Goal: Information Seeking & Learning: Learn about a topic

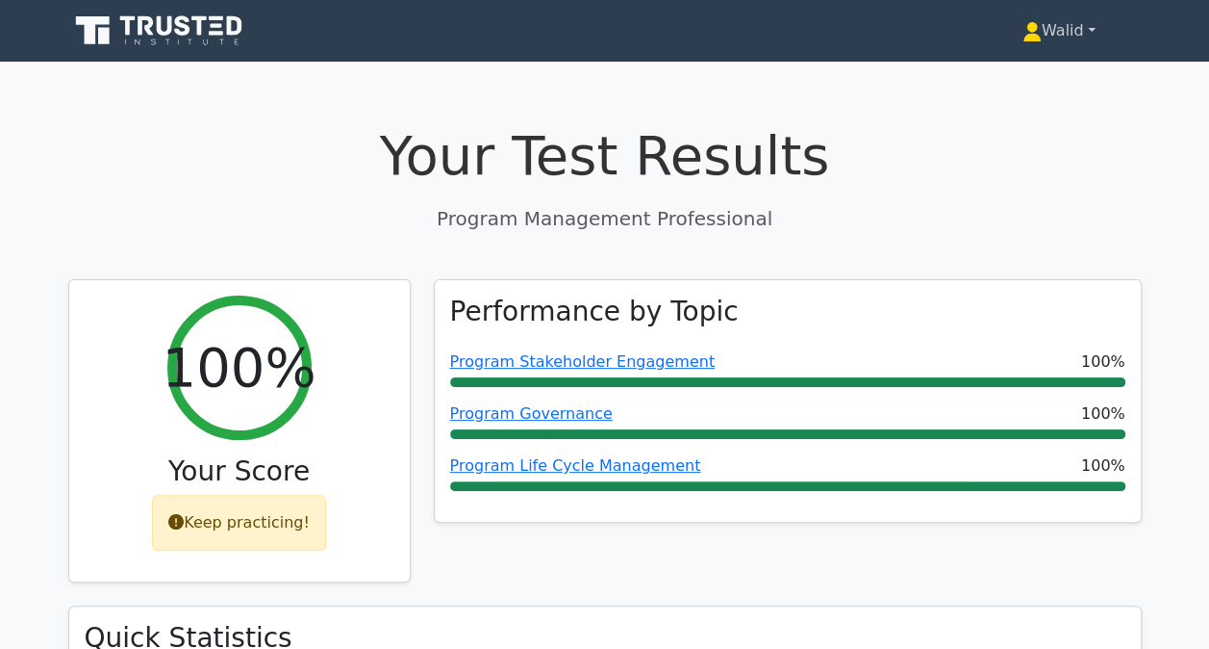
click at [1047, 29] on link "Walid" at bounding box center [1059, 31] width 165 height 38
click at [1018, 80] on link "Profile" at bounding box center [1054, 76] width 152 height 31
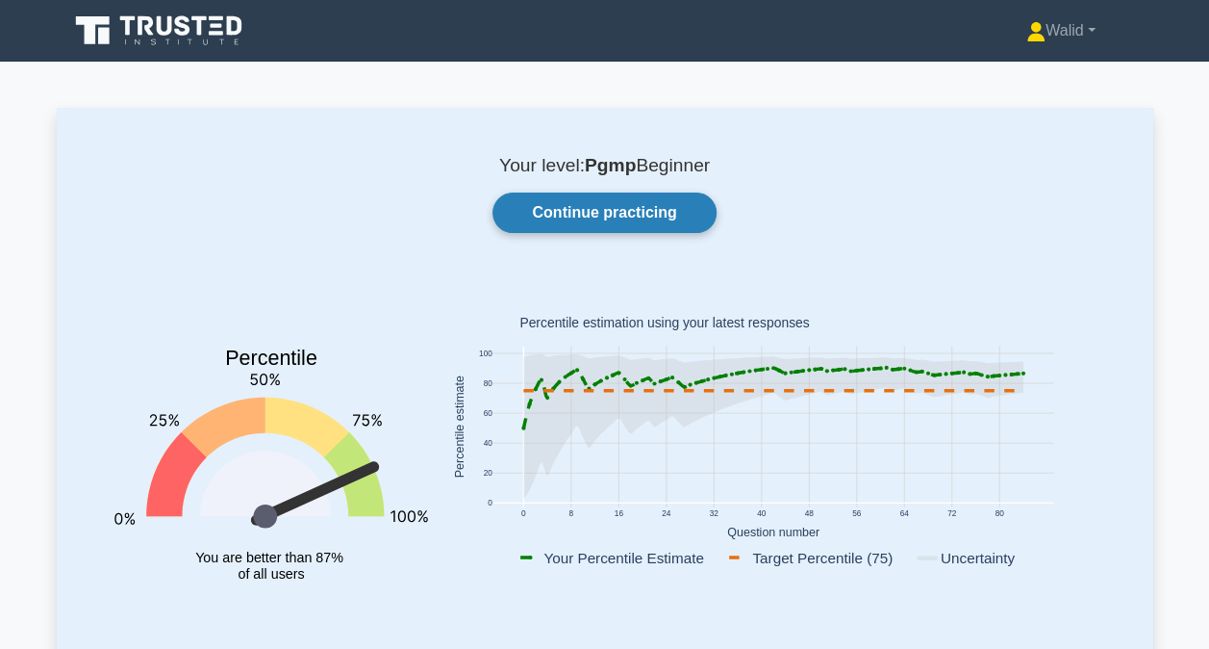
click at [582, 198] on link "Continue practicing" at bounding box center [604, 212] width 223 height 40
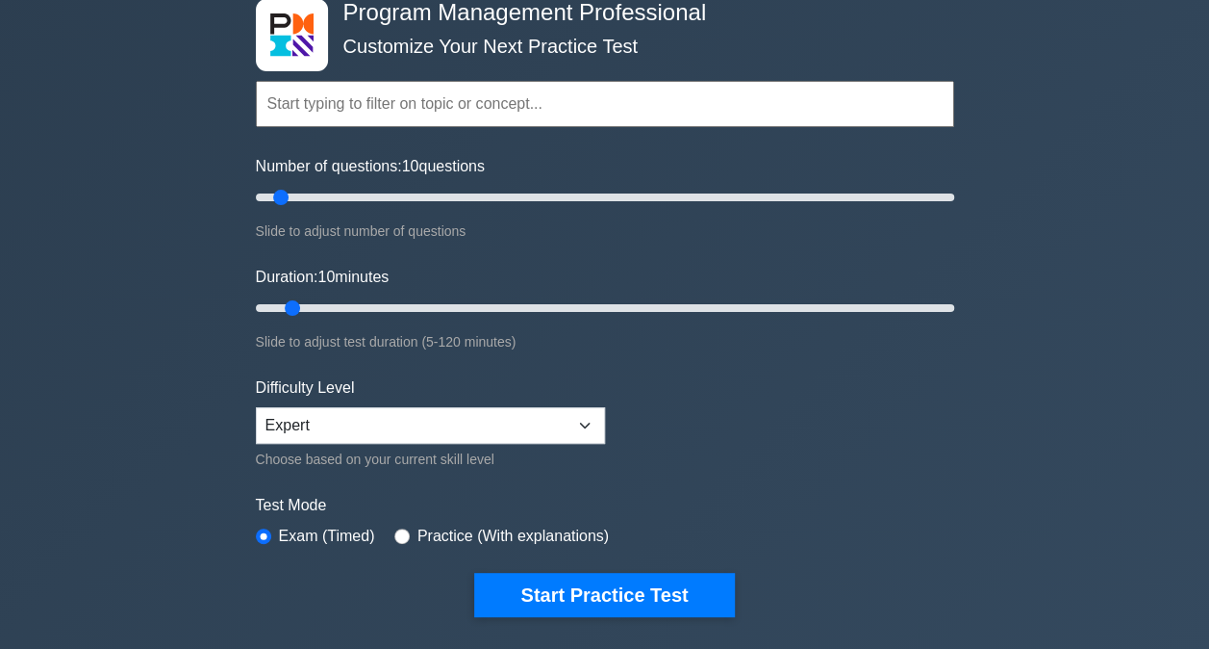
scroll to position [114, 0]
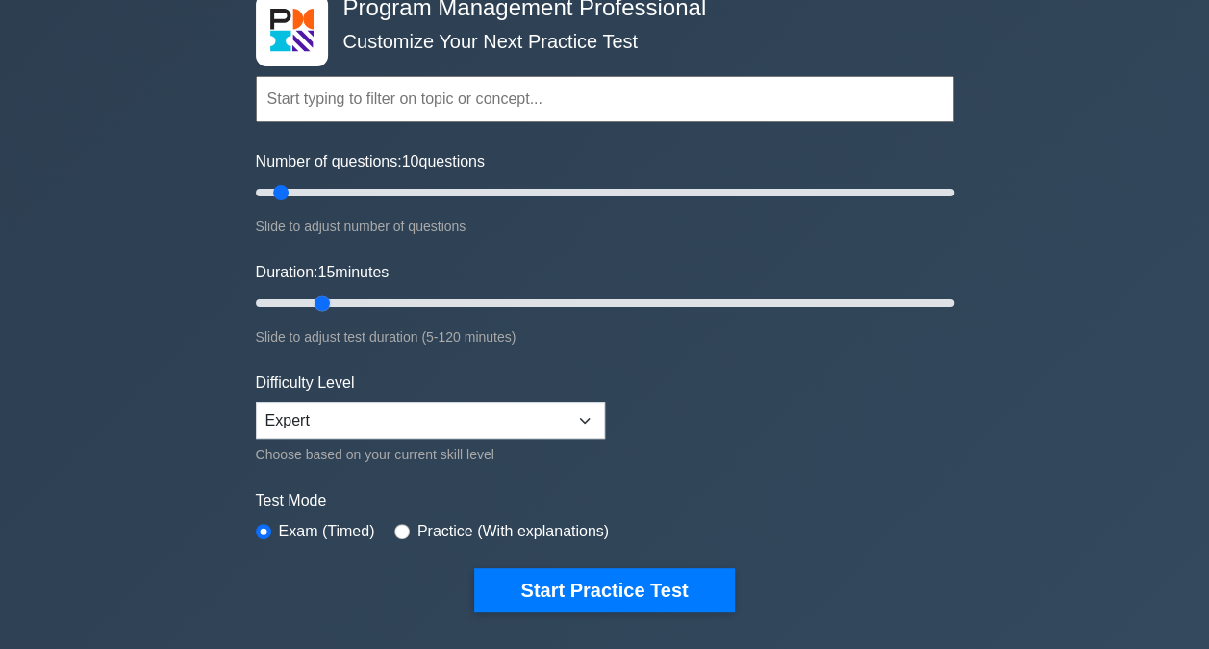
drag, startPoint x: 337, startPoint y: 307, endPoint x: 319, endPoint y: 304, distance: 17.6
type input "15"
click at [319, 304] on input "Duration: 15 minutes" at bounding box center [605, 303] width 699 height 23
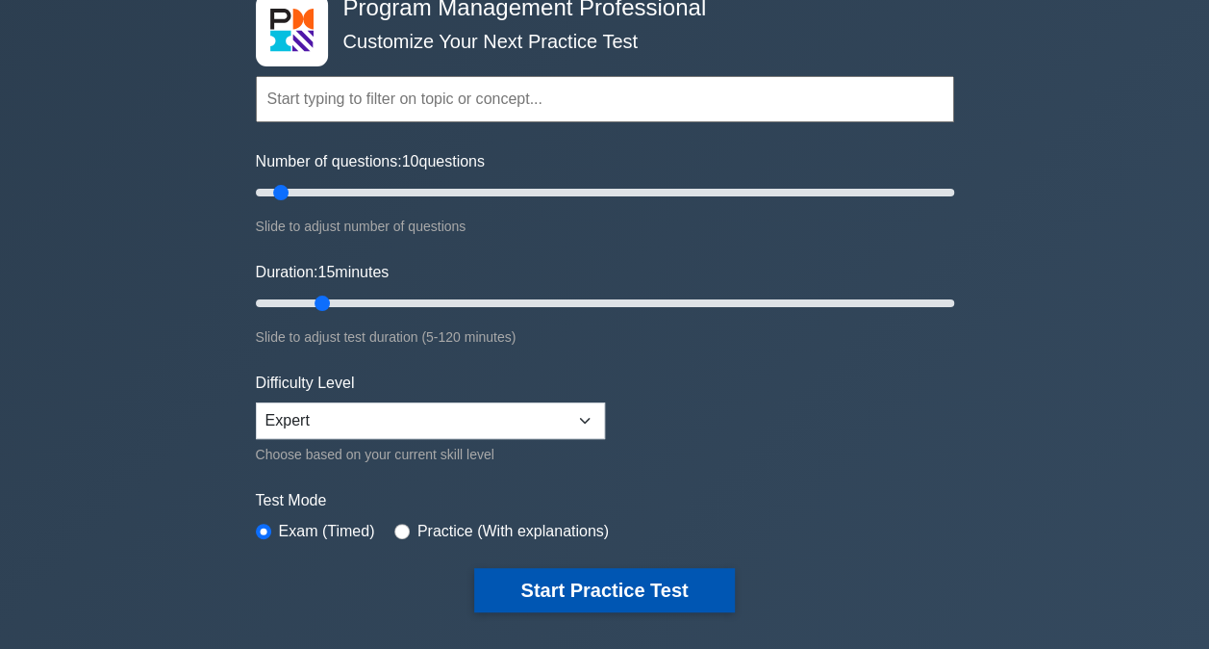
click at [656, 590] on button "Start Practice Test" at bounding box center [604, 590] width 260 height 44
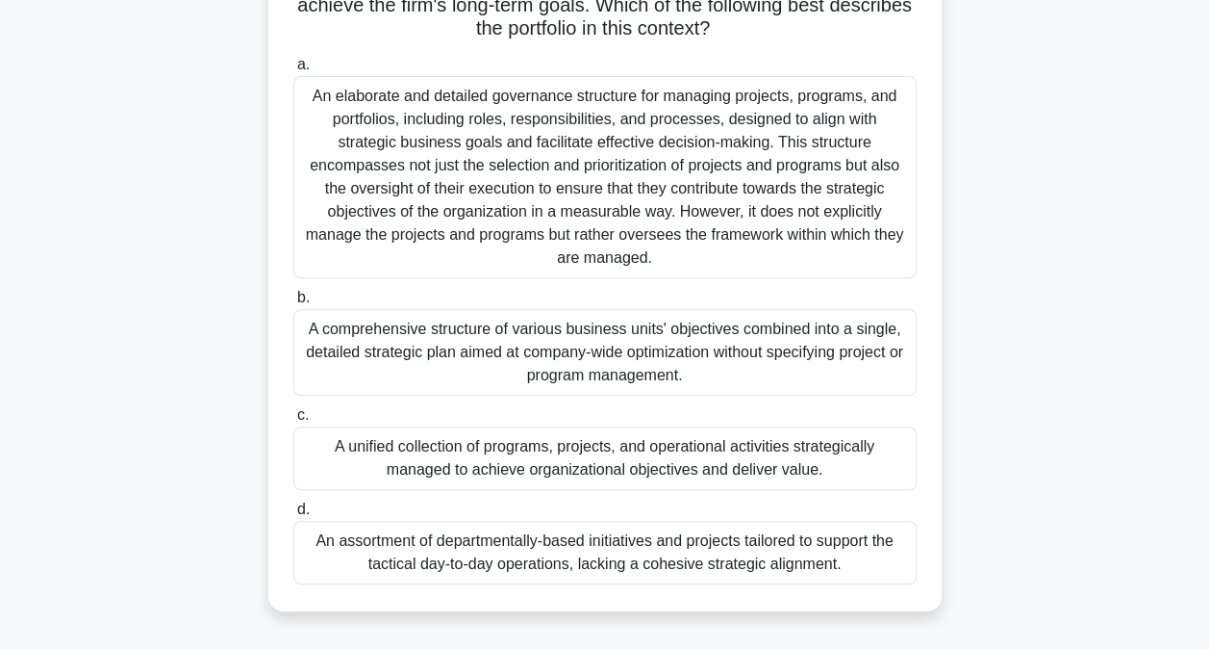
scroll to position [191, 0]
click at [464, 444] on div "A unified collection of programs, projects, and operational activities strategi…" at bounding box center [605, 459] width 624 height 64
click at [293, 422] on input "c. A unified collection of programs, projects, and operational activities strat…" at bounding box center [293, 416] width 0 height 13
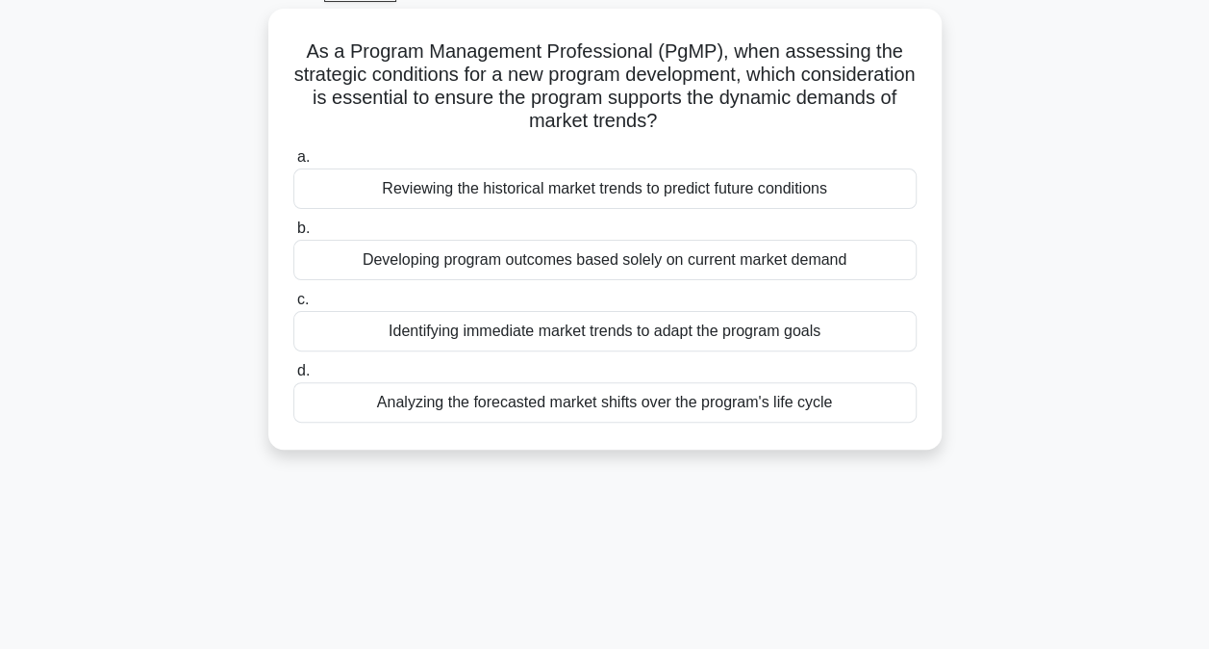
scroll to position [105, 0]
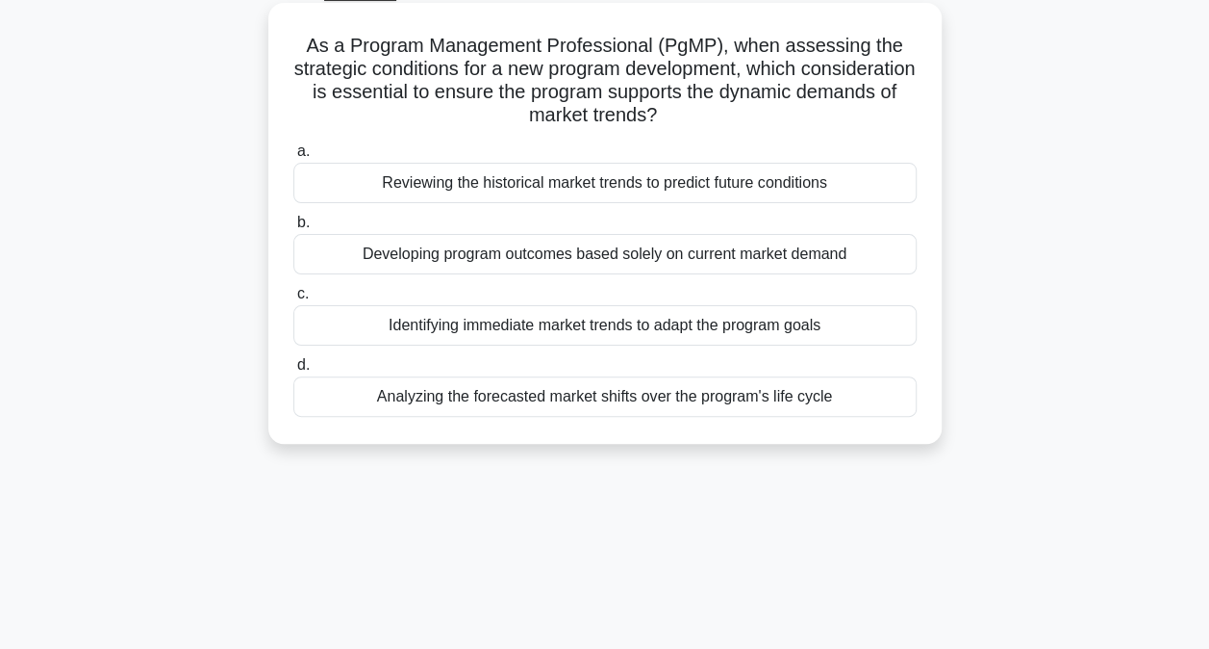
click at [473, 398] on div "Analyzing the forecasted market shifts over the program's life cycle" at bounding box center [605, 396] width 624 height 40
click at [293, 371] on input "d. Analyzing the forecasted market shifts over the program's life cycle" at bounding box center [293, 365] width 0 height 13
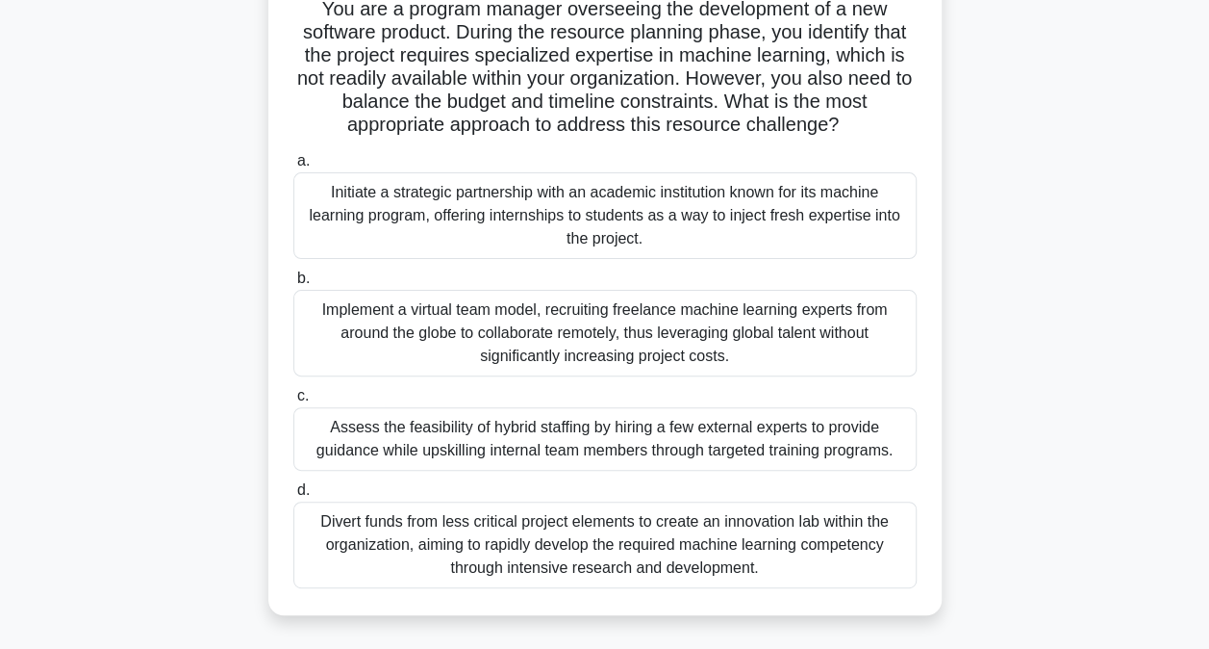
scroll to position [145, 0]
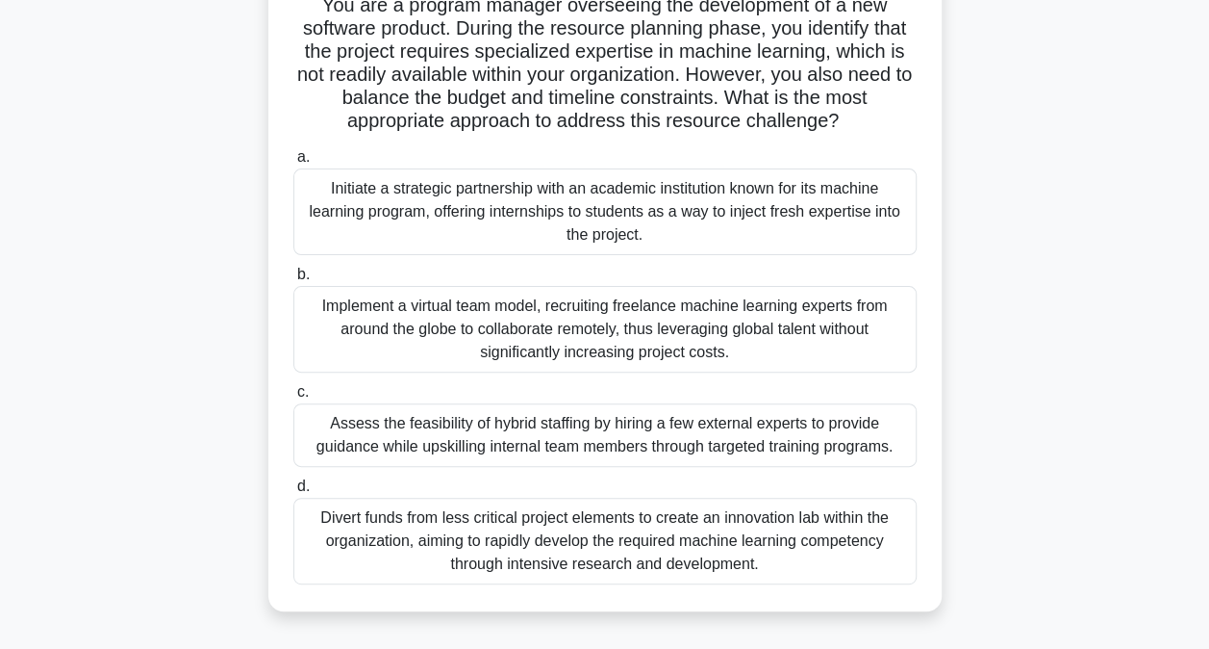
click at [395, 321] on div "Implement a virtual team model, recruiting freelance machine learning experts f…" at bounding box center [605, 329] width 624 height 87
click at [293, 281] on input "b. Implement a virtual team model, recruiting freelance machine learning expert…" at bounding box center [293, 274] width 0 height 13
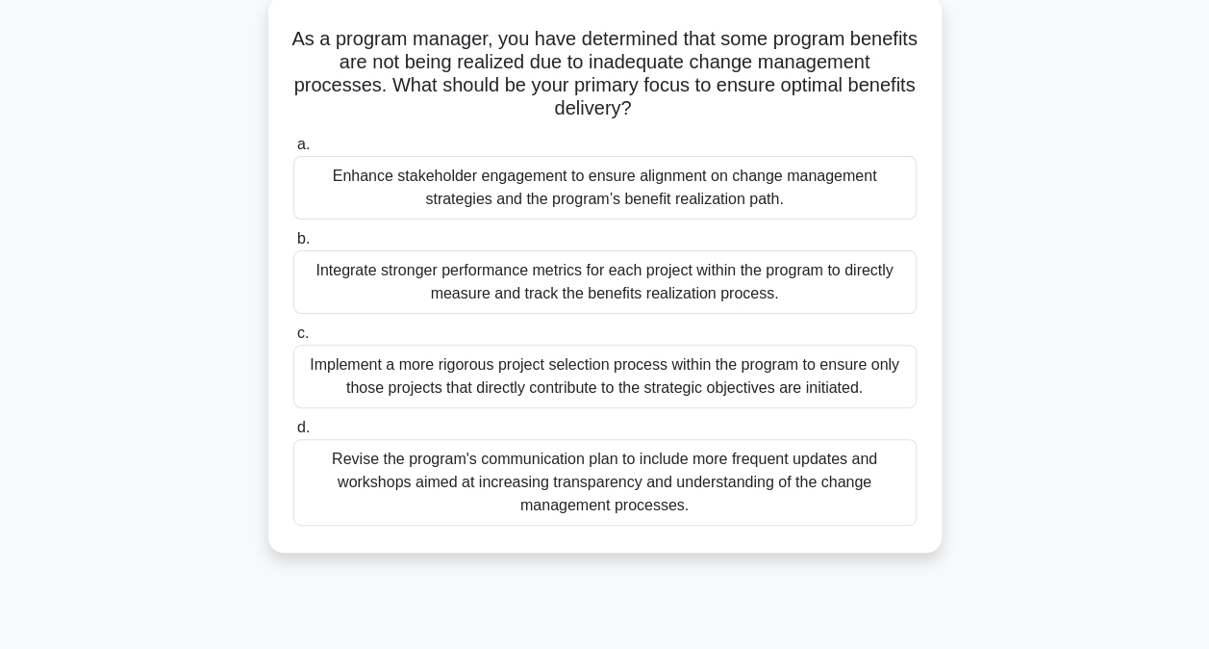
scroll to position [117, 0]
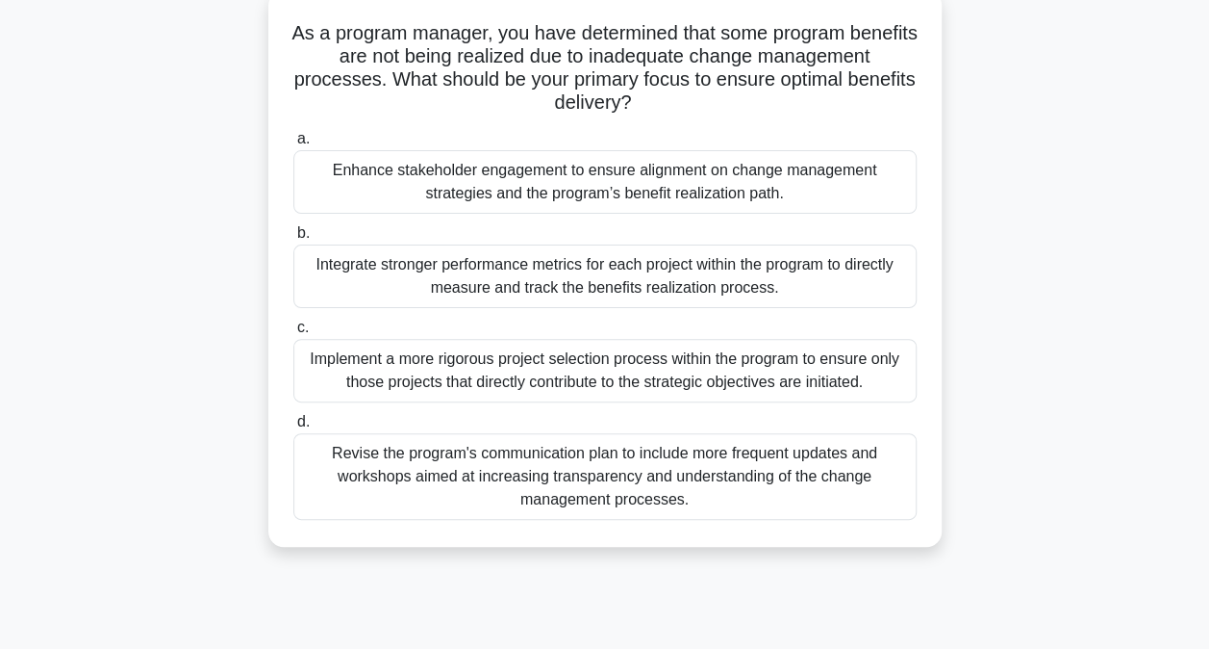
click at [440, 186] on div "Enhance stakeholder engagement to ensure alignment on change management strateg…" at bounding box center [605, 182] width 624 height 64
click at [293, 145] on input "a. Enhance stakeholder engagement to ensure alignment on change management stra…" at bounding box center [293, 139] width 0 height 13
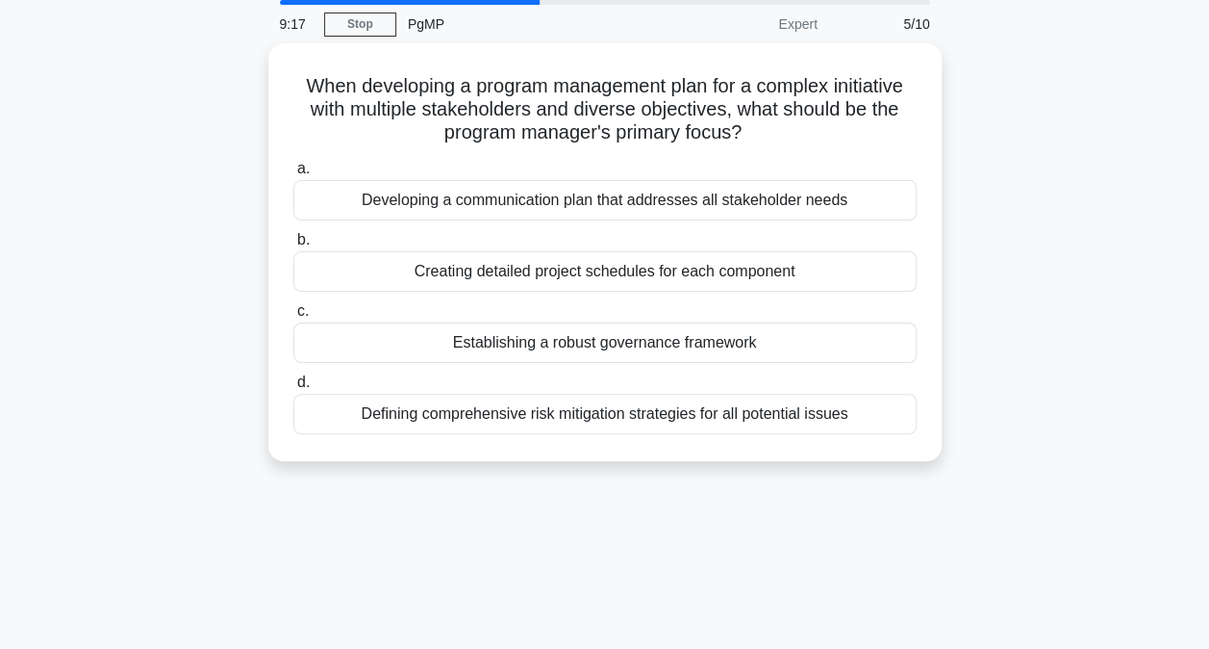
scroll to position [70, 0]
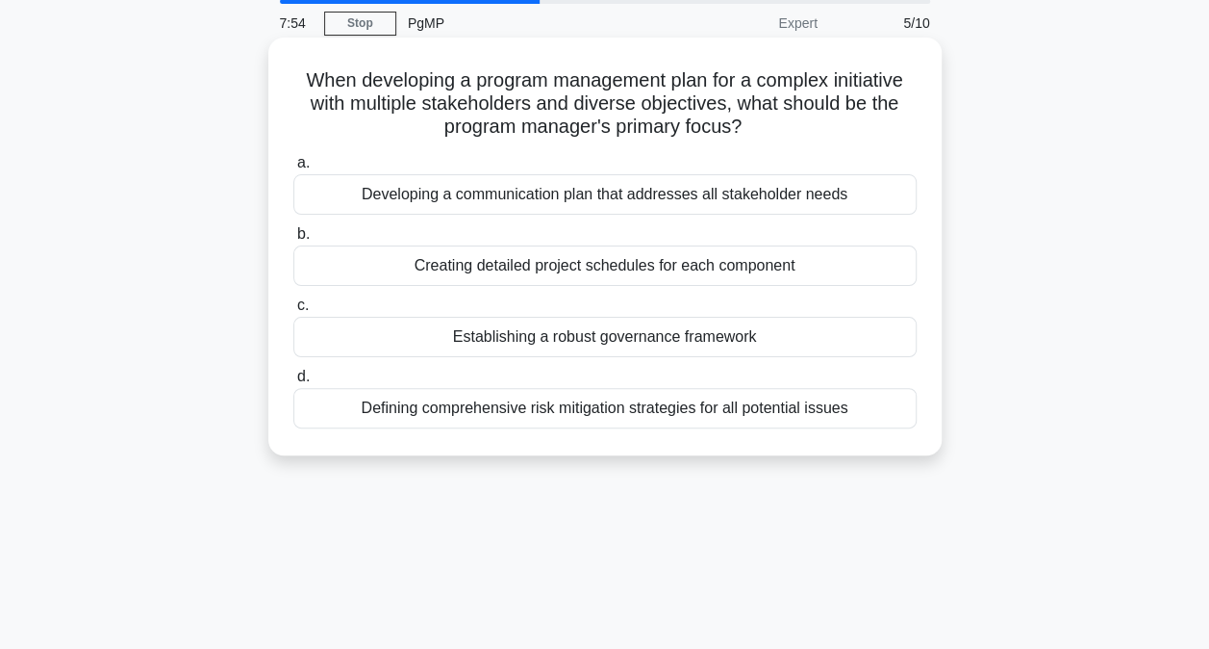
click at [440, 197] on div "Developing a communication plan that addresses all stakeholder needs" at bounding box center [605, 194] width 624 height 40
click at [293, 169] on input "a. Developing a communication plan that addresses all stakeholder needs" at bounding box center [293, 163] width 0 height 13
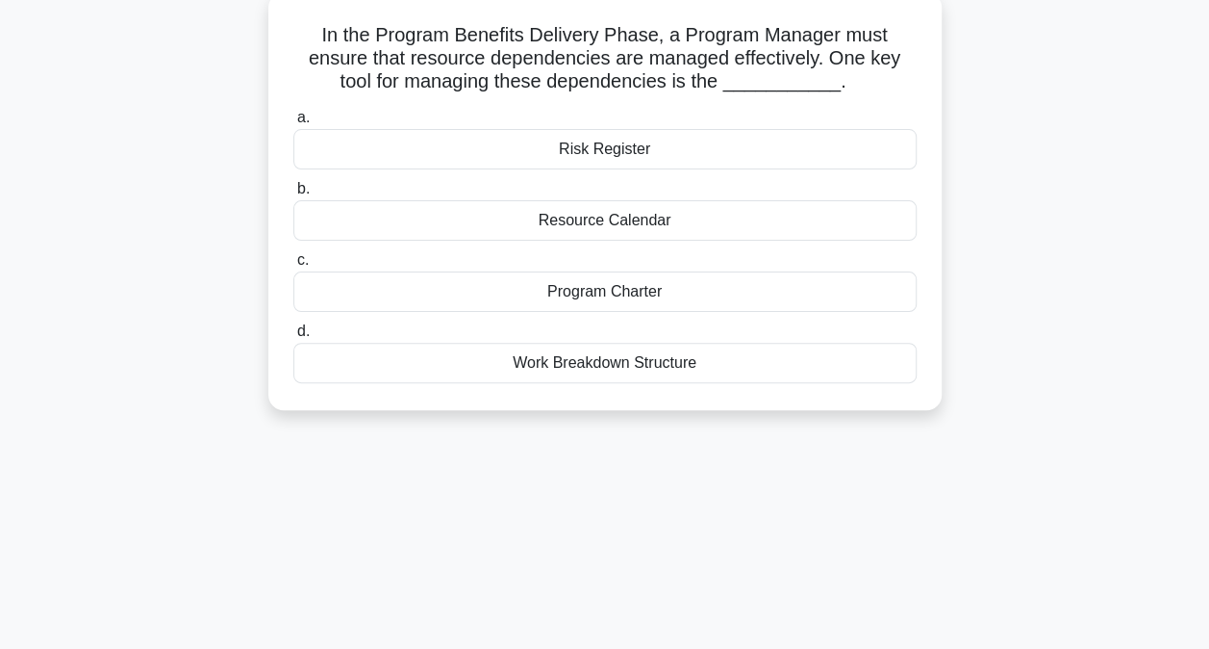
scroll to position [127, 0]
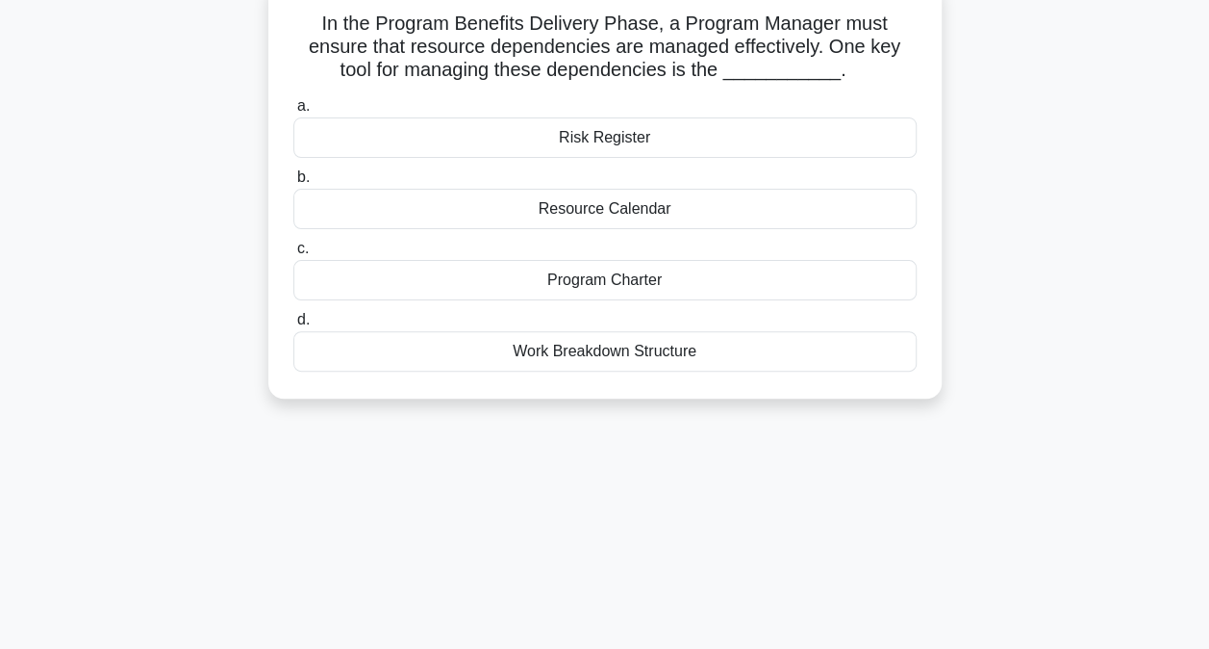
click at [602, 207] on div "Resource Calendar" at bounding box center [605, 209] width 624 height 40
click at [293, 184] on input "b. Resource Calendar" at bounding box center [293, 177] width 0 height 13
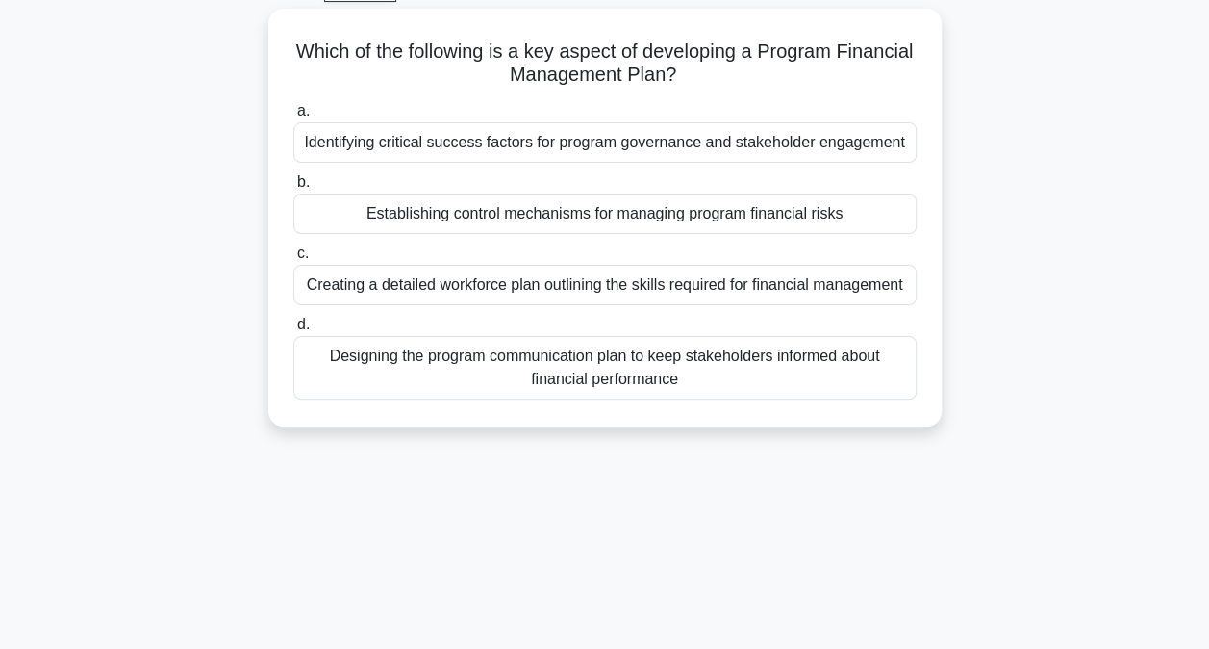
scroll to position [105, 0]
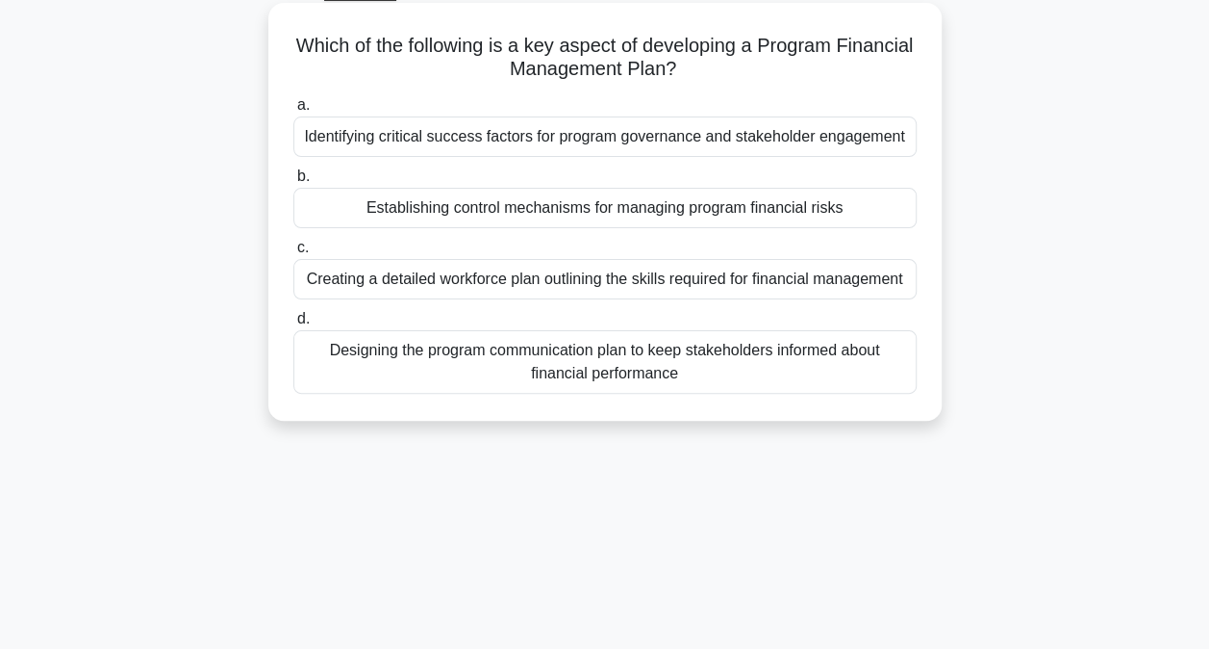
click at [383, 208] on div "Establishing control mechanisms for managing program financial risks" at bounding box center [605, 208] width 624 height 40
click at [293, 183] on input "b. Establishing control mechanisms for managing program financial risks" at bounding box center [293, 176] width 0 height 13
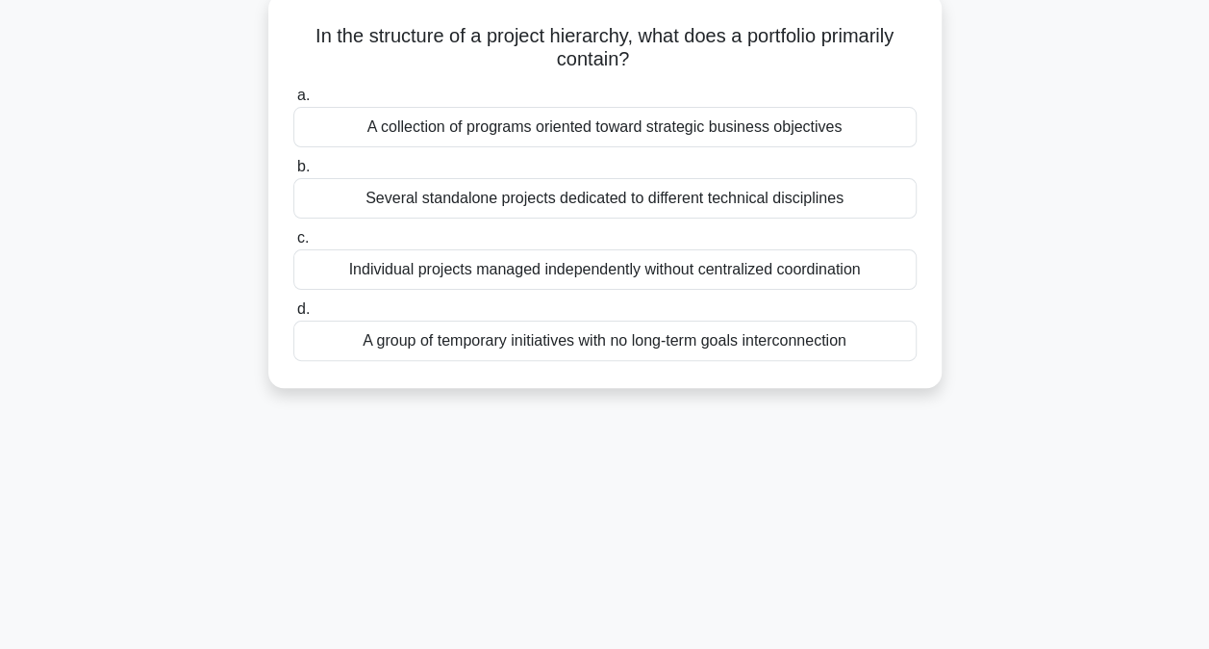
scroll to position [123, 0]
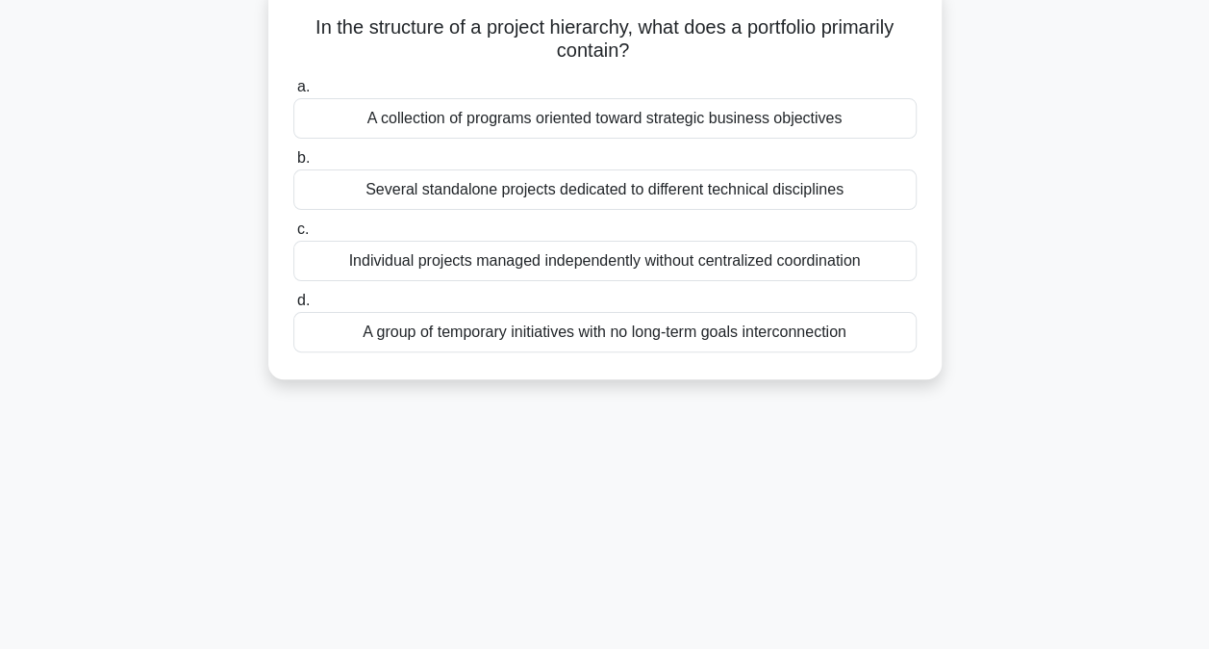
click at [578, 120] on div "A collection of programs oriented toward strategic business objectives" at bounding box center [605, 118] width 624 height 40
click at [293, 93] on input "a. A collection of programs oriented toward strategic business objectives" at bounding box center [293, 87] width 0 height 13
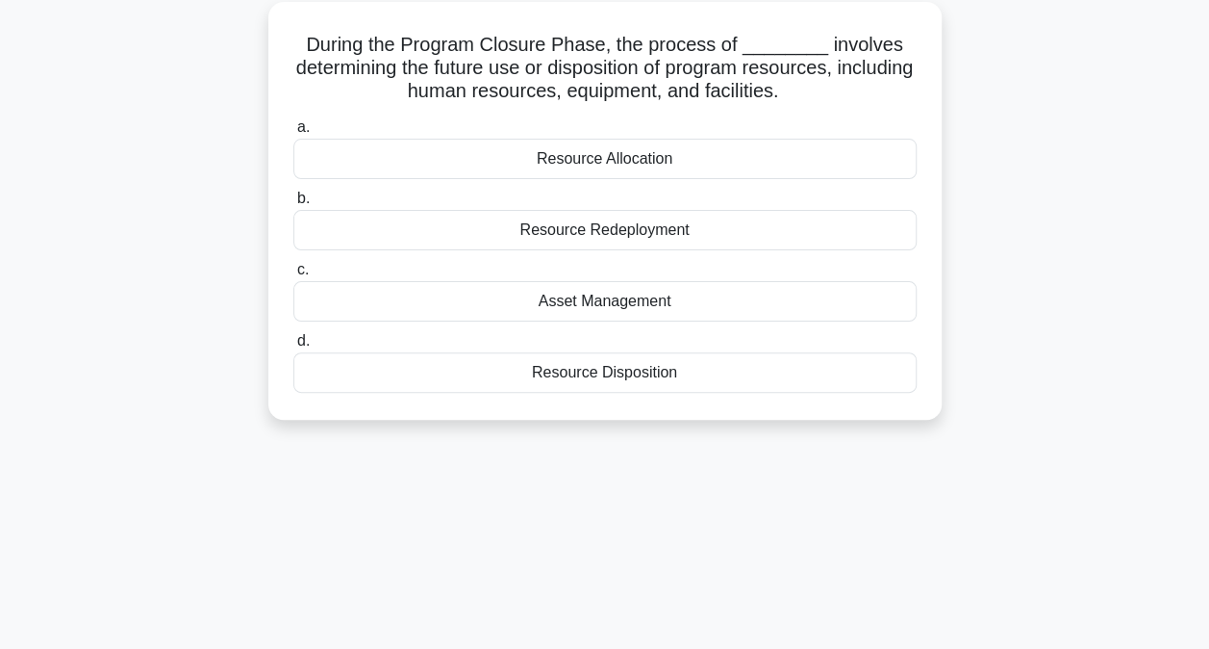
scroll to position [112, 0]
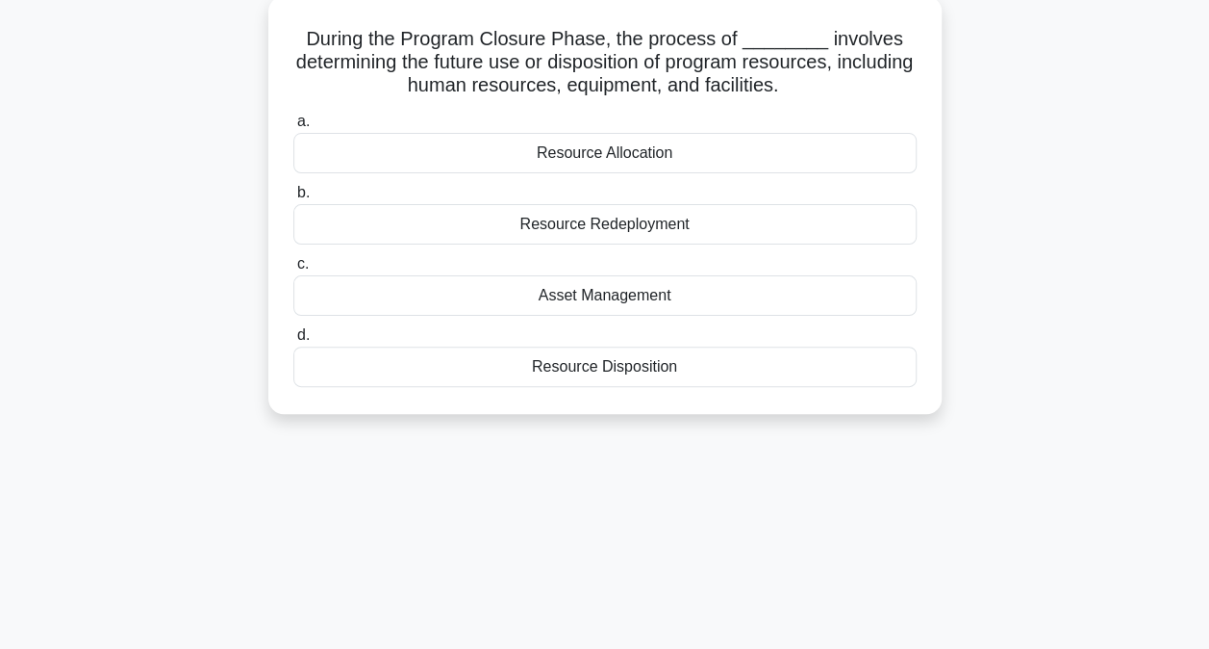
click at [533, 373] on div "Resource Disposition" at bounding box center [605, 366] width 624 height 40
click at [293, 342] on input "d. Resource Disposition" at bounding box center [293, 335] width 0 height 13
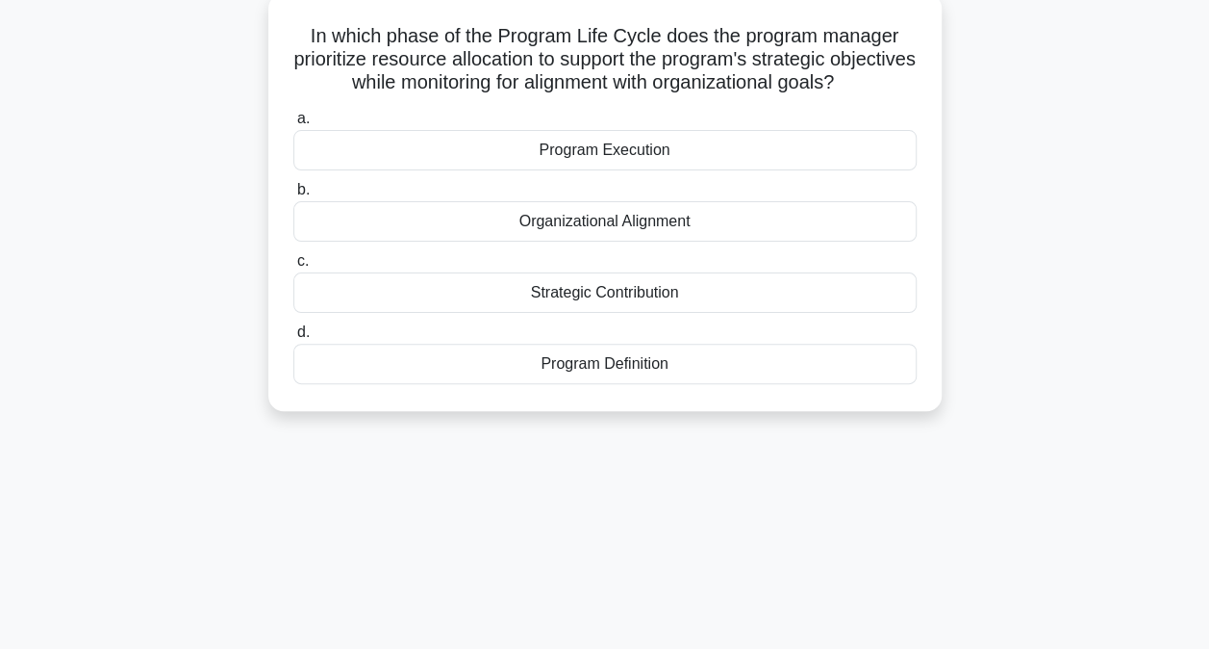
scroll to position [123, 0]
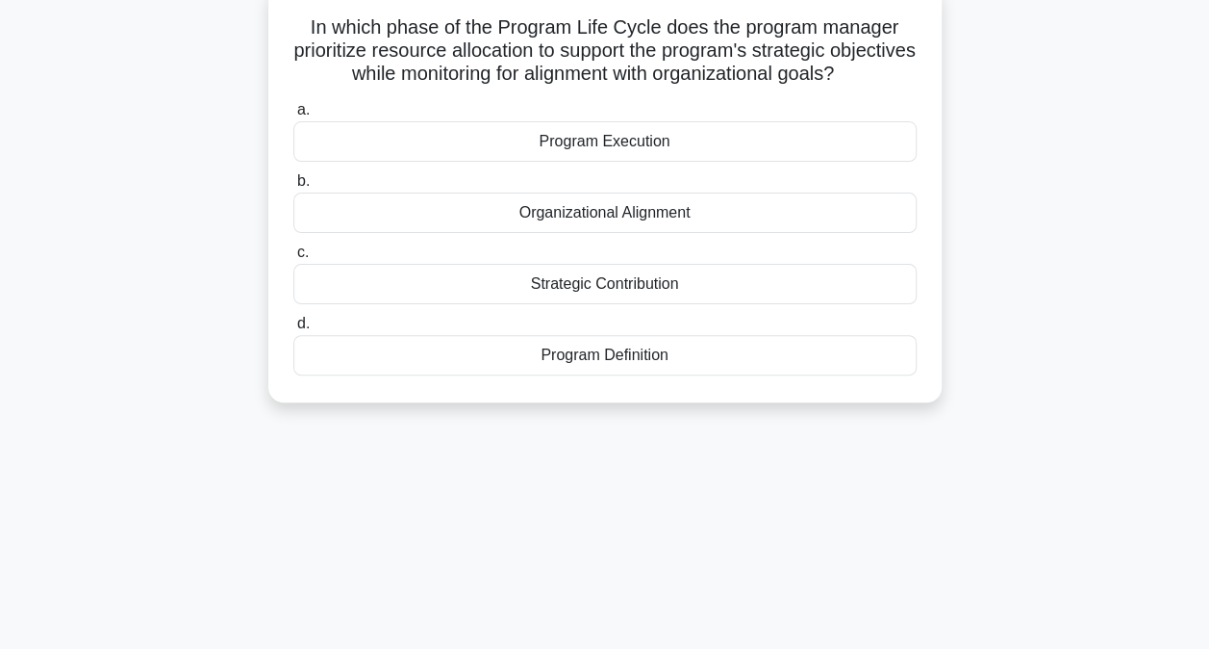
click at [612, 162] on div "Program Execution" at bounding box center [605, 141] width 624 height 40
click at [293, 116] on input "a. Program Execution" at bounding box center [293, 110] width 0 height 13
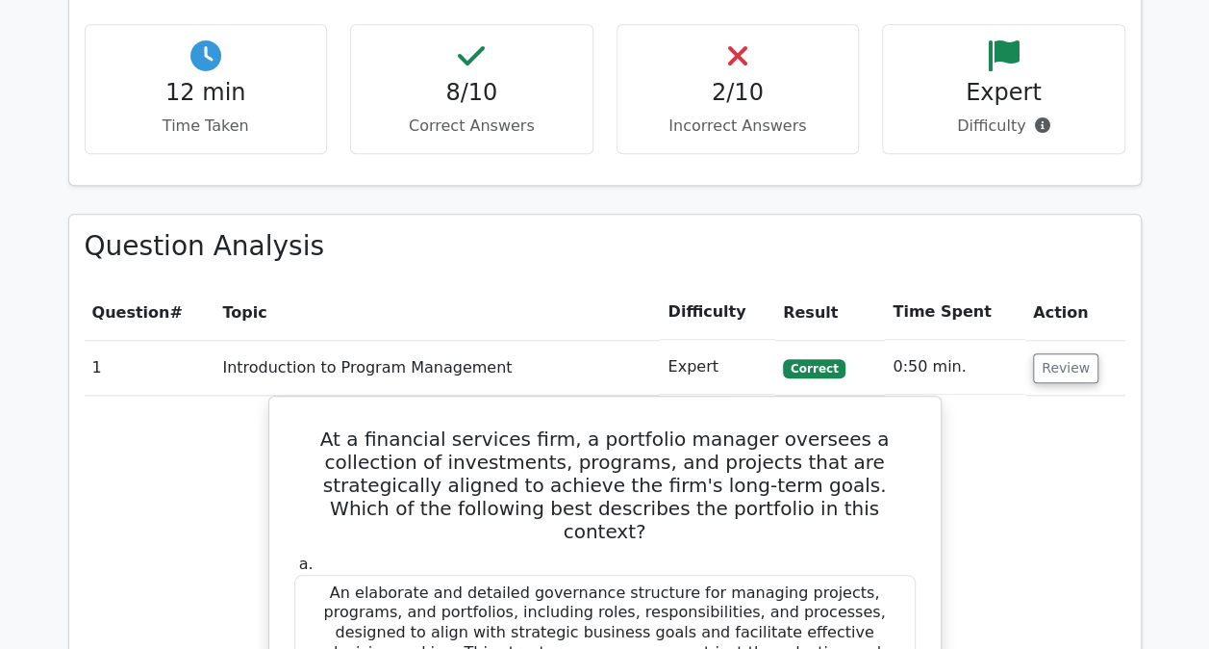
scroll to position [745, 0]
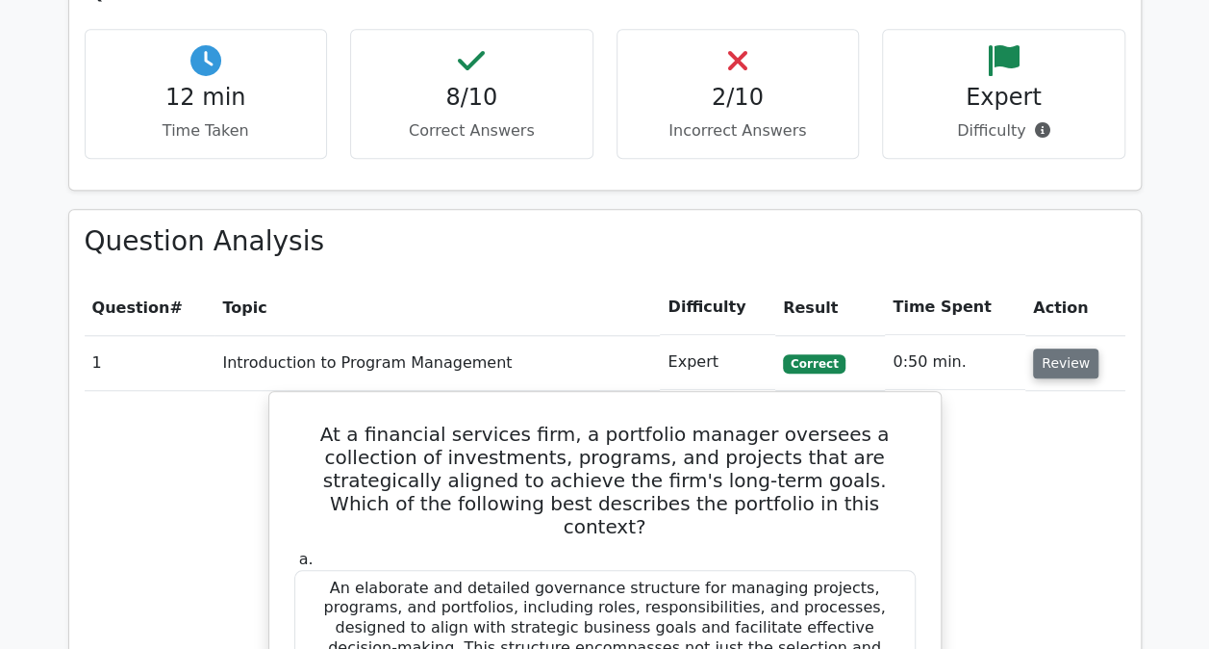
click at [1066, 371] on button "Review" at bounding box center [1065, 363] width 65 height 30
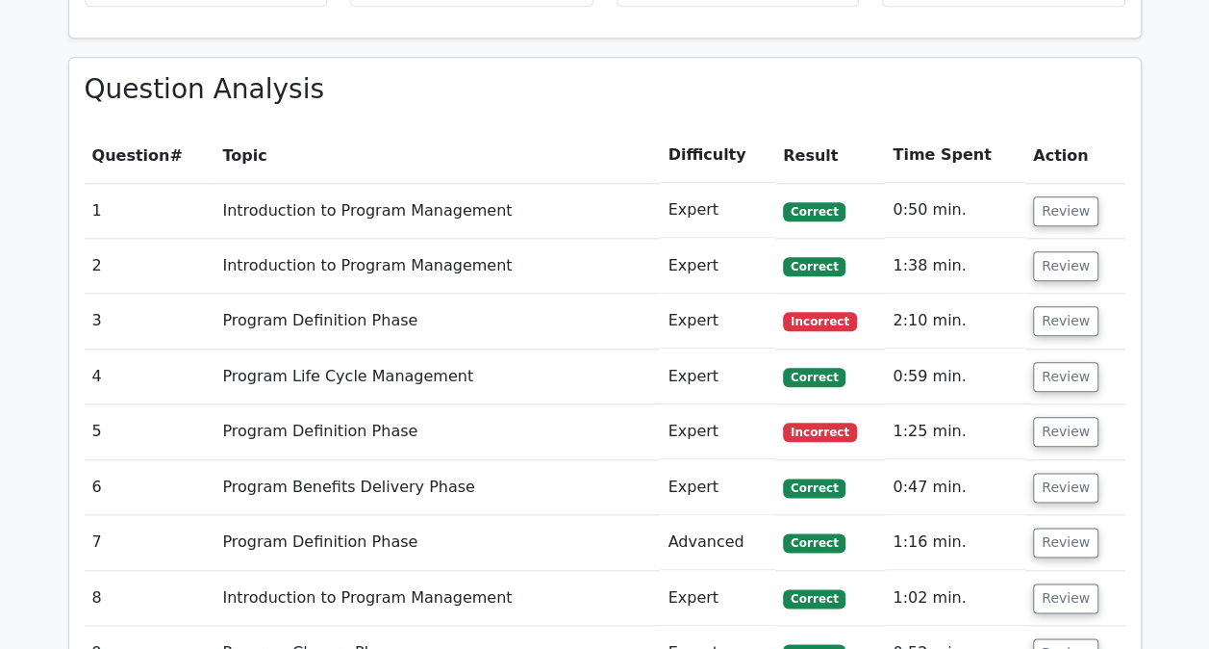
scroll to position [895, 0]
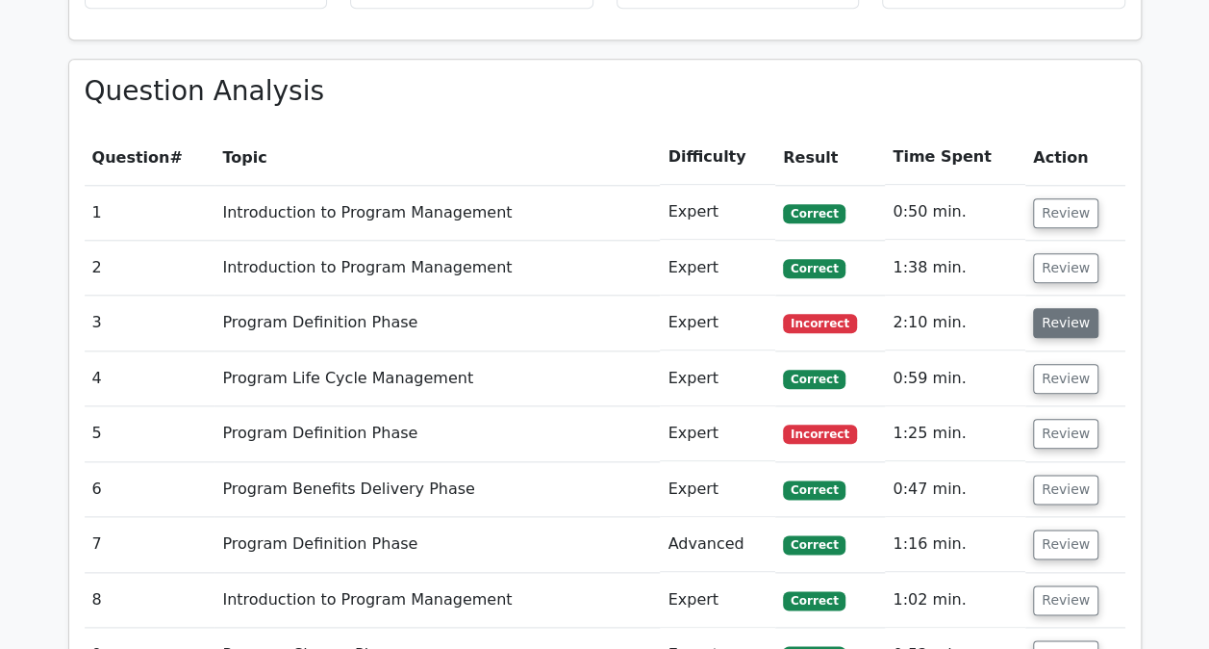
click at [1062, 318] on button "Review" at bounding box center [1065, 323] width 65 height 30
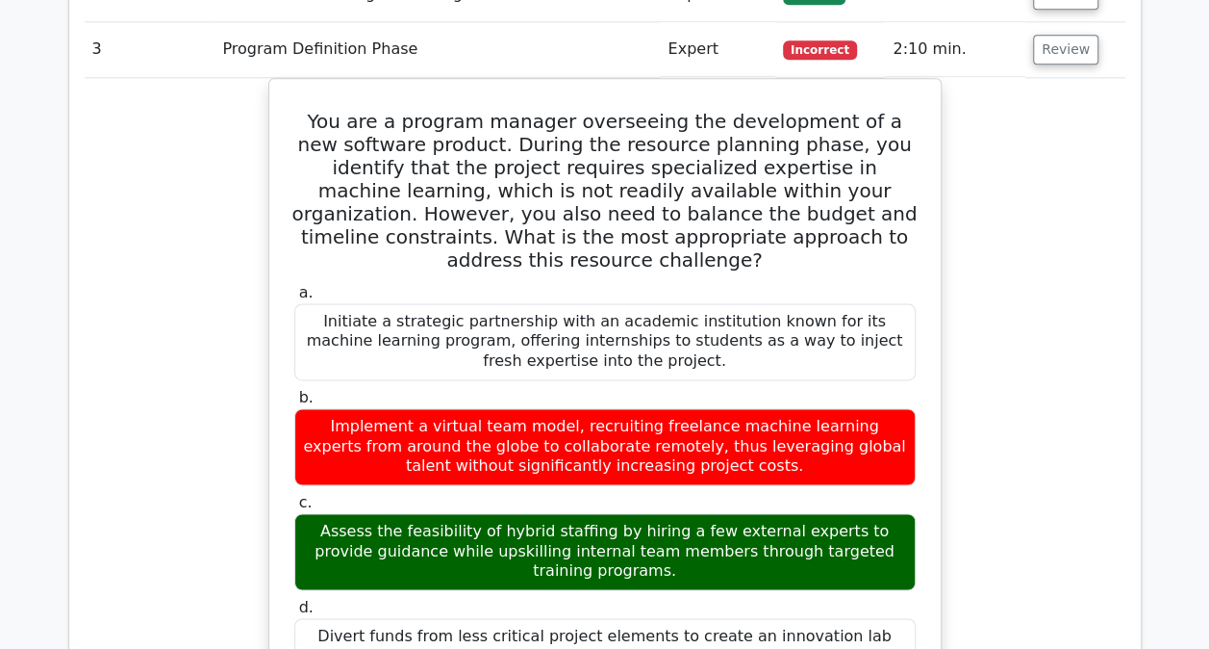
scroll to position [1168, 0]
click at [1058, 52] on button "Review" at bounding box center [1065, 50] width 65 height 30
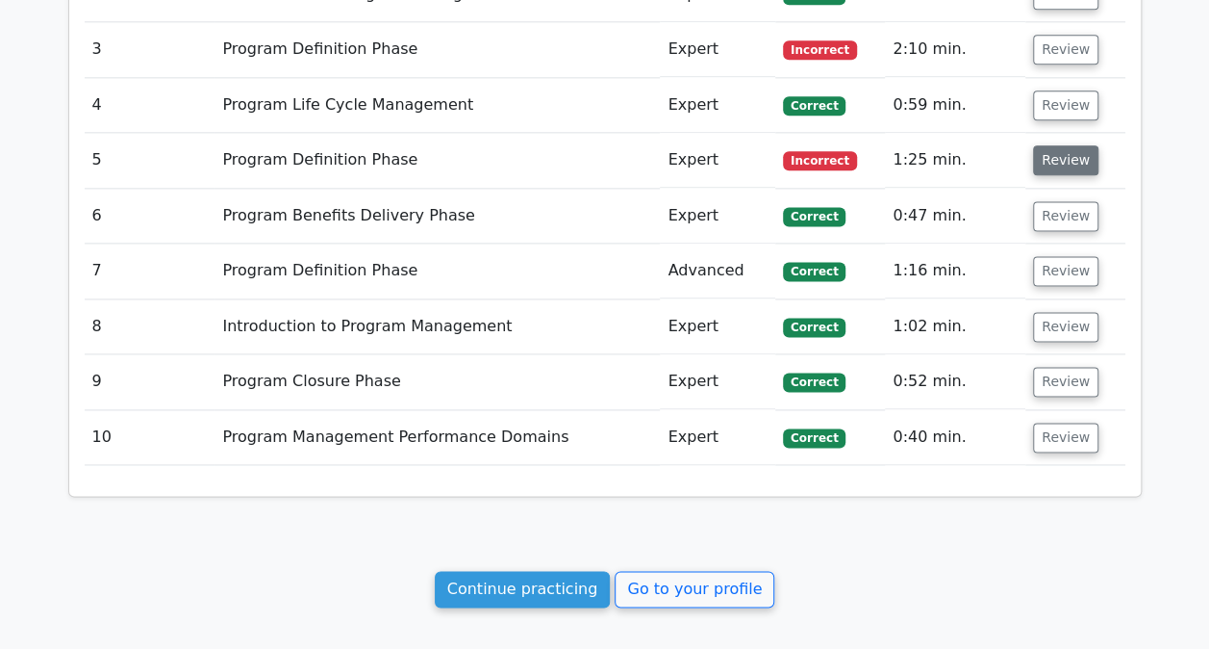
click at [1046, 159] on button "Review" at bounding box center [1065, 160] width 65 height 30
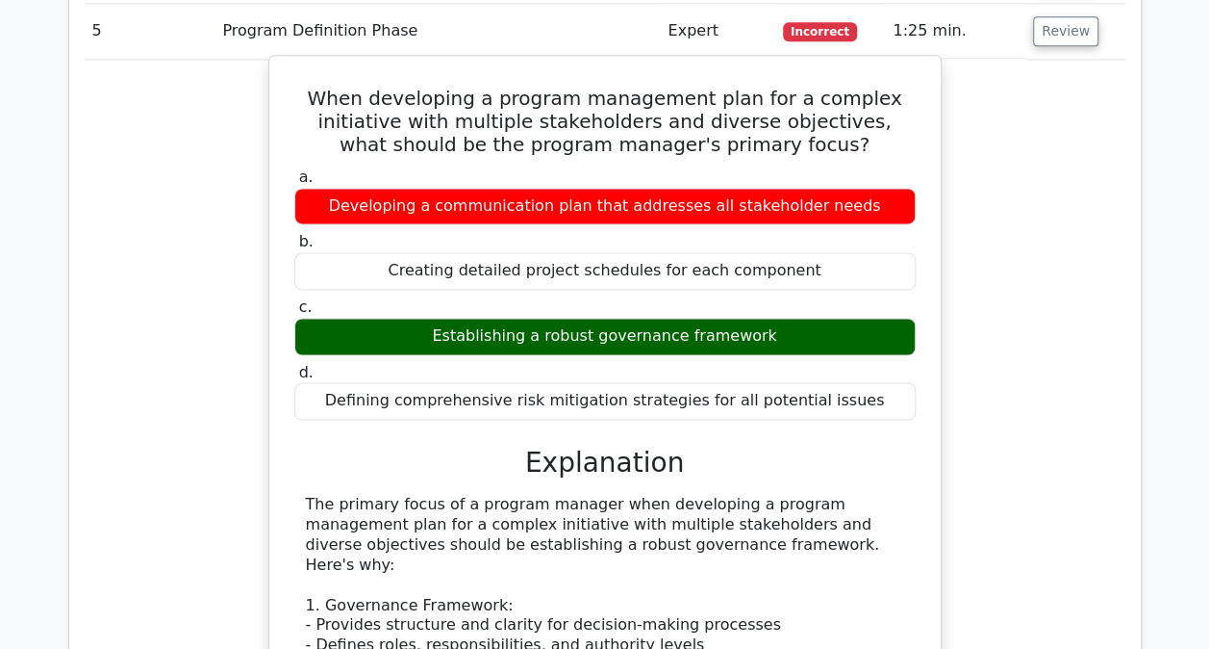
scroll to position [1185, 0]
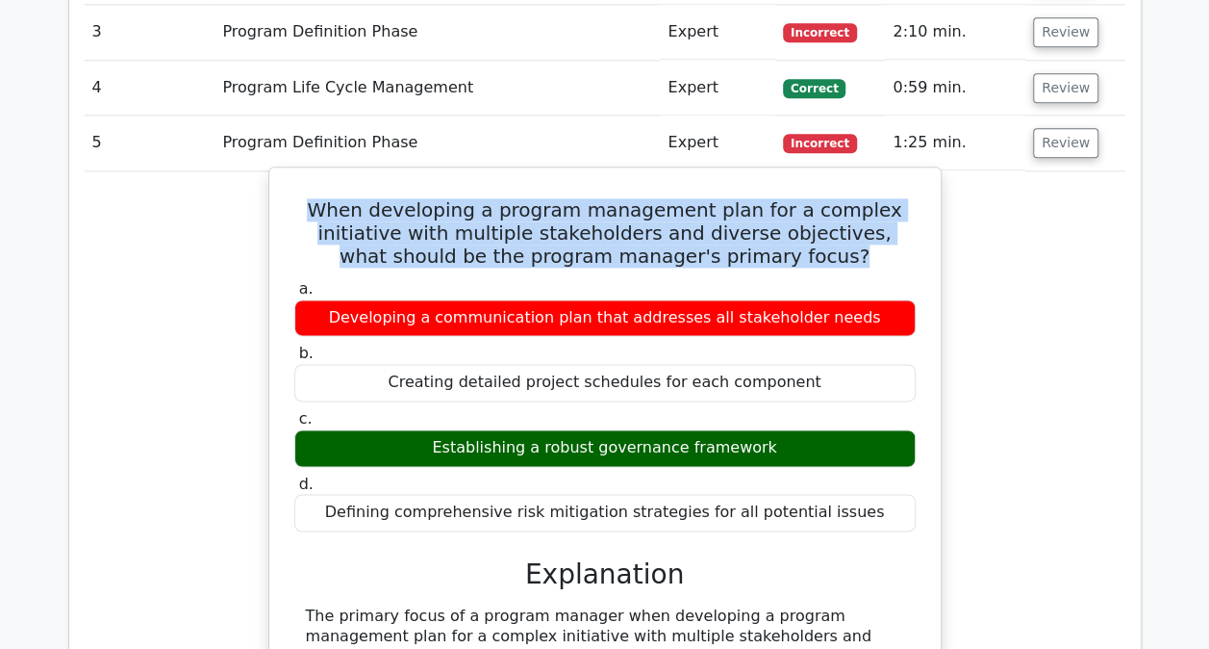
drag, startPoint x: 758, startPoint y: 248, endPoint x: 294, endPoint y: 204, distance: 465.9
click at [294, 204] on h5 "When developing a program management plan for a complex initiative with multipl…" at bounding box center [605, 232] width 625 height 69
drag, startPoint x: 294, startPoint y: 204, endPoint x: 379, endPoint y: 223, distance: 86.8
copy h5 "When developing a program management plan for a complex initiative with multipl…"
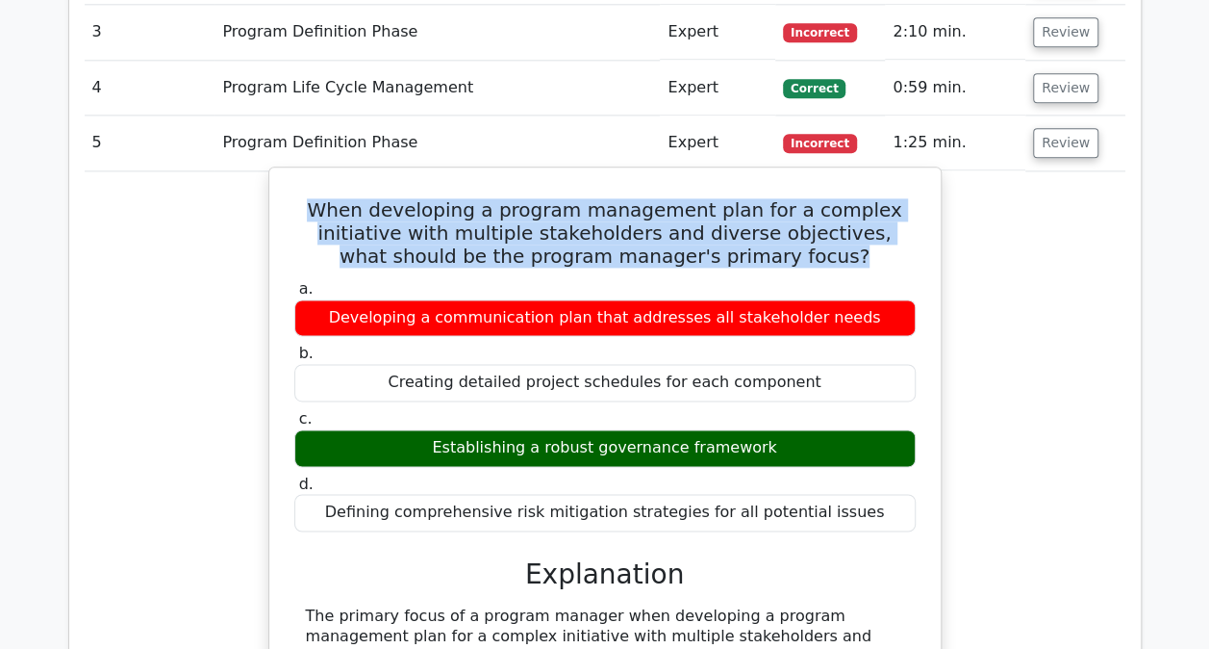
drag, startPoint x: 758, startPoint y: 439, endPoint x: 437, endPoint y: 437, distance: 321.4
click at [437, 437] on div "Establishing a robust governance framework" at bounding box center [605, 448] width 622 height 38
copy div "Establishing a robust governance framework"
click at [437, 437] on div "Establishing a robust governance framework" at bounding box center [605, 448] width 622 height 38
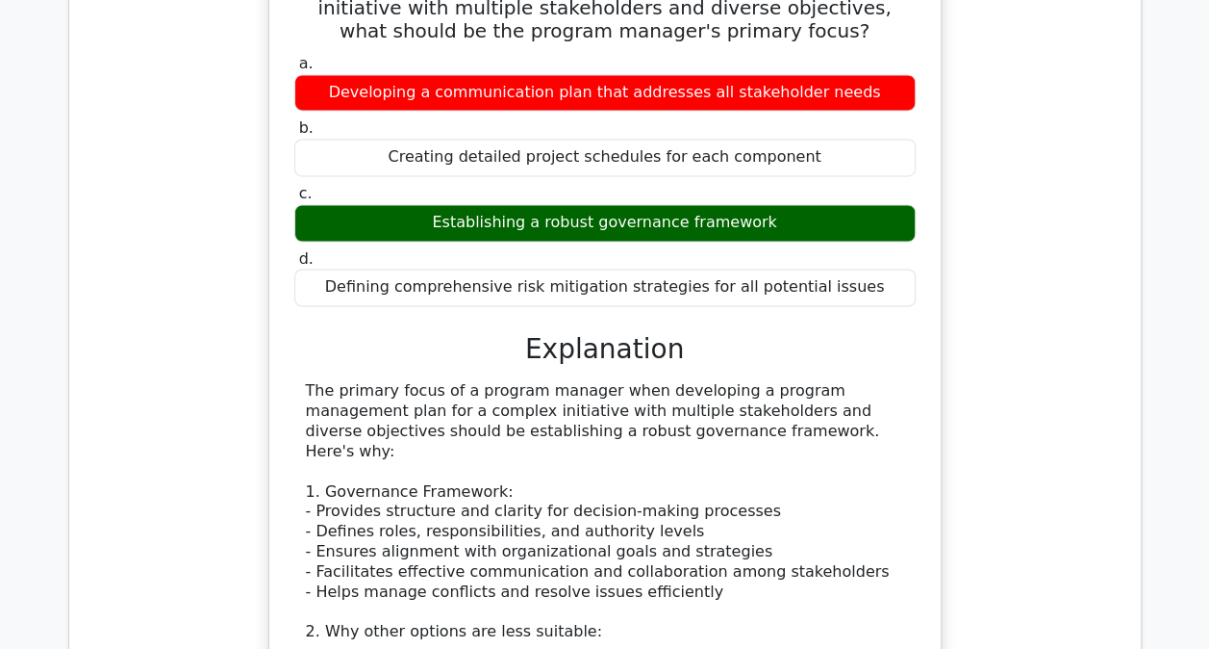
scroll to position [1436, 0]
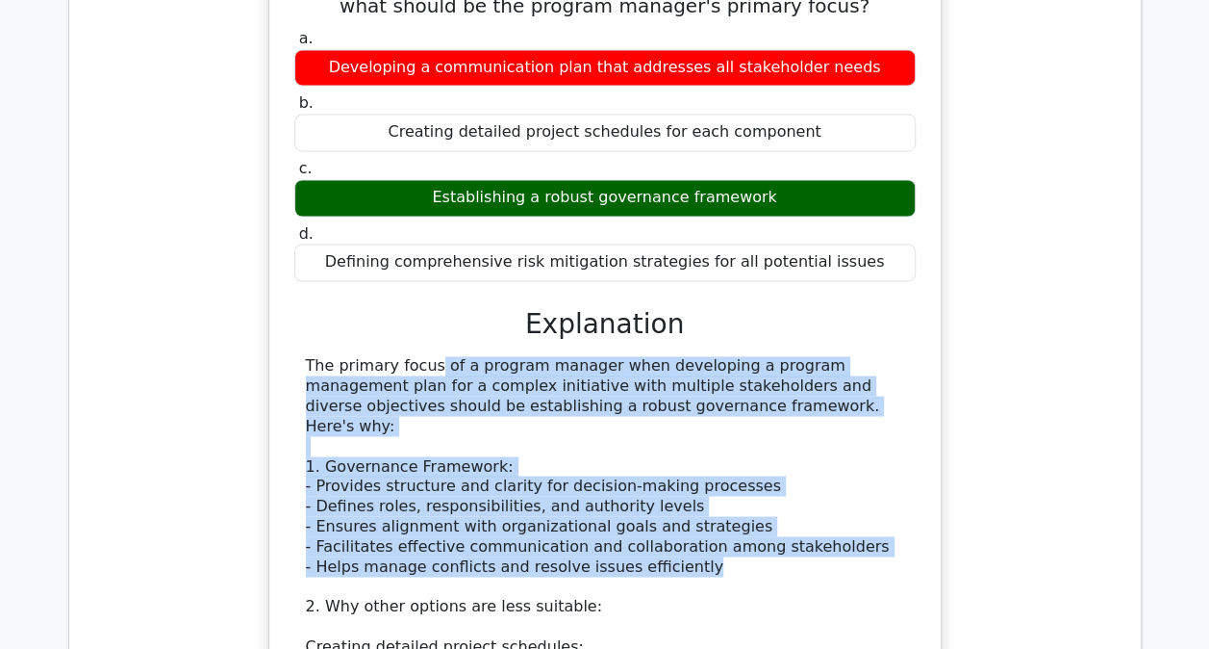
drag, startPoint x: 683, startPoint y: 544, endPoint x: 304, endPoint y: 356, distance: 423.0
drag, startPoint x: 304, startPoint y: 356, endPoint x: 348, endPoint y: 368, distance: 45.7
copy div "The primary focus of a program manager when developing a program management pla…"
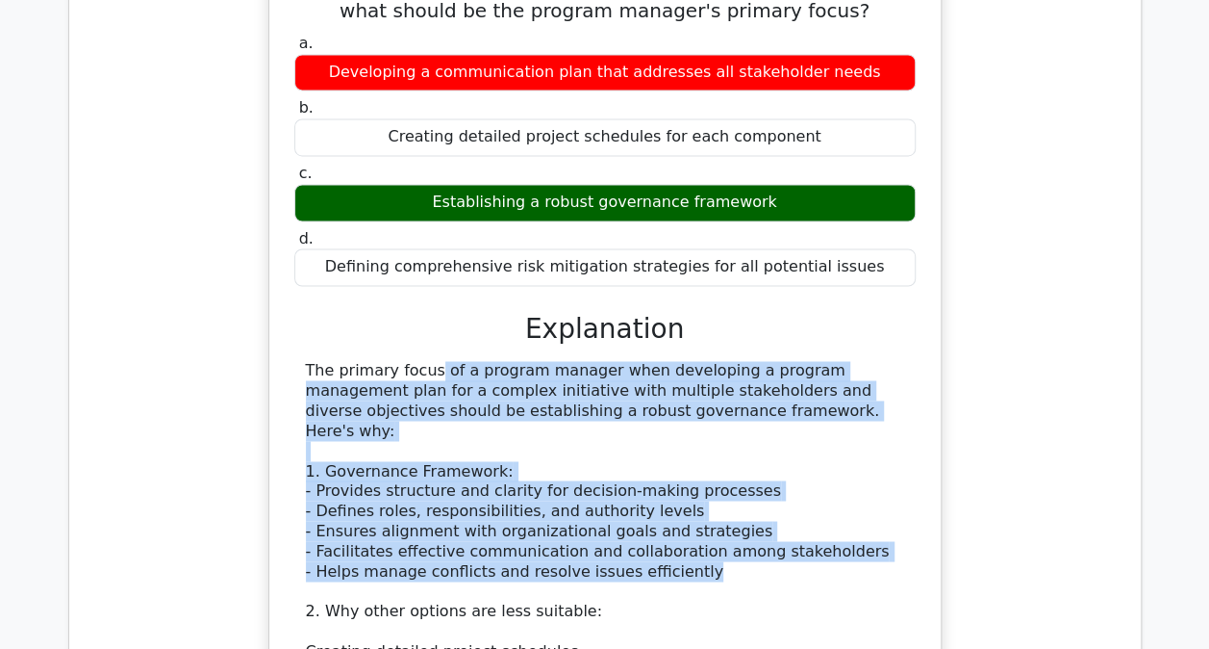
click at [956, 454] on div "When developing a program management plan for a complex initiative with multipl…" at bounding box center [605, 542] width 1041 height 1242
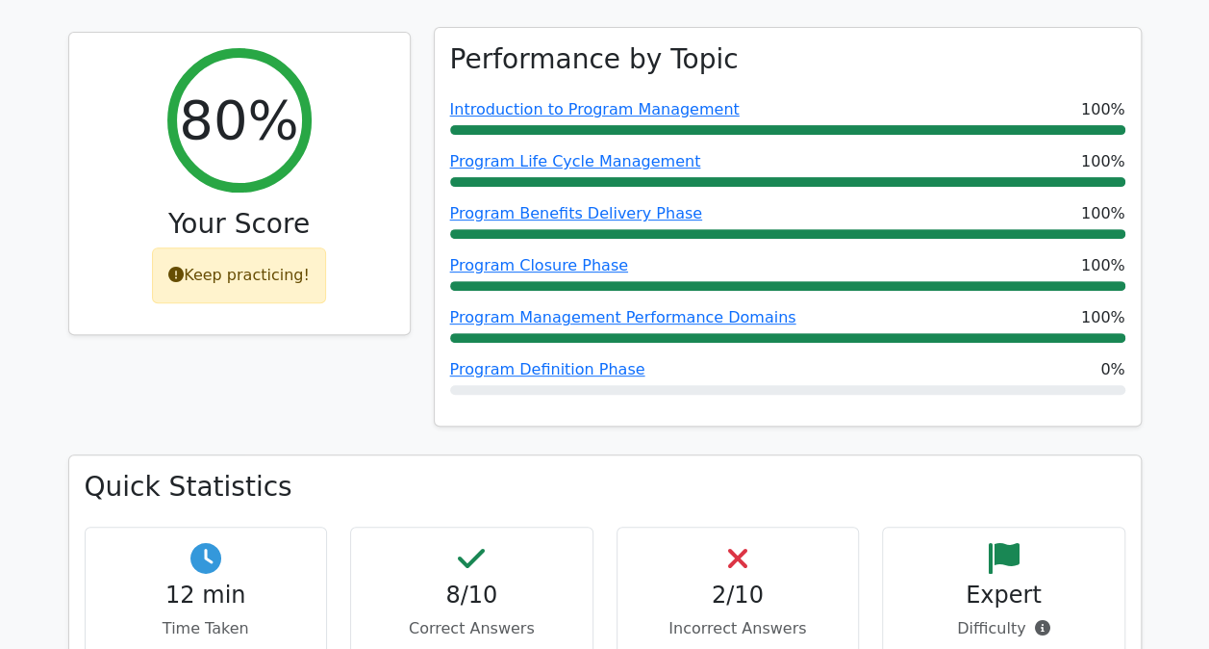
scroll to position [0, 0]
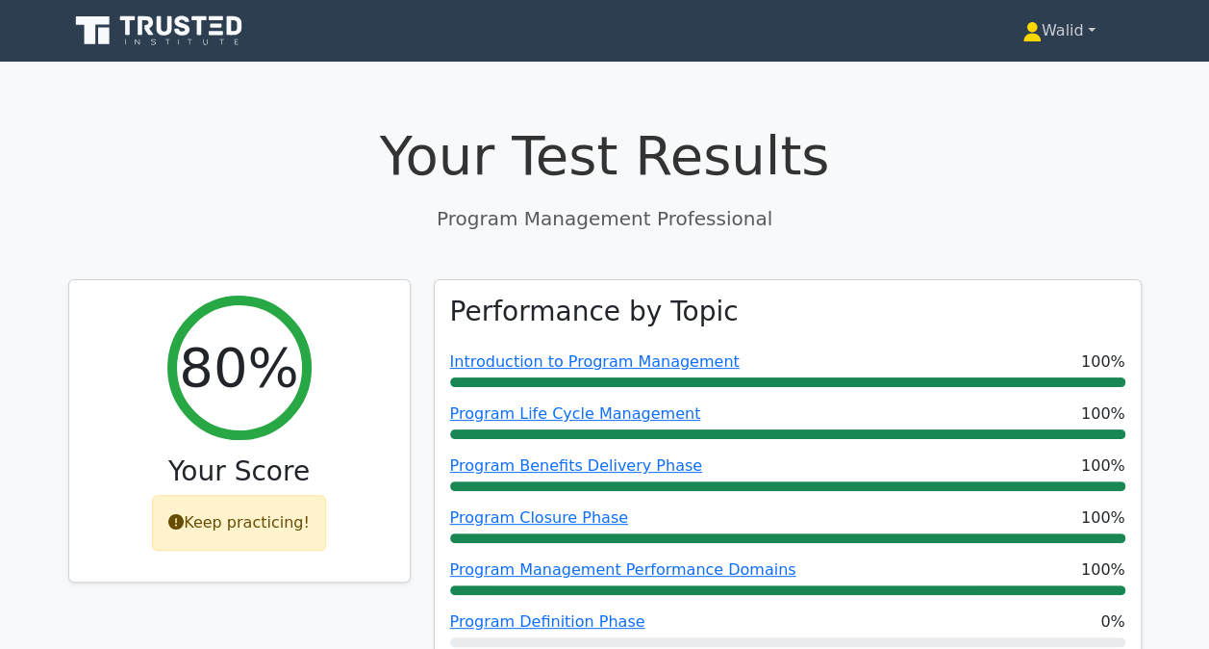
click at [1048, 39] on link "Walid" at bounding box center [1059, 31] width 165 height 38
click at [1030, 67] on link "Profile" at bounding box center [1054, 76] width 152 height 31
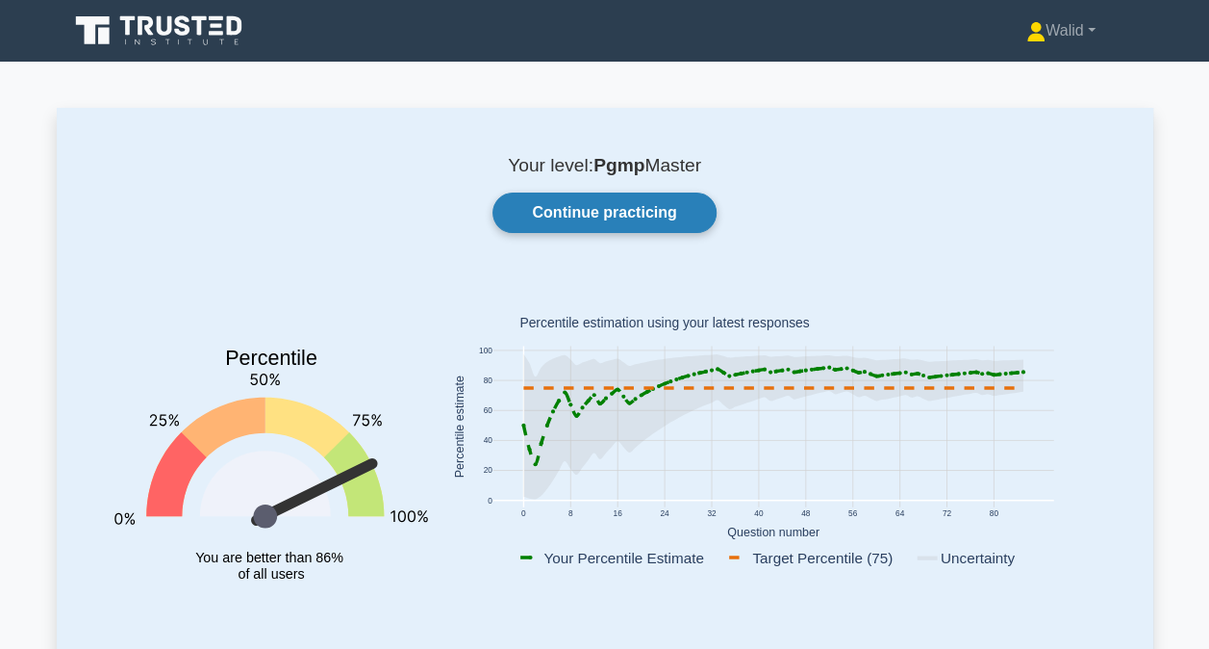
click at [587, 221] on link "Continue practicing" at bounding box center [604, 212] width 223 height 40
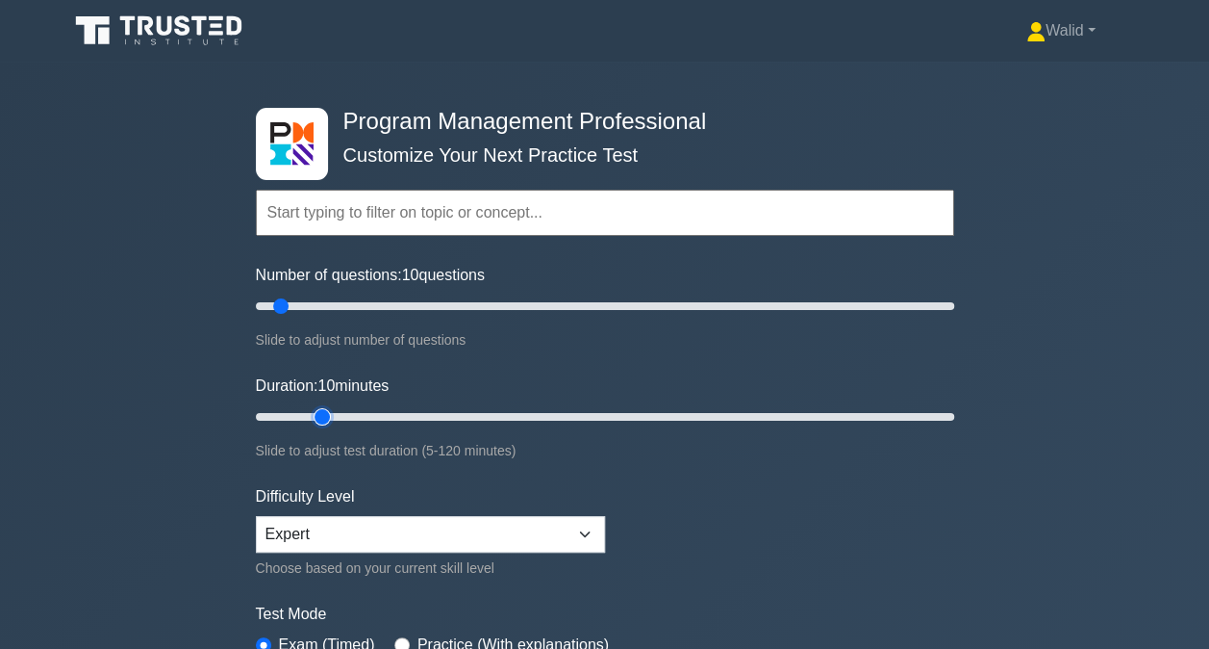
type input "15"
click at [317, 414] on input "Duration: 10 minutes" at bounding box center [605, 416] width 699 height 23
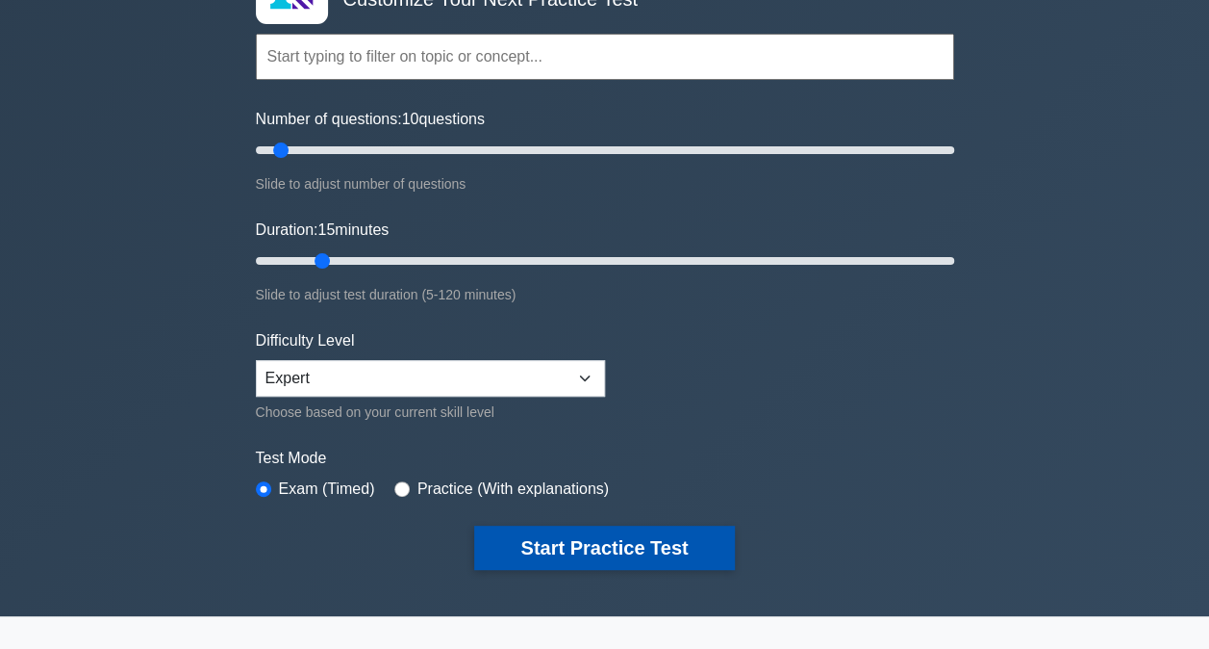
click at [663, 562] on button "Start Practice Test" at bounding box center [604, 547] width 260 height 44
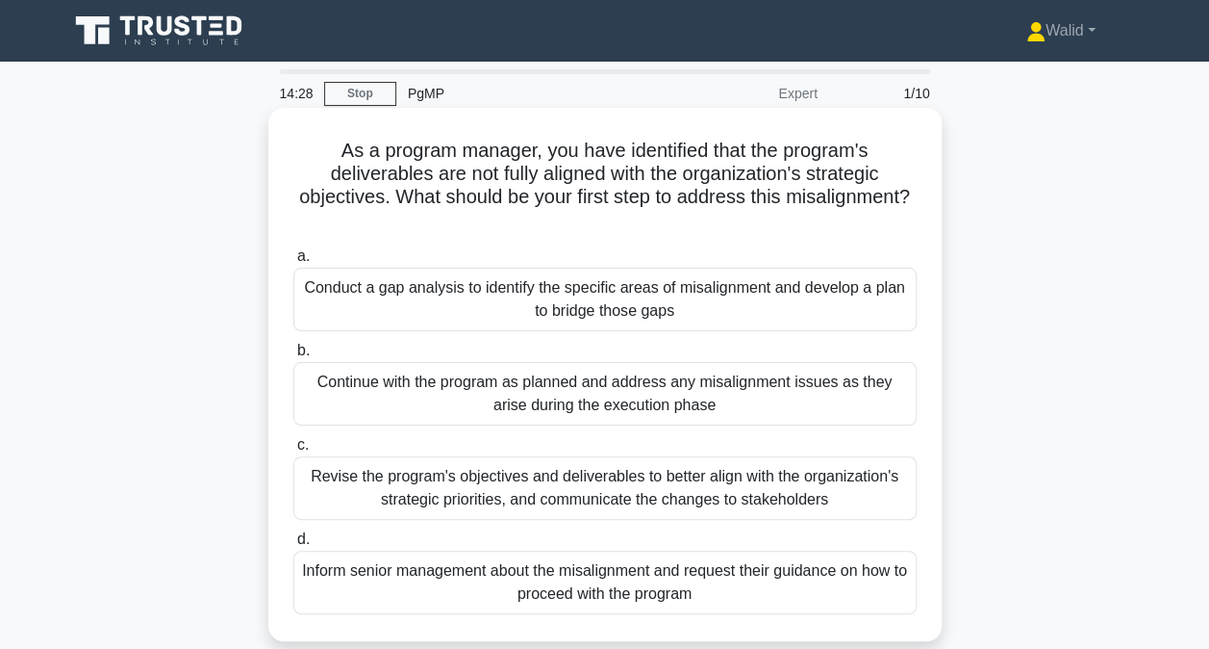
click at [452, 289] on div "Conduct a gap analysis to identify the specific areas of misalignment and devel…" at bounding box center [605, 299] width 624 height 64
click at [293, 263] on input "a. Conduct a gap analysis to identify the specific areas of misalignment and de…" at bounding box center [293, 256] width 0 height 13
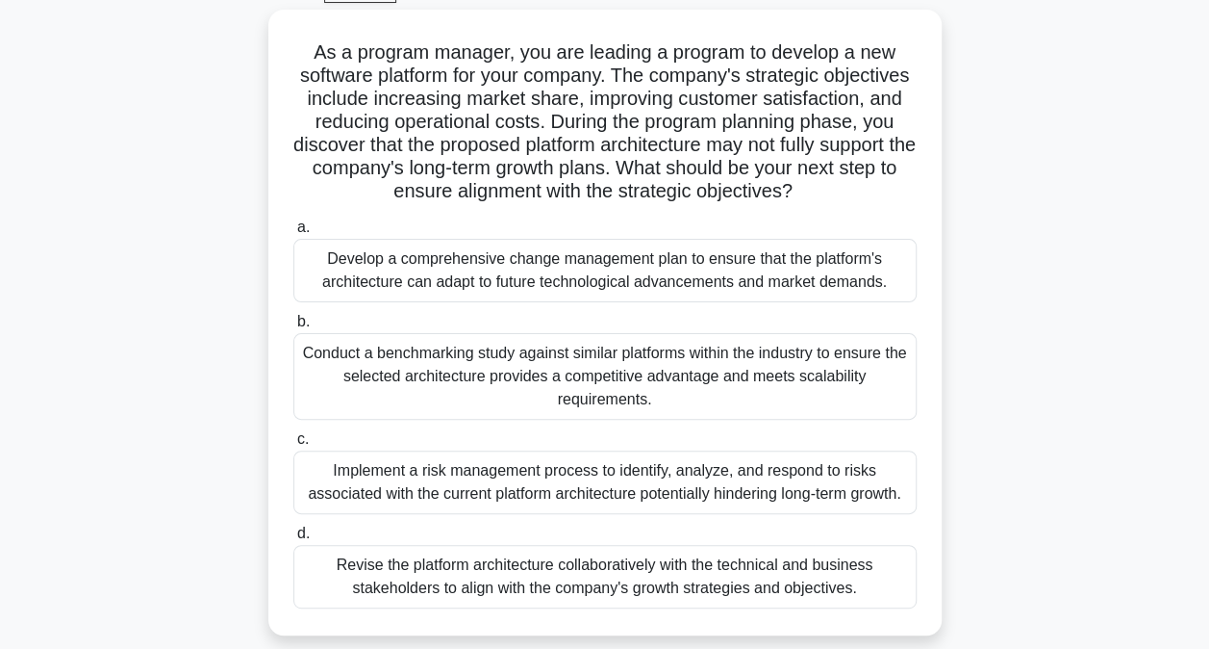
scroll to position [108, 0]
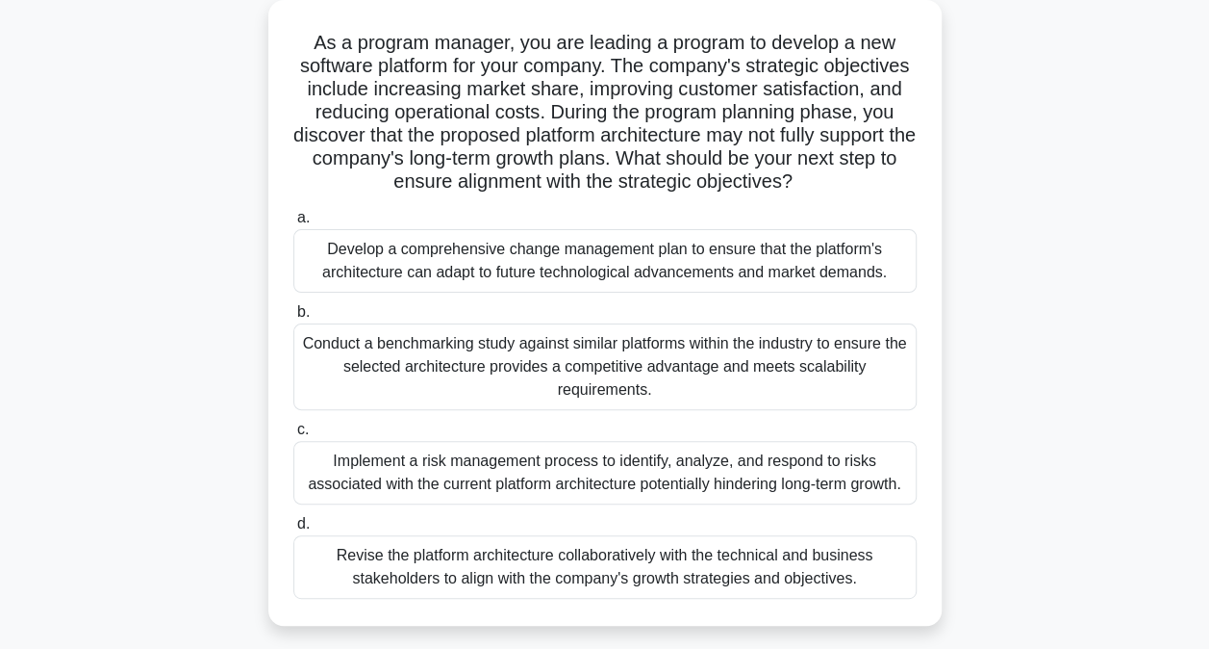
click at [459, 495] on div "Implement a risk management process to identify, analyze, and respond to risks …" at bounding box center [605, 473] width 624 height 64
click at [293, 436] on input "c. Implement a risk management process to identify, analyze, and respond to ris…" at bounding box center [293, 429] width 0 height 13
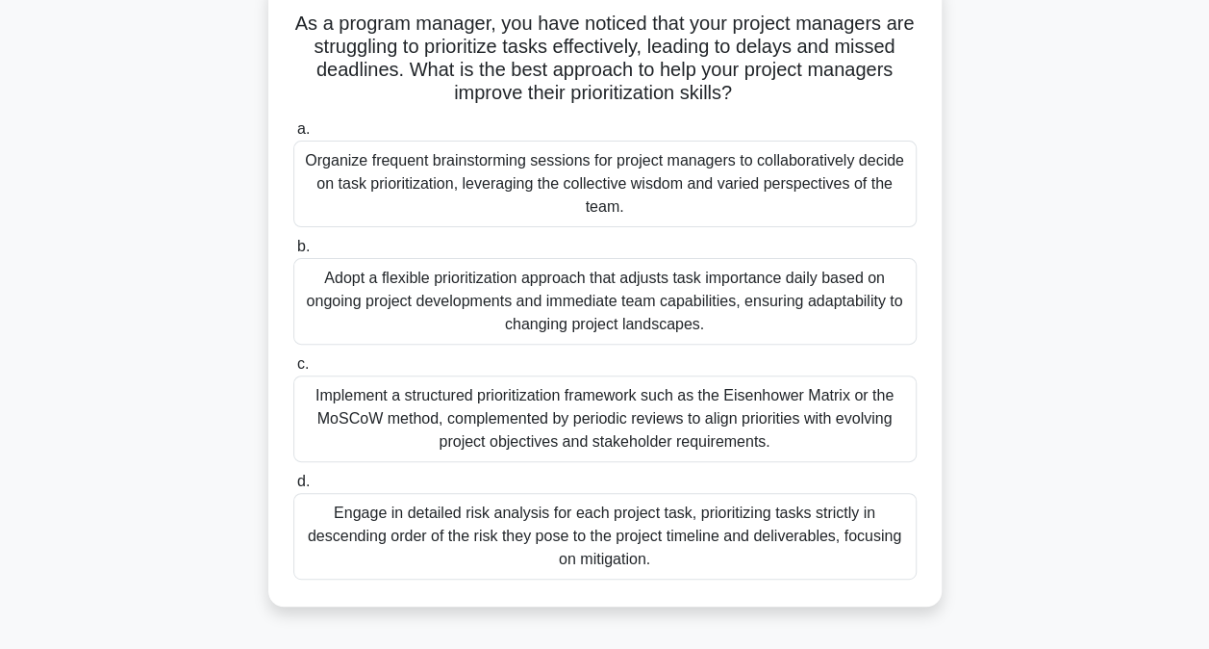
scroll to position [133, 0]
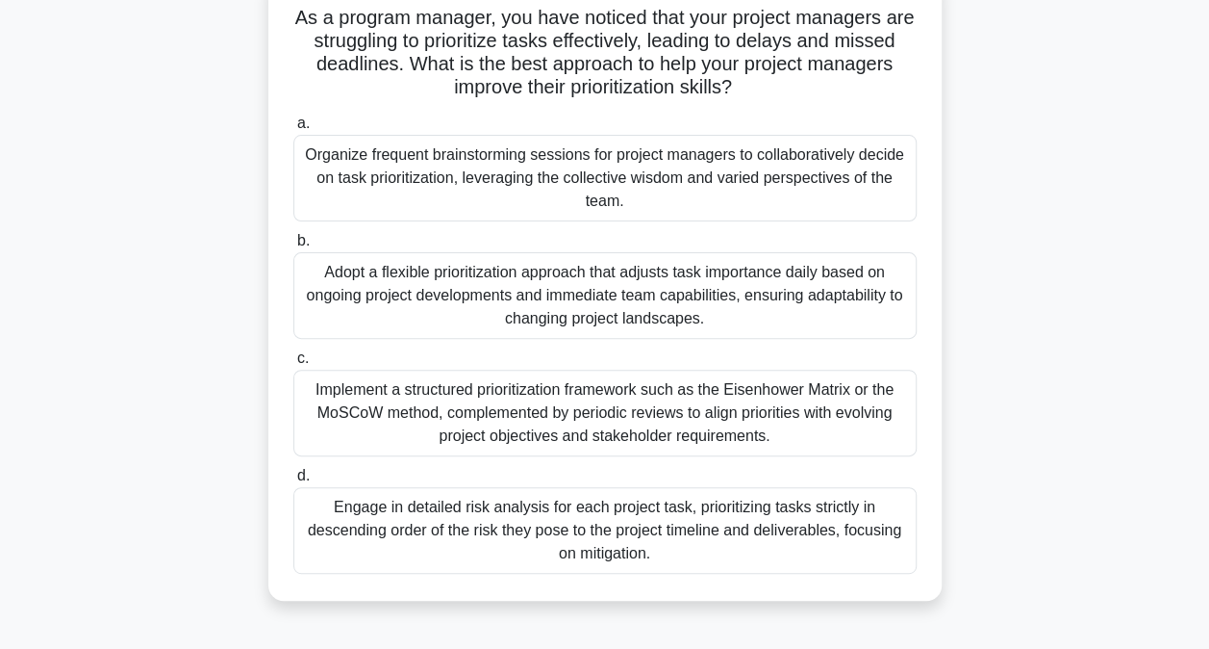
click at [416, 414] on div "Implement a structured prioritization framework such as the Eisenhower Matrix o…" at bounding box center [605, 412] width 624 height 87
click at [293, 365] on input "c. Implement a structured prioritization framework such as the Eisenhower Matri…" at bounding box center [293, 358] width 0 height 13
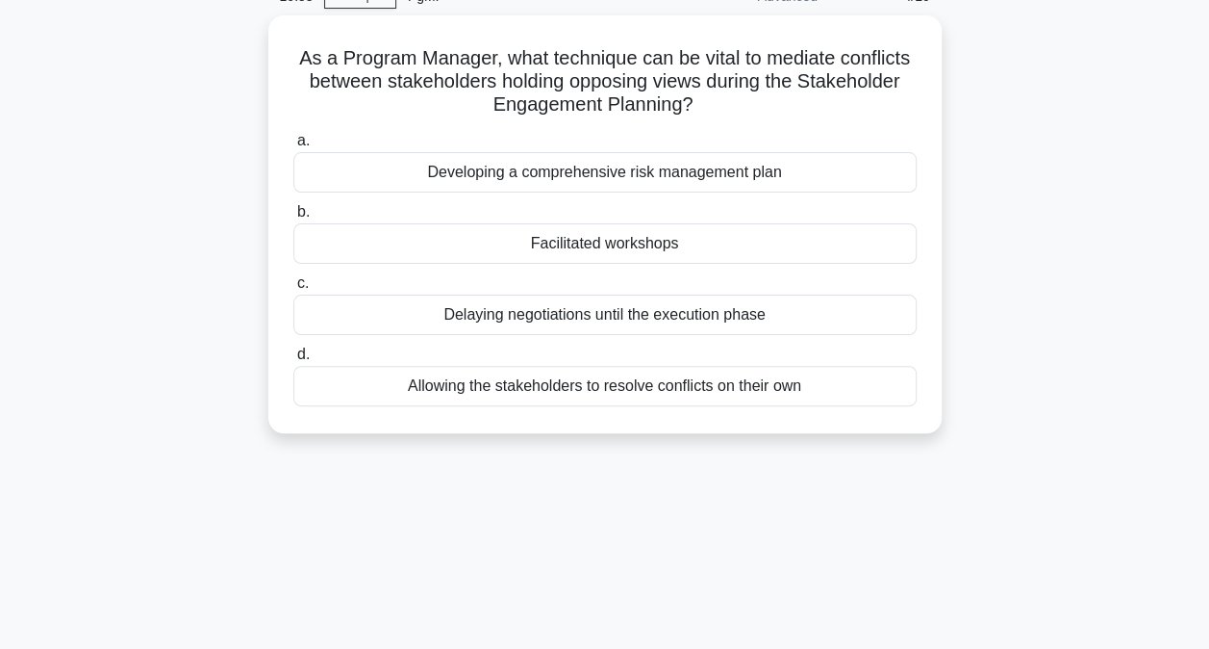
scroll to position [98, 0]
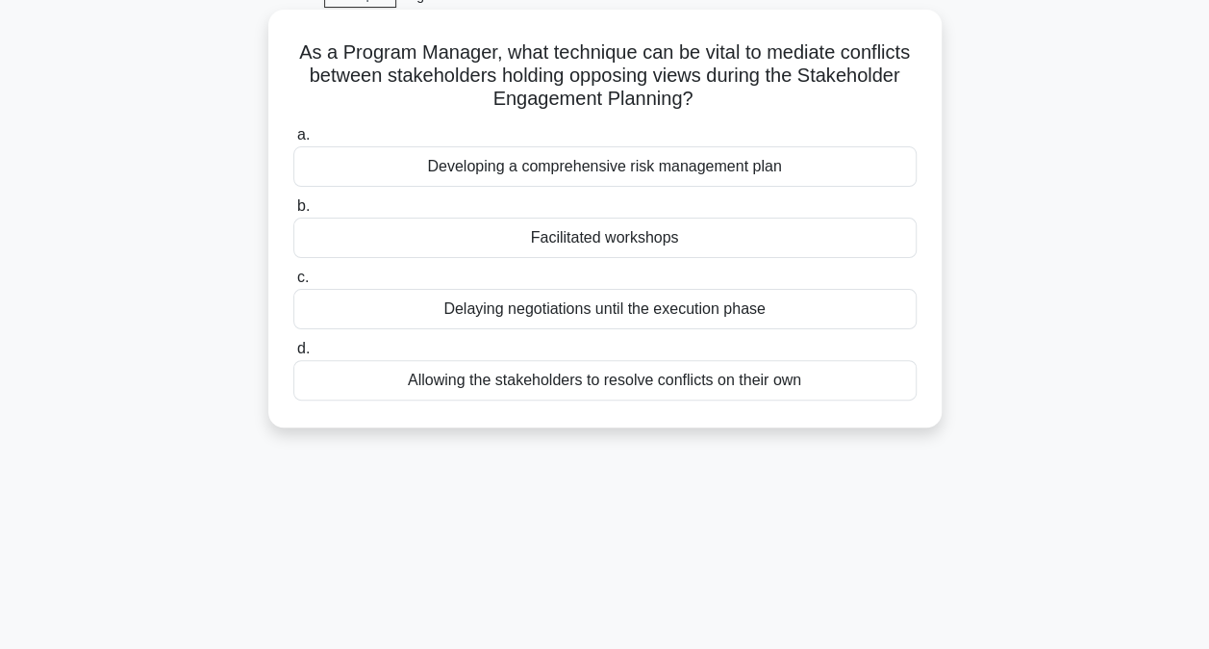
click at [571, 232] on div "Facilitated workshops" at bounding box center [605, 237] width 624 height 40
click at [293, 213] on input "b. Facilitated workshops" at bounding box center [293, 206] width 0 height 13
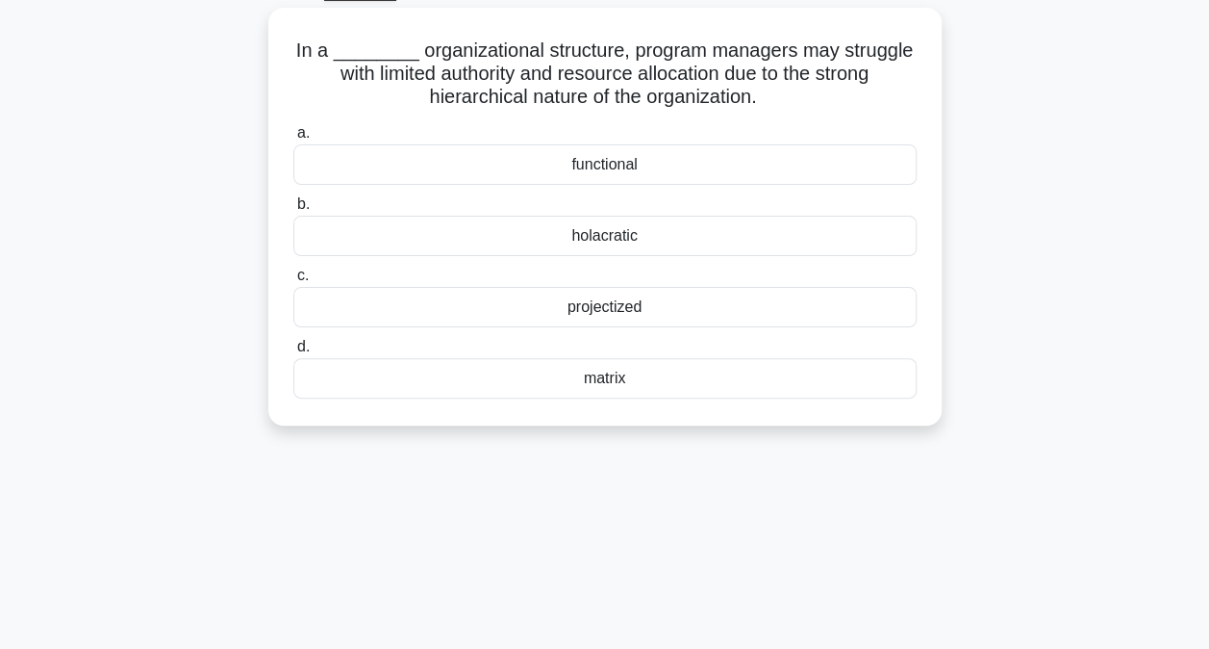
scroll to position [106, 0]
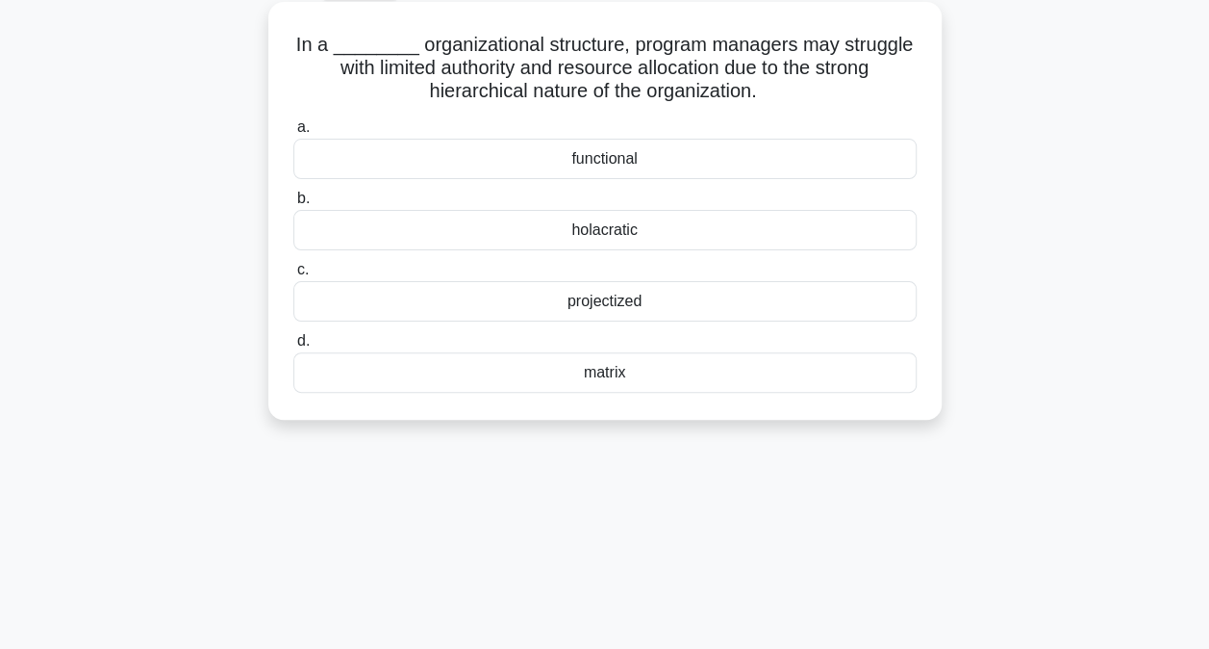
click at [568, 152] on div "functional" at bounding box center [605, 159] width 624 height 40
click at [293, 134] on input "a. functional" at bounding box center [293, 127] width 0 height 13
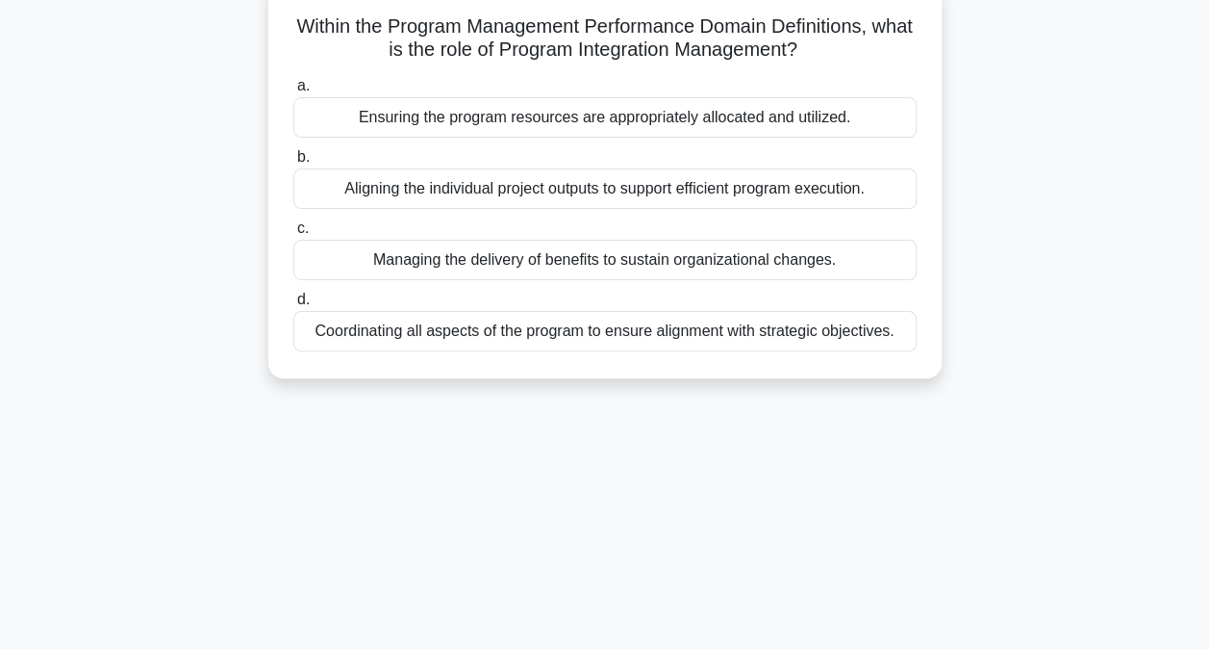
scroll to position [131, 0]
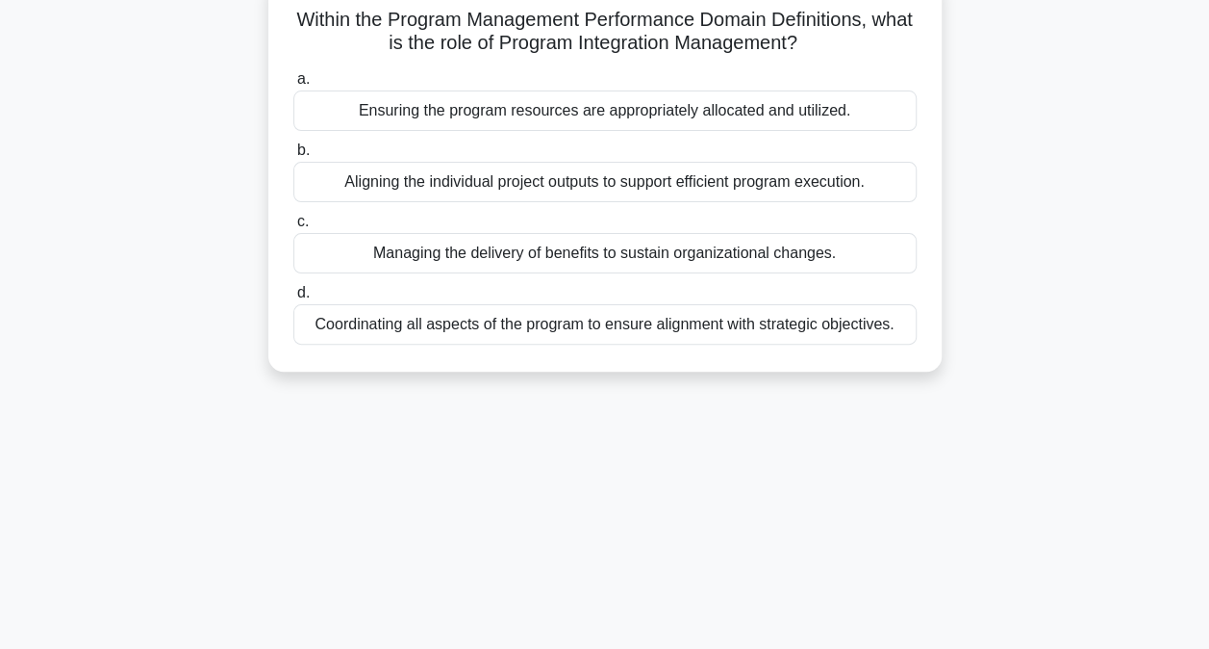
click at [574, 184] on div "Aligning the individual project outputs to support efficient program execution." at bounding box center [605, 182] width 624 height 40
click at [293, 157] on input "b. Aligning the individual project outputs to support efficient program executi…" at bounding box center [293, 150] width 0 height 13
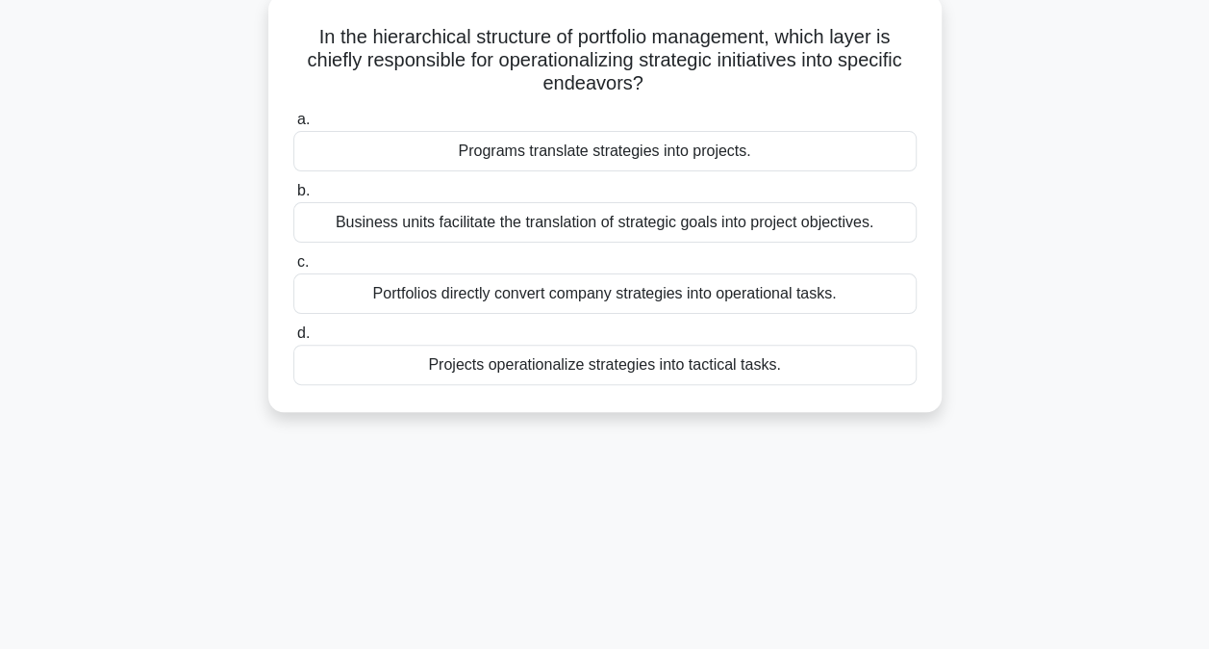
scroll to position [119, 0]
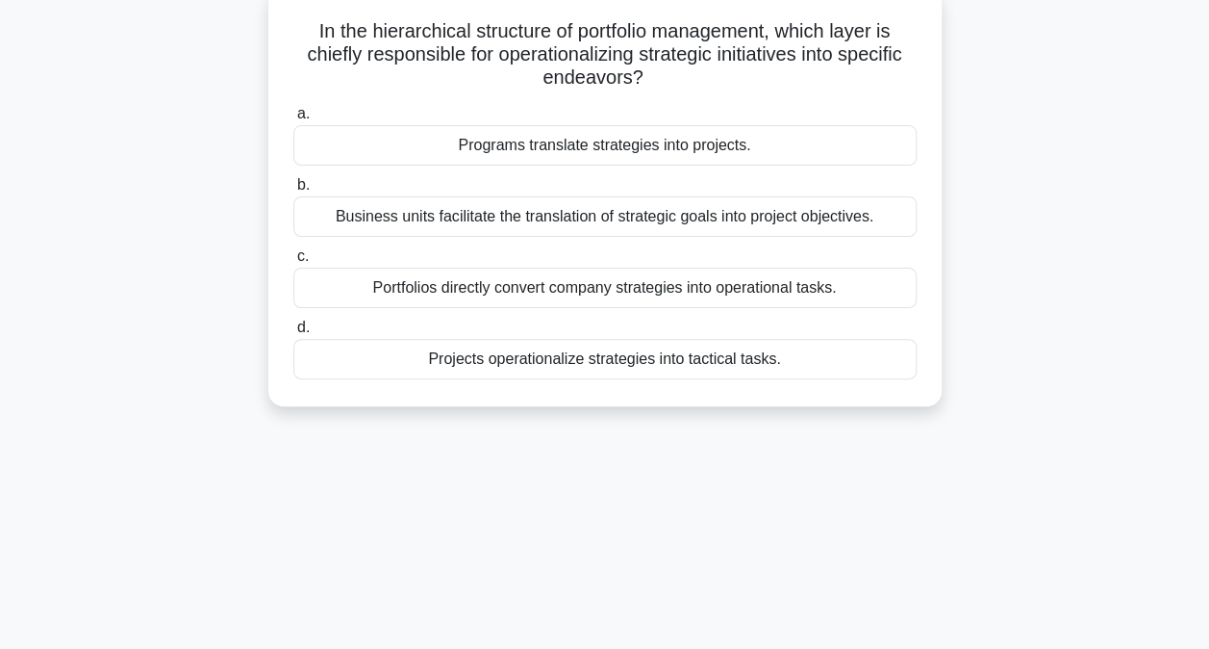
click at [678, 151] on div "Programs translate strategies into projects." at bounding box center [605, 145] width 624 height 40
click at [293, 120] on input "a. Programs translate strategies into projects." at bounding box center [293, 114] width 0 height 13
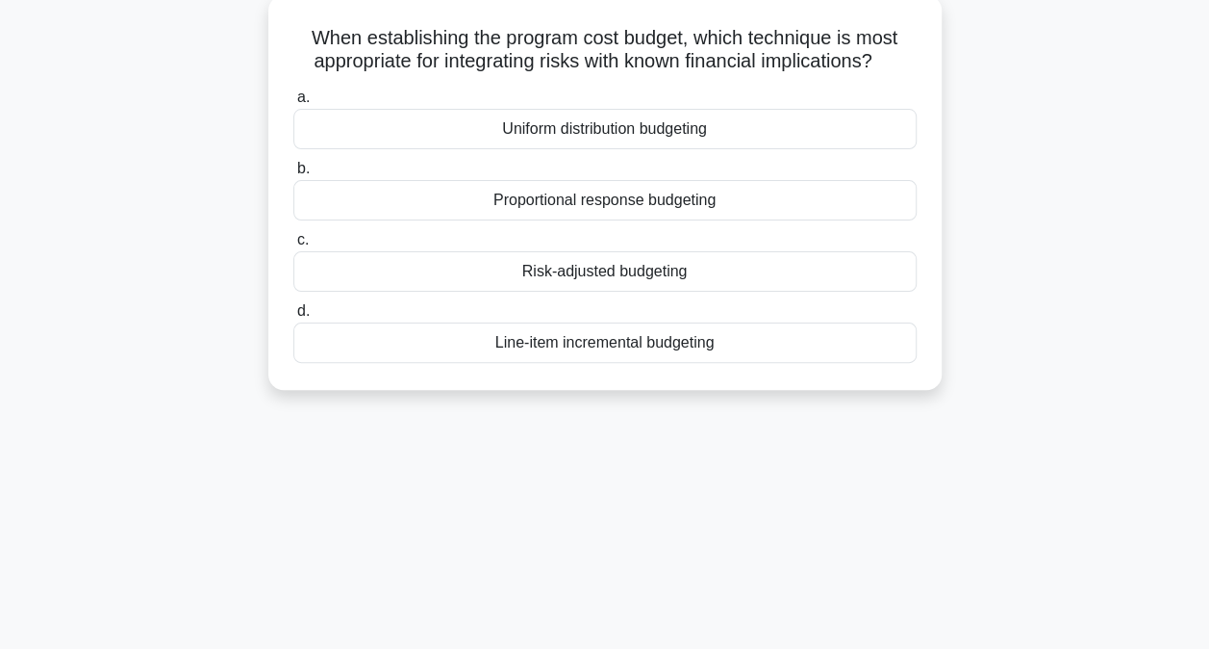
scroll to position [121, 0]
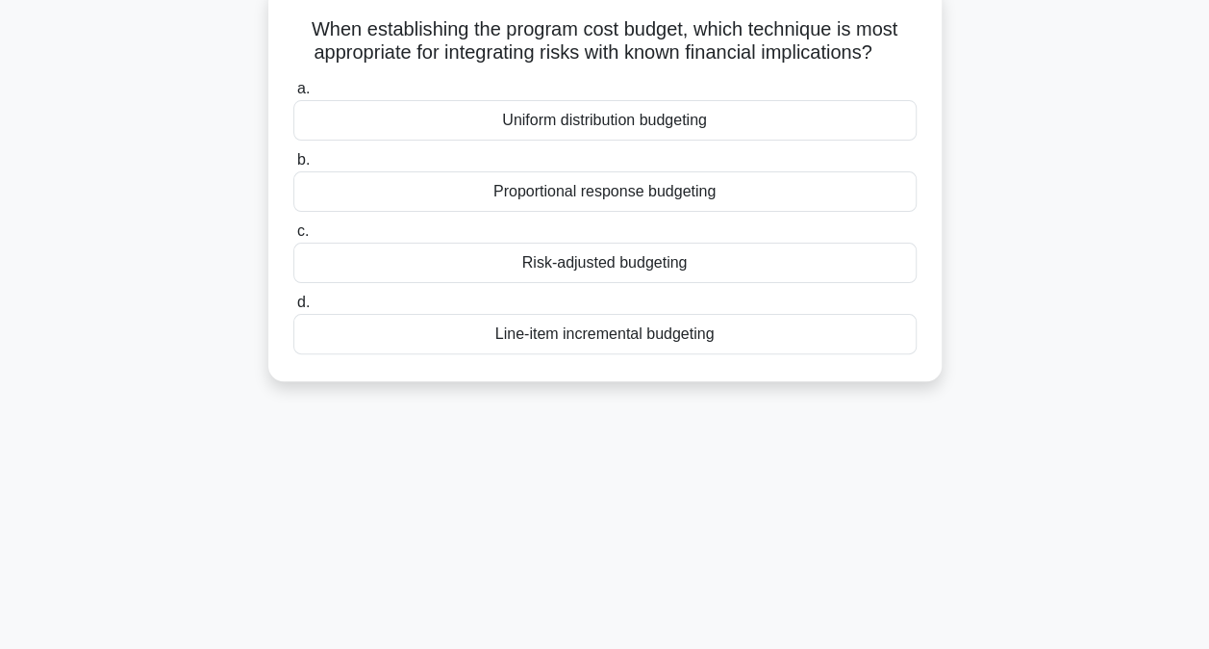
click at [372, 189] on div "Proportional response budgeting" at bounding box center [605, 191] width 624 height 40
click at [293, 166] on input "b. Proportional response budgeting" at bounding box center [293, 160] width 0 height 13
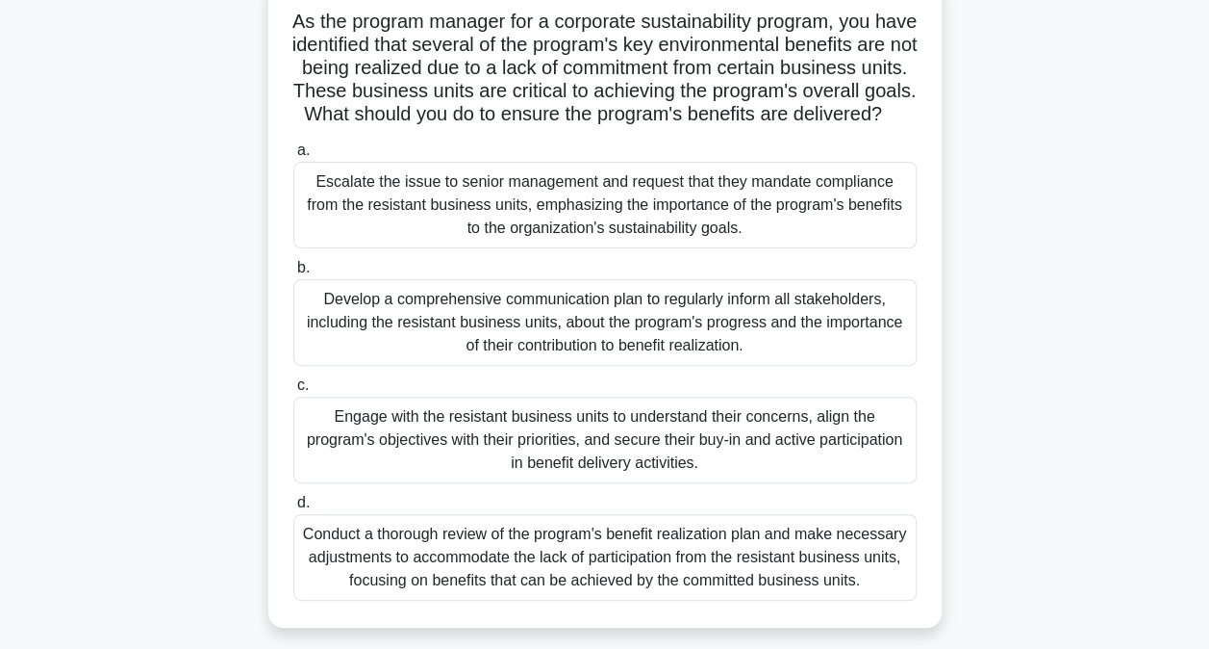
scroll to position [179, 0]
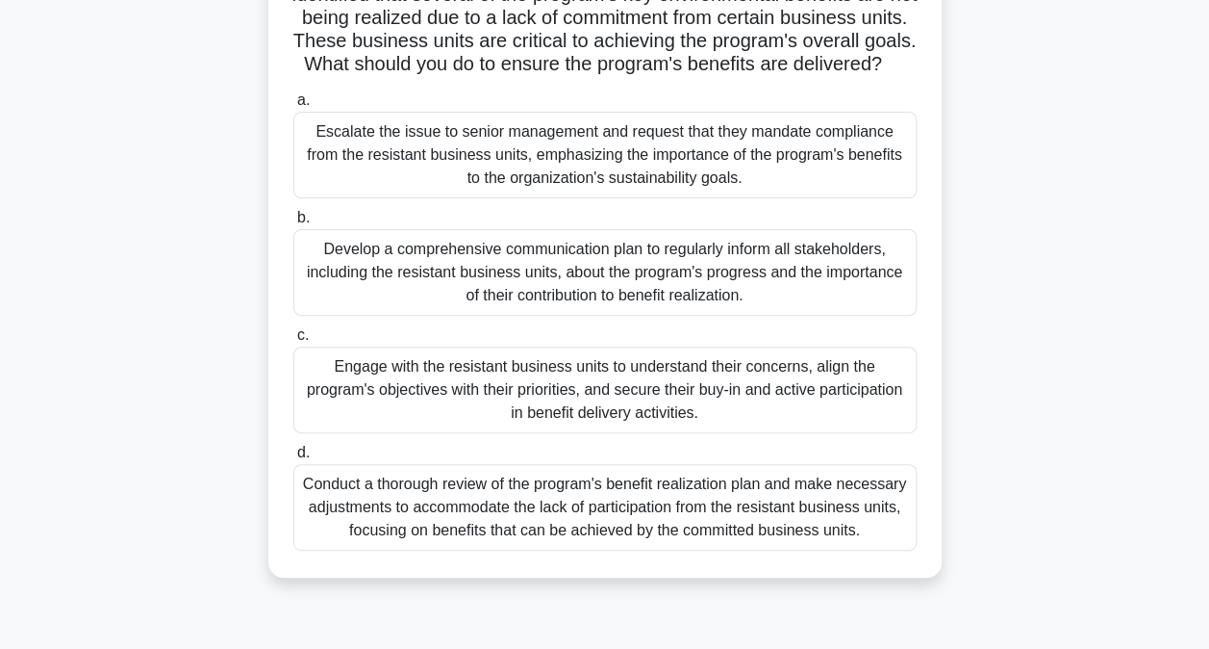
click at [547, 418] on div "Engage with the resistant business units to understand their concerns, align th…" at bounding box center [605, 389] width 624 height 87
click at [293, 342] on input "c. Engage with the resistant business units to understand their concerns, align…" at bounding box center [293, 335] width 0 height 13
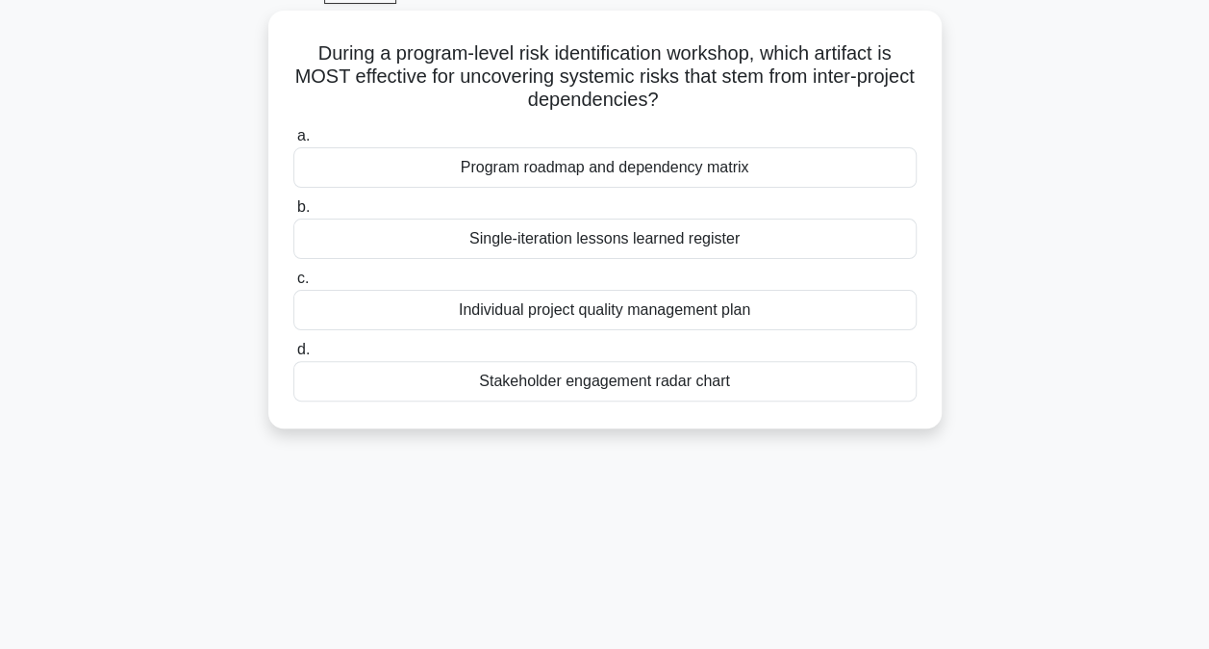
scroll to position [108, 0]
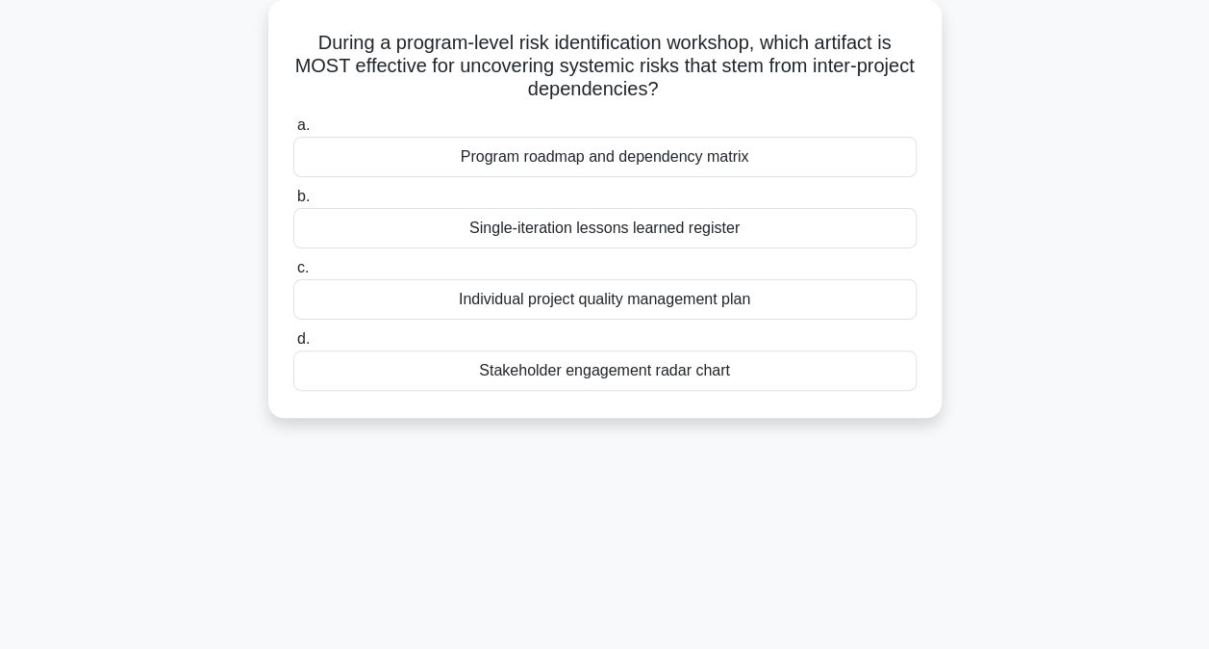
click at [572, 157] on div "Program roadmap and dependency matrix" at bounding box center [605, 157] width 624 height 40
click at [293, 132] on input "a. Program roadmap and dependency matrix" at bounding box center [293, 125] width 0 height 13
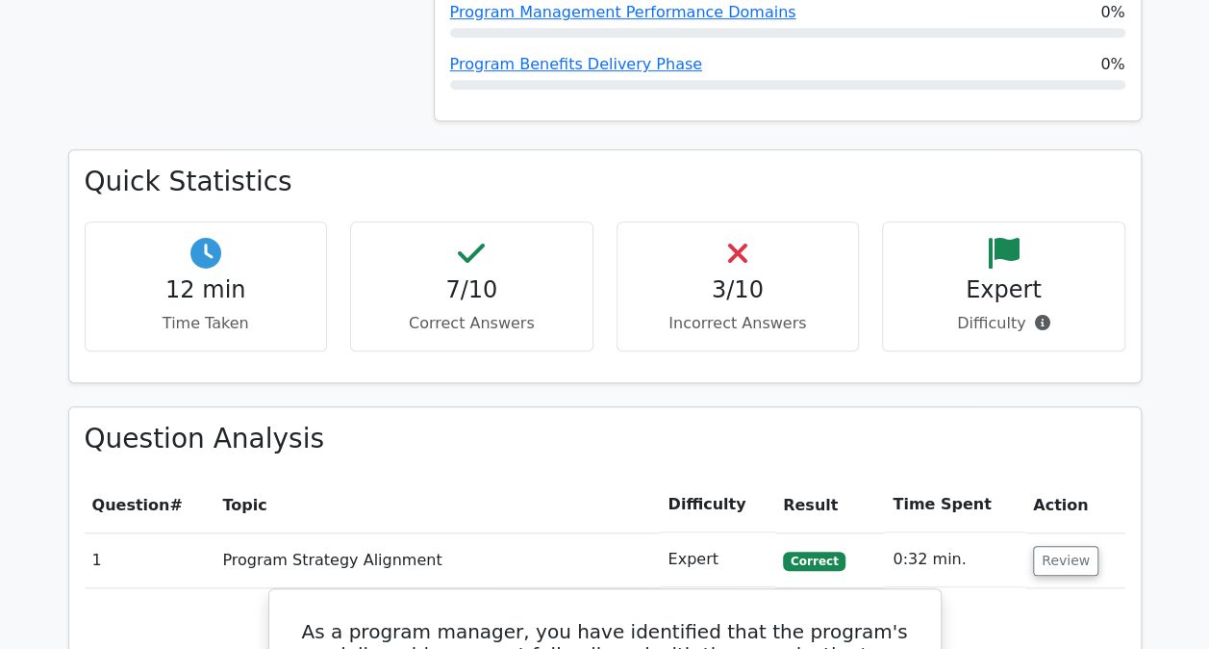
scroll to position [606, 0]
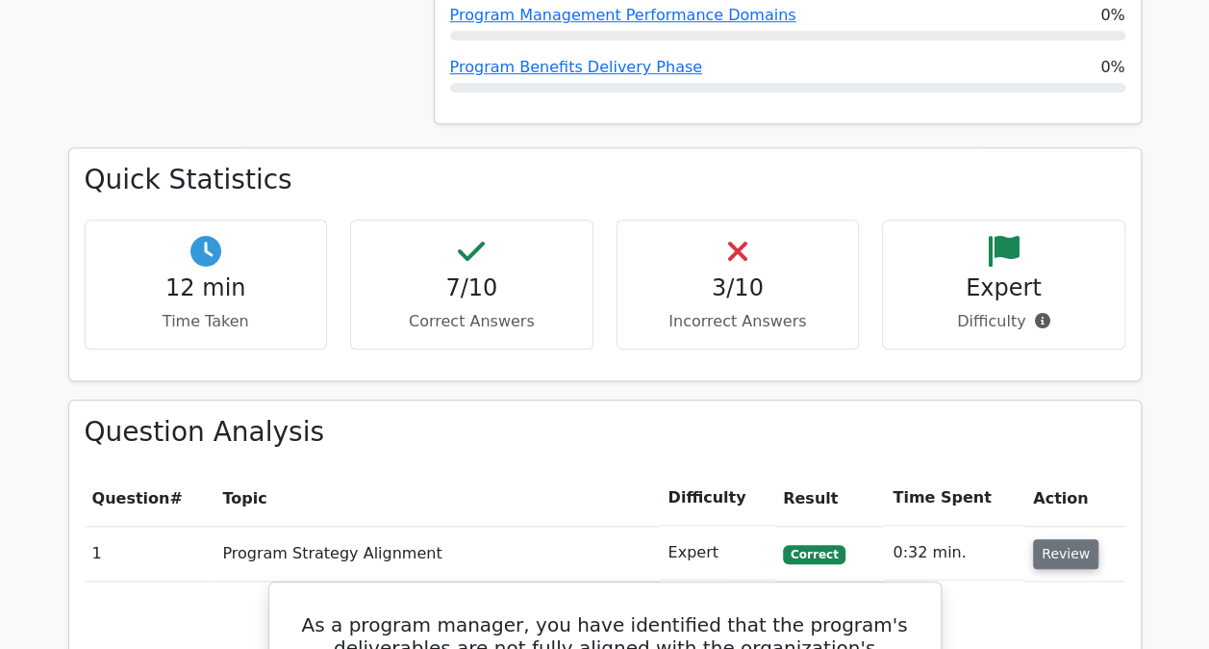
click at [1047, 553] on button "Review" at bounding box center [1065, 554] width 65 height 30
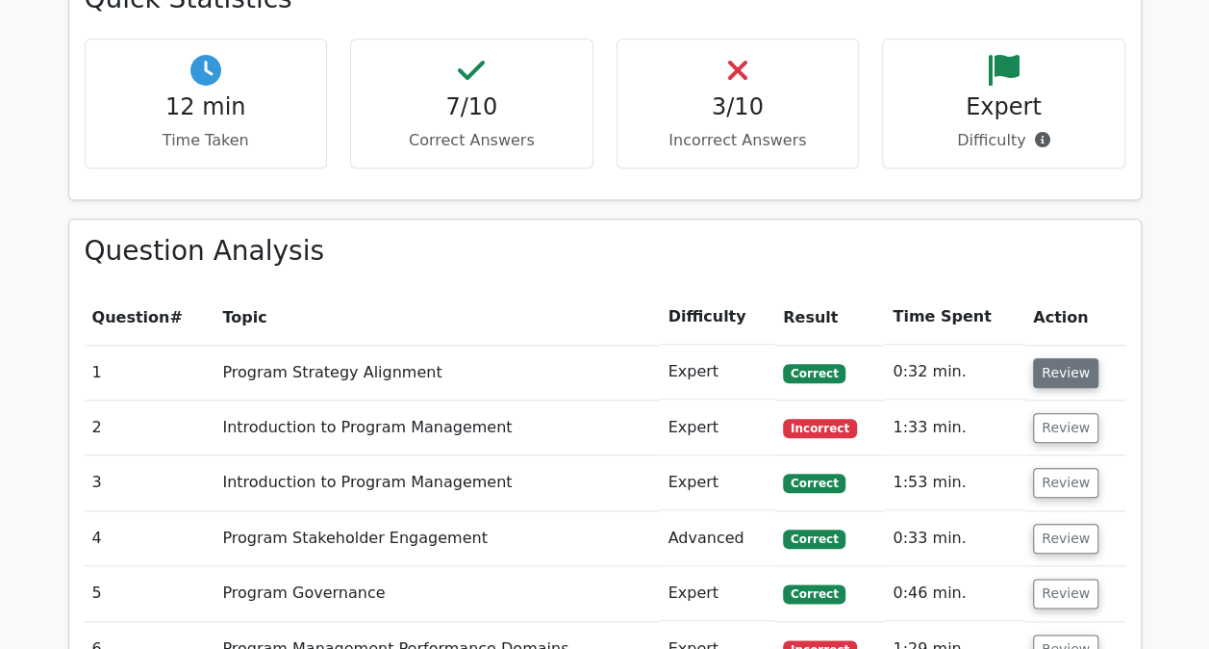
scroll to position [786, 0]
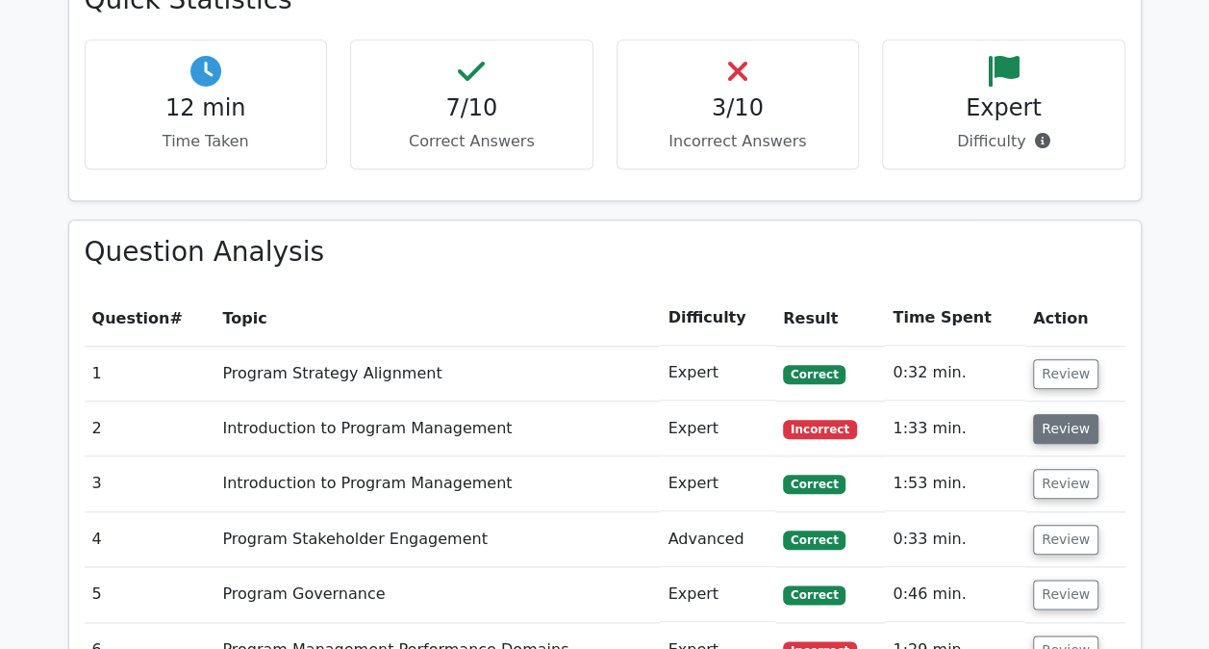
click at [1061, 431] on button "Review" at bounding box center [1065, 429] width 65 height 30
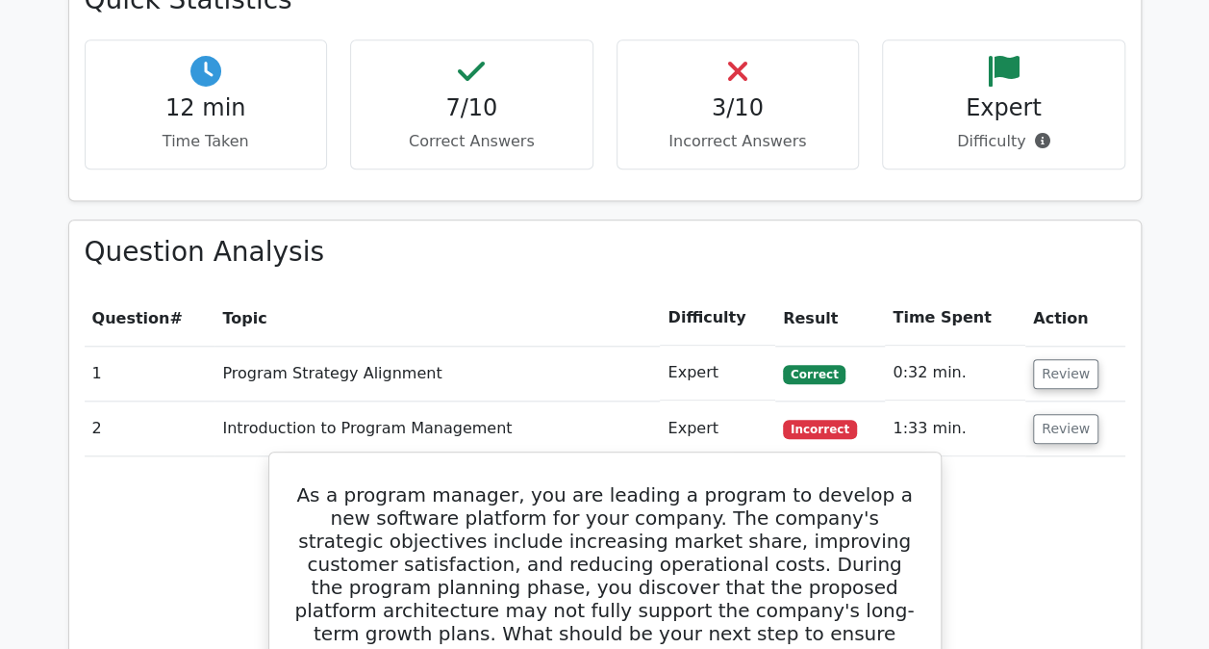
scroll to position [935, 0]
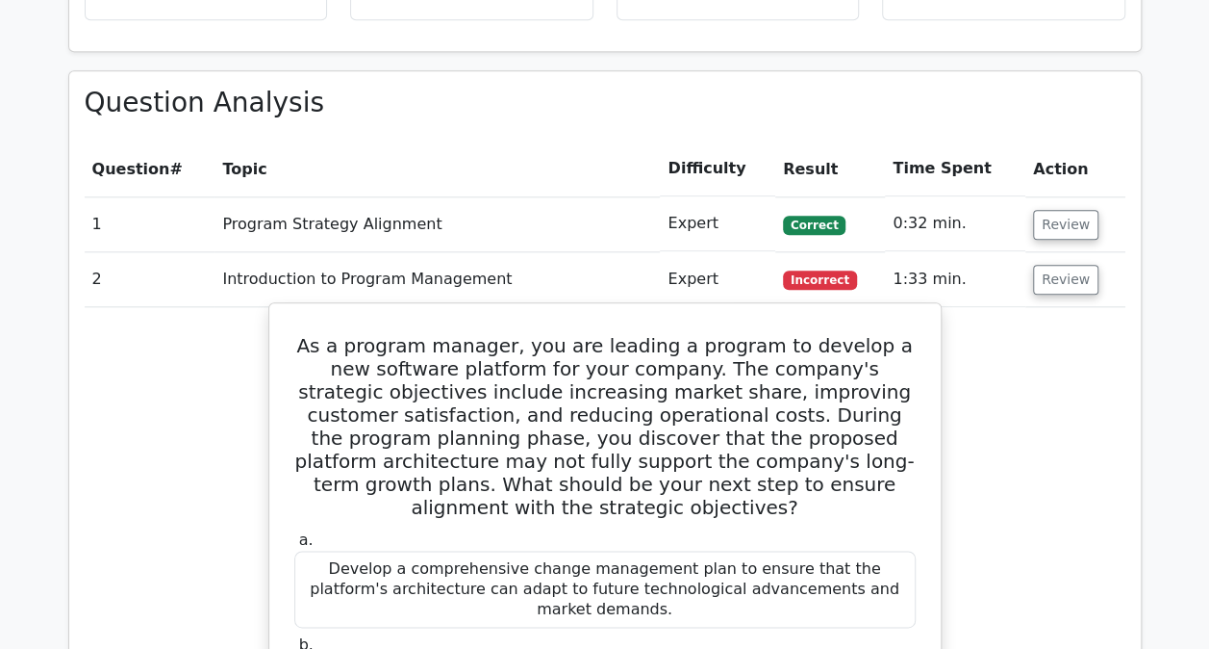
click at [645, 346] on h5 "As a program manager, you are leading a program to develop a new software platf…" at bounding box center [605, 426] width 625 height 185
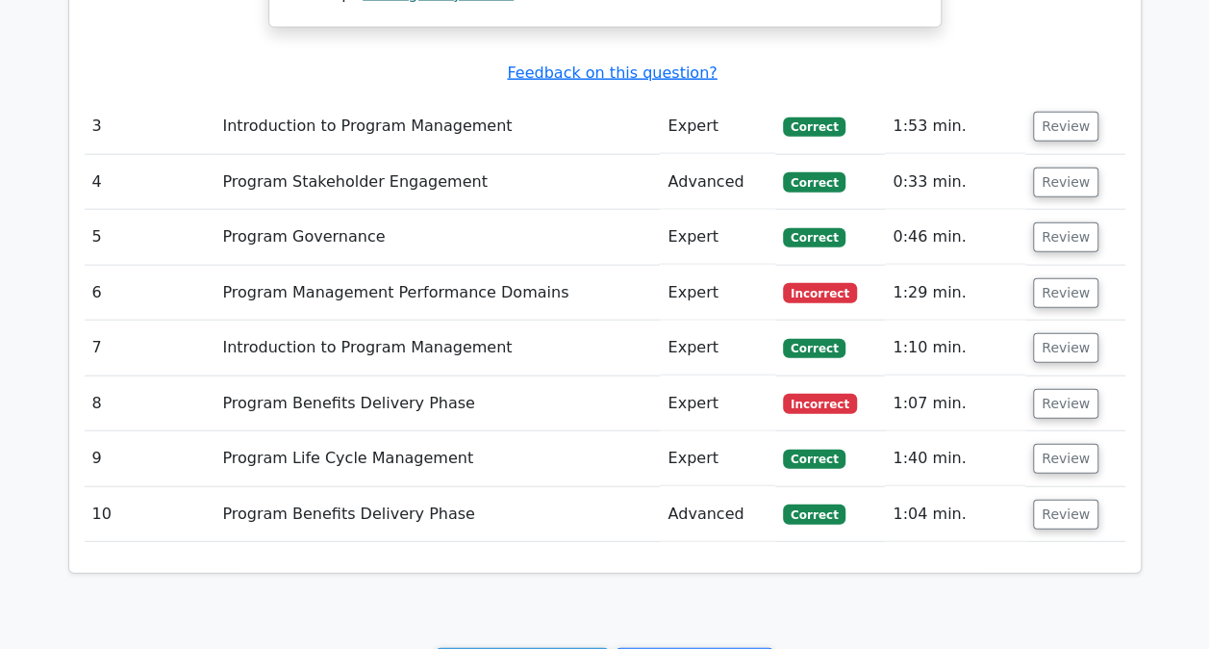
scroll to position [2185, 0]
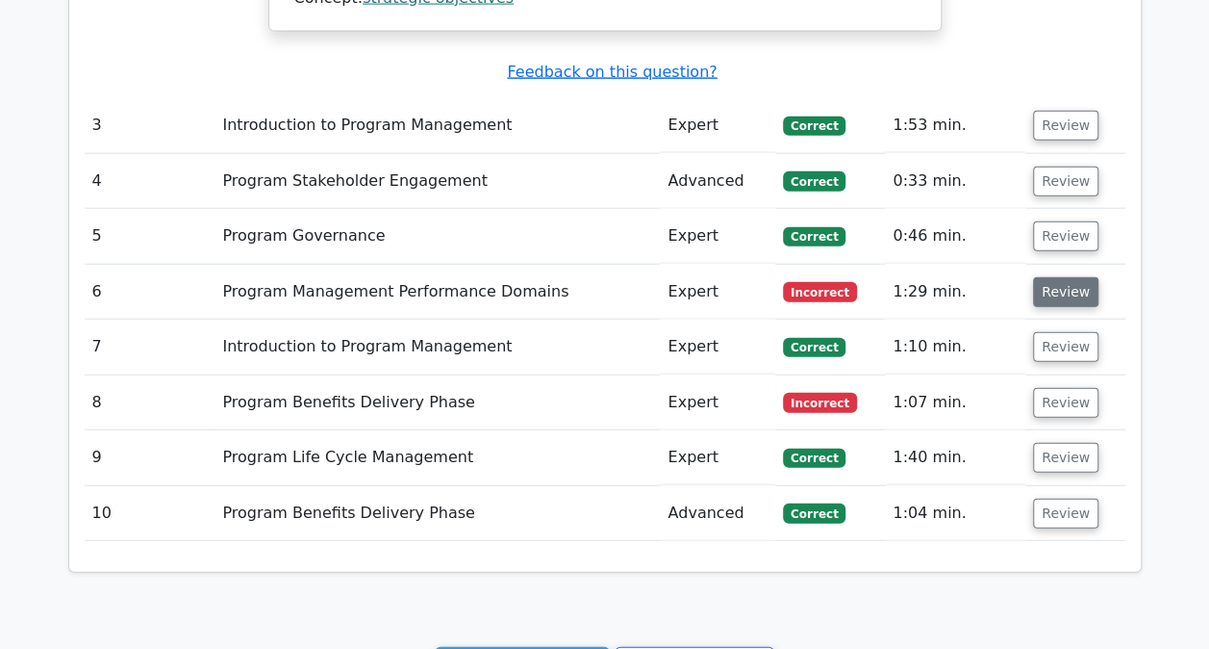
click at [1065, 277] on button "Review" at bounding box center [1065, 292] width 65 height 30
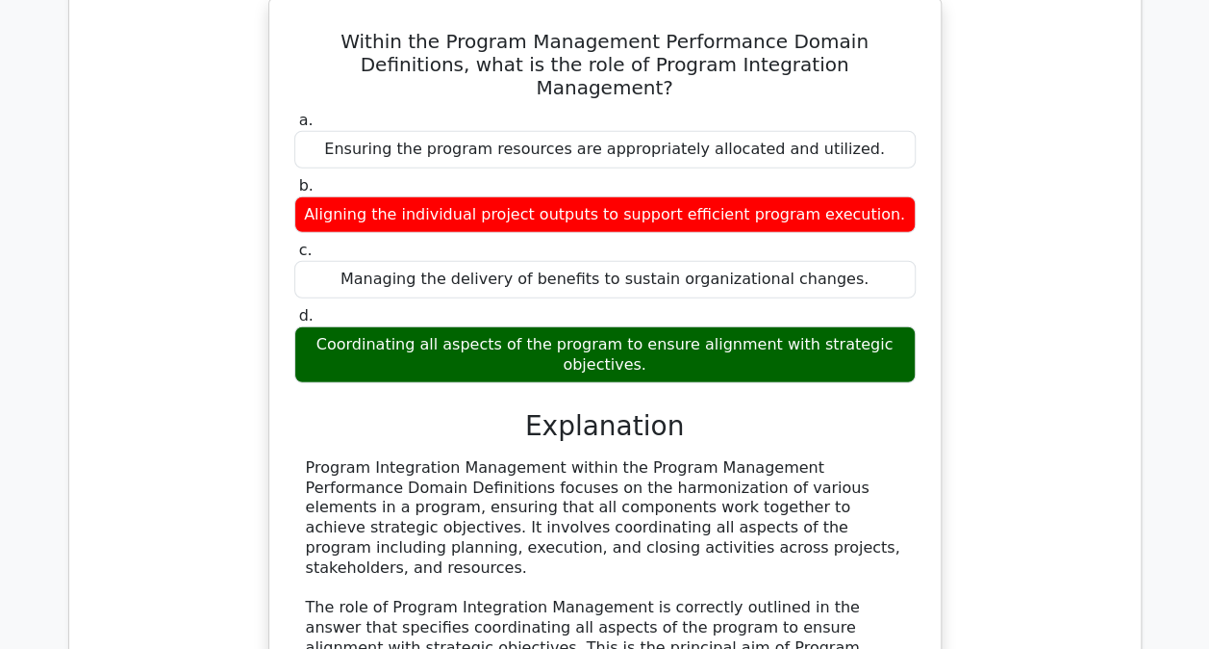
scroll to position [2505, 0]
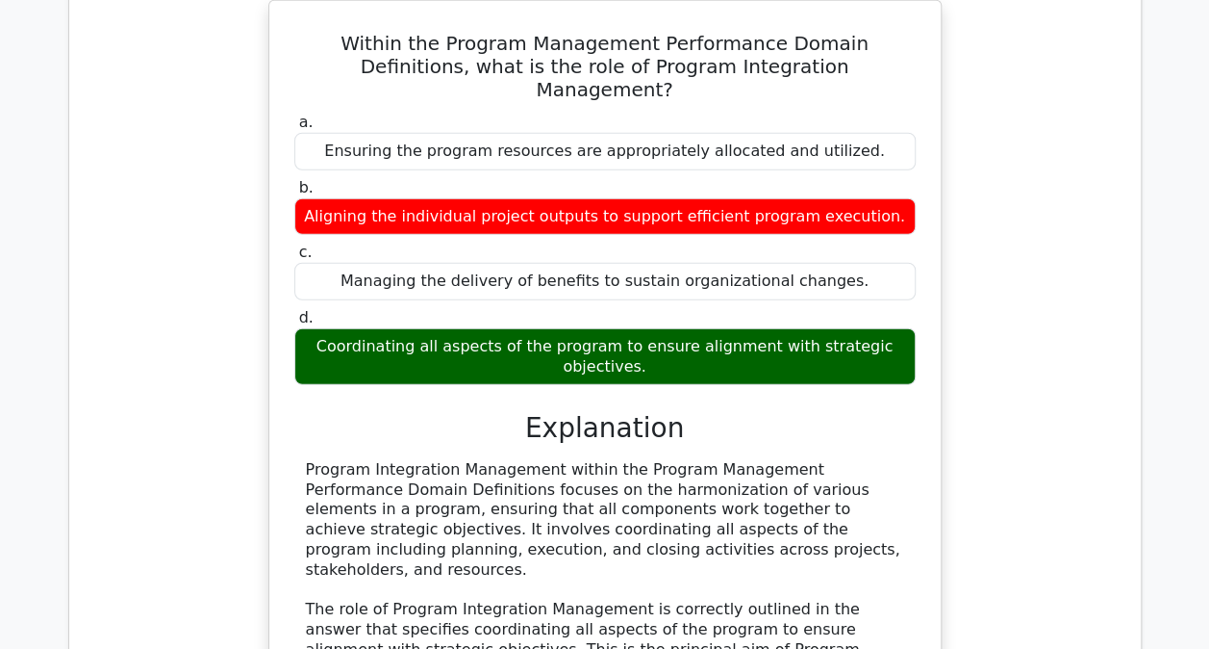
click at [947, 233] on div "Within the Program Management Performance Domain Definitions, what is the role …" at bounding box center [605, 501] width 1041 height 1003
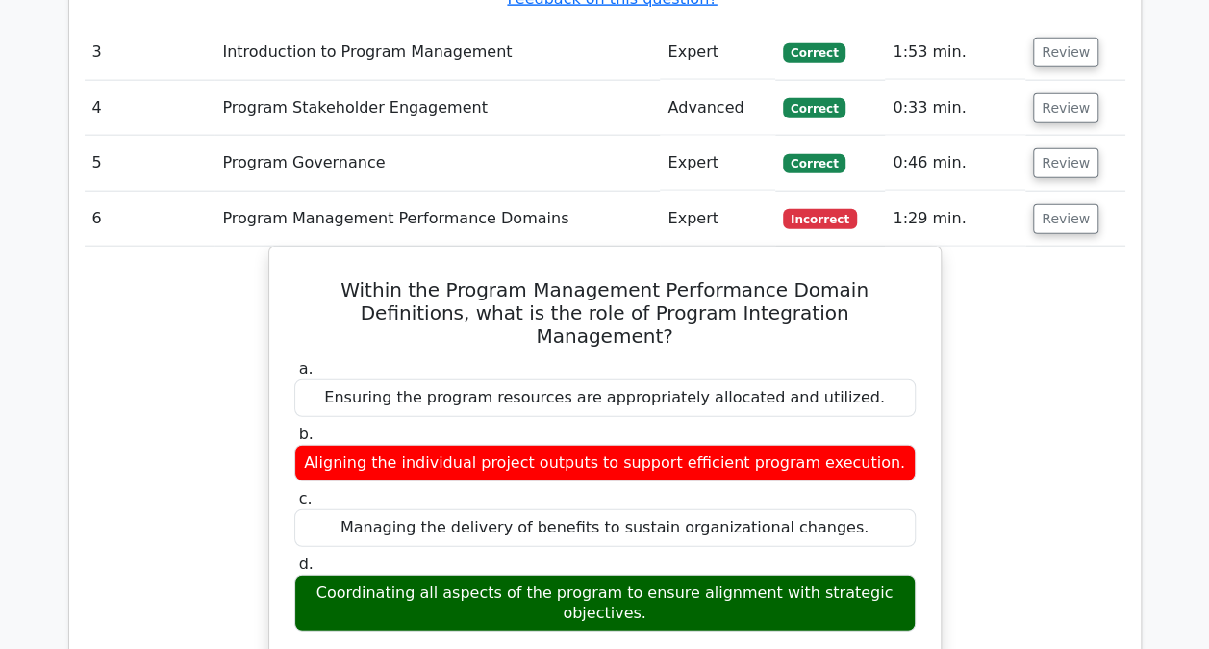
scroll to position [2247, 0]
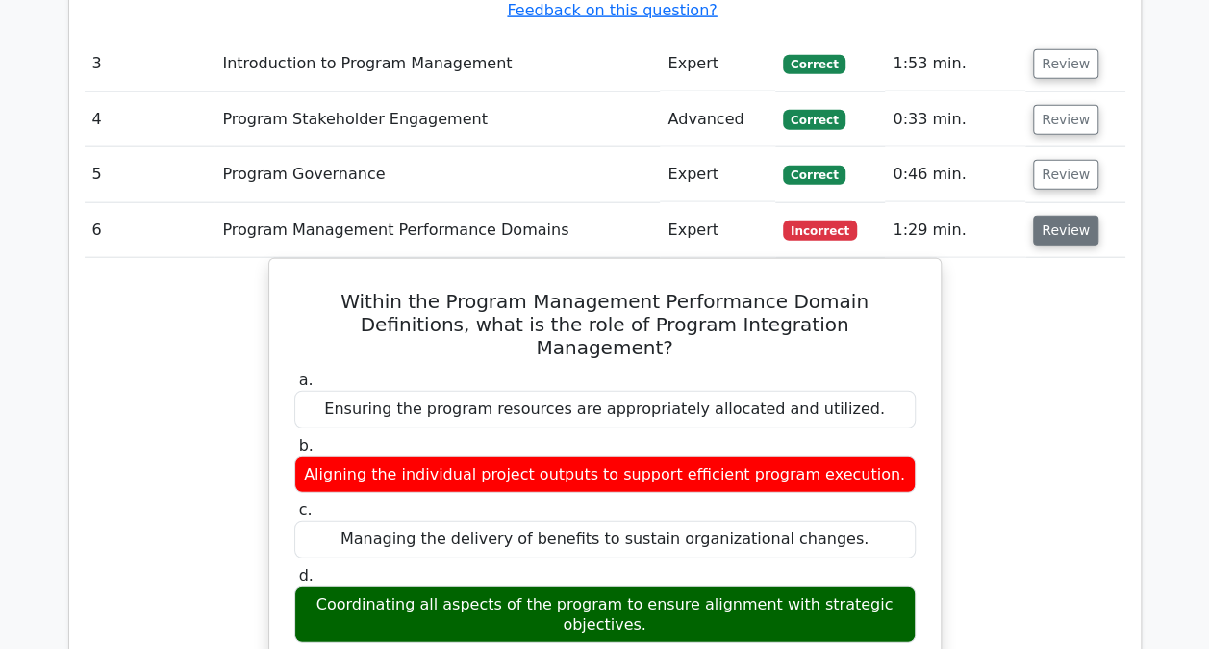
click at [1047, 216] on button "Review" at bounding box center [1065, 231] width 65 height 30
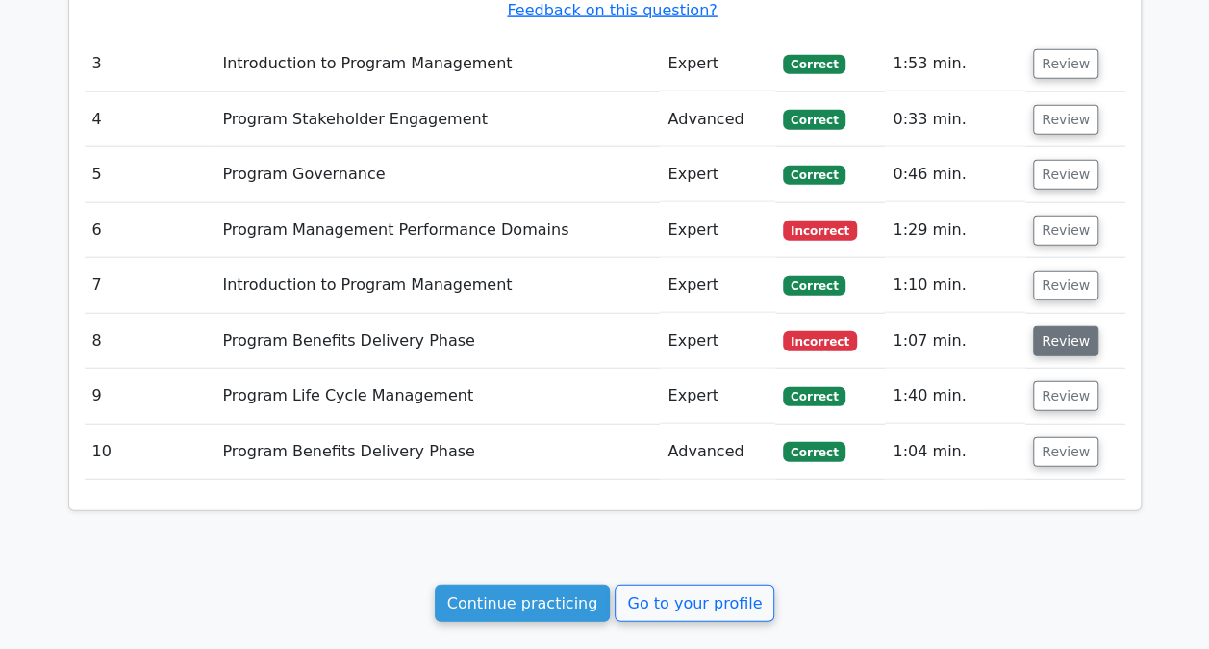
click at [1046, 326] on button "Review" at bounding box center [1065, 341] width 65 height 30
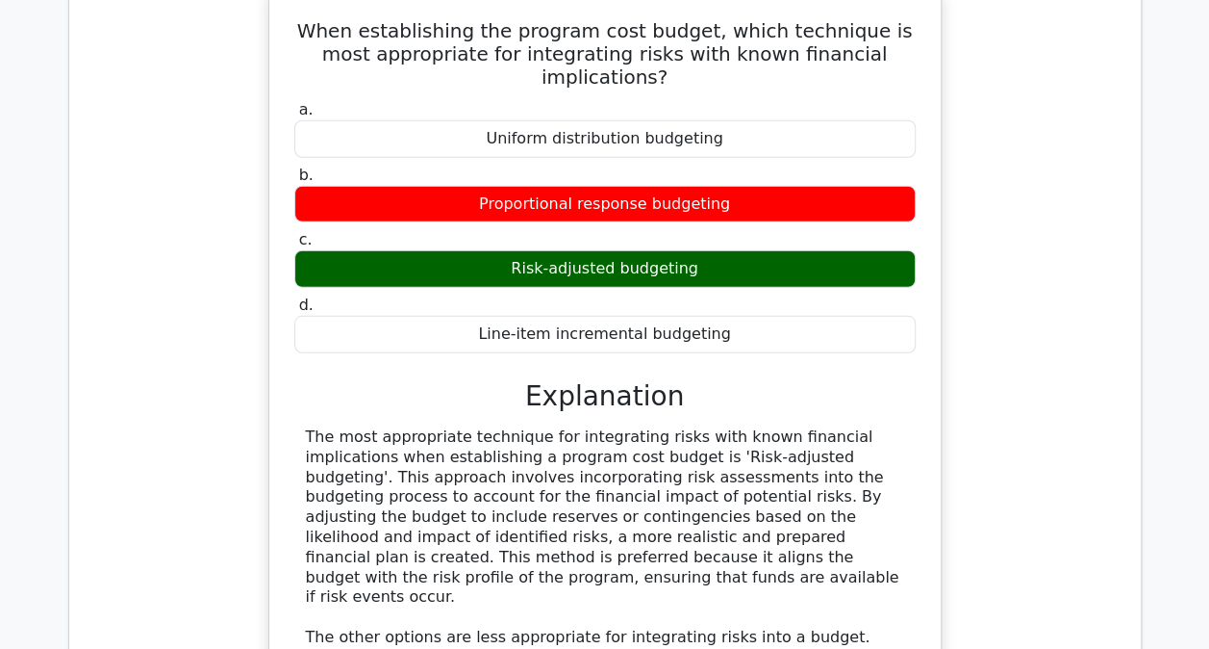
scroll to position [2264, 0]
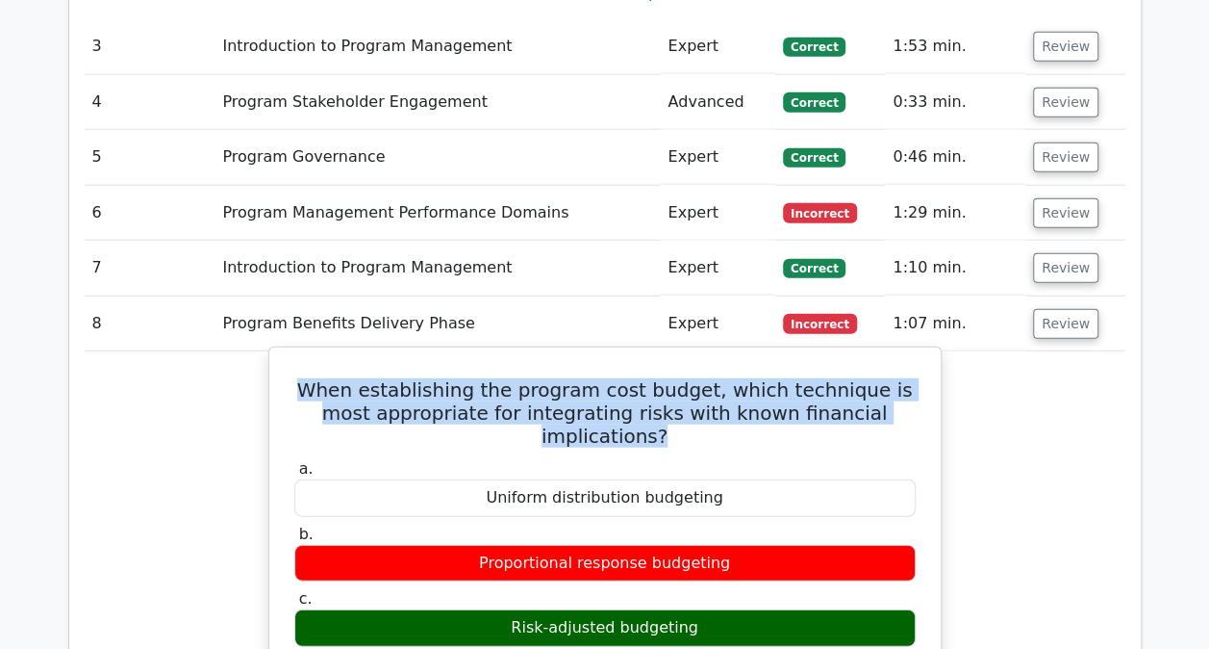
drag, startPoint x: 903, startPoint y: 339, endPoint x: 304, endPoint y: 327, distance: 598.6
click at [304, 378] on h5 "When establishing the program cost budget, which technique is most appropriate …" at bounding box center [605, 412] width 625 height 69
drag, startPoint x: 304, startPoint y: 327, endPoint x: 412, endPoint y: 339, distance: 108.4
copy h5 "When establishing the program cost budget, which technique is most appropriate …"
drag, startPoint x: 516, startPoint y: 533, endPoint x: 699, endPoint y: 537, distance: 182.9
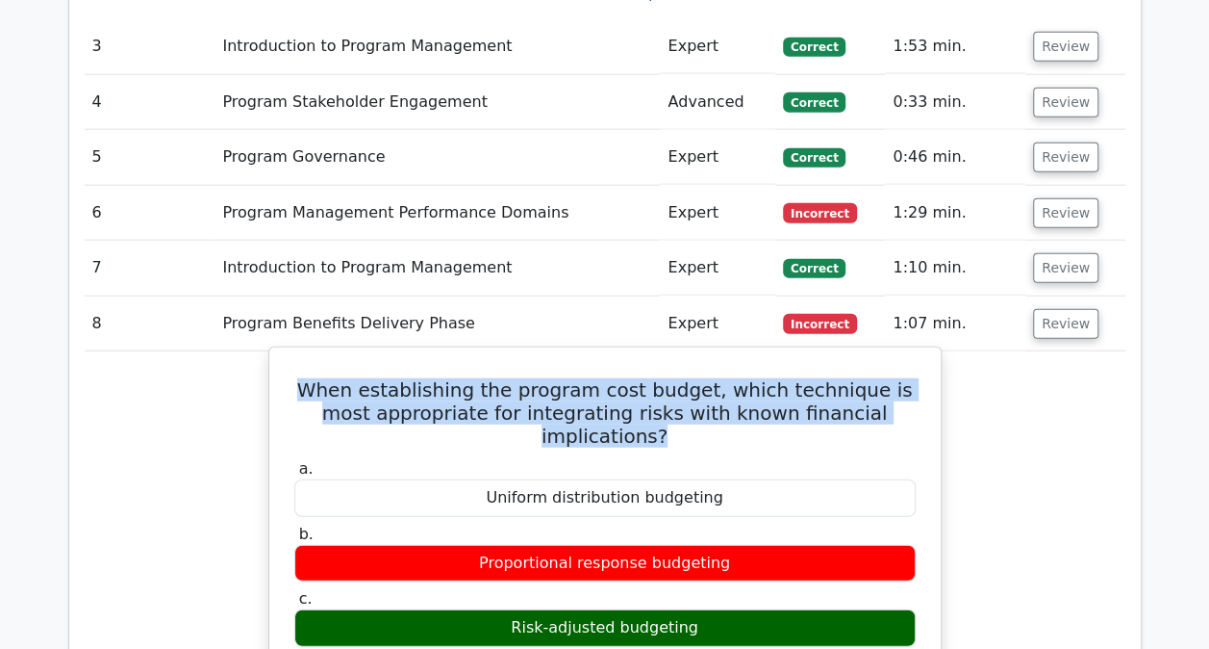
click at [699, 609] on div "Risk-adjusted budgeting" at bounding box center [605, 628] width 622 height 38
copy div "Risk-adjusted budgeting"
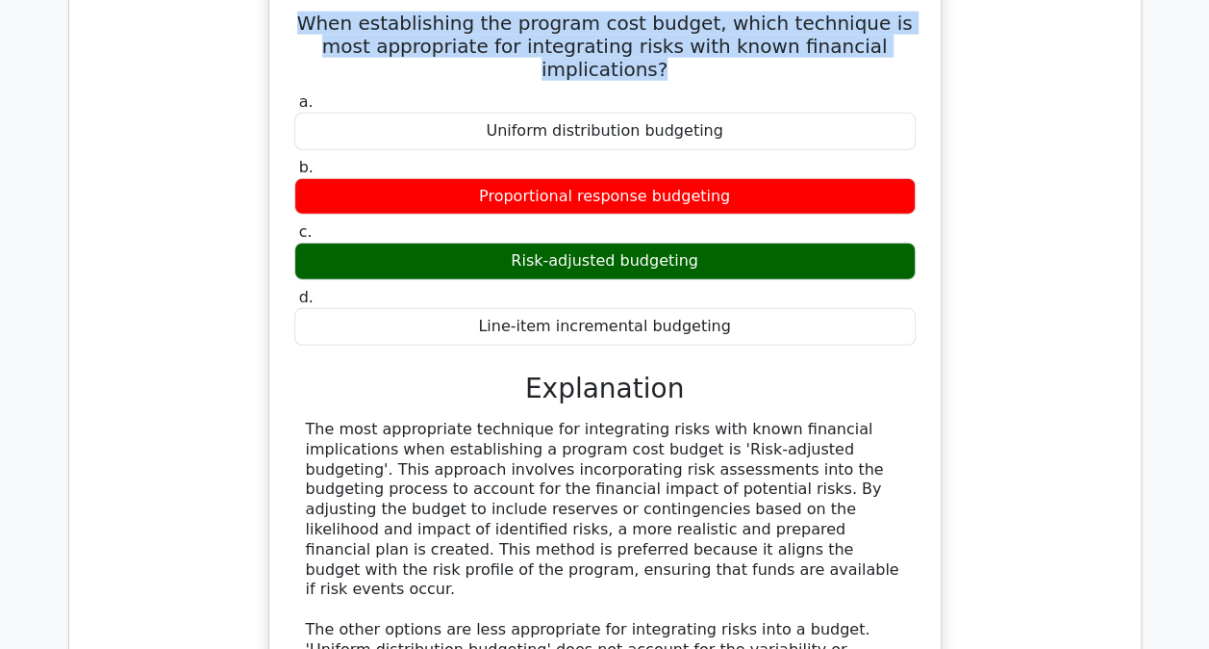
scroll to position [2632, 0]
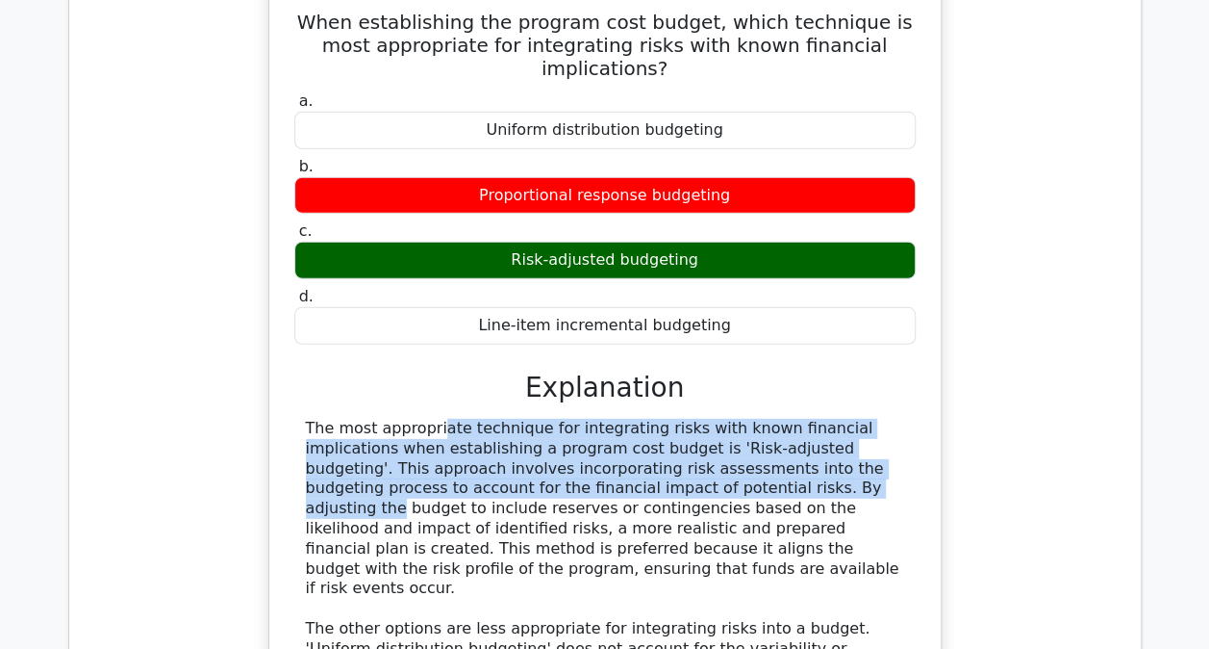
drag, startPoint x: 532, startPoint y: 394, endPoint x: 297, endPoint y: 327, distance: 244.0
click at [297, 419] on div "The most appropriate technique for integrating risks with known financial impli…" at bounding box center [605, 599] width 622 height 360
copy div "The most appropriate technique for integrating risks with known financial impli…"
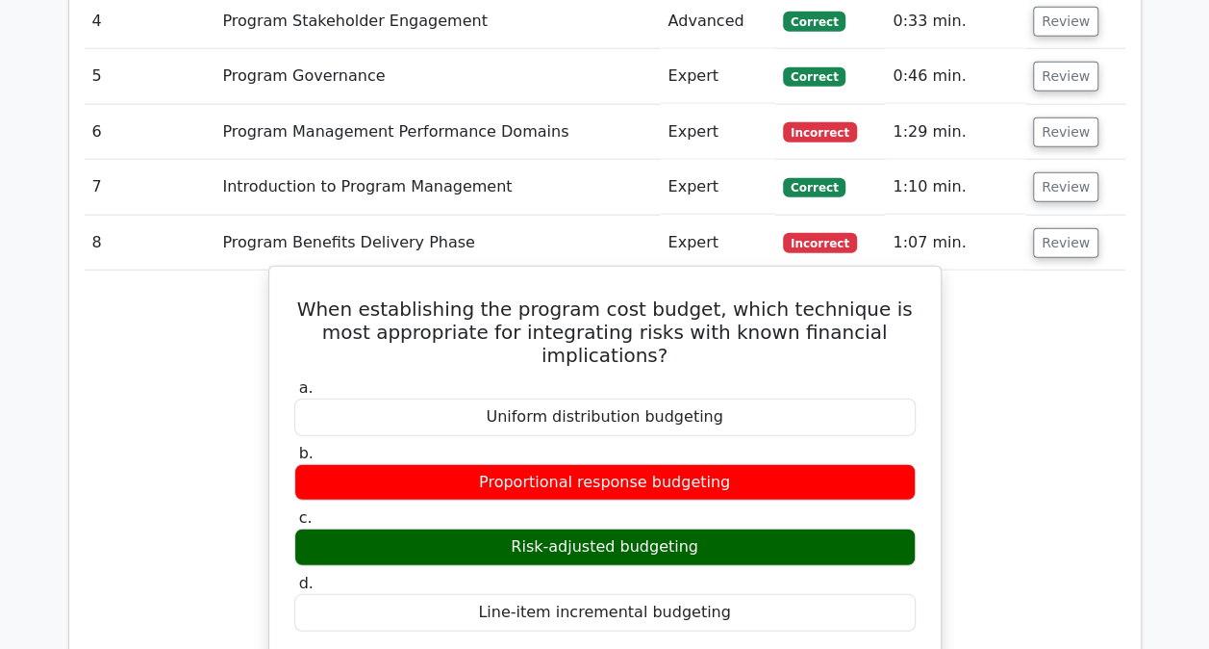
scroll to position [2343, 0]
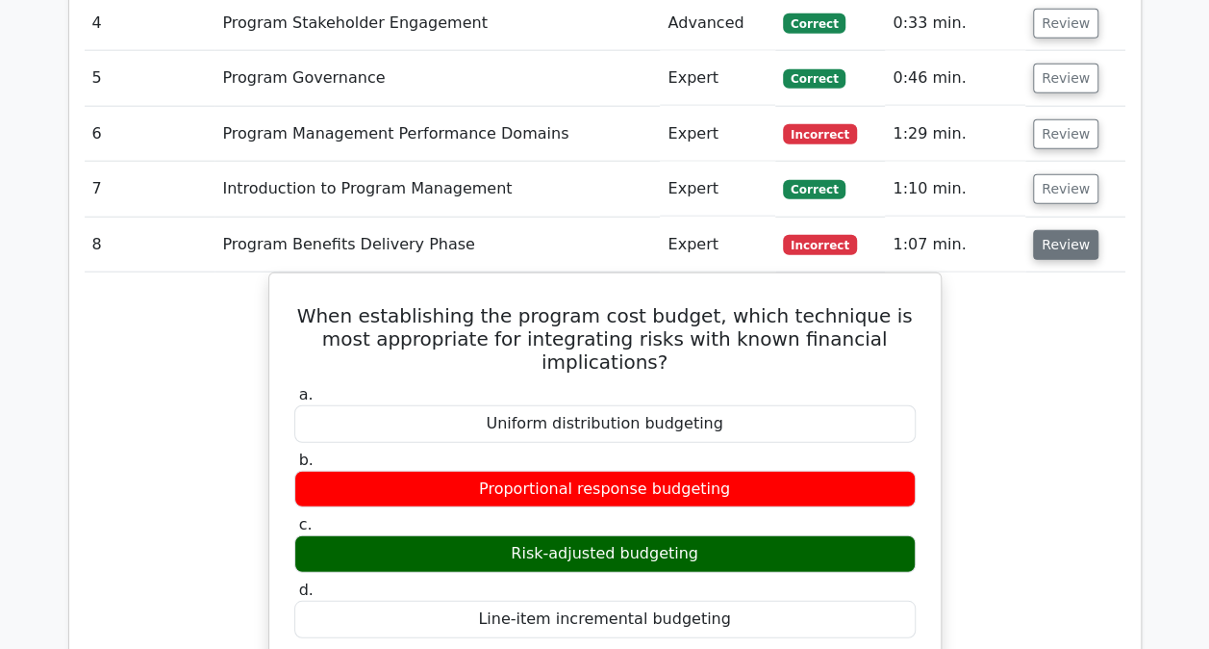
click at [1045, 230] on button "Review" at bounding box center [1065, 245] width 65 height 30
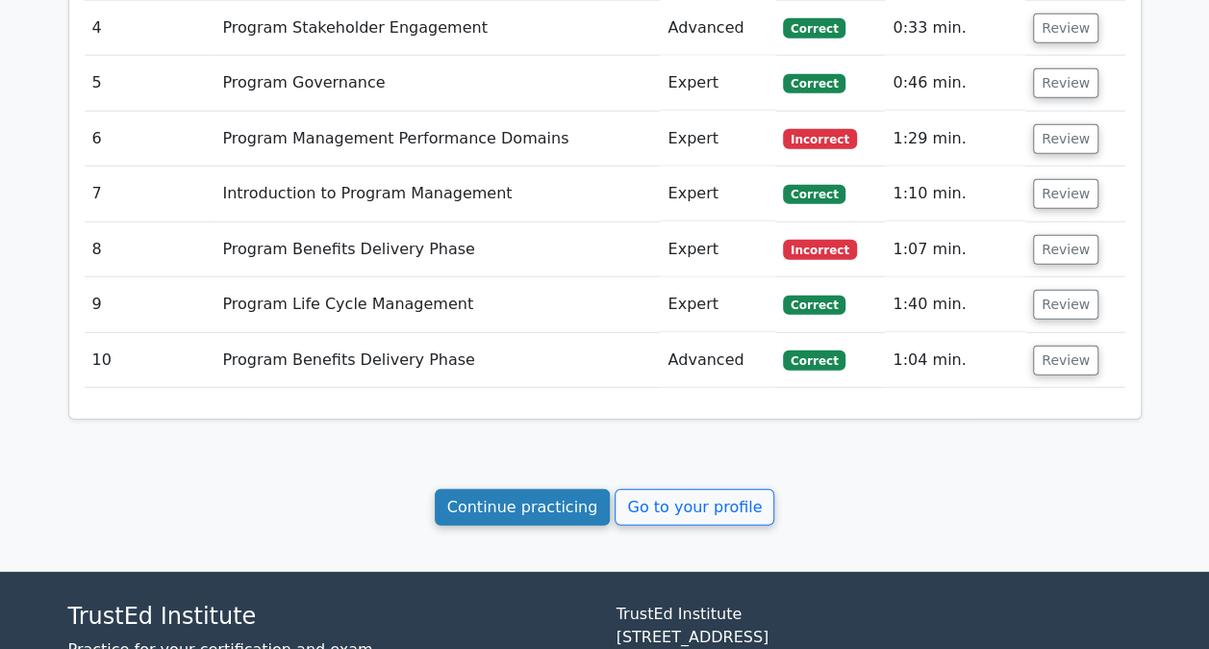
click at [527, 489] on link "Continue practicing" at bounding box center [523, 507] width 176 height 37
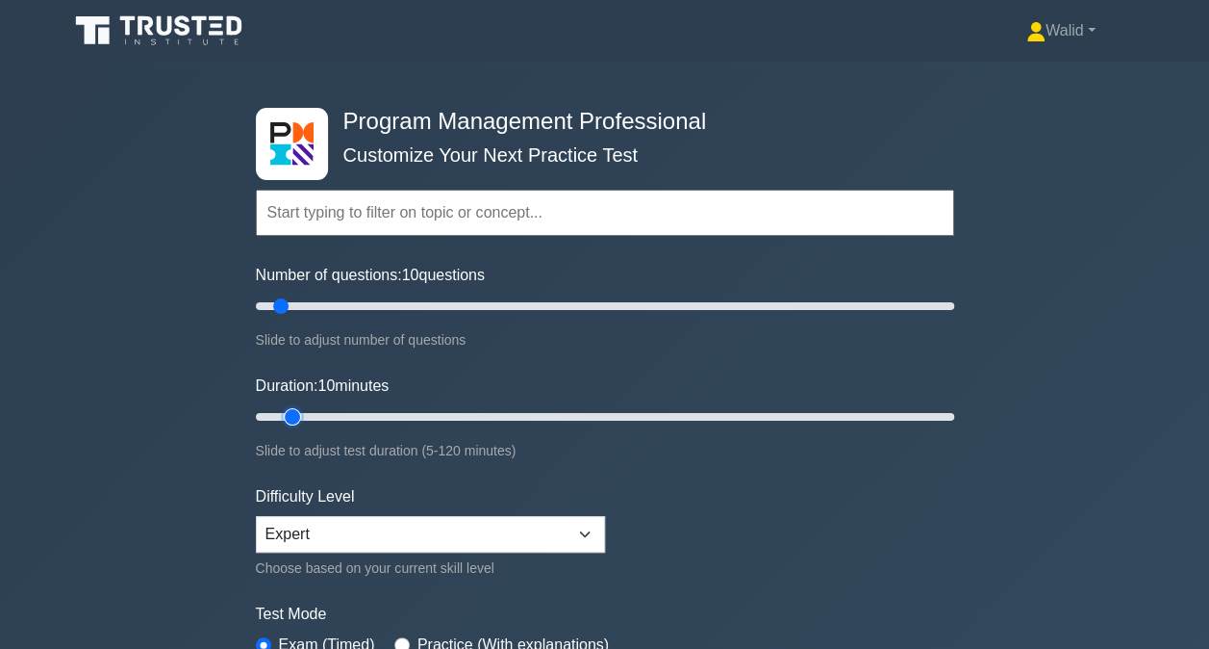
click at [302, 411] on input "Duration: 10 minutes" at bounding box center [605, 416] width 699 height 23
type input "15"
click at [321, 412] on input "Duration: 15 minutes" at bounding box center [605, 416] width 699 height 23
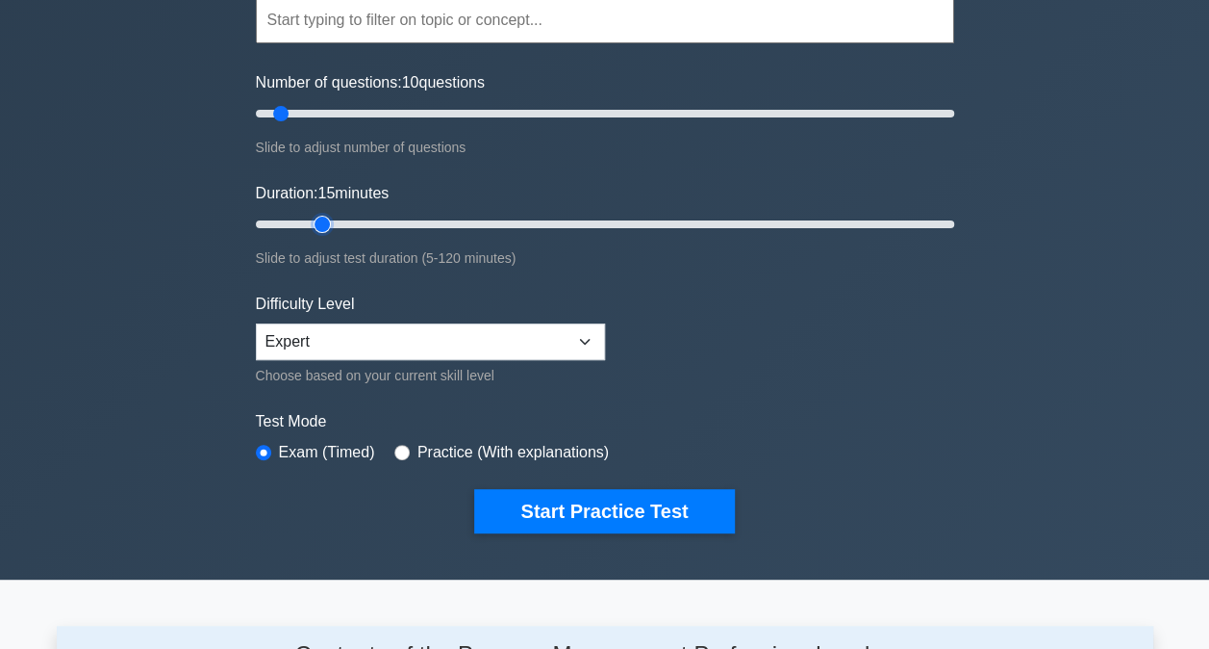
scroll to position [193, 0]
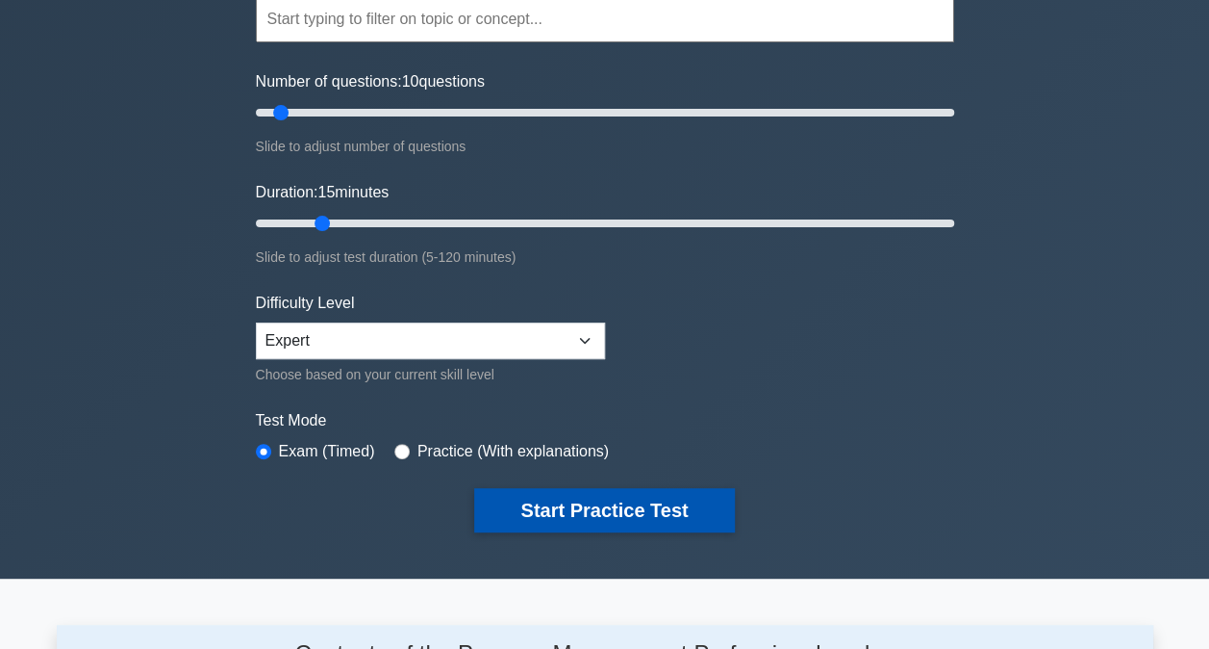
click at [595, 522] on button "Start Practice Test" at bounding box center [604, 510] width 260 height 44
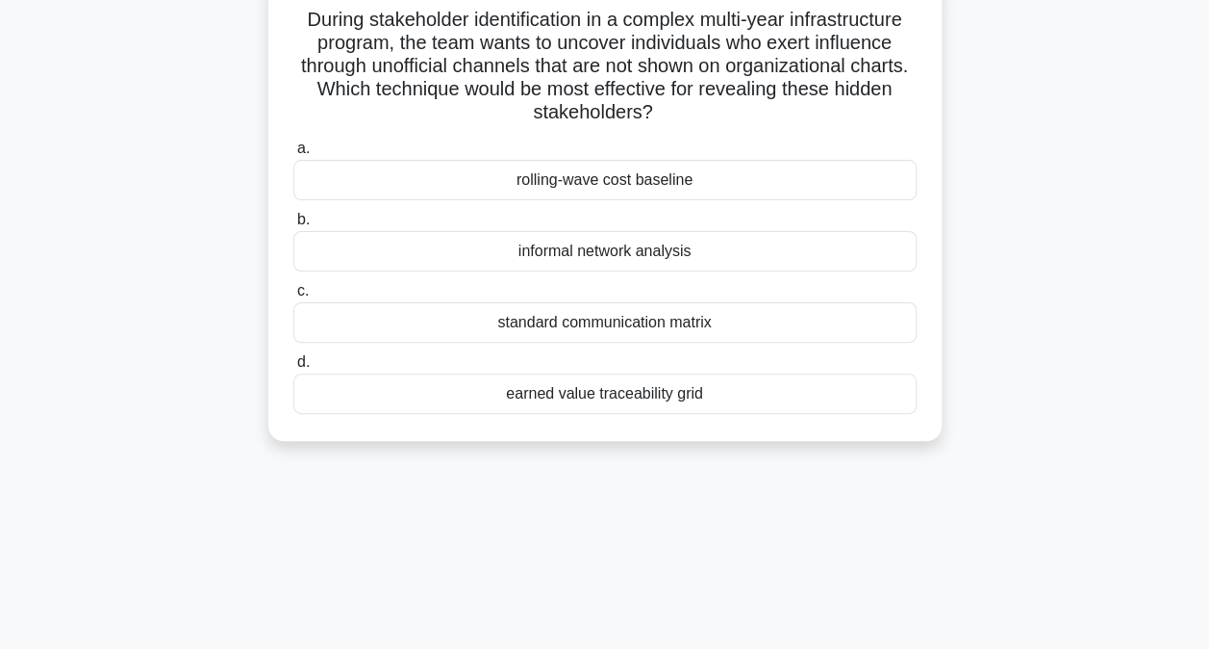
scroll to position [137, 0]
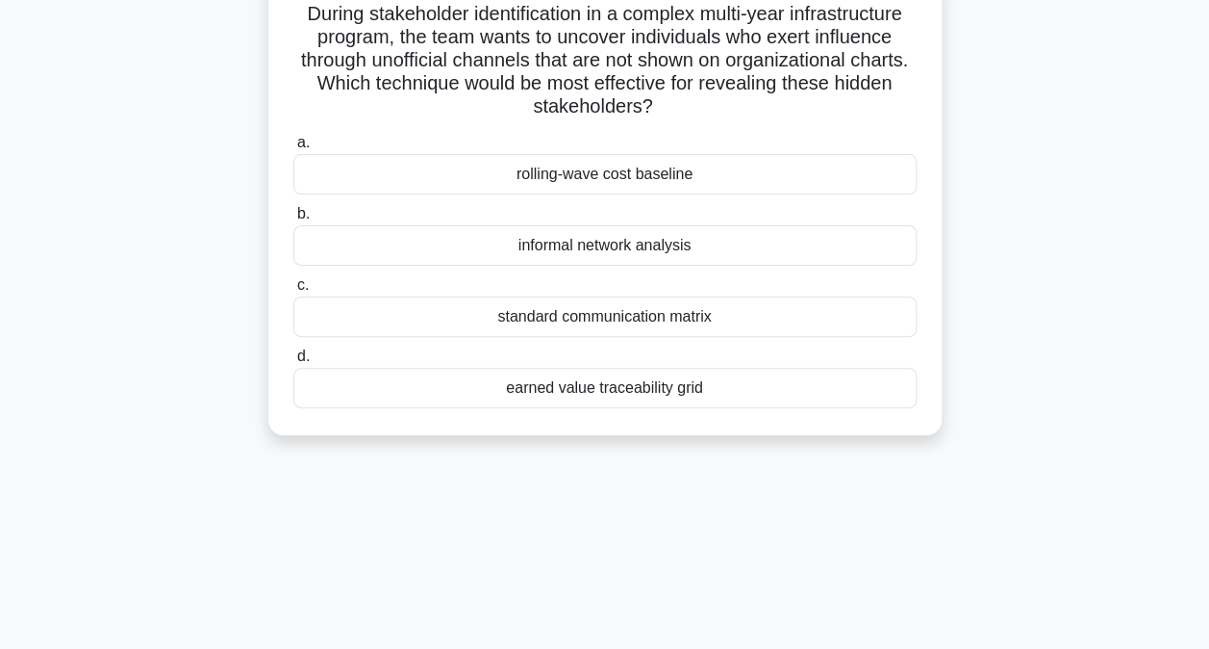
click at [734, 242] on div "informal network analysis" at bounding box center [605, 245] width 624 height 40
click at [293, 220] on input "b. informal network analysis" at bounding box center [293, 214] width 0 height 13
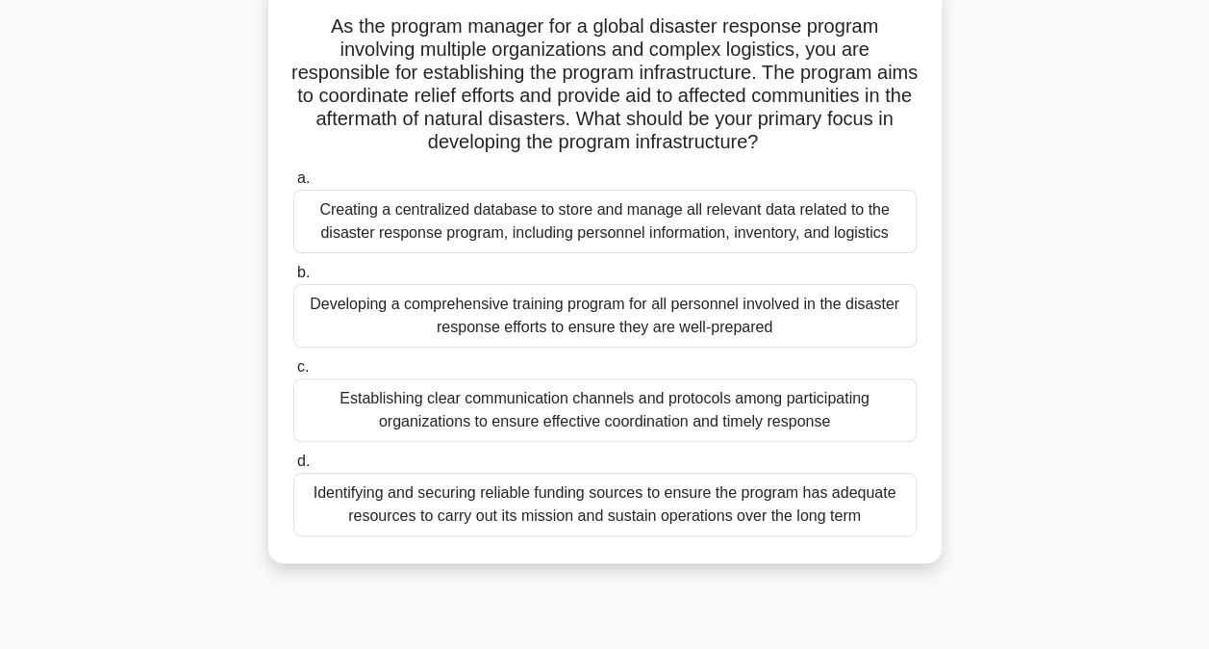
scroll to position [133, 0]
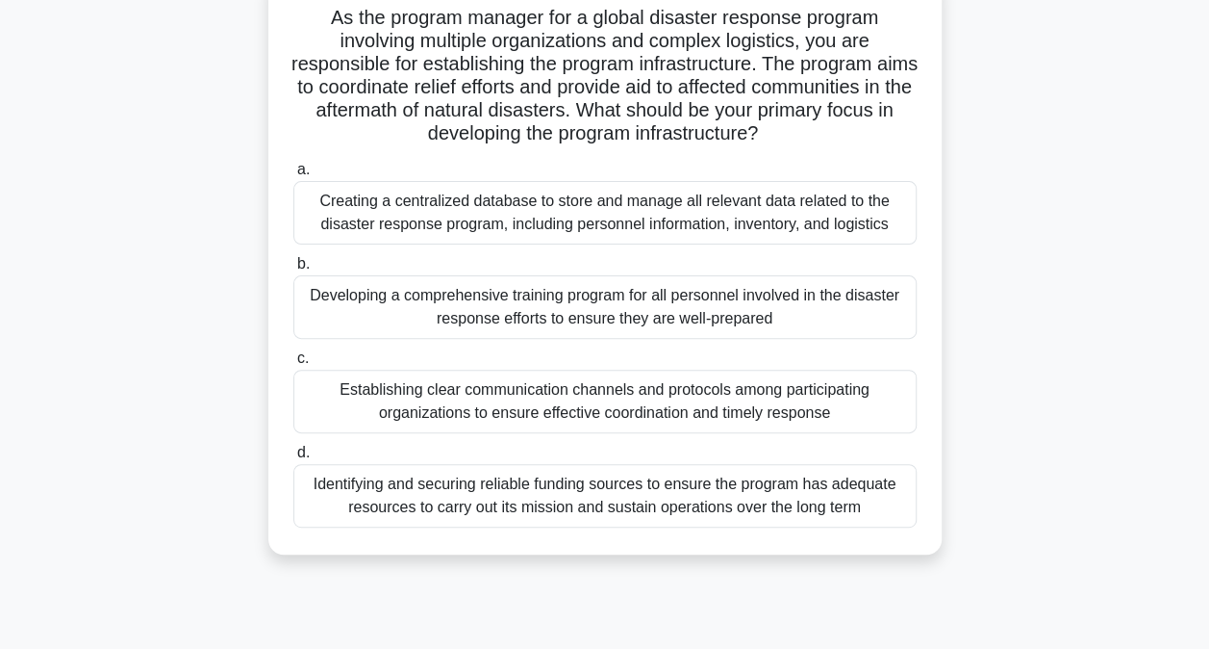
click at [346, 412] on div "Establishing clear communication channels and protocols among participating org…" at bounding box center [605, 401] width 624 height 64
click at [293, 365] on input "c. Establishing clear communication channels and protocols among participating …" at bounding box center [293, 358] width 0 height 13
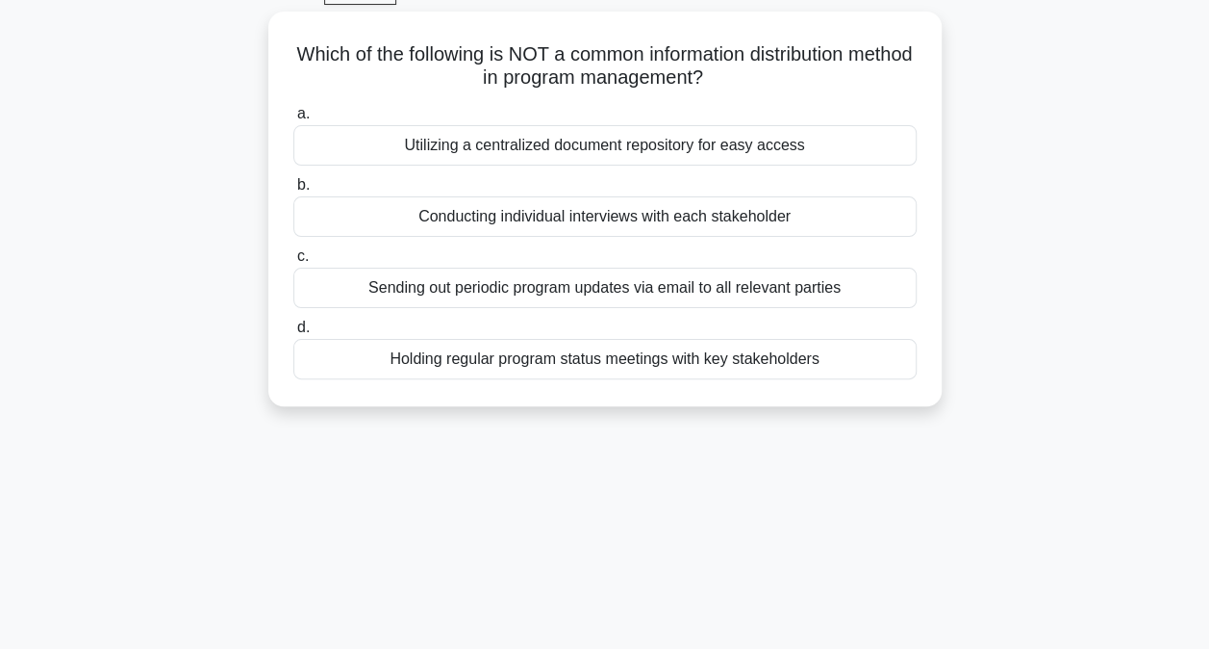
scroll to position [116, 0]
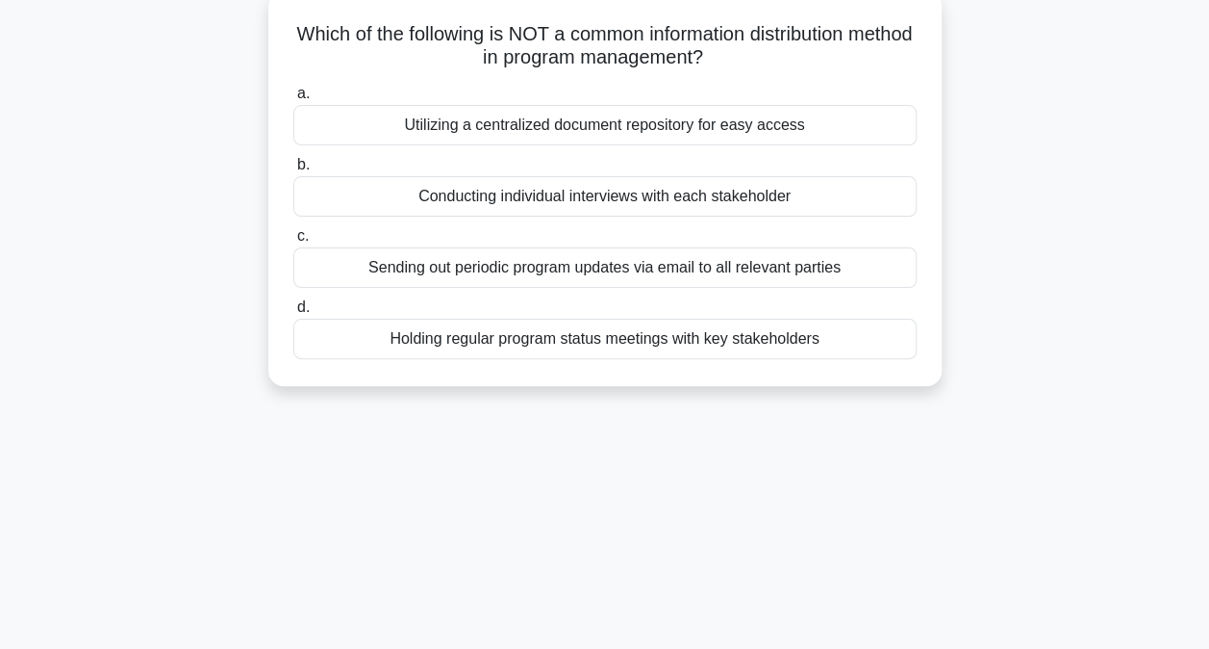
click at [535, 123] on div "Utilizing a centralized document repository for easy access" at bounding box center [605, 125] width 624 height 40
click at [293, 100] on input "a. Utilizing a centralized document repository for easy access" at bounding box center [293, 94] width 0 height 13
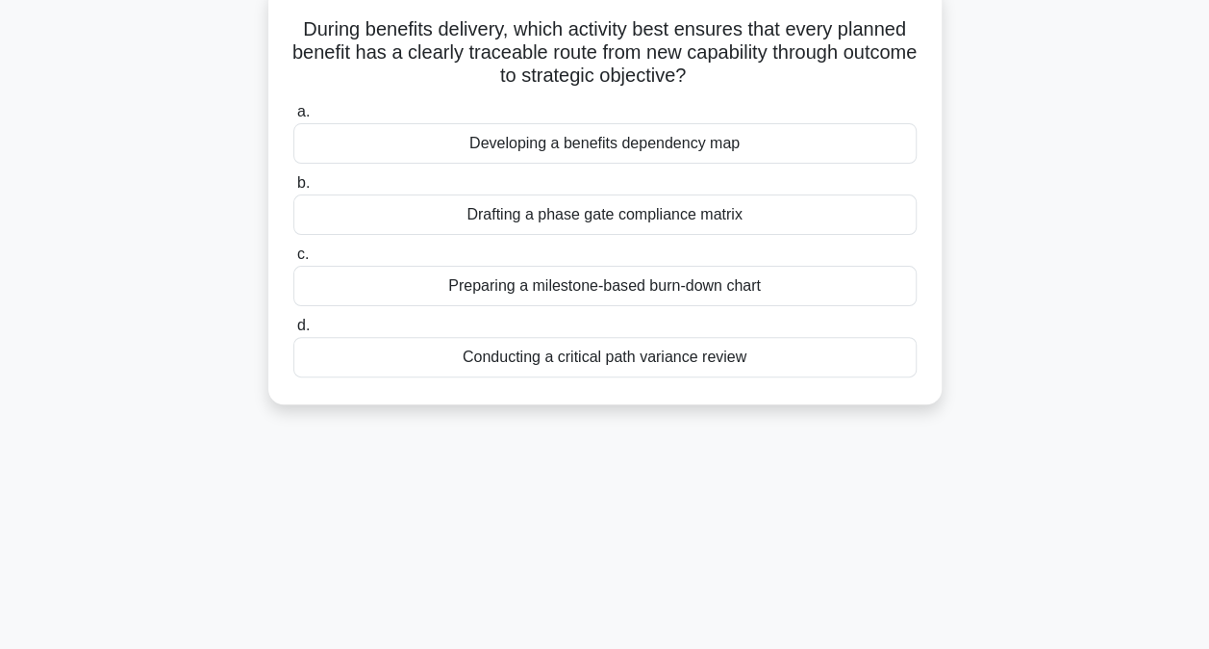
scroll to position [129, 0]
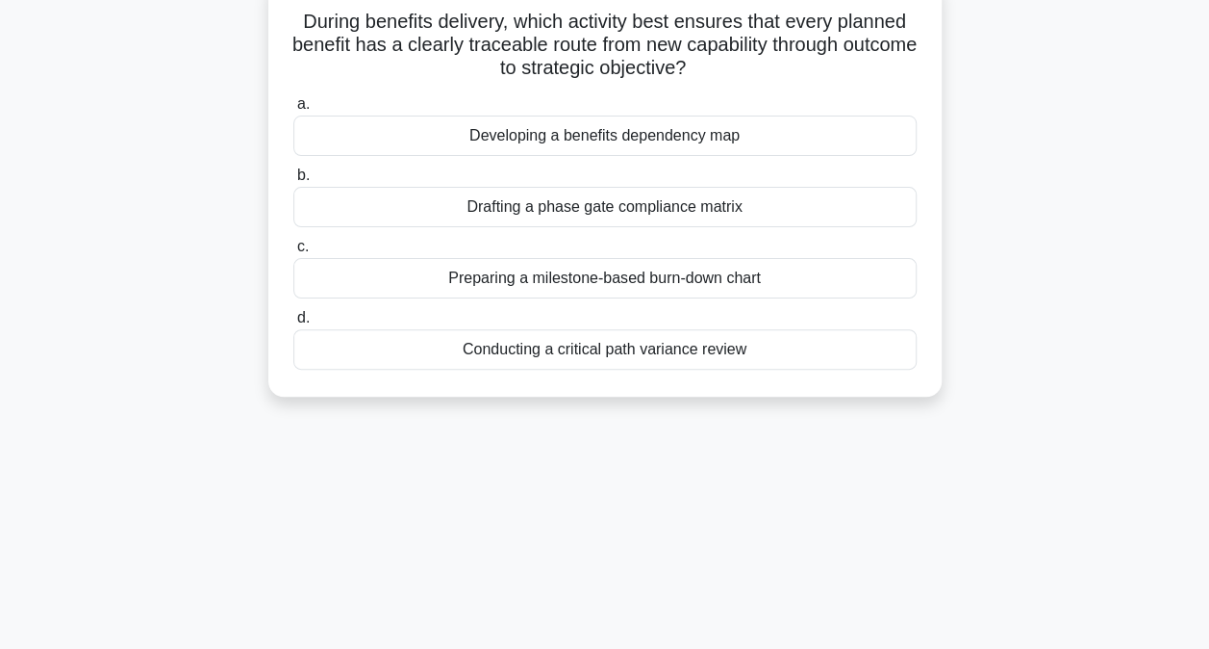
click at [573, 137] on div "Developing a benefits dependency map" at bounding box center [605, 135] width 624 height 40
click at [293, 111] on input "a. Developing a benefits dependency map" at bounding box center [293, 104] width 0 height 13
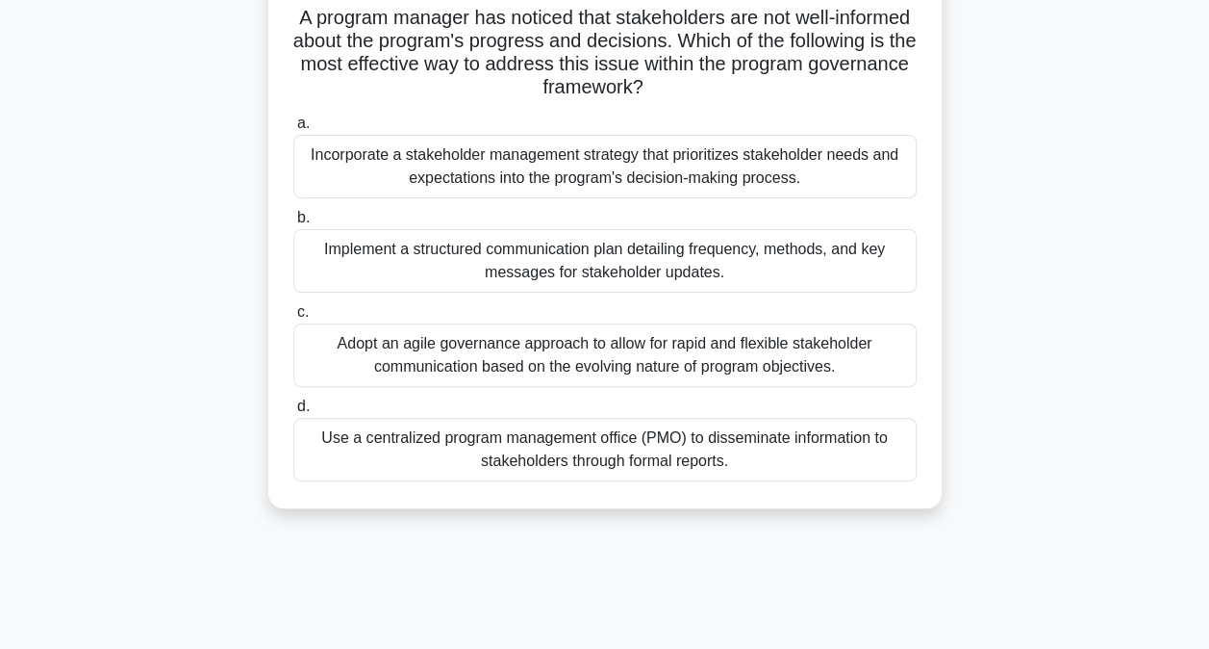
scroll to position [140, 0]
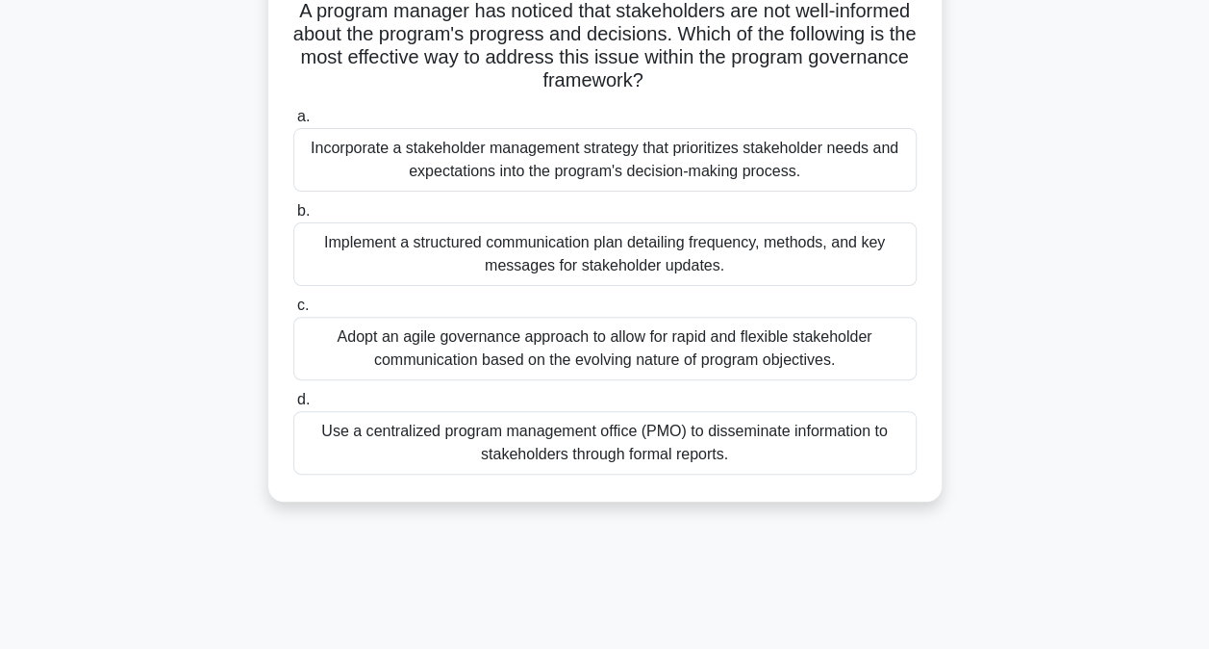
click at [510, 339] on div "Adopt an agile governance approach to allow for rapid and flexible stakeholder …" at bounding box center [605, 349] width 624 height 64
click at [293, 312] on input "c. Adopt an agile governance approach to allow for rapid and flexible stakehold…" at bounding box center [293, 305] width 0 height 13
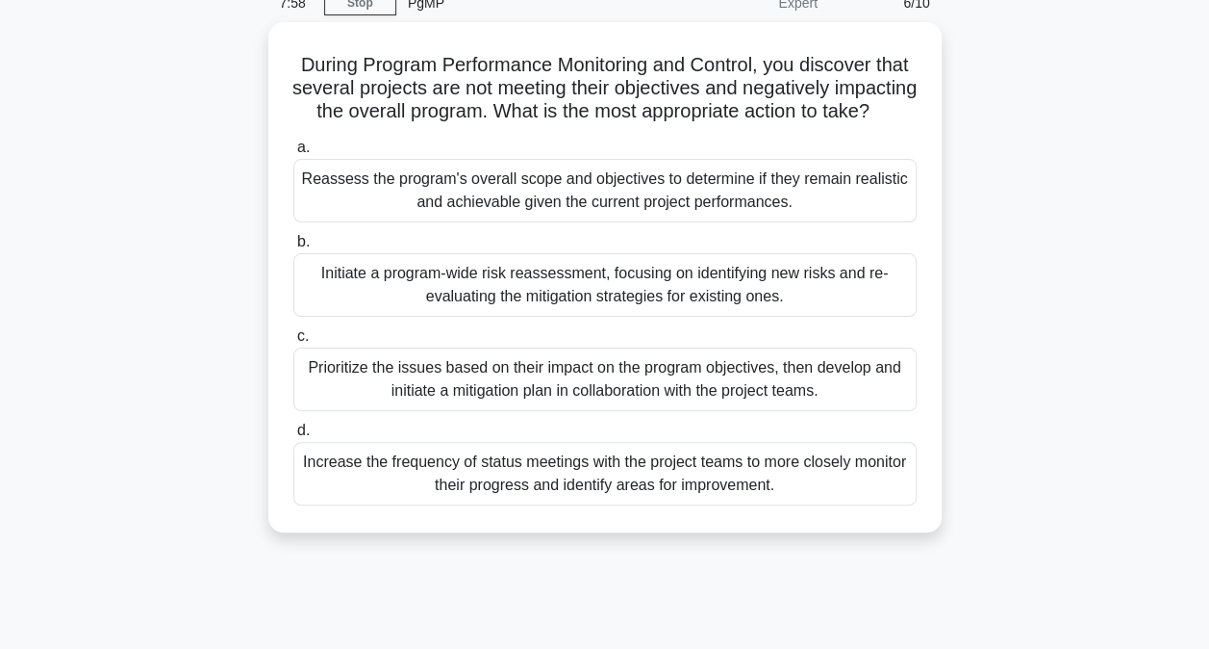
scroll to position [95, 0]
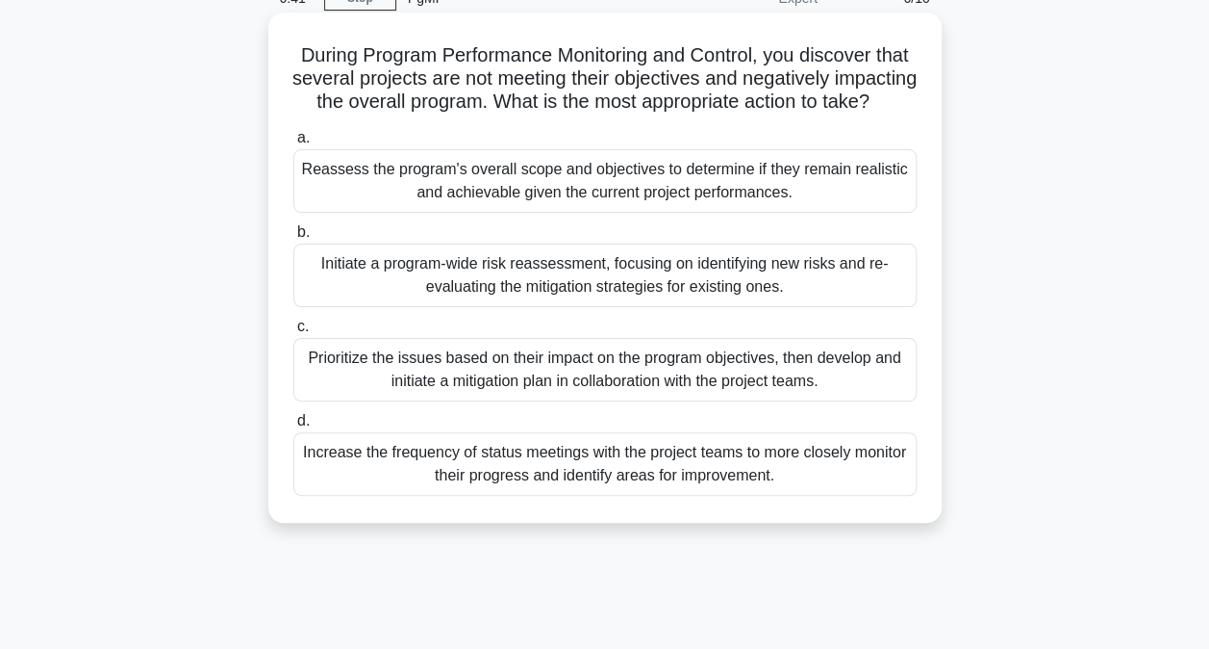
click at [455, 396] on div "Prioritize the issues based on their impact on the program objectives, then dev…" at bounding box center [605, 370] width 624 height 64
click at [293, 333] on input "c. Prioritize the issues based on their impact on the program objectives, then …" at bounding box center [293, 326] width 0 height 13
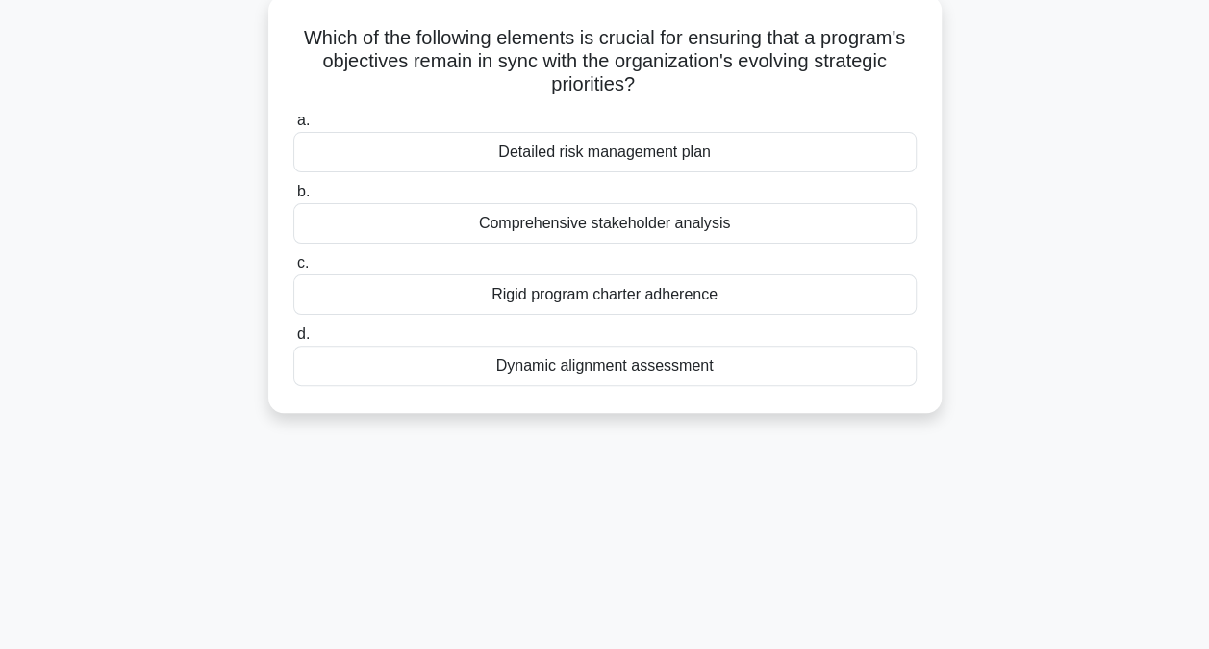
scroll to position [118, 0]
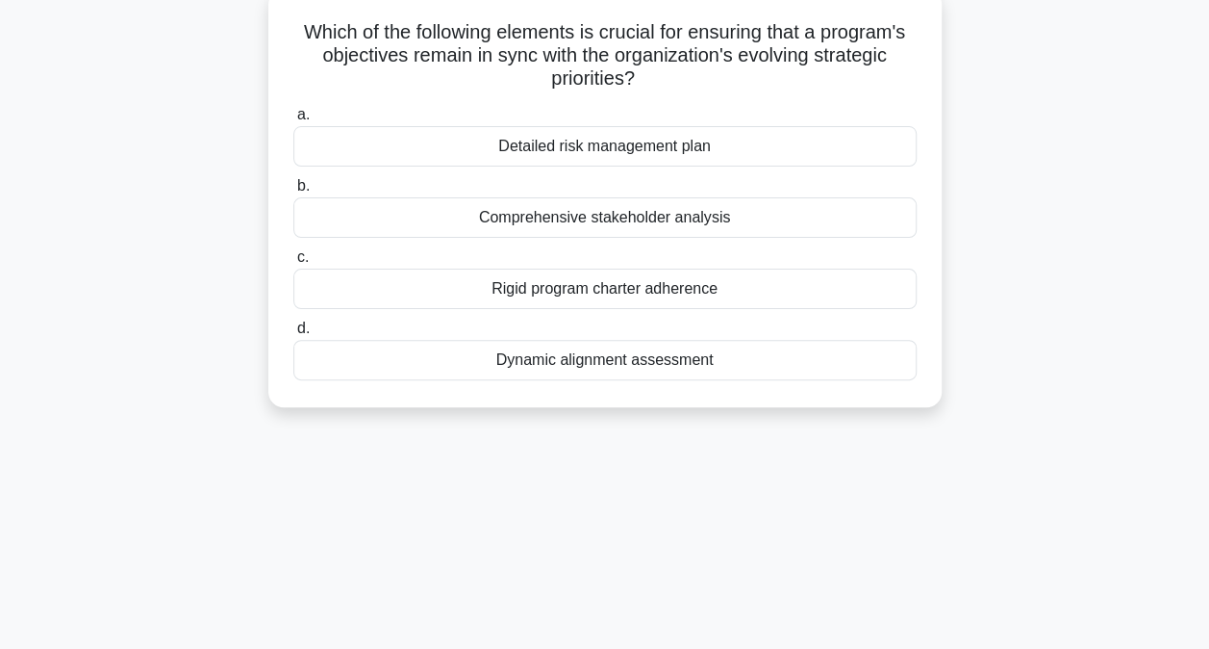
click at [579, 365] on div "Dynamic alignment assessment" at bounding box center [605, 360] width 624 height 40
click at [293, 335] on input "d. Dynamic alignment assessment" at bounding box center [293, 328] width 0 height 13
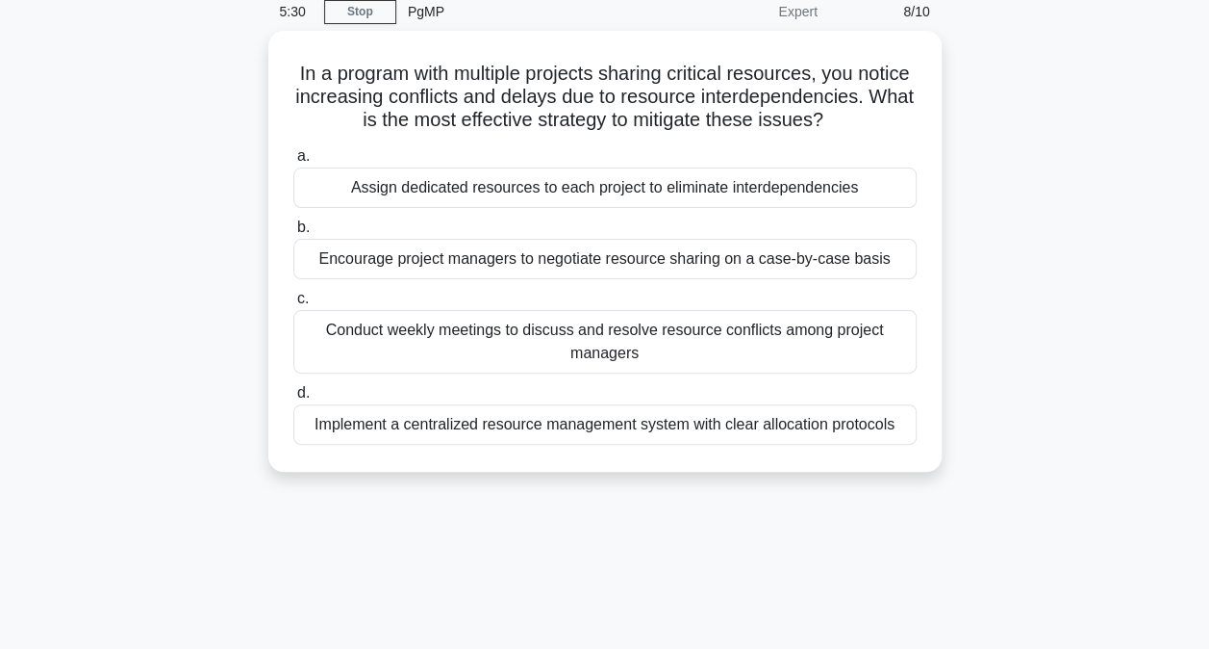
scroll to position [83, 0]
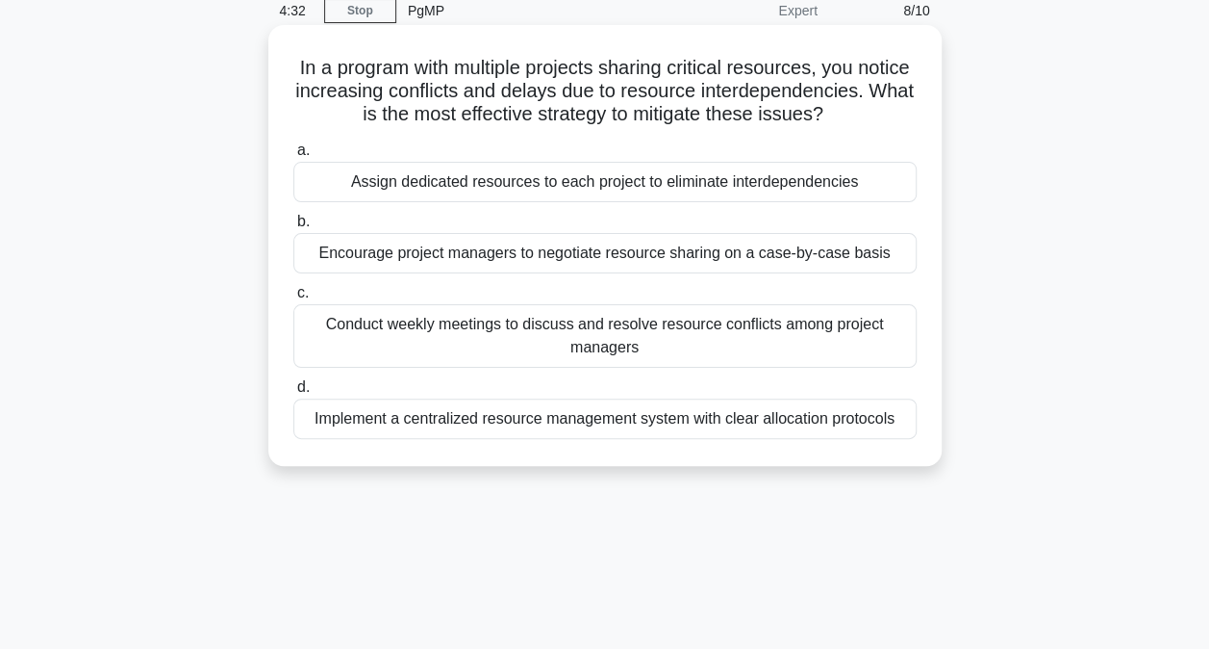
click at [404, 439] on div "Implement a centralized resource management system with clear allocation protoc…" at bounding box center [605, 418] width 624 height 40
click at [293, 394] on input "d. Implement a centralized resource management system with clear allocation pro…" at bounding box center [293, 387] width 0 height 13
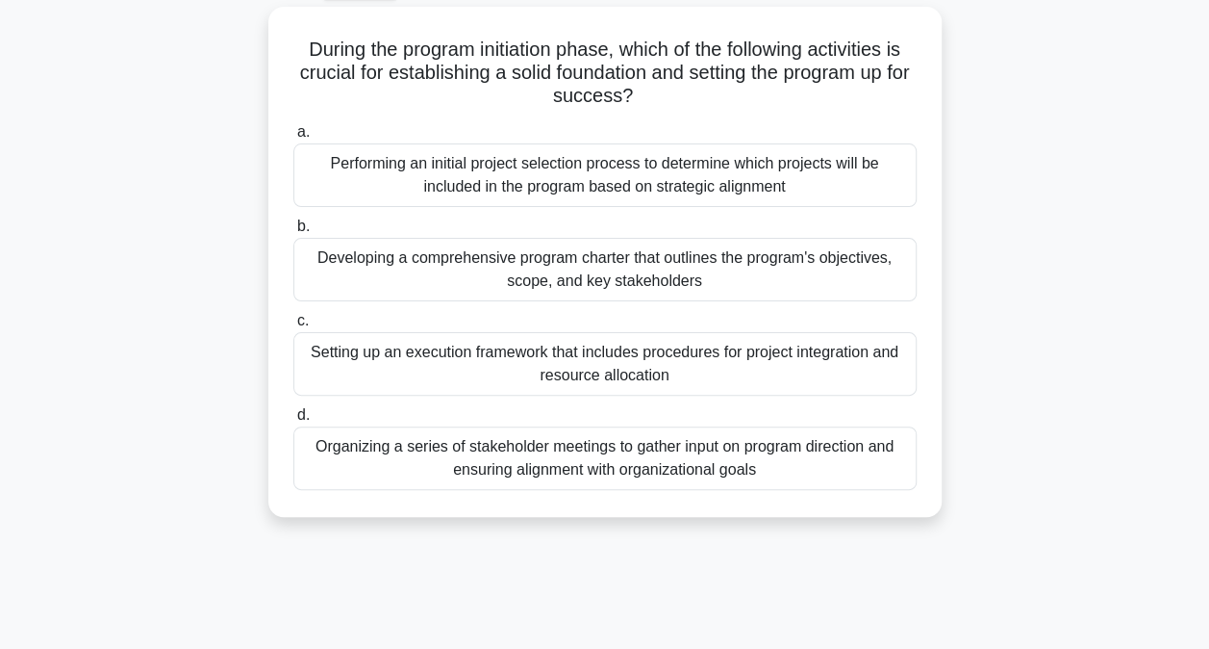
scroll to position [107, 0]
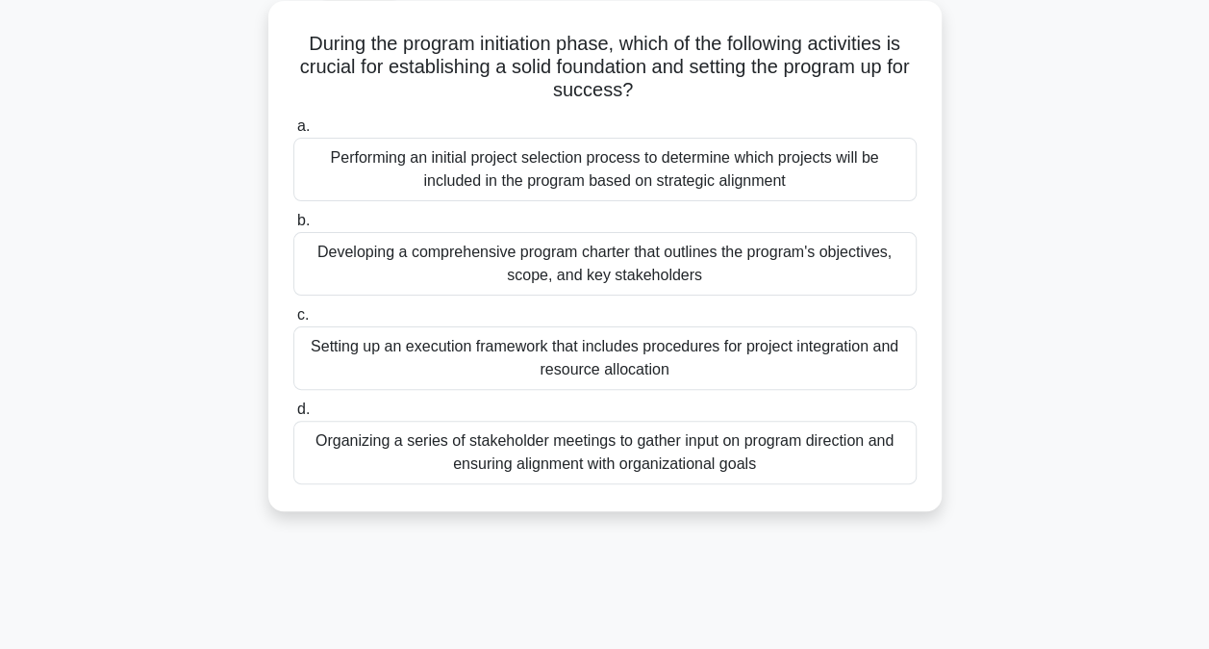
click at [468, 279] on div "Developing a comprehensive program charter that outlines the program's objectiv…" at bounding box center [605, 264] width 624 height 64
click at [293, 227] on input "b. Developing a comprehensive program charter that outlines the program's objec…" at bounding box center [293, 221] width 0 height 13
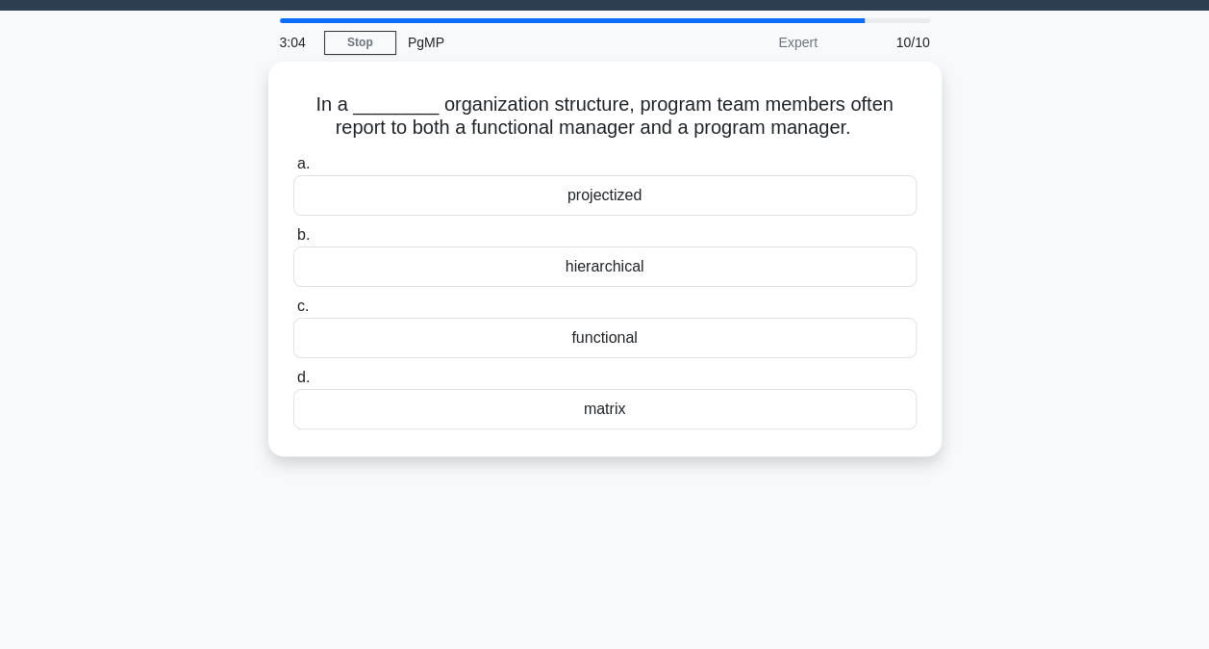
scroll to position [52, 0]
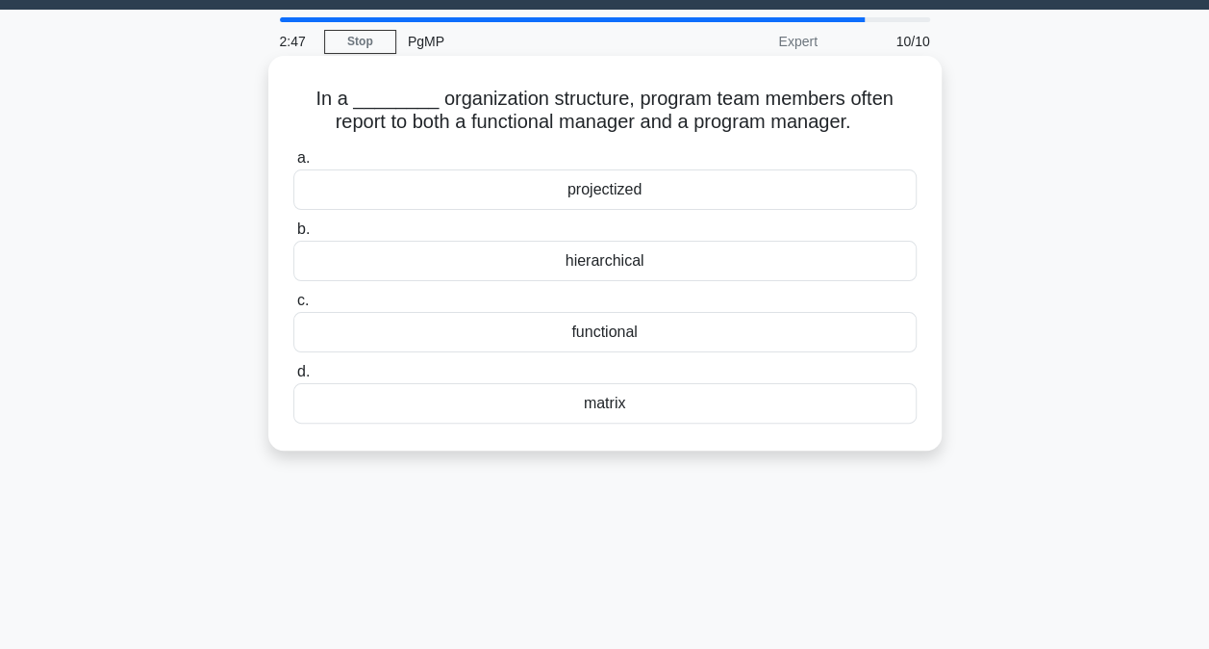
click at [600, 404] on div "matrix" at bounding box center [605, 403] width 624 height 40
click at [293, 378] on input "d. matrix" at bounding box center [293, 372] width 0 height 13
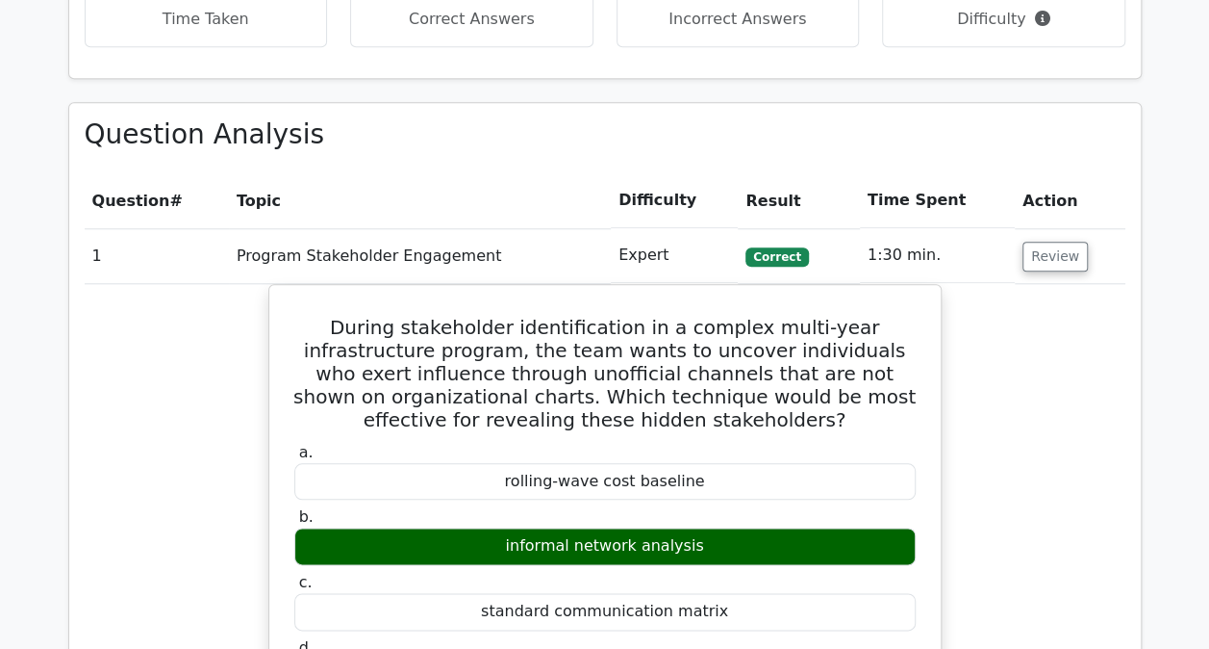
scroll to position [889, 0]
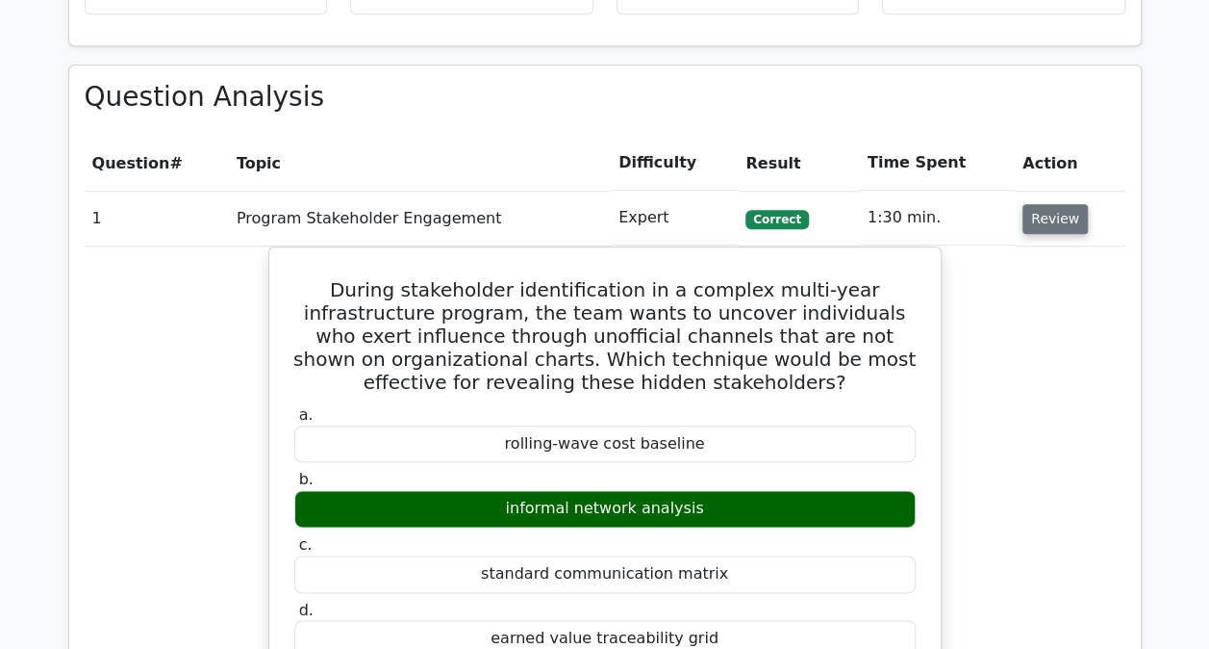
click at [1030, 222] on button "Review" at bounding box center [1055, 219] width 65 height 30
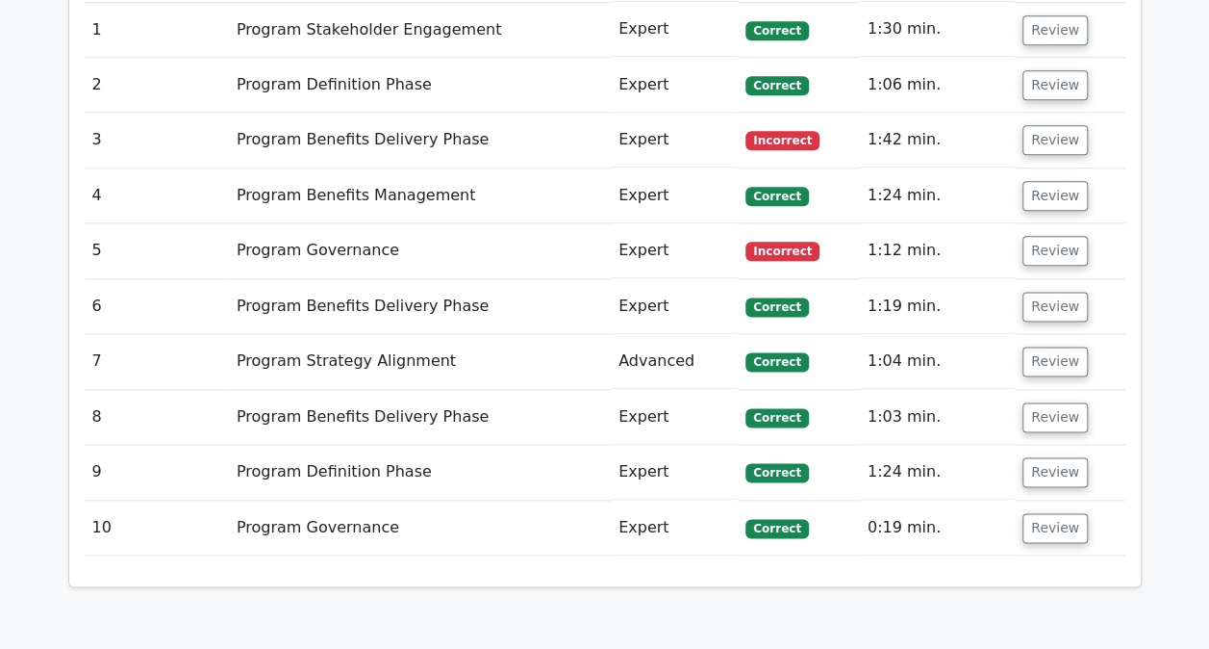
scroll to position [986, 0]
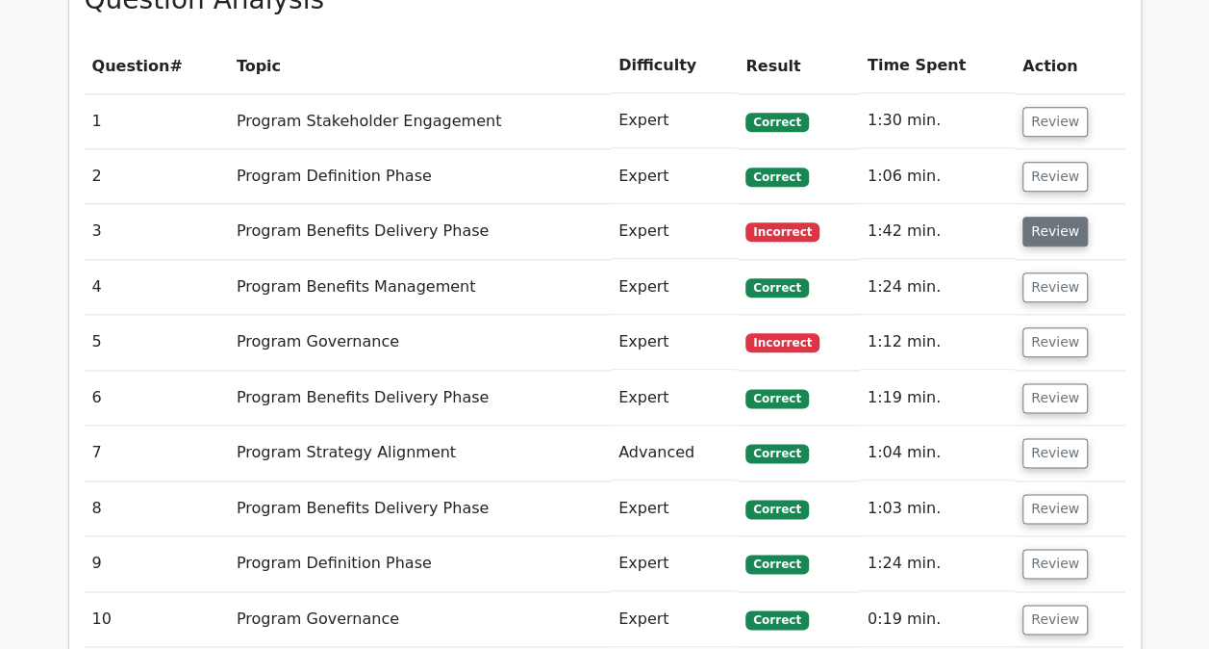
click at [1068, 228] on button "Review" at bounding box center [1055, 231] width 65 height 30
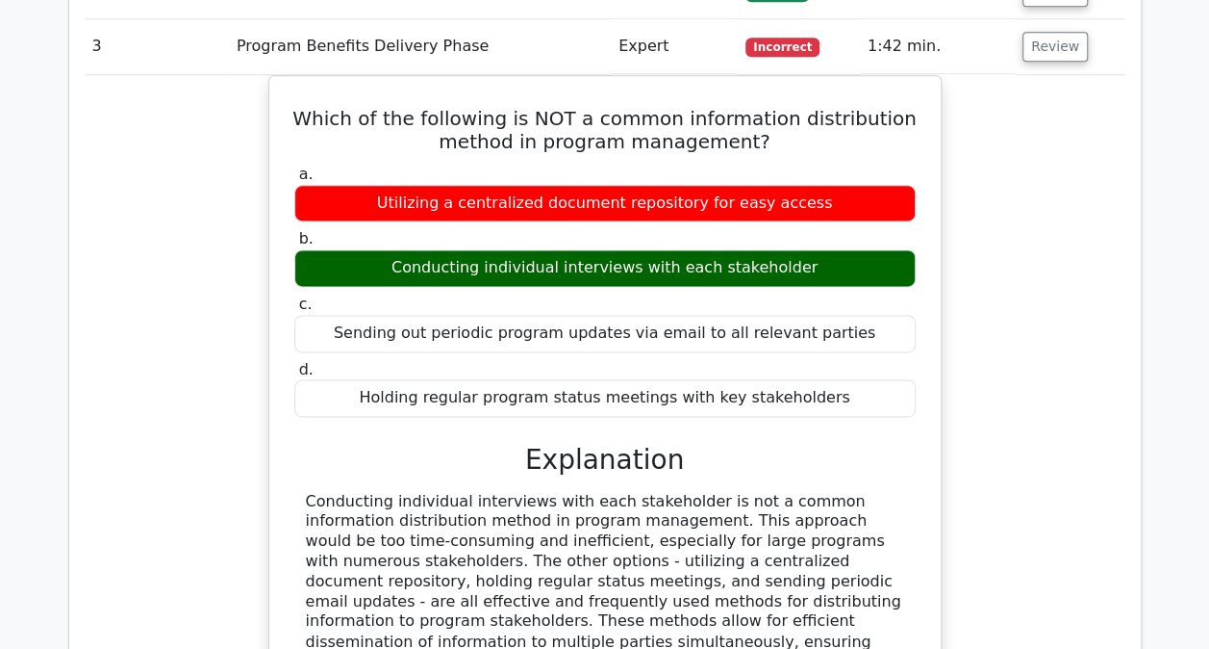
scroll to position [1174, 0]
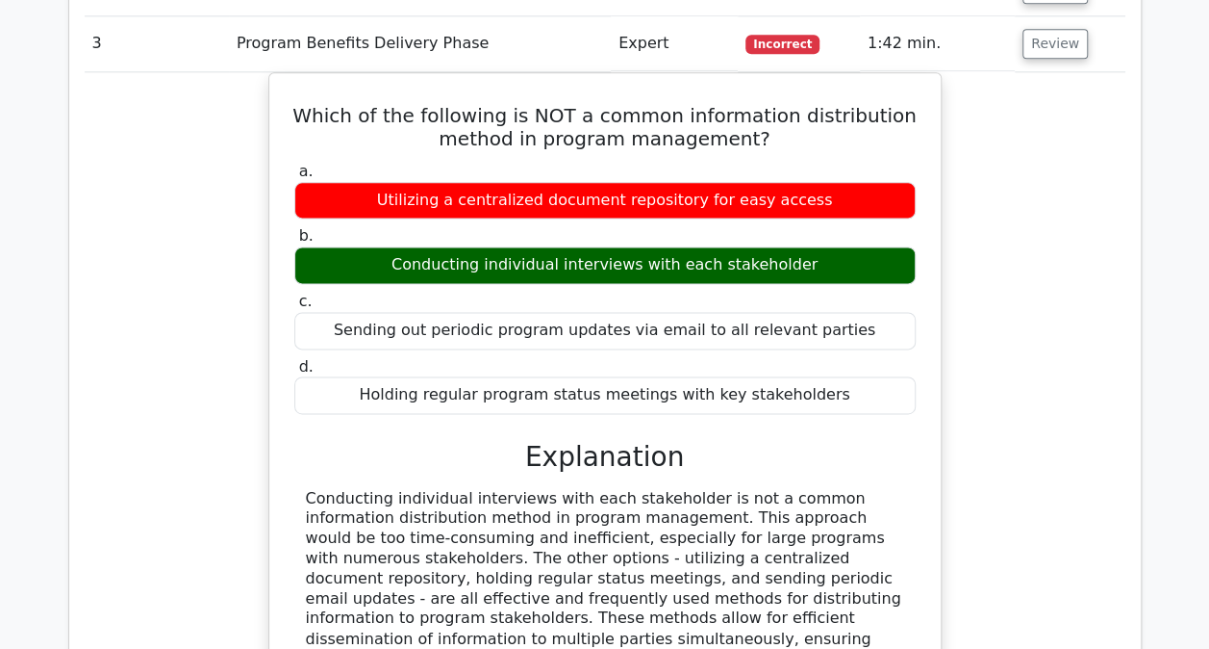
click at [1020, 300] on div "Which of the following is NOT a common information distribution method in progr…" at bounding box center [605, 422] width 1041 height 700
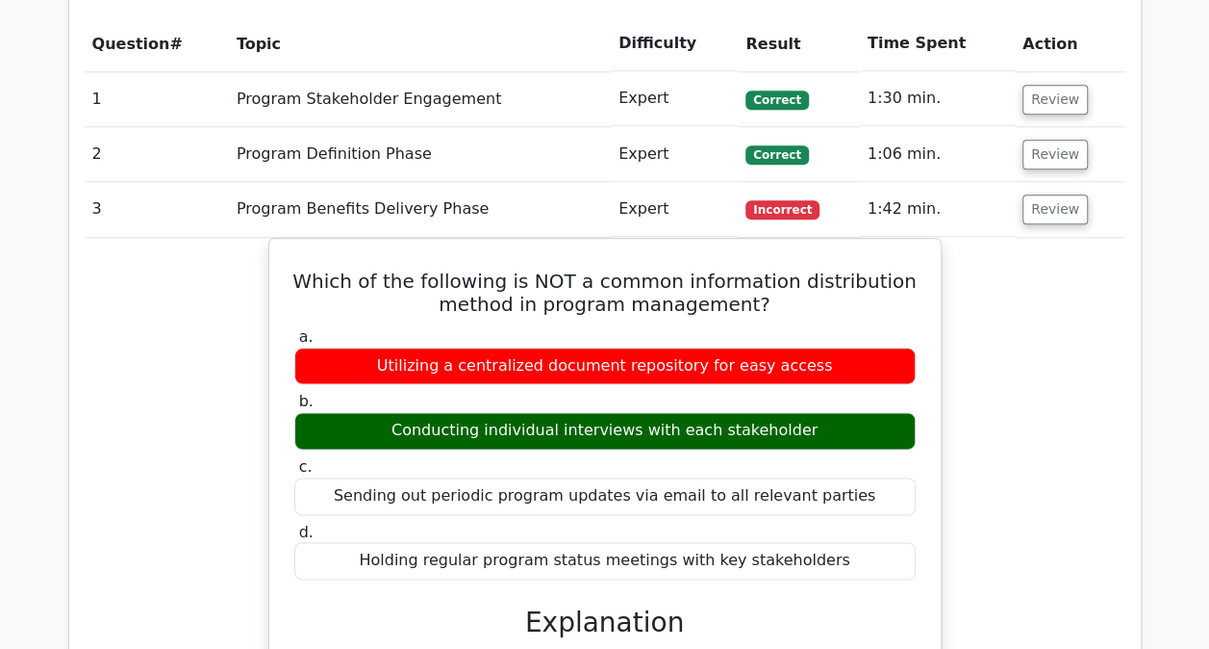
scroll to position [1007, 0]
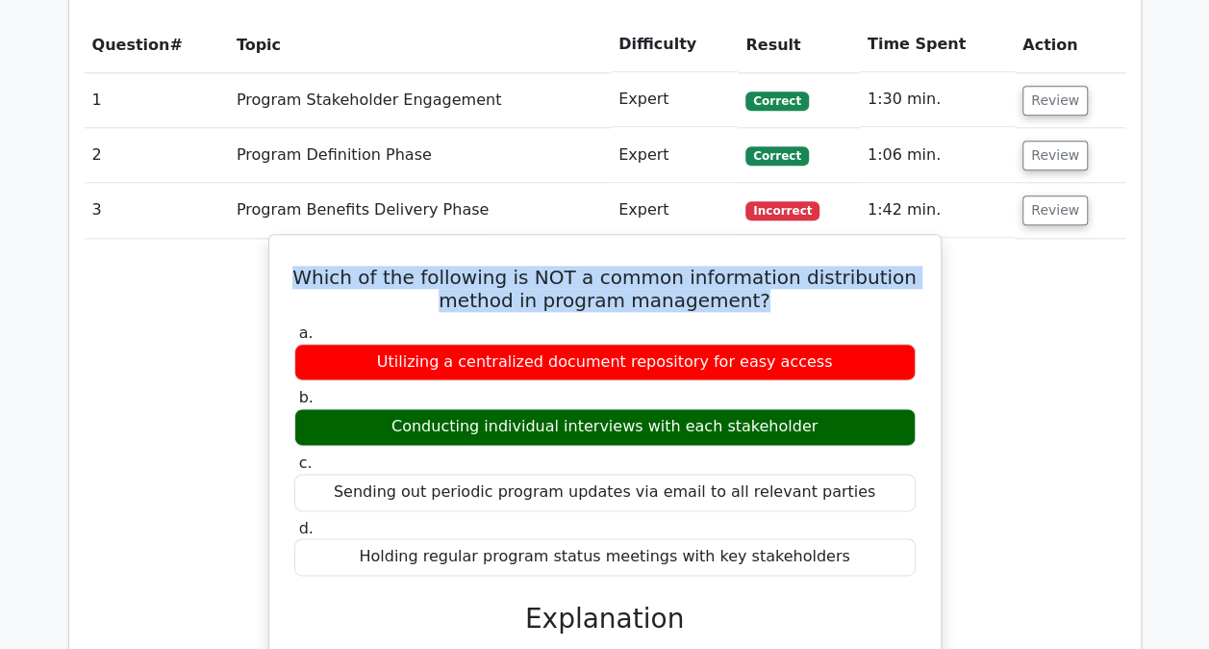
drag, startPoint x: 753, startPoint y: 293, endPoint x: 318, endPoint y: 269, distance: 436.5
click at [318, 269] on h5 "Which of the following is NOT a common information distribution method in progr…" at bounding box center [605, 289] width 625 height 46
copy h5 "Which of the following is NOT a common information distribution method in progr…"
drag, startPoint x: 411, startPoint y: 421, endPoint x: 802, endPoint y: 421, distance: 391.6
click at [802, 421] on div "Conducting individual interviews with each stakeholder" at bounding box center [605, 427] width 622 height 38
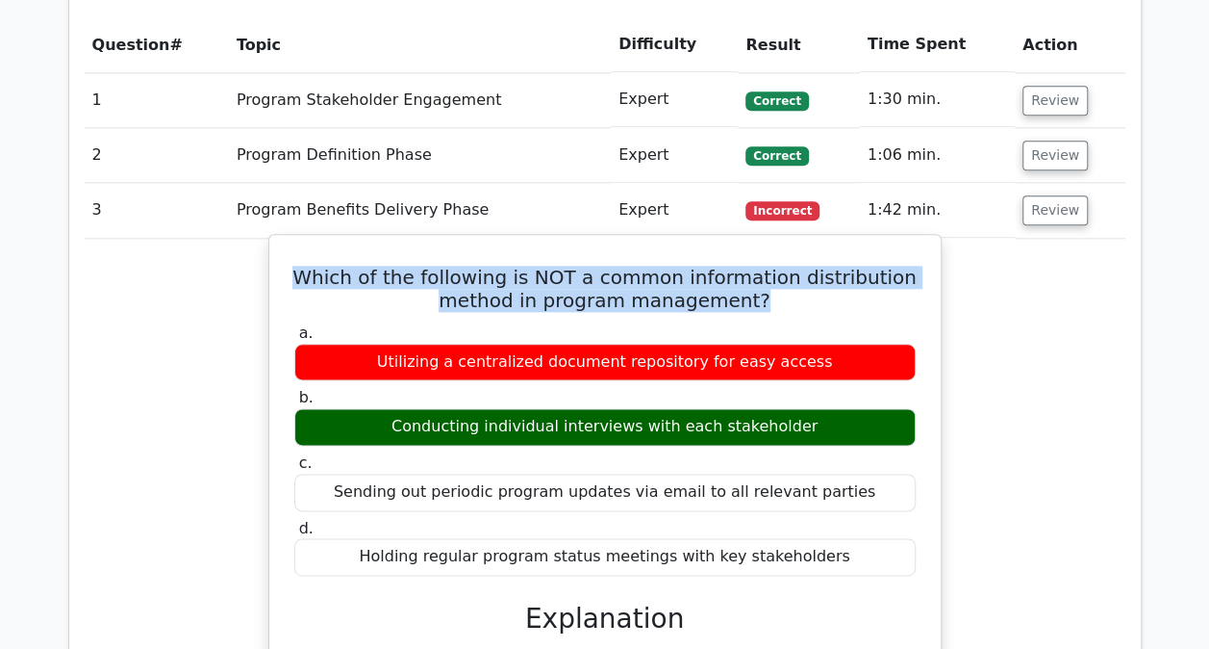
copy div "Conducting individual interviews with each stakeholder"
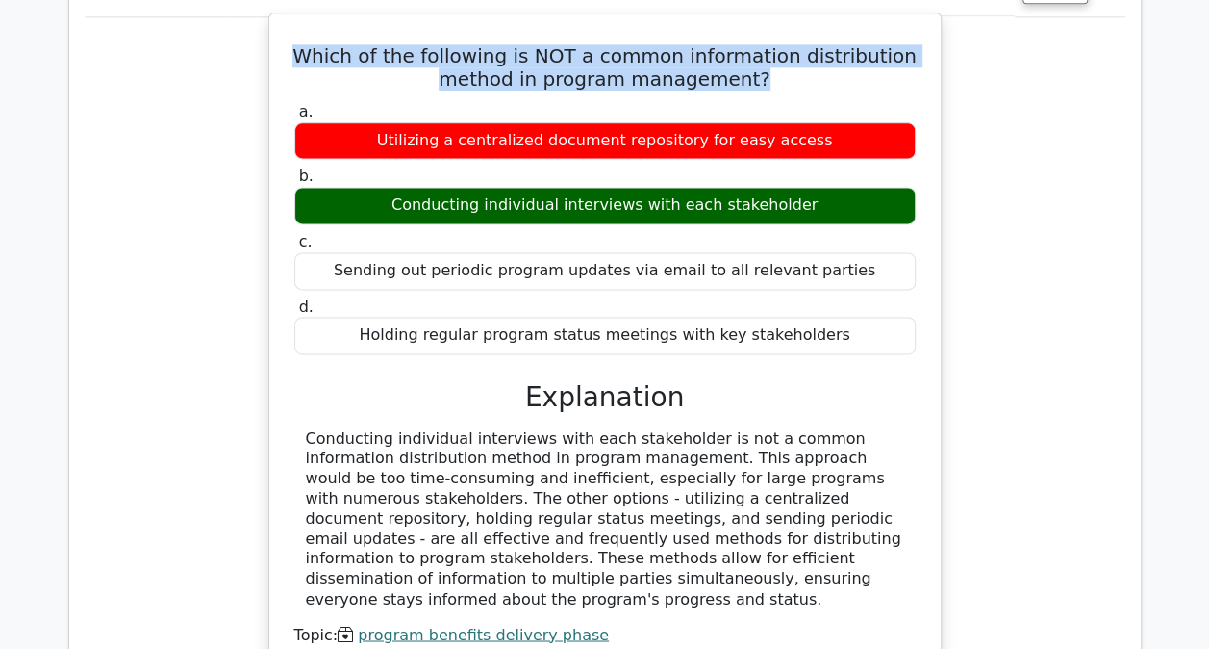
scroll to position [1269, 0]
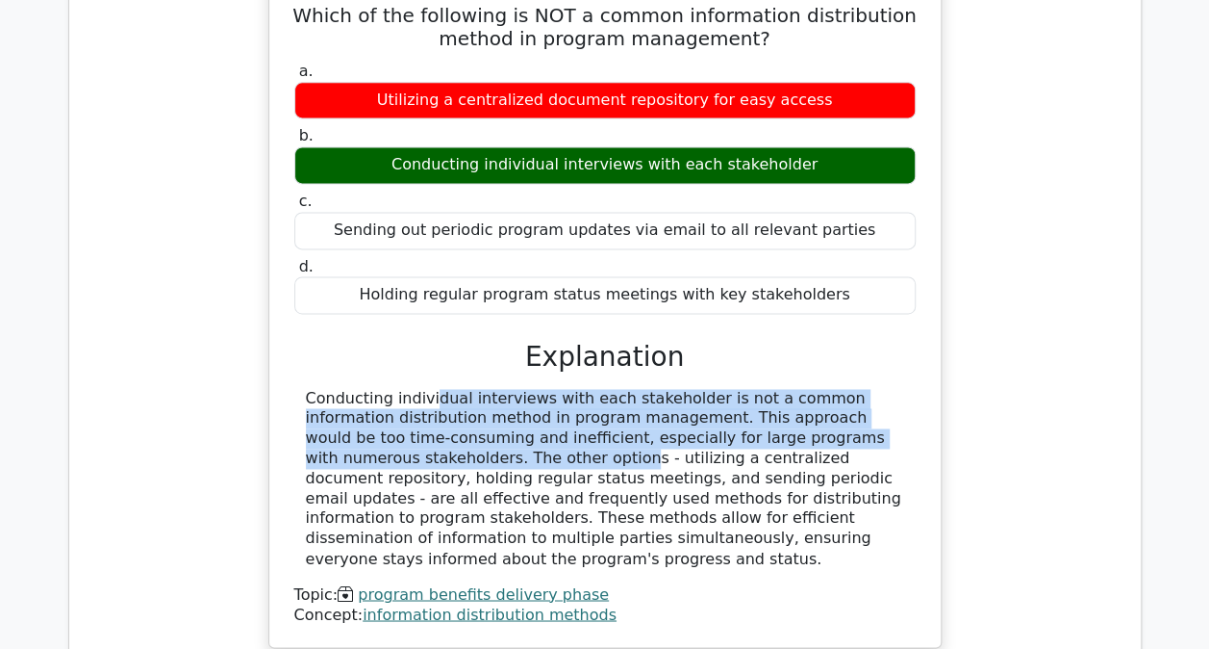
drag, startPoint x: 884, startPoint y: 429, endPoint x: 297, endPoint y: 395, distance: 588.0
click at [297, 395] on div "Conducting individual interviews with each stakeholder is not a common informat…" at bounding box center [605, 479] width 622 height 180
copy div "Conducting individual interviews with each stakeholder is not a common informat…"
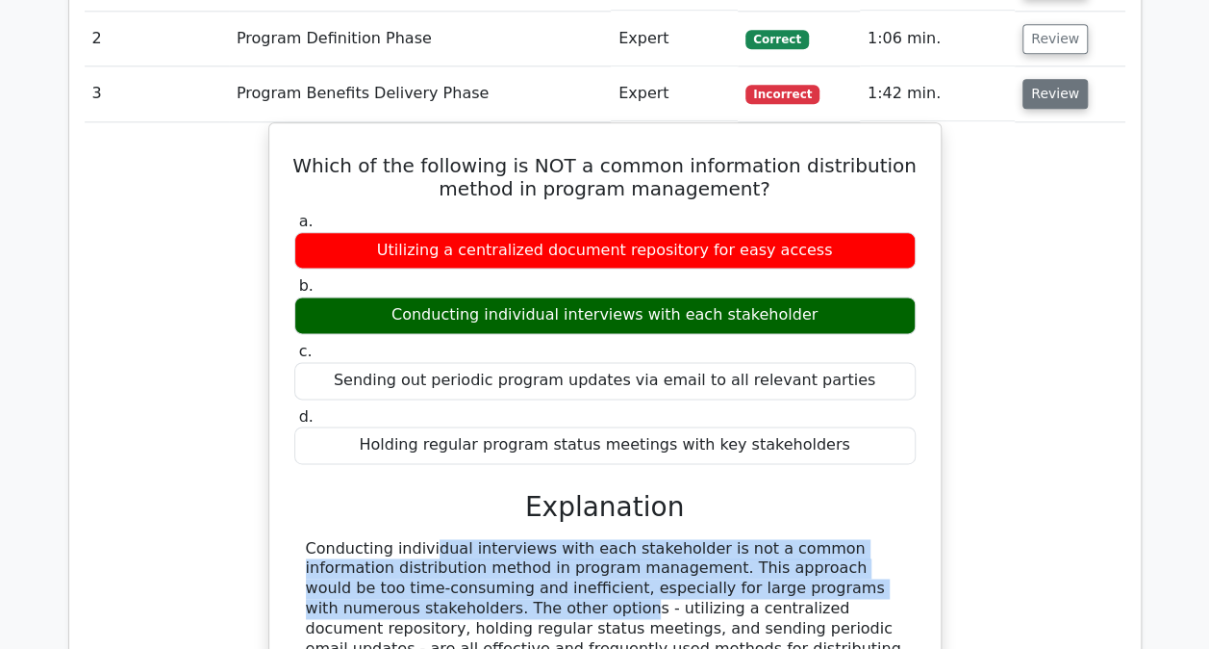
click at [1039, 106] on button "Review" at bounding box center [1055, 94] width 65 height 30
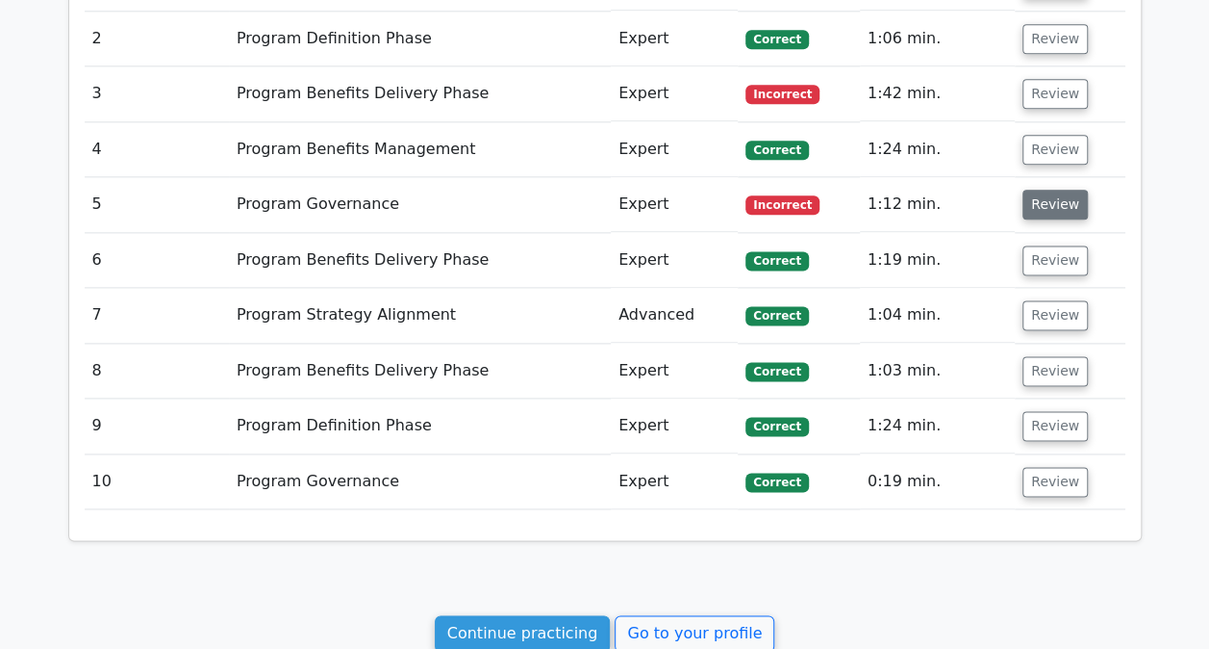
click at [1039, 202] on button "Review" at bounding box center [1055, 205] width 65 height 30
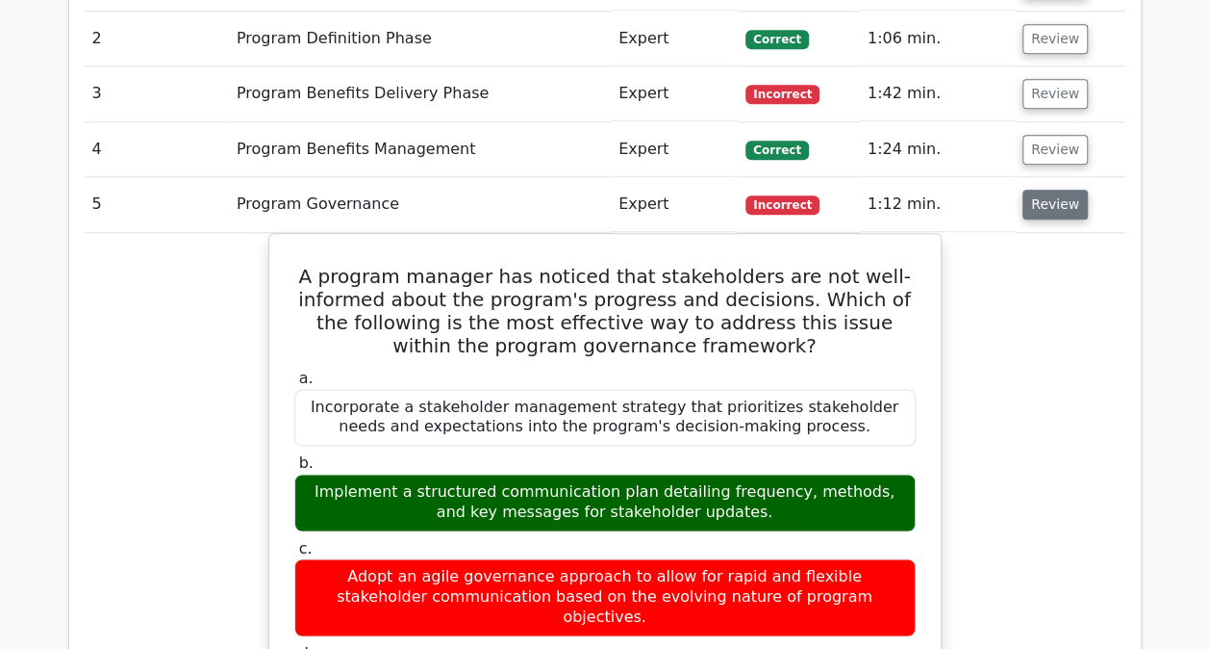
click at [1030, 209] on button "Review" at bounding box center [1055, 205] width 65 height 30
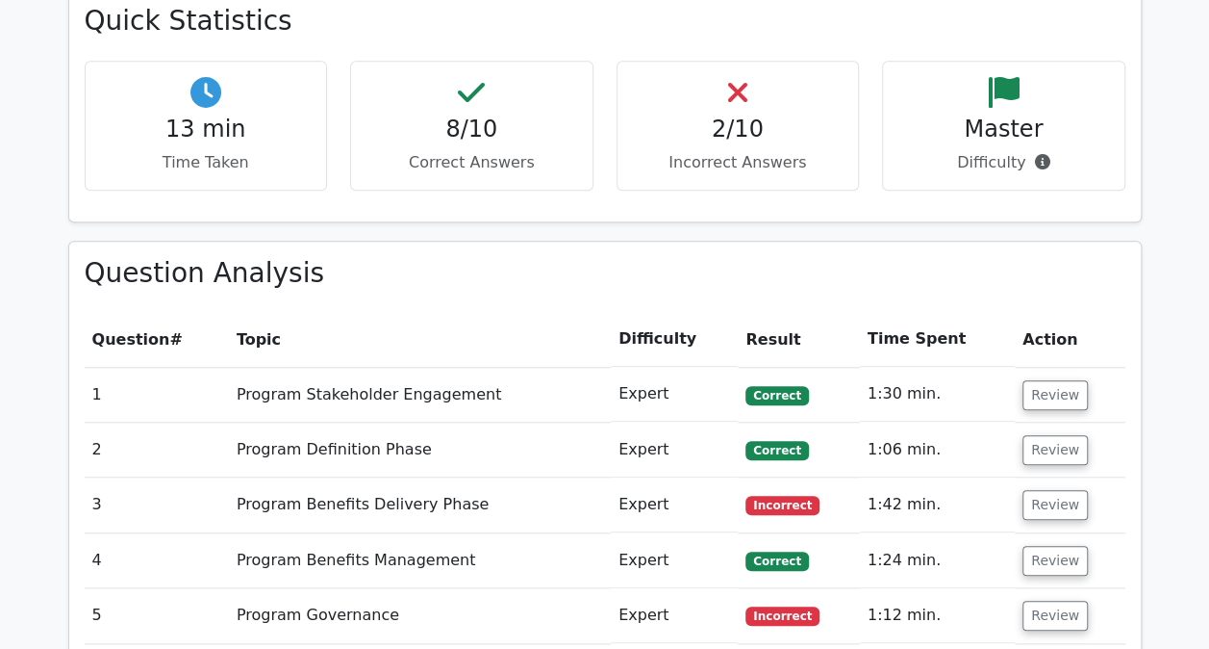
scroll to position [1392, 0]
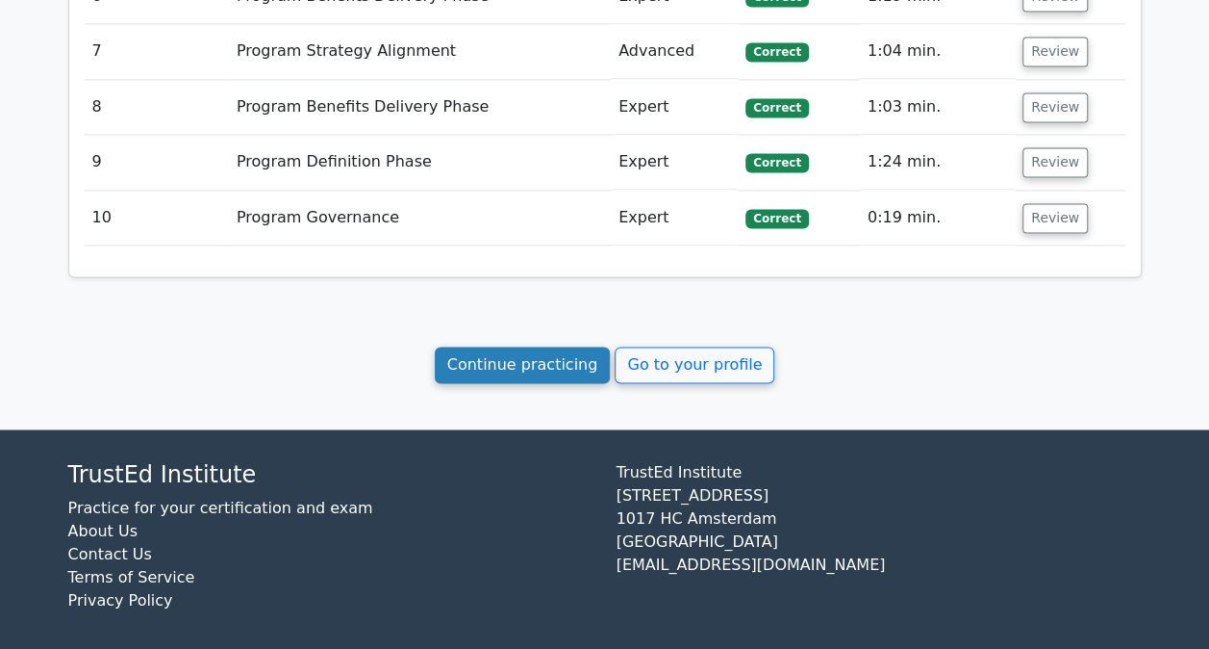
click at [547, 355] on link "Continue practicing" at bounding box center [523, 364] width 176 height 37
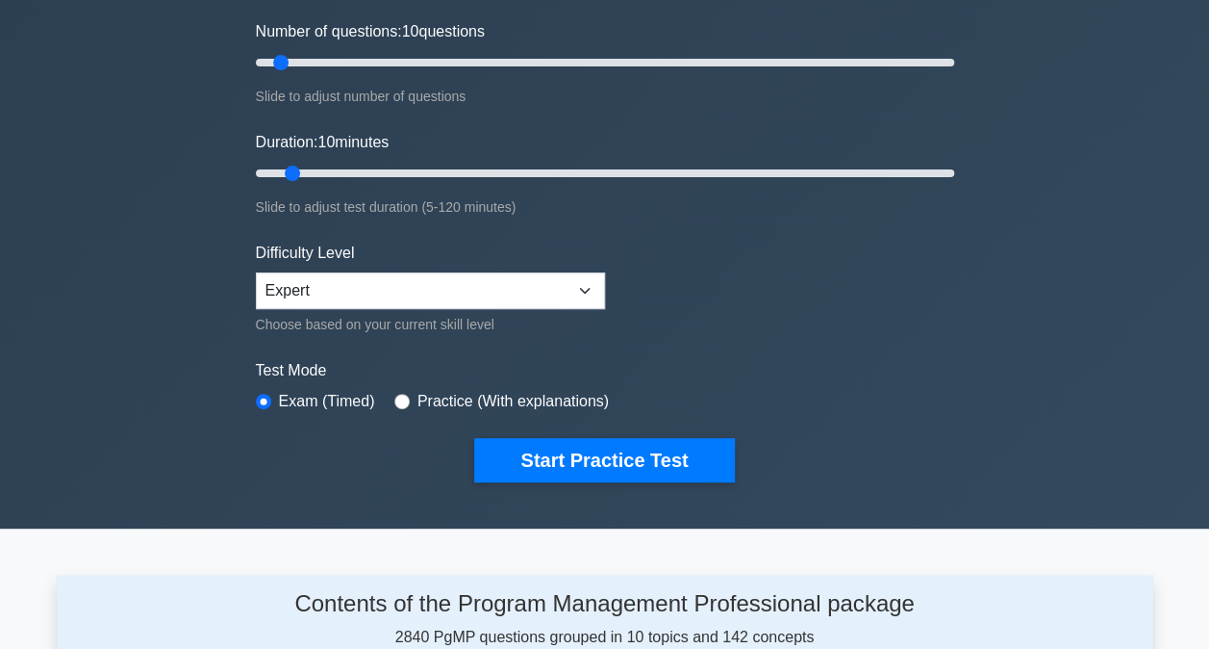
scroll to position [261, 0]
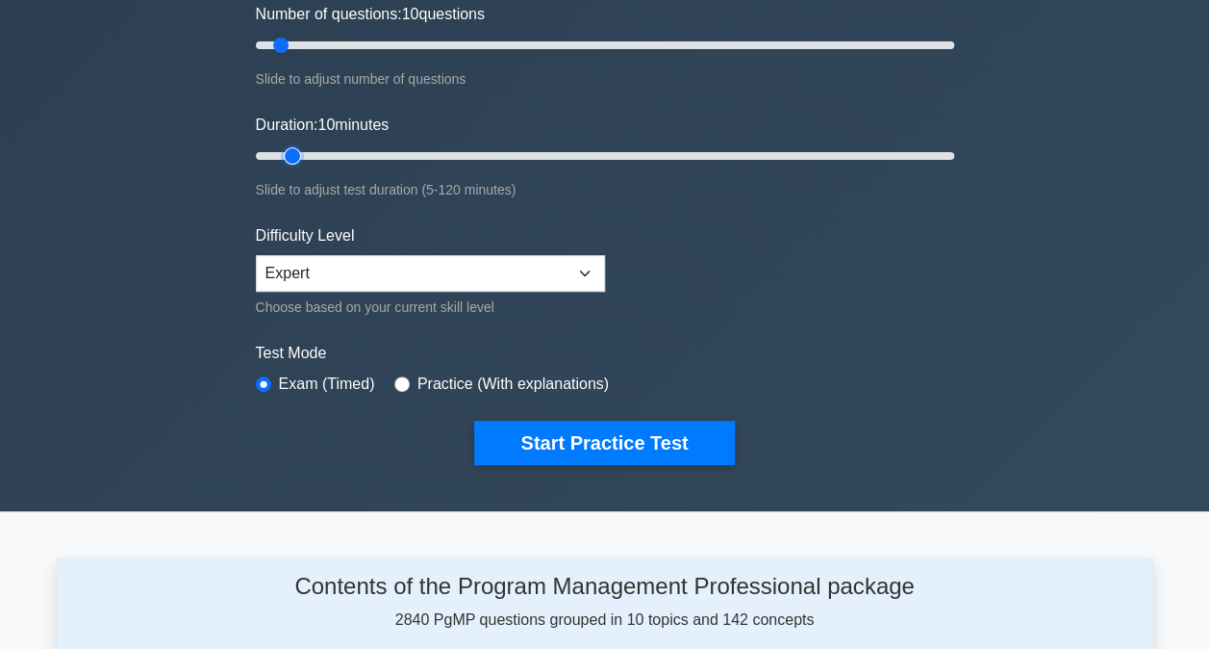
click at [307, 156] on input "Duration: 10 minutes" at bounding box center [605, 155] width 699 height 23
type input "15"
click at [314, 153] on input "Duration: 15 minutes" at bounding box center [605, 155] width 699 height 23
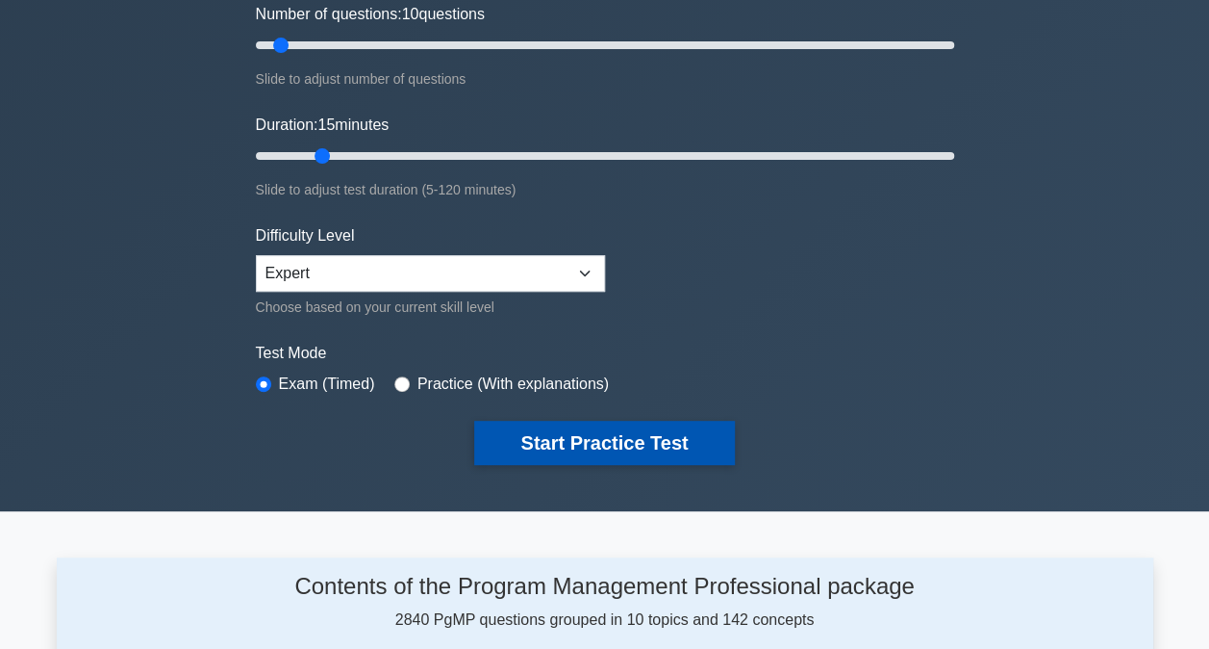
click at [570, 427] on button "Start Practice Test" at bounding box center [604, 442] width 260 height 44
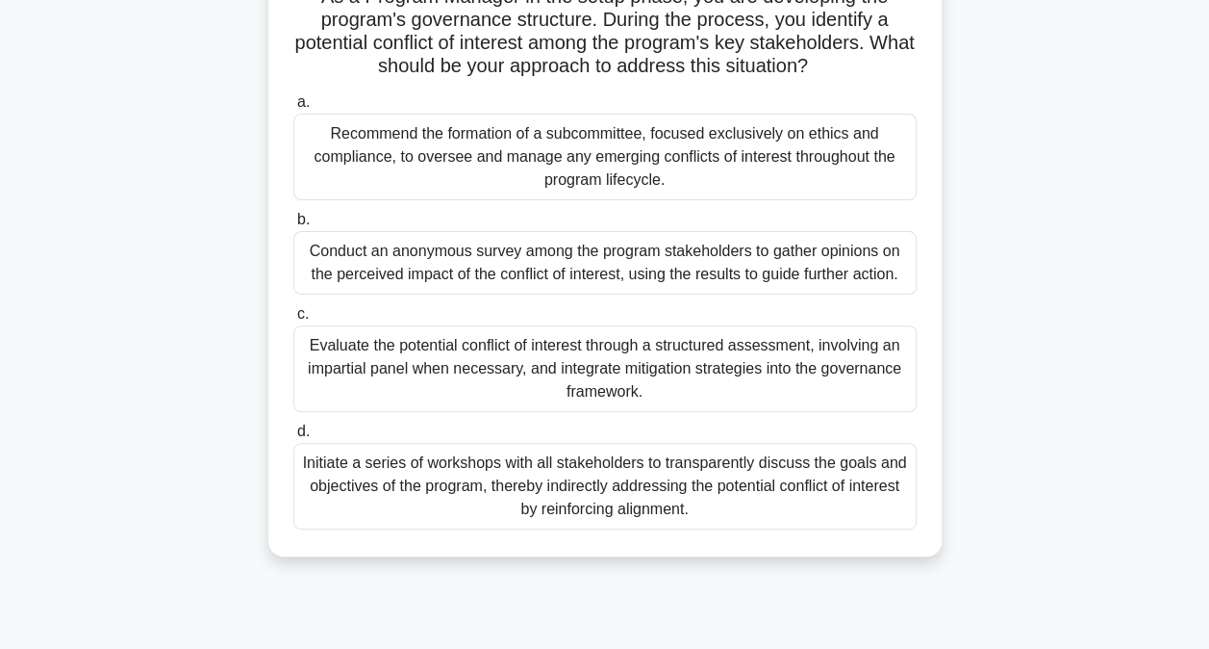
scroll to position [162, 0]
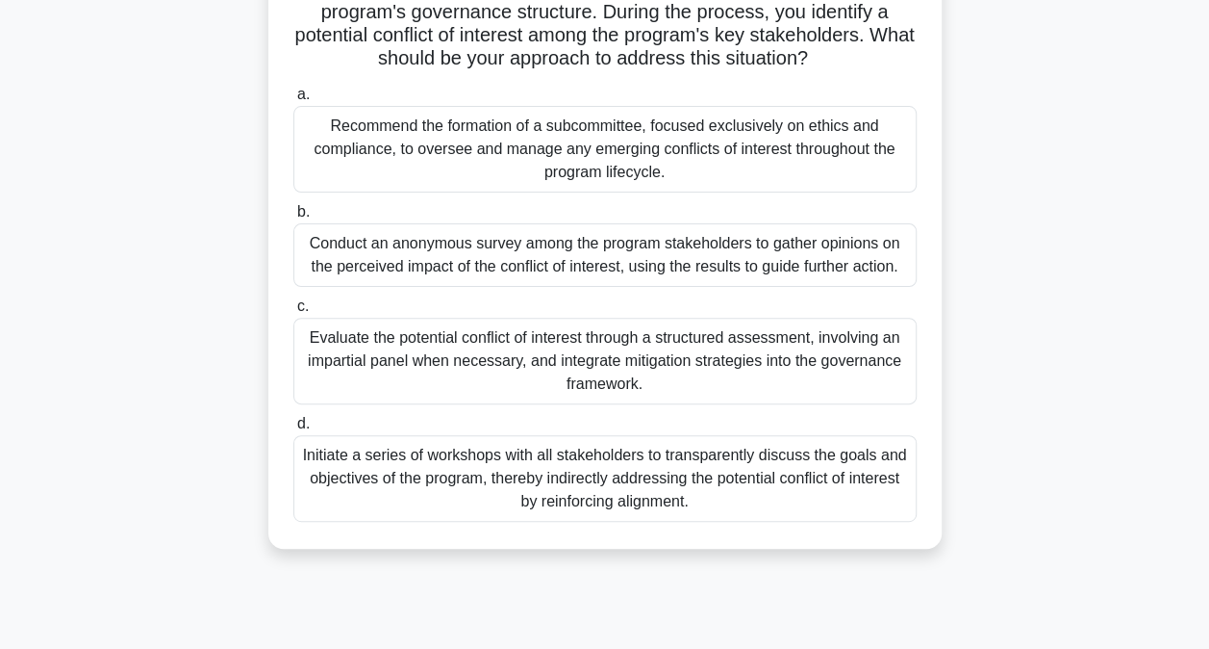
click at [400, 348] on div "Evaluate the potential conflict of interest through a structured assessment, in…" at bounding box center [605, 361] width 624 height 87
click at [293, 313] on input "c. Evaluate the potential conflict of interest through a structured assessment,…" at bounding box center [293, 306] width 0 height 13
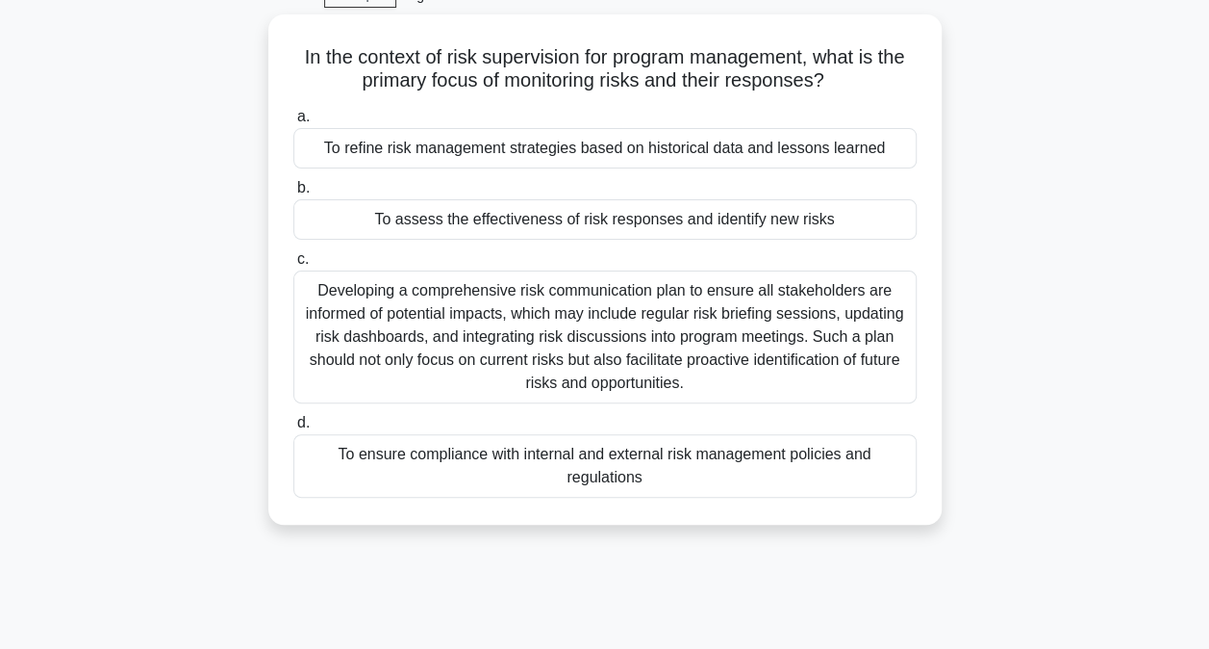
scroll to position [99, 0]
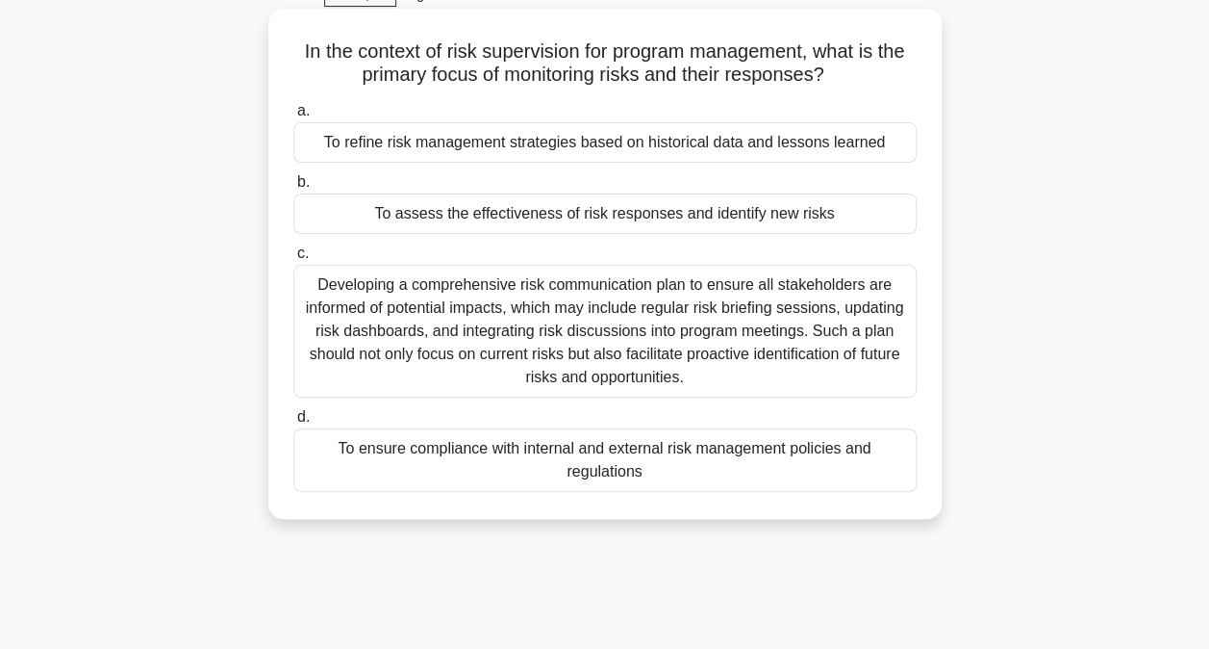
click at [522, 214] on div "To assess the effectiveness of risk responses and identify new risks" at bounding box center [605, 213] width 624 height 40
click at [293, 189] on input "b. To assess the effectiveness of risk responses and identify new risks" at bounding box center [293, 182] width 0 height 13
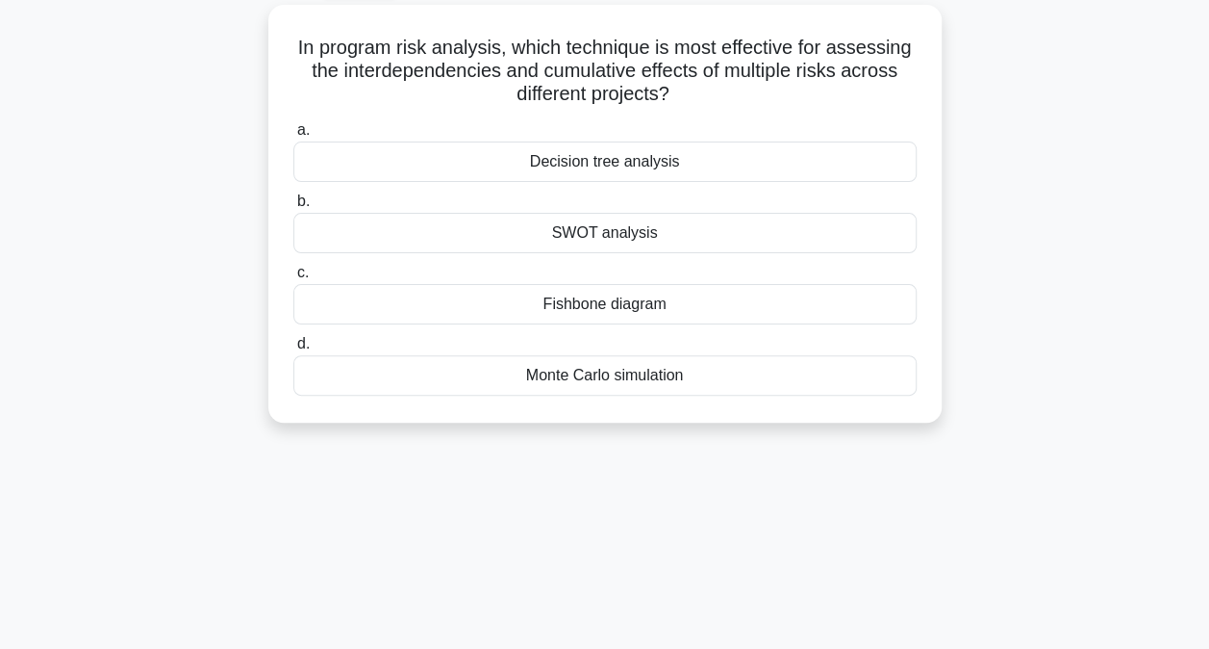
scroll to position [111, 0]
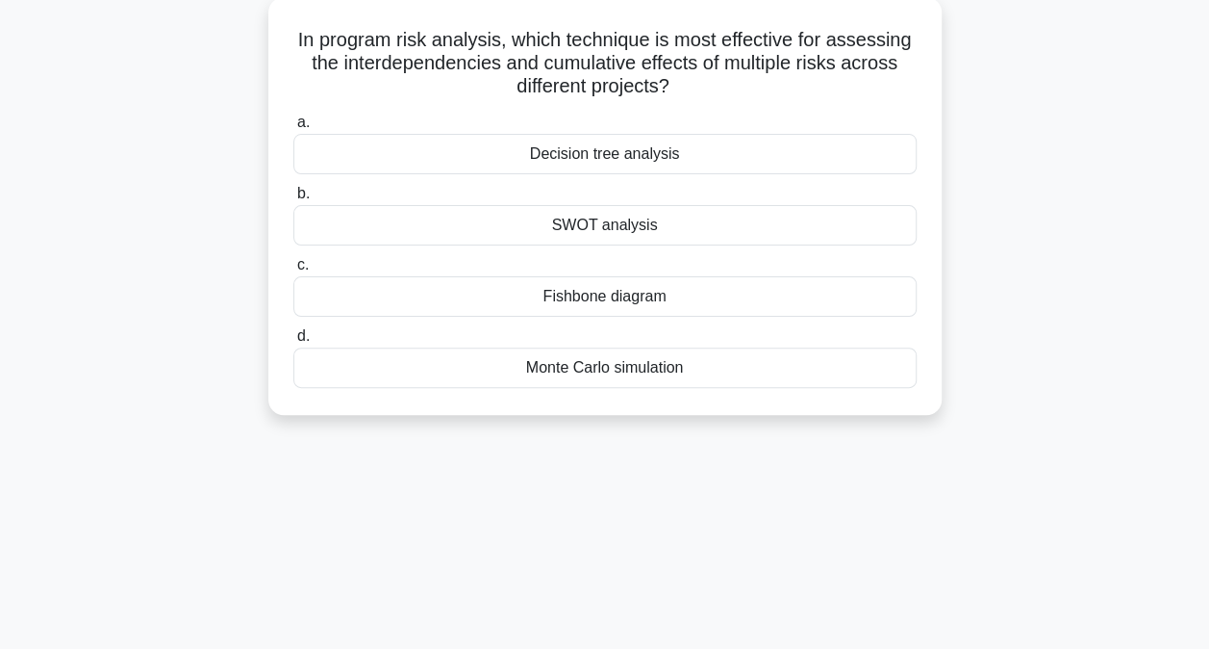
click at [542, 159] on div "Decision tree analysis" at bounding box center [605, 154] width 624 height 40
click at [293, 129] on input "a. Decision tree analysis" at bounding box center [293, 122] width 0 height 13
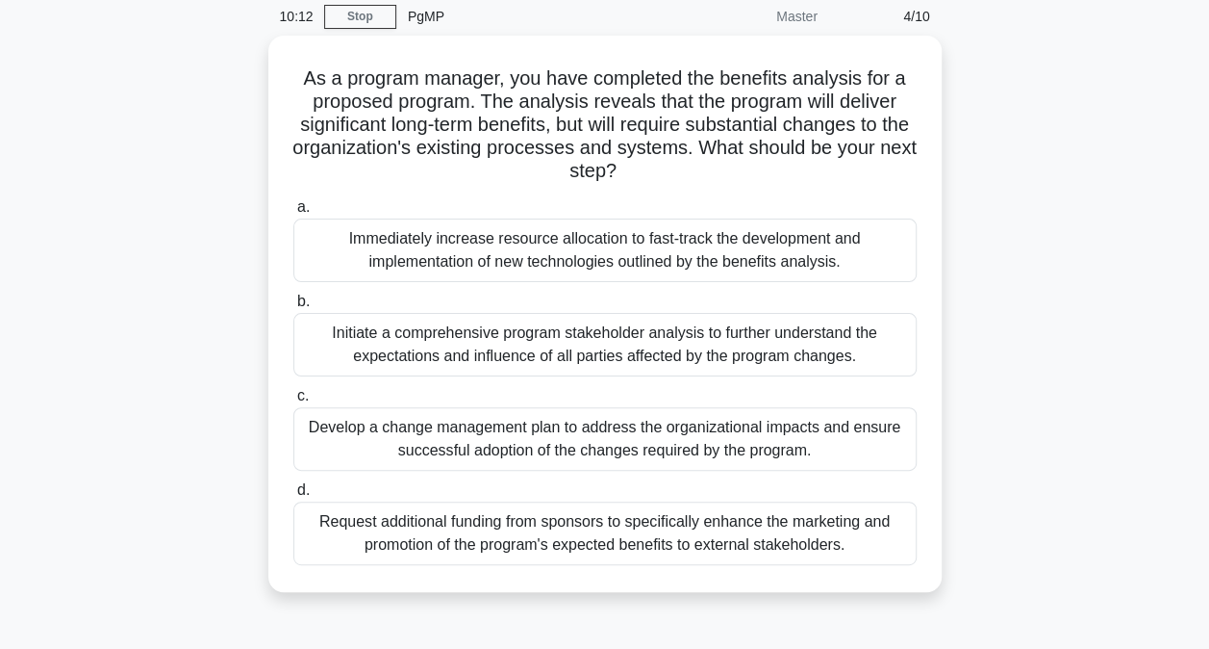
scroll to position [90, 0]
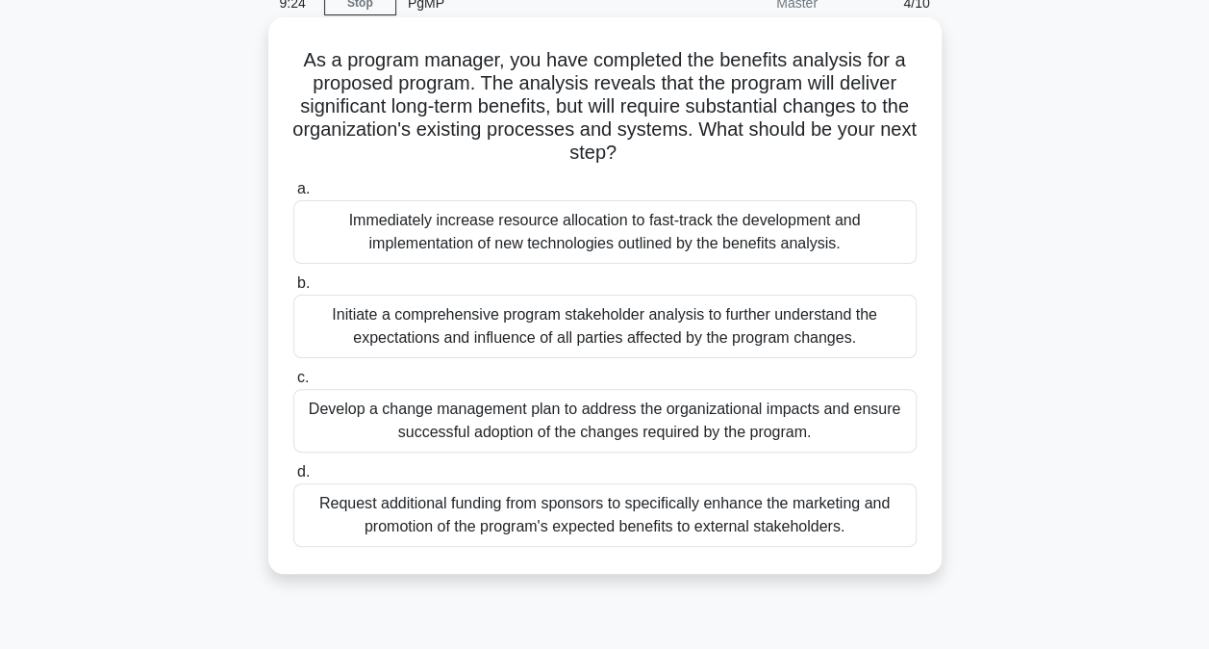
click at [518, 424] on div "Develop a change management plan to address the organizational impacts and ensu…" at bounding box center [605, 421] width 624 height 64
click at [293, 384] on input "c. Develop a change management plan to address the organizational impacts and e…" at bounding box center [293, 377] width 0 height 13
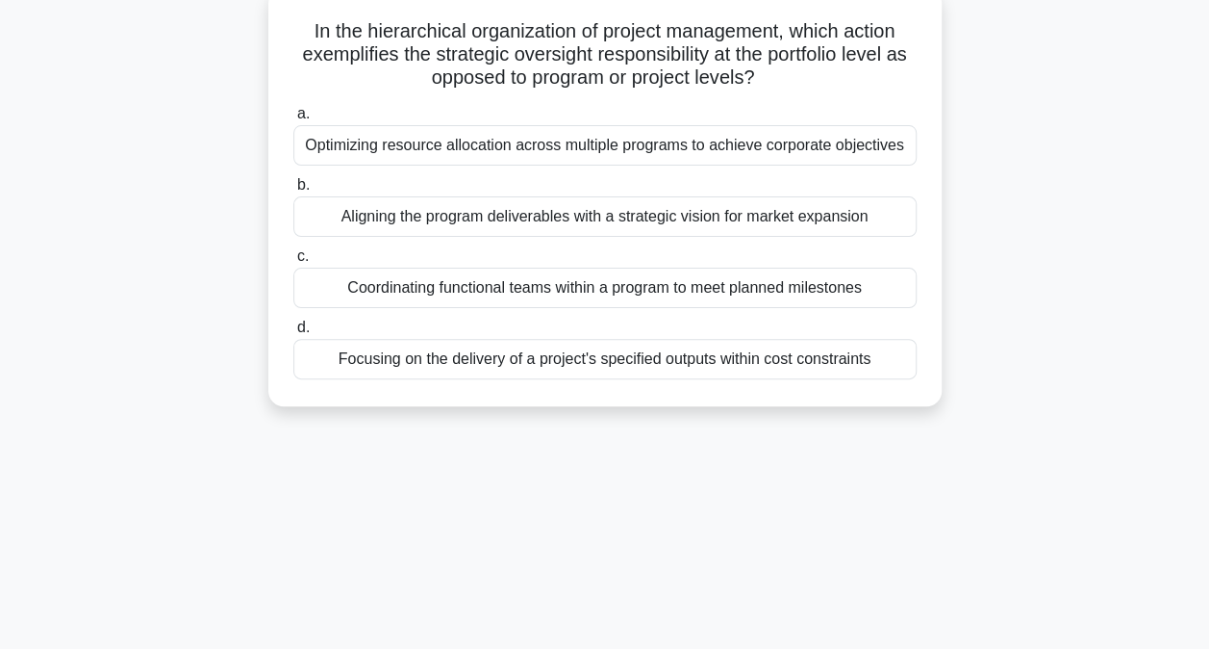
scroll to position [126, 0]
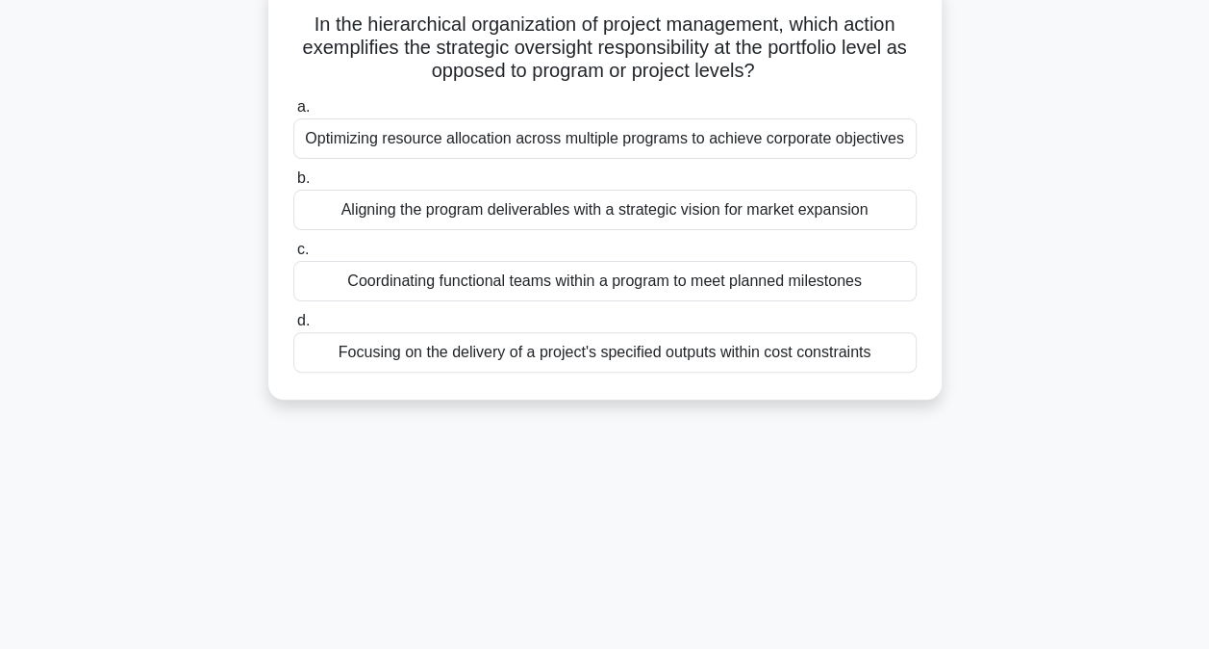
click at [375, 135] on div "Optimizing resource allocation across multiple programs to achieve corporate ob…" at bounding box center [605, 138] width 624 height 40
click at [293, 114] on input "a. Optimizing resource allocation across multiple programs to achieve corporate…" at bounding box center [293, 107] width 0 height 13
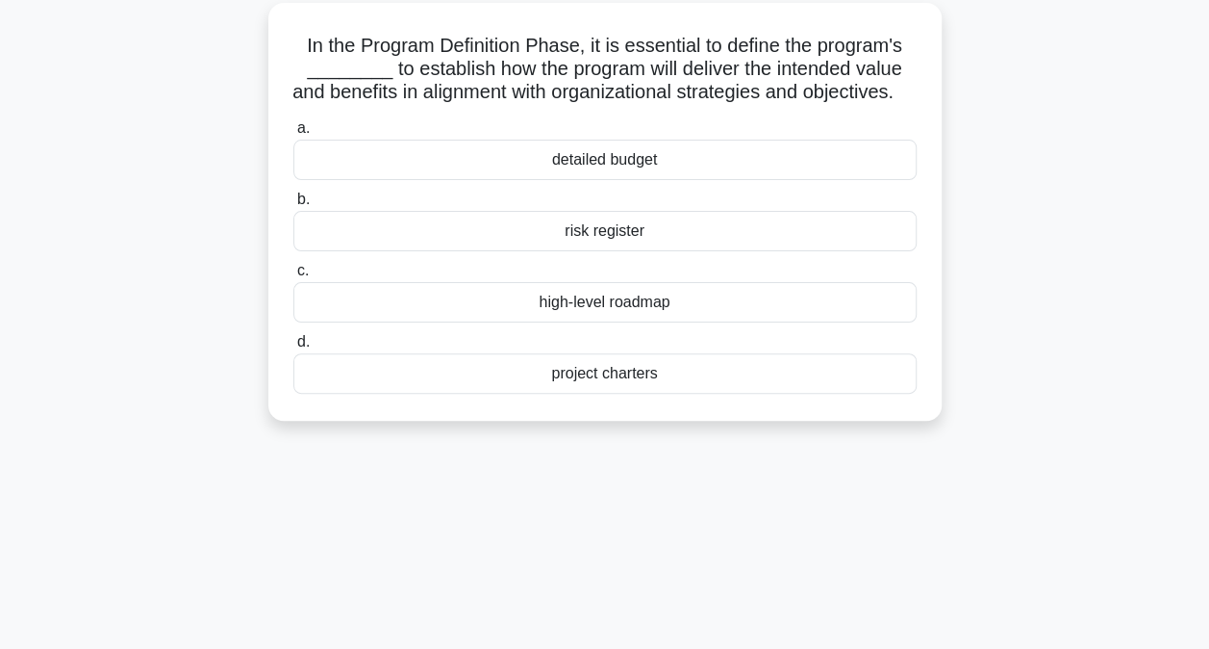
scroll to position [112, 0]
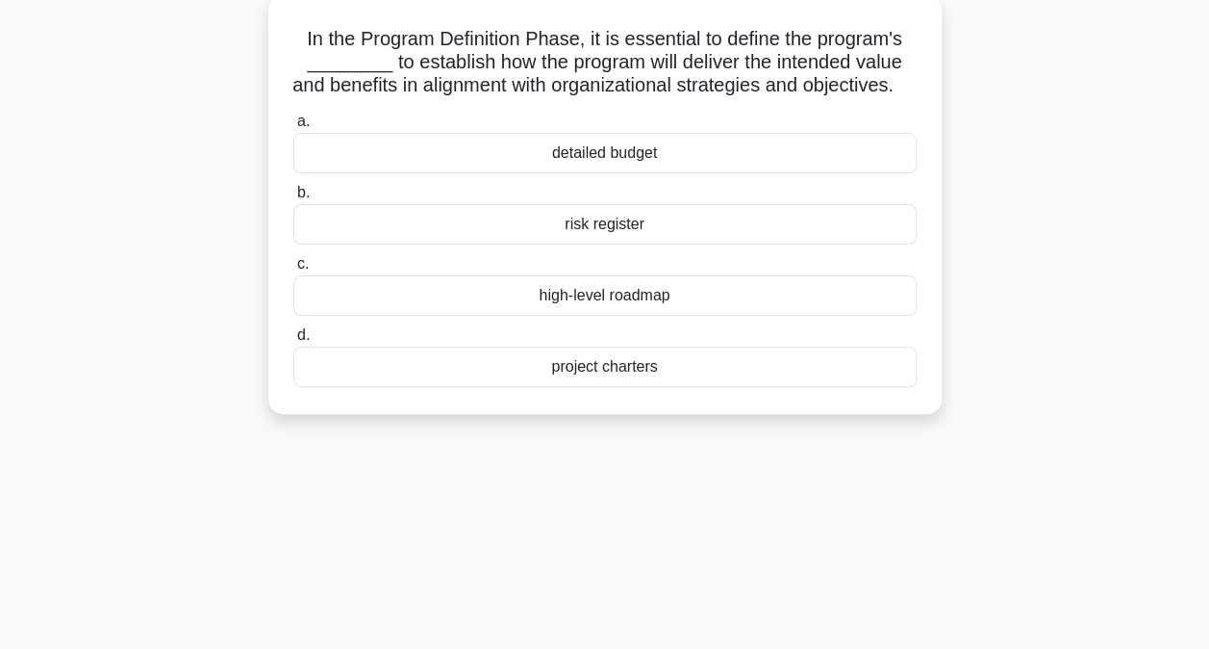
click at [561, 387] on div "project charters" at bounding box center [605, 366] width 624 height 40
click at [293, 342] on input "d. project charters" at bounding box center [293, 335] width 0 height 13
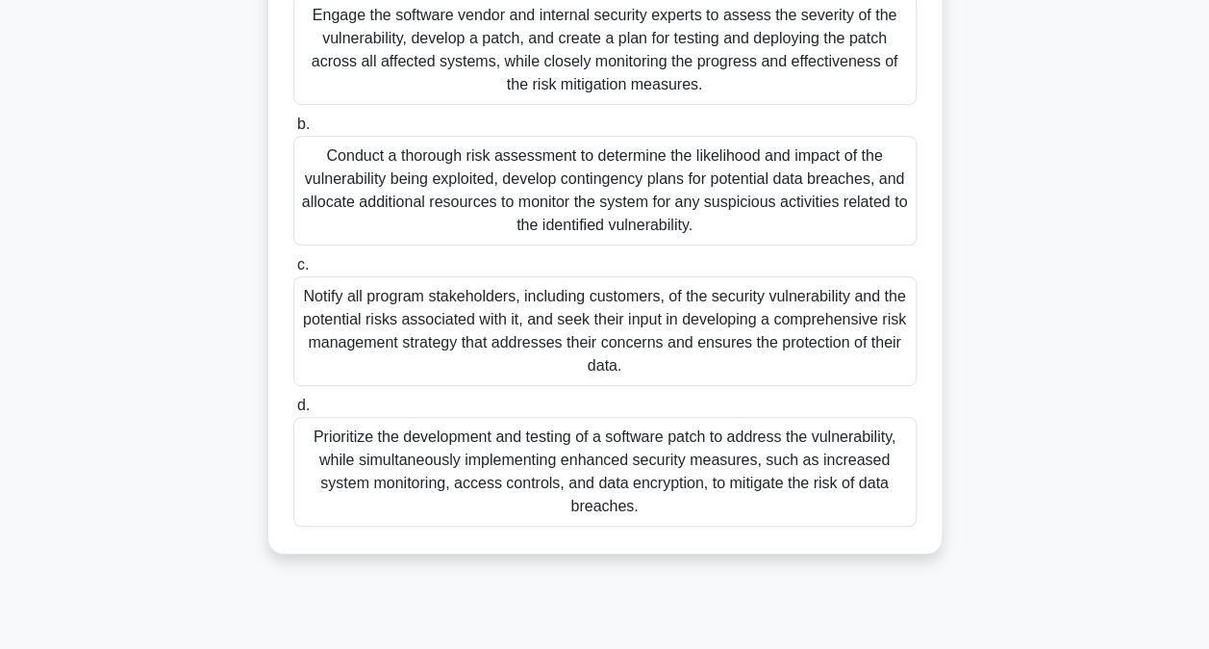
scroll to position [326, 0]
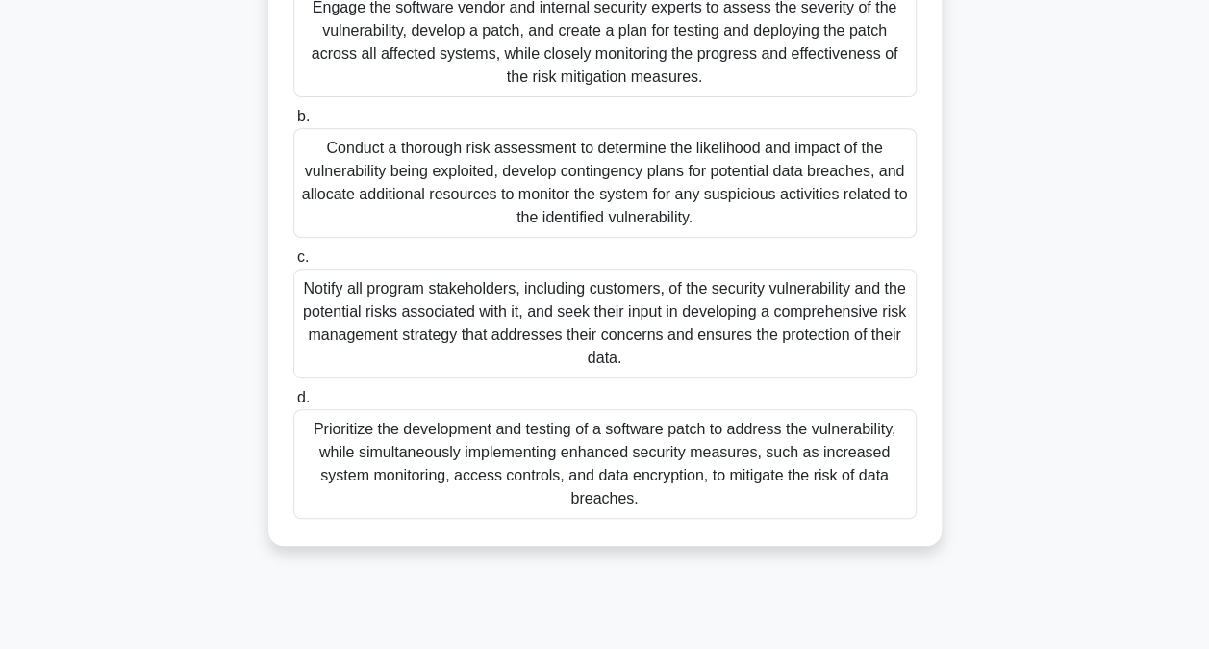
click at [340, 470] on div "Prioritize the development and testing of a software patch to address the vulne…" at bounding box center [605, 464] width 624 height 110
click at [293, 404] on input "d. Prioritize the development and testing of a software patch to address the vu…" at bounding box center [293, 398] width 0 height 13
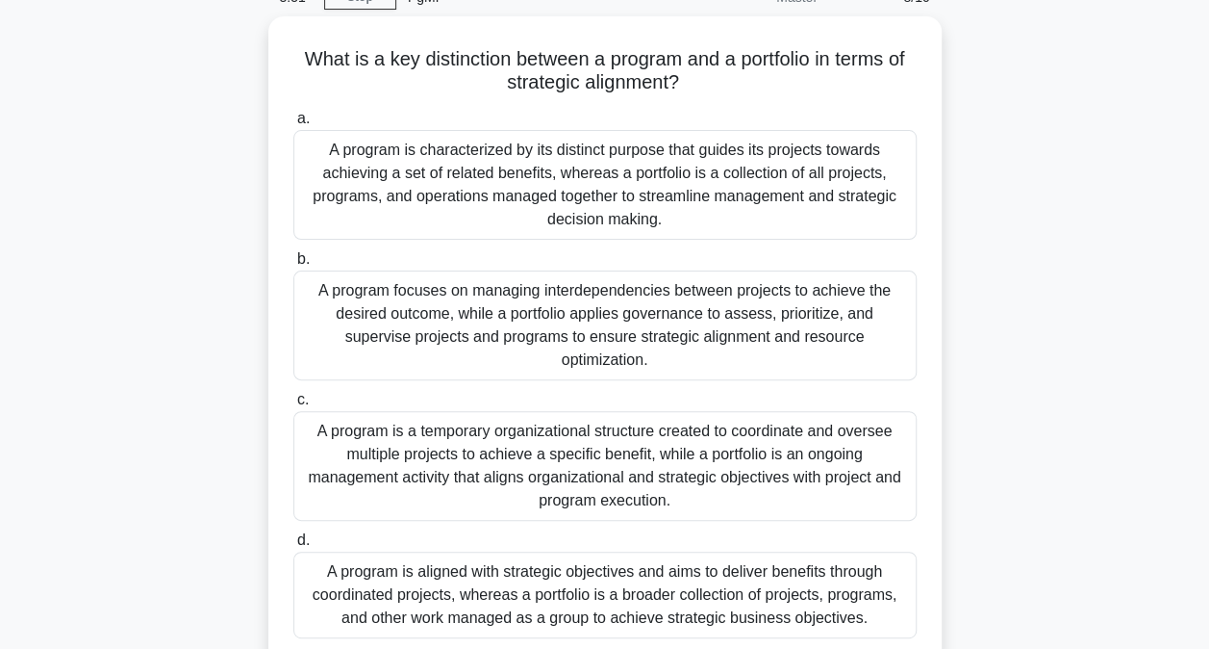
scroll to position [156, 0]
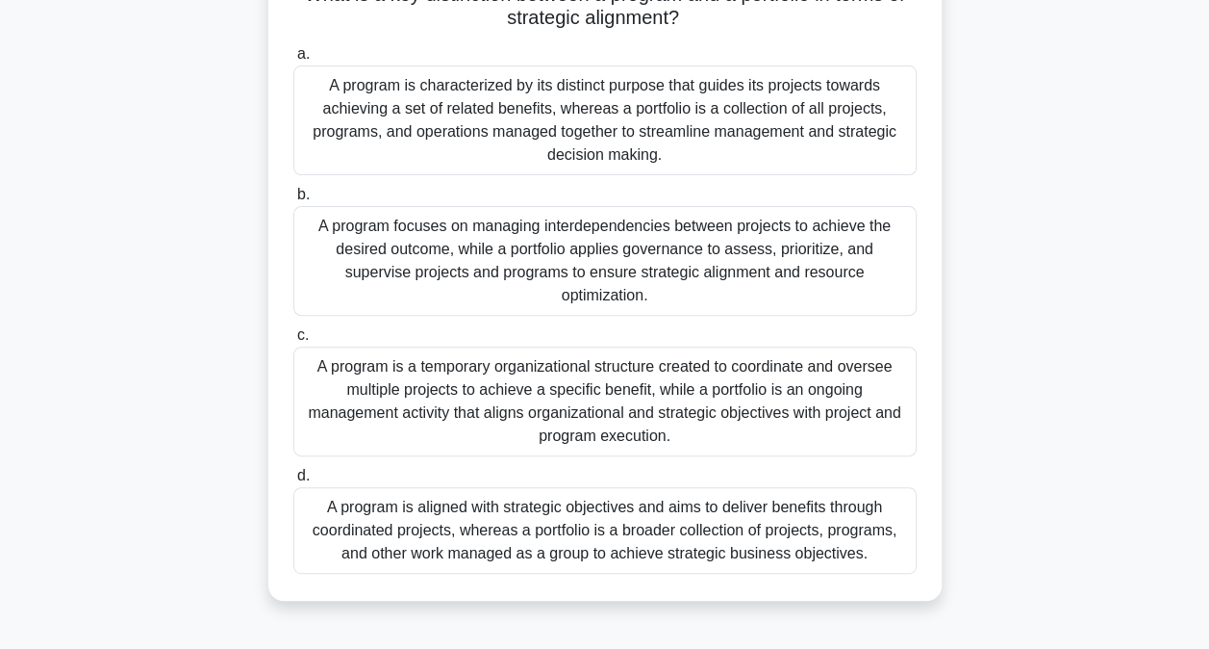
click at [357, 350] on div "A program is a temporary organizational structure created to coordinate and ove…" at bounding box center [605, 401] width 624 height 110
click at [293, 342] on input "c. A program is a temporary organizational structure created to coordinate and …" at bounding box center [293, 335] width 0 height 13
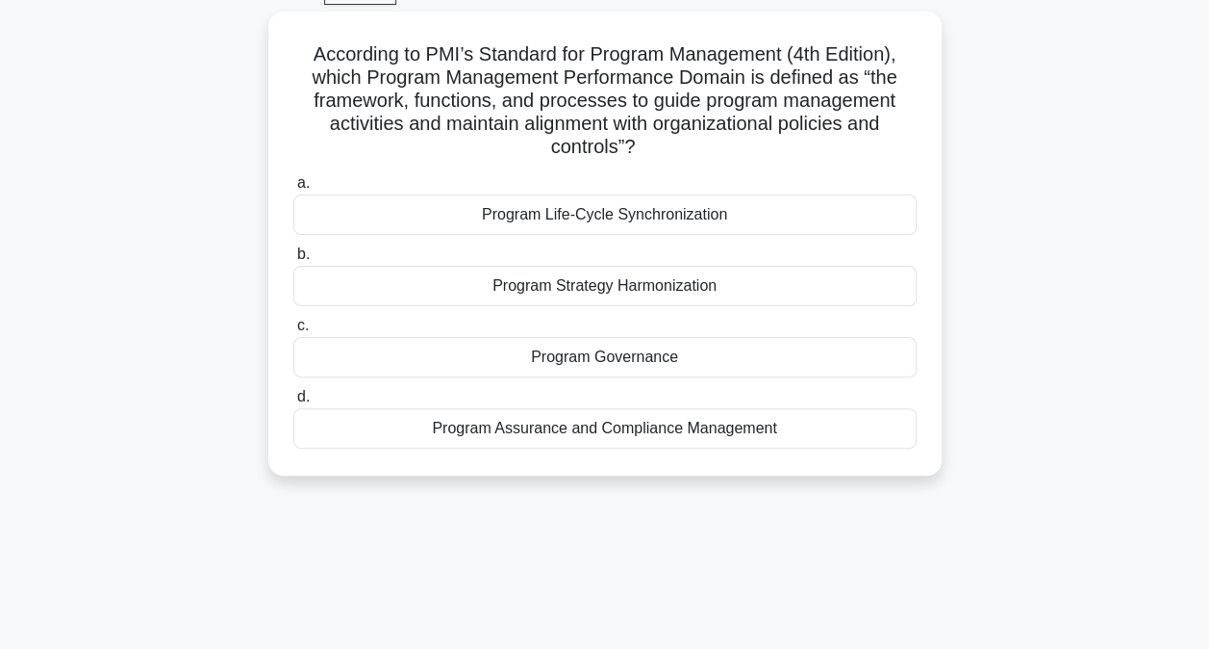
scroll to position [102, 0]
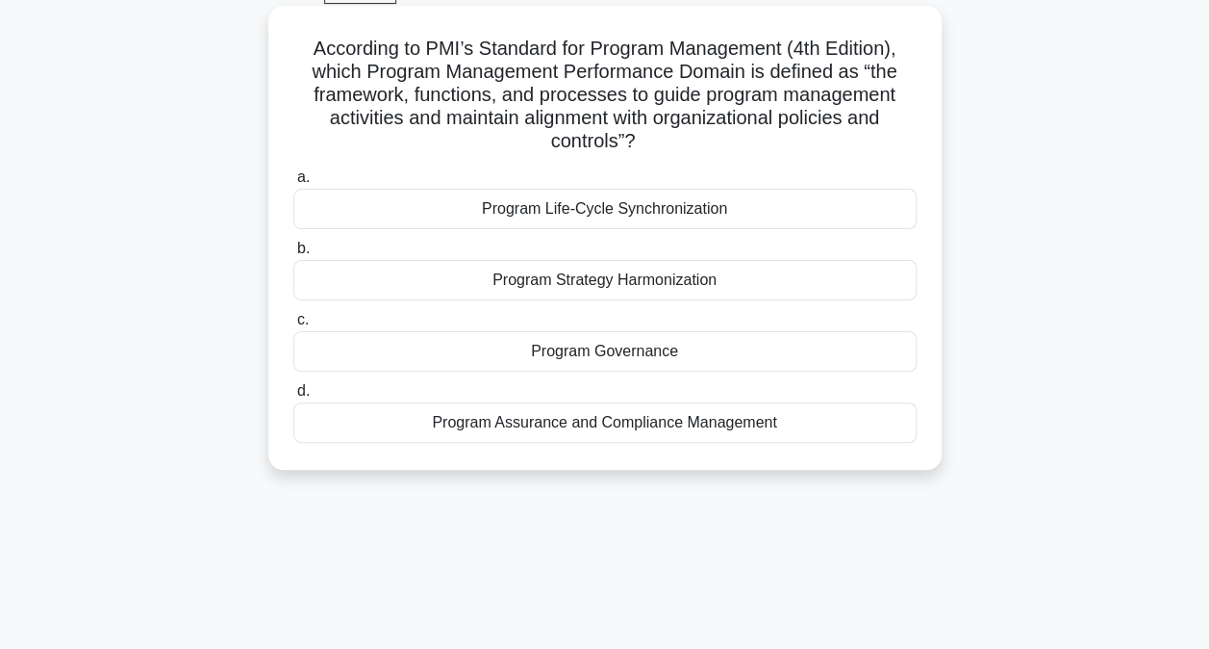
click at [583, 355] on div "Program Governance" at bounding box center [605, 351] width 624 height 40
click at [293, 326] on input "c. Program Governance" at bounding box center [293, 320] width 0 height 13
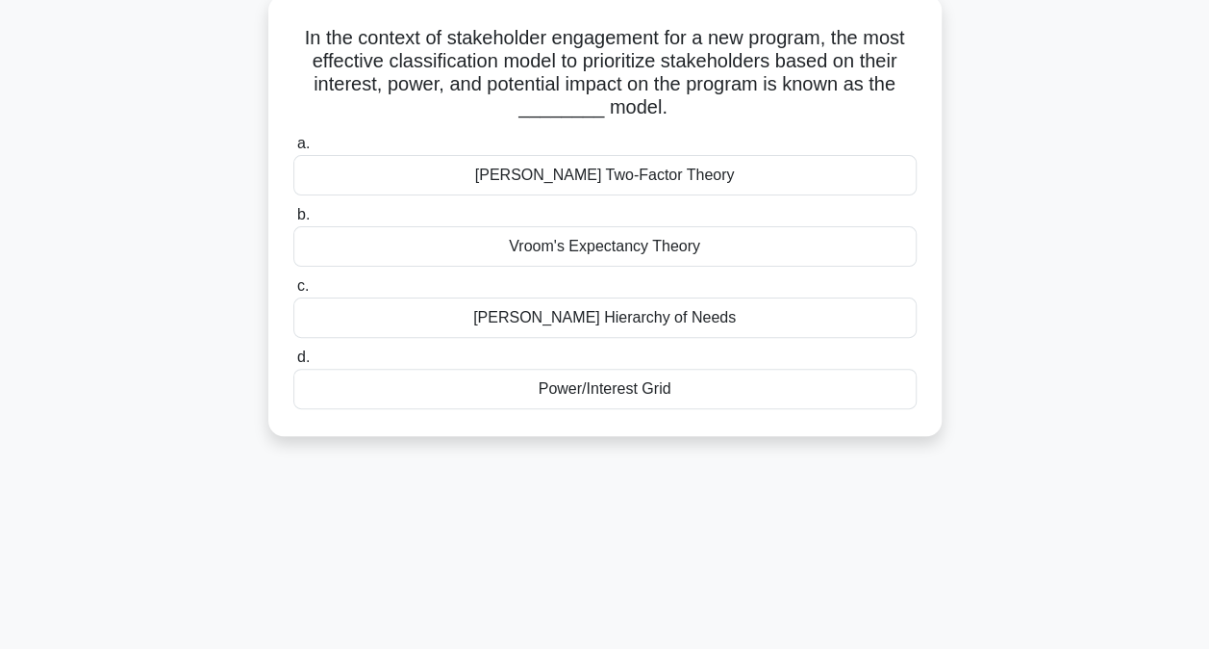
scroll to position [119, 0]
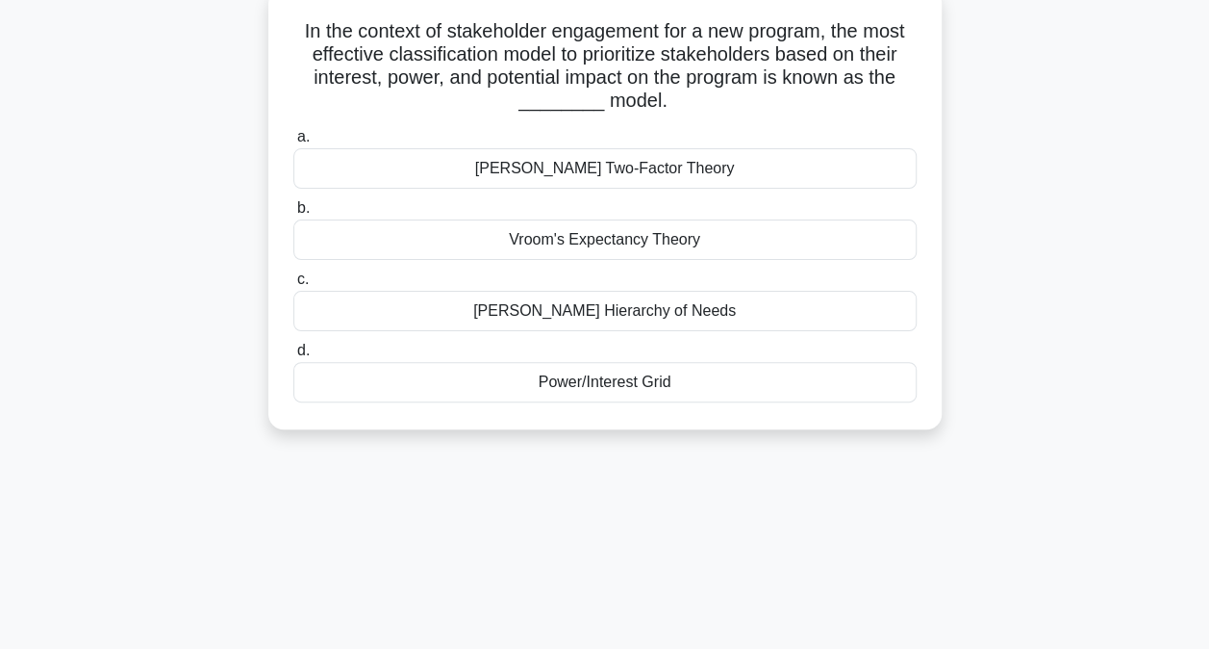
click at [560, 384] on div "Power/Interest Grid" at bounding box center [605, 382] width 624 height 40
click at [293, 357] on input "d. Power/Interest Grid" at bounding box center [293, 350] width 0 height 13
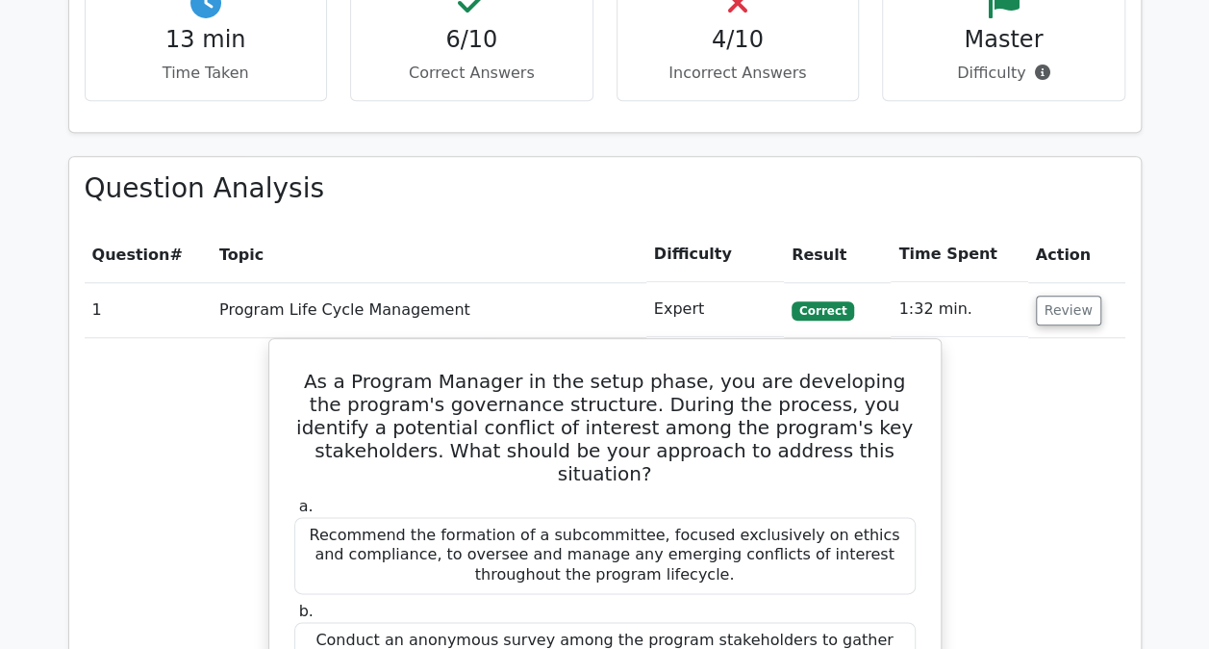
scroll to position [855, 0]
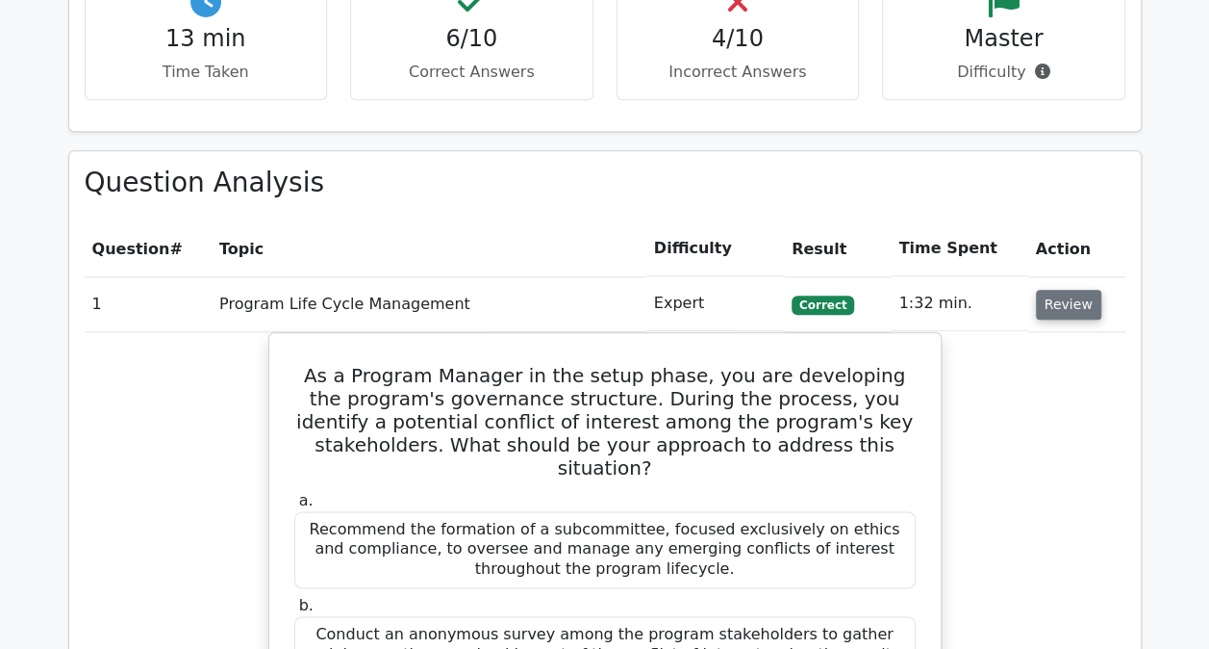
click at [1041, 298] on button "Review" at bounding box center [1068, 305] width 65 height 30
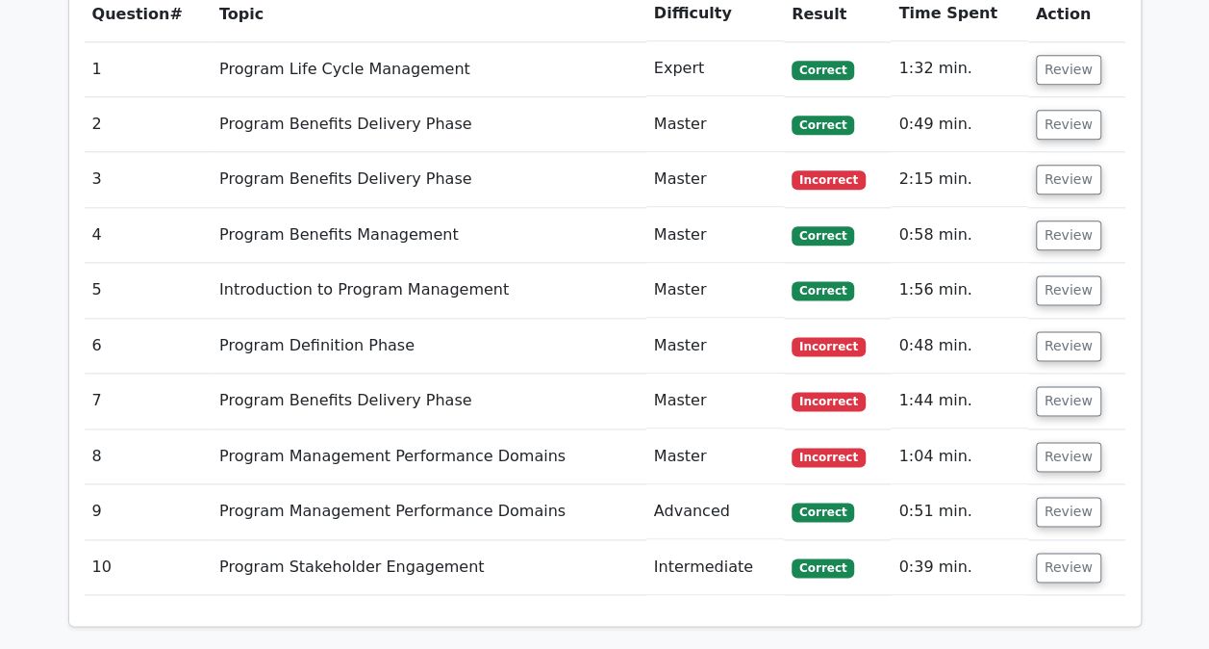
scroll to position [964, 0]
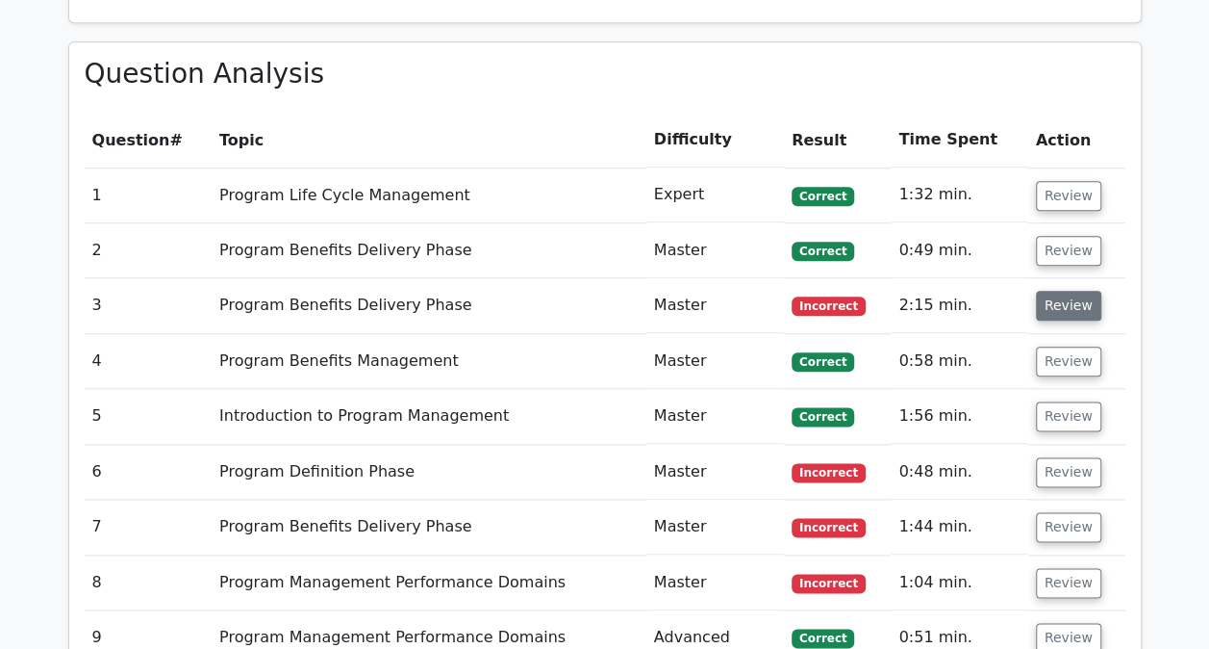
click at [1068, 300] on button "Review" at bounding box center [1068, 306] width 65 height 30
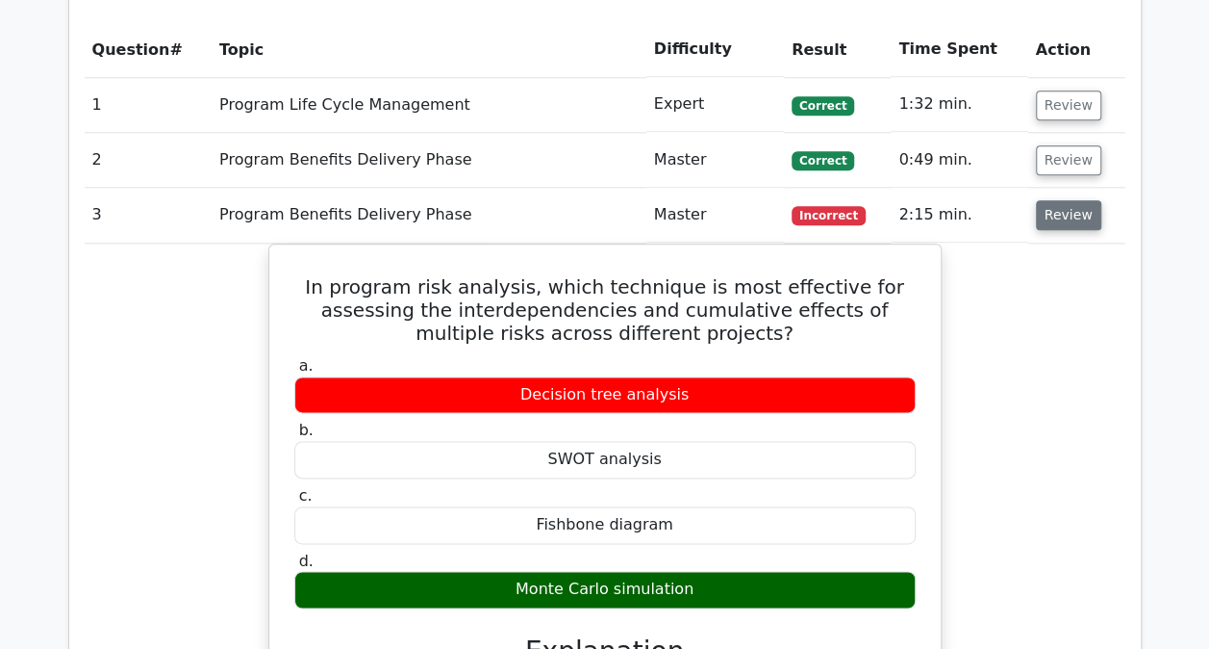
scroll to position [1054, 0]
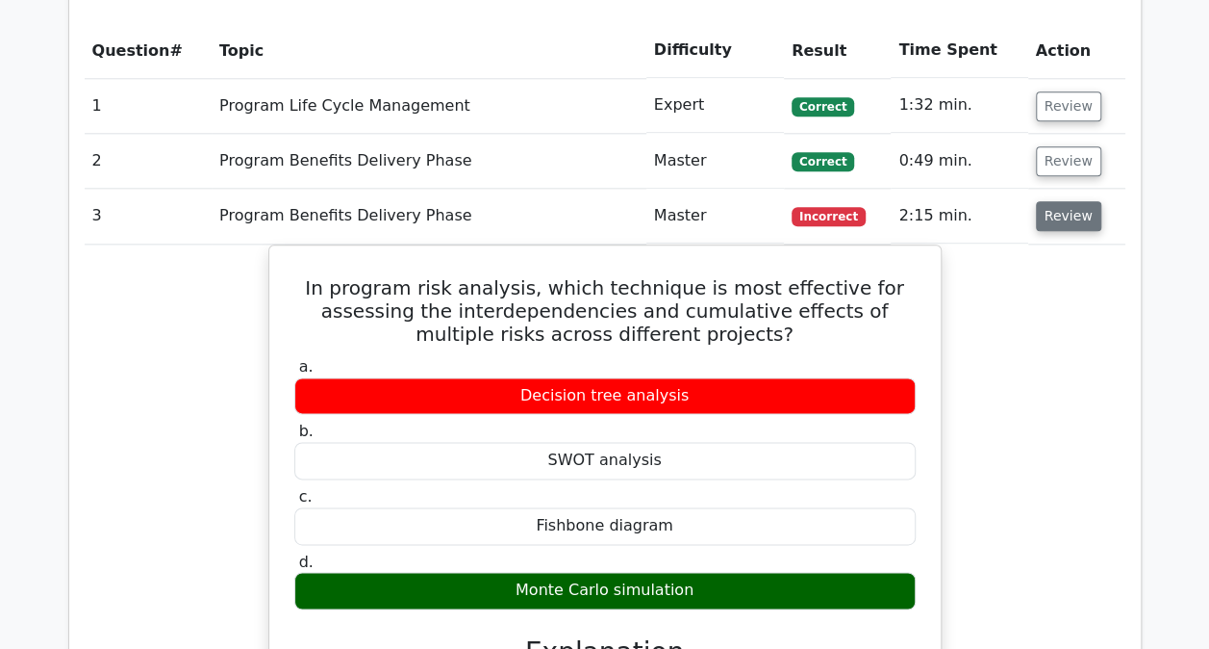
click at [1071, 218] on button "Review" at bounding box center [1068, 216] width 65 height 30
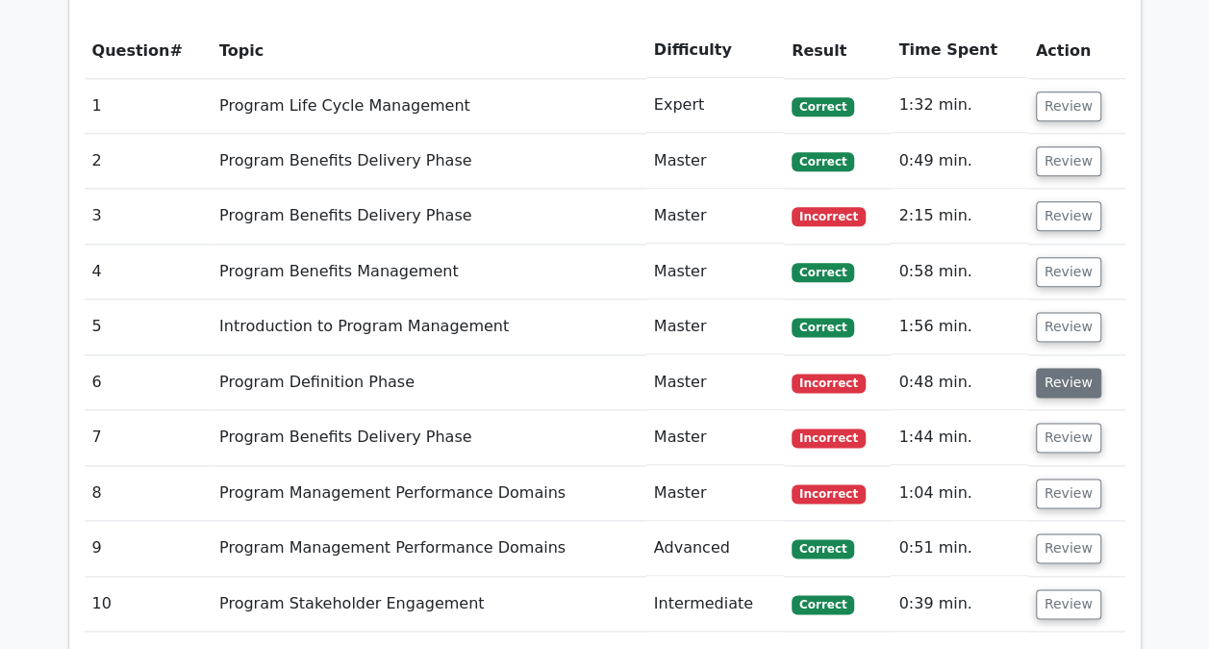
click at [1051, 377] on button "Review" at bounding box center [1068, 383] width 65 height 30
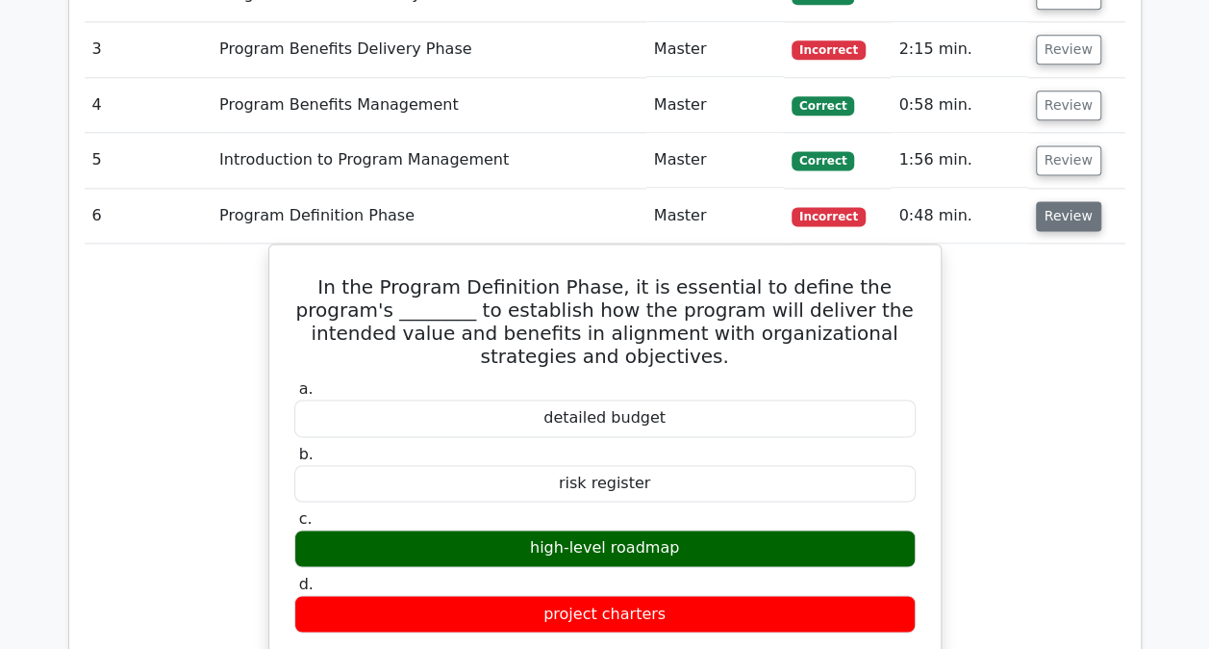
scroll to position [1219, 0]
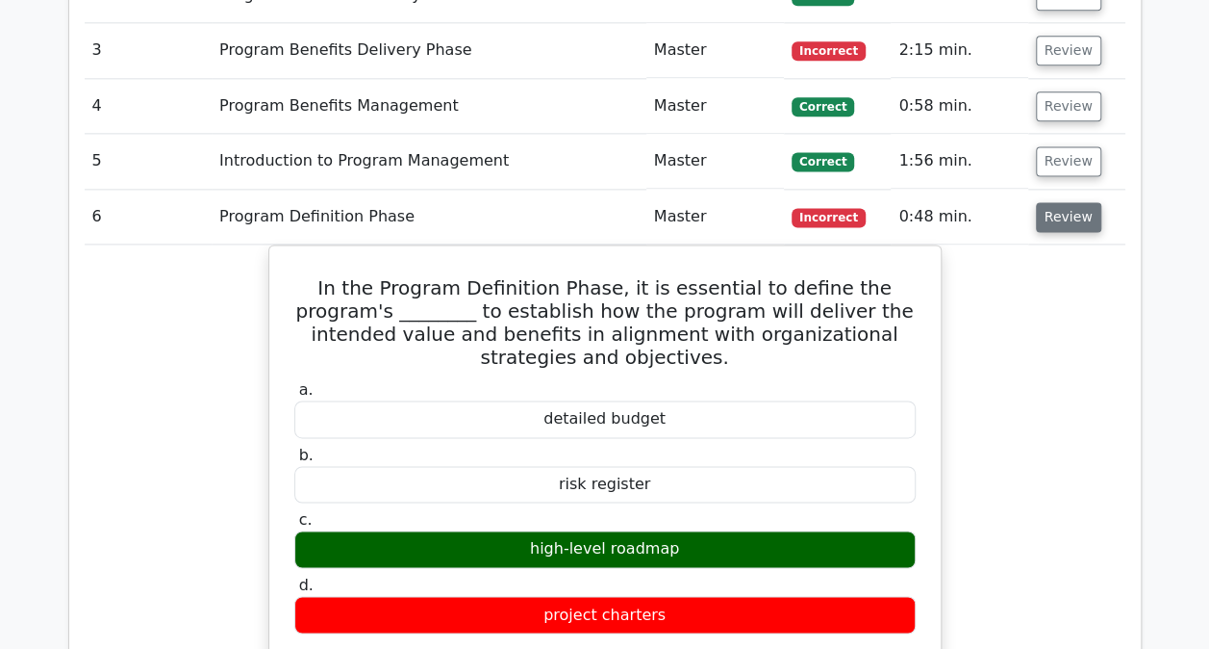
click at [1054, 216] on button "Review" at bounding box center [1068, 217] width 65 height 30
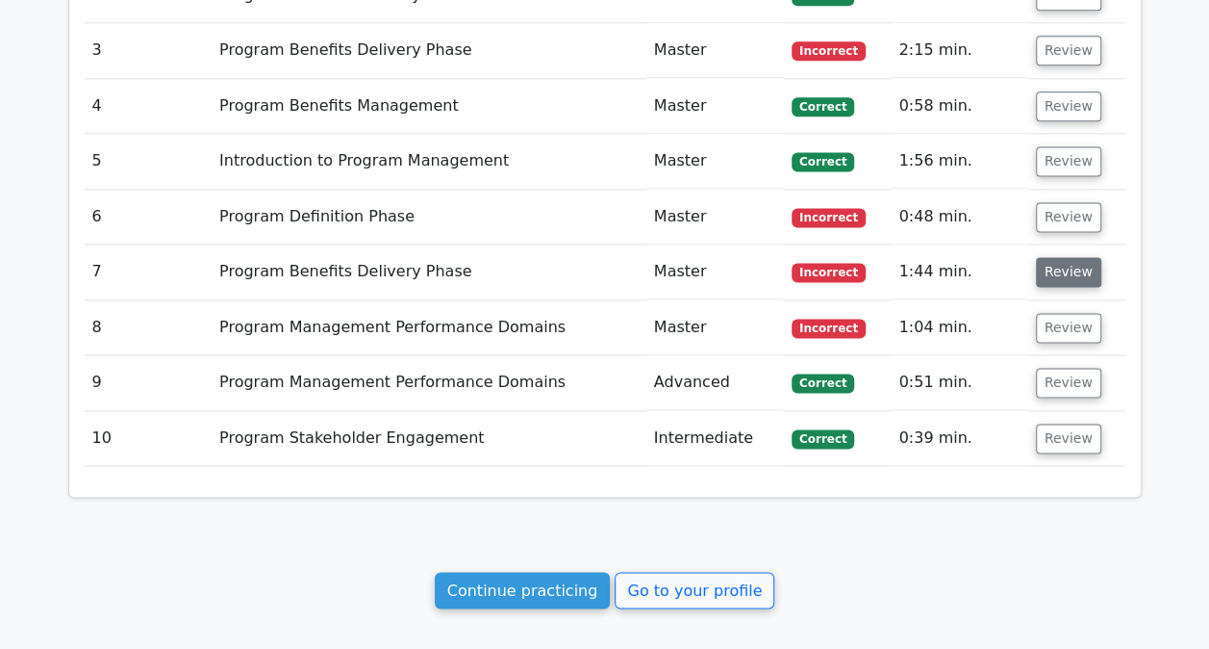
click at [1049, 264] on button "Review" at bounding box center [1068, 272] width 65 height 30
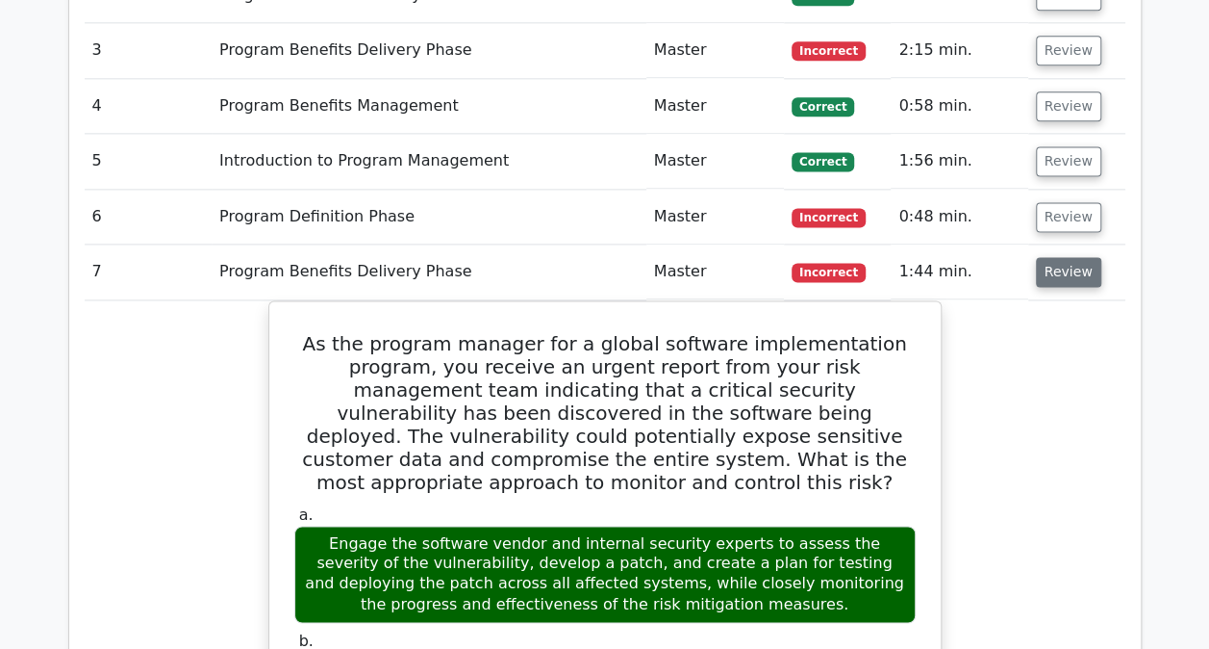
click at [1053, 269] on button "Review" at bounding box center [1068, 272] width 65 height 30
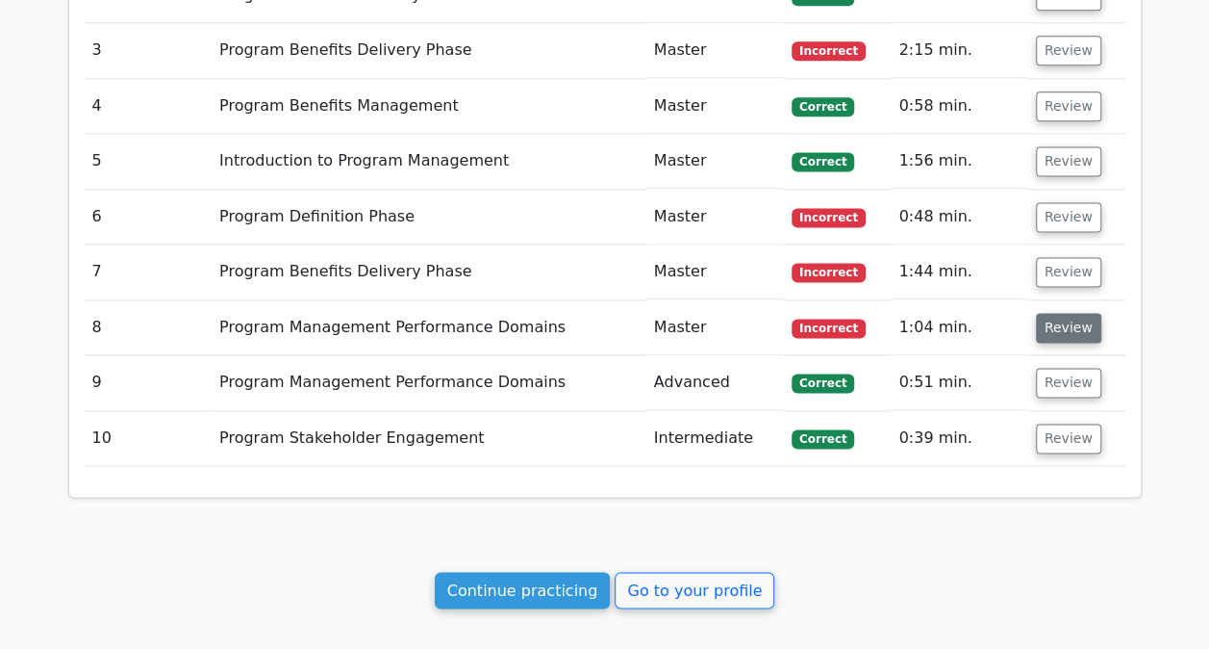
click at [1049, 327] on button "Review" at bounding box center [1068, 328] width 65 height 30
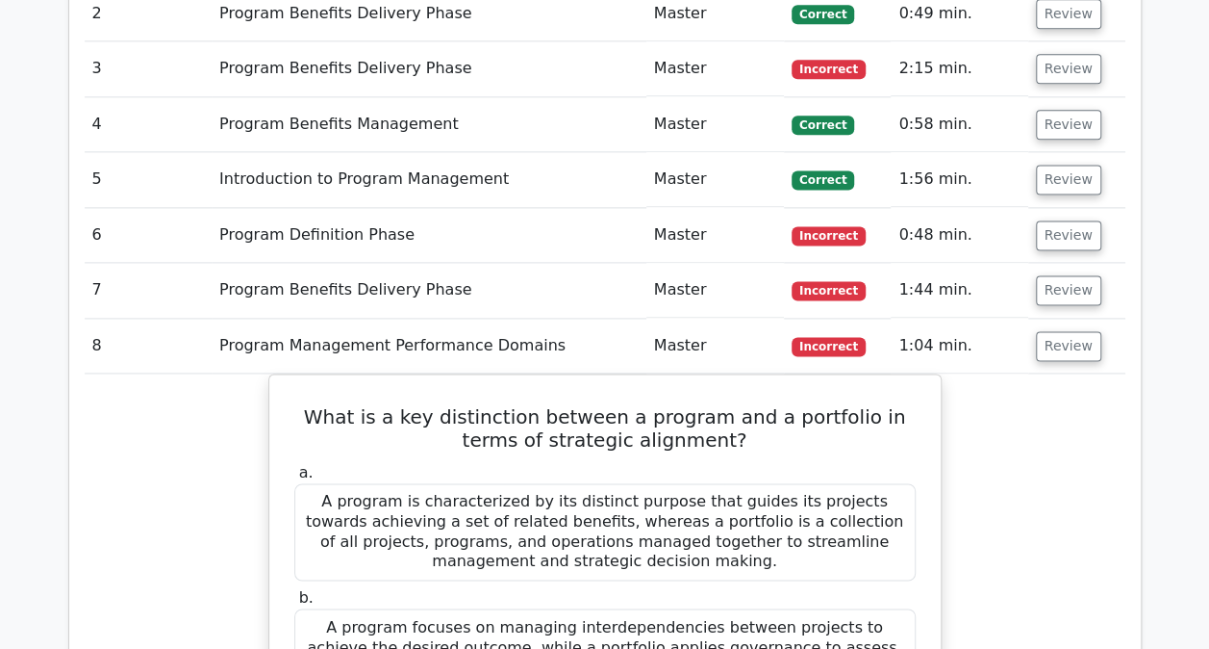
scroll to position [1200, 0]
click at [1060, 342] on button "Review" at bounding box center [1068, 347] width 65 height 30
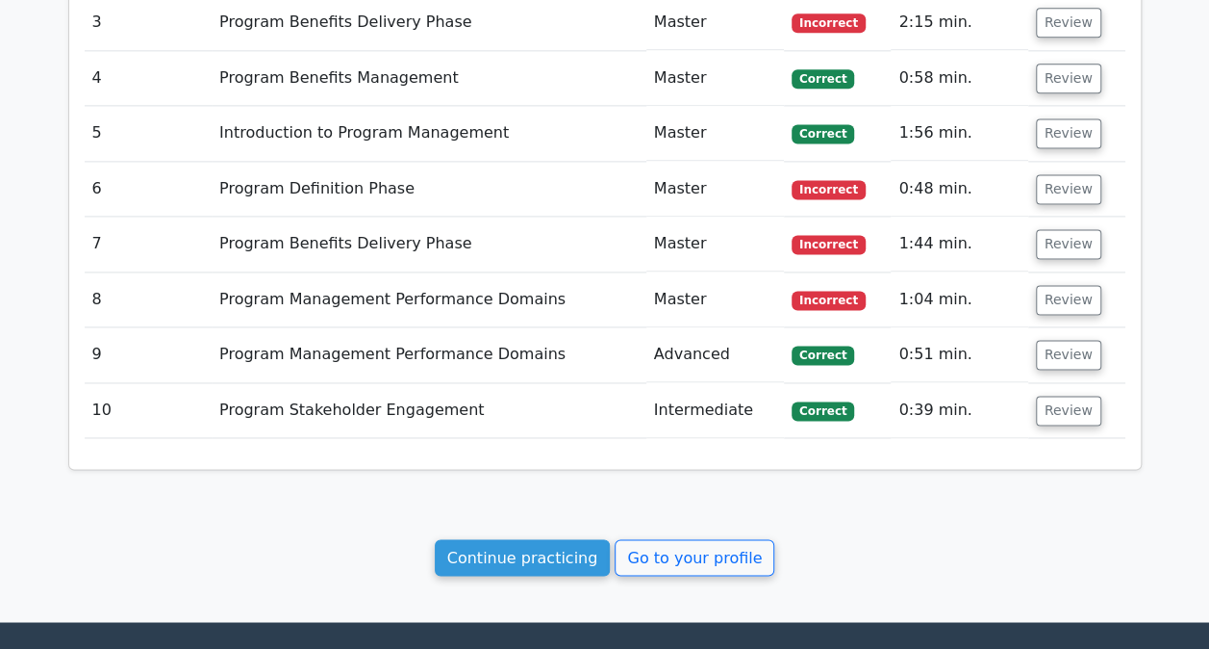
scroll to position [1444, 0]
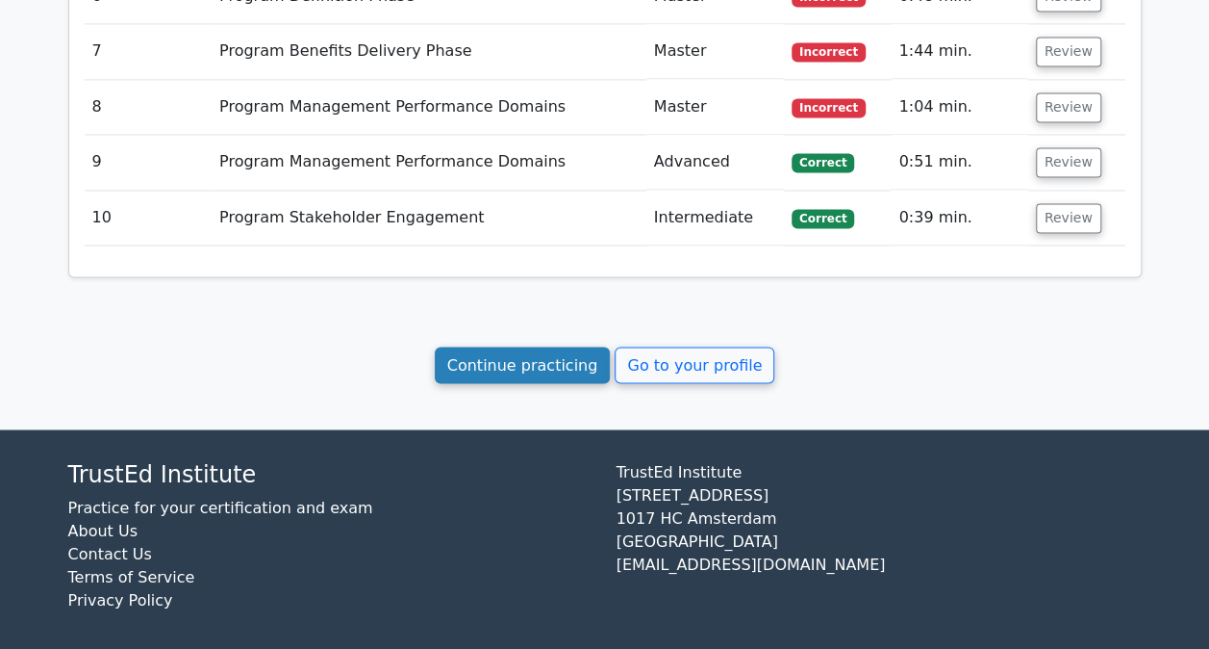
click at [542, 363] on link "Continue practicing" at bounding box center [523, 364] width 176 height 37
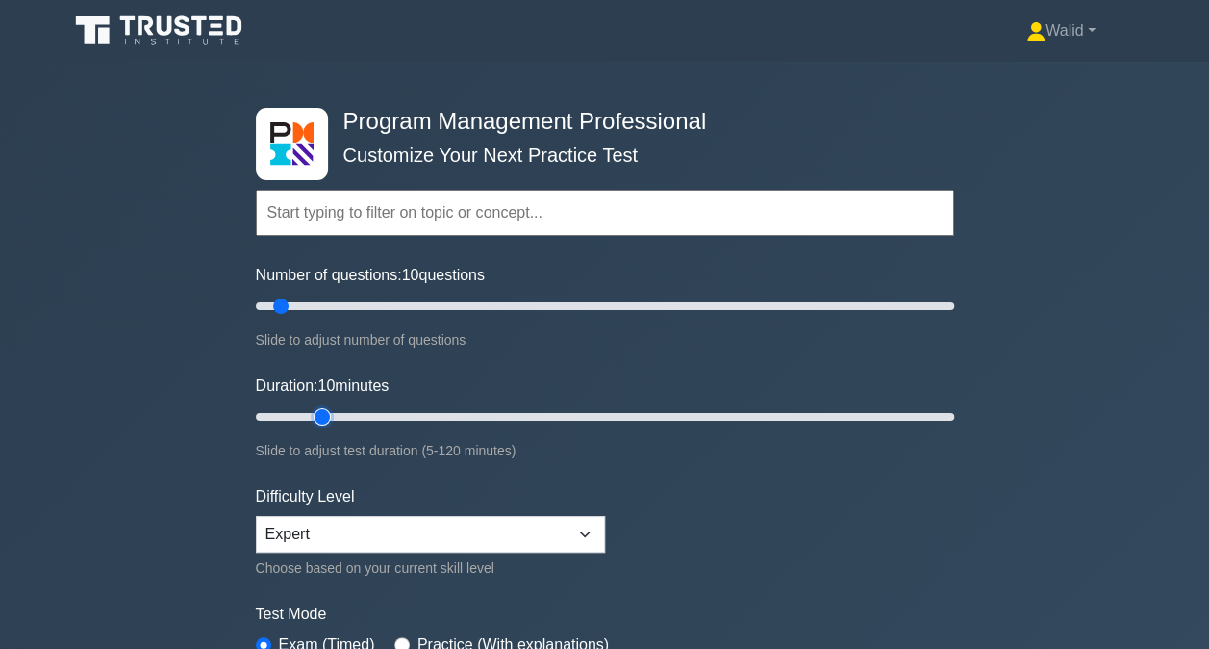
type input "15"
click at [308, 414] on input "Duration: 10 minutes" at bounding box center [605, 416] width 699 height 23
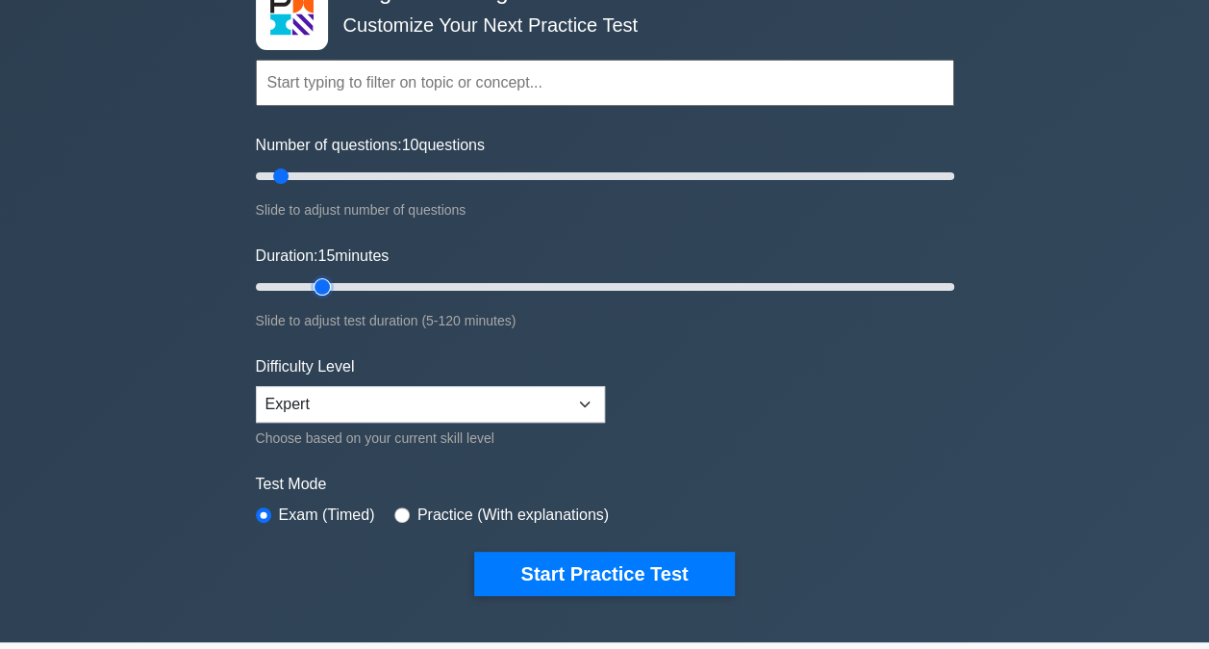
scroll to position [131, 0]
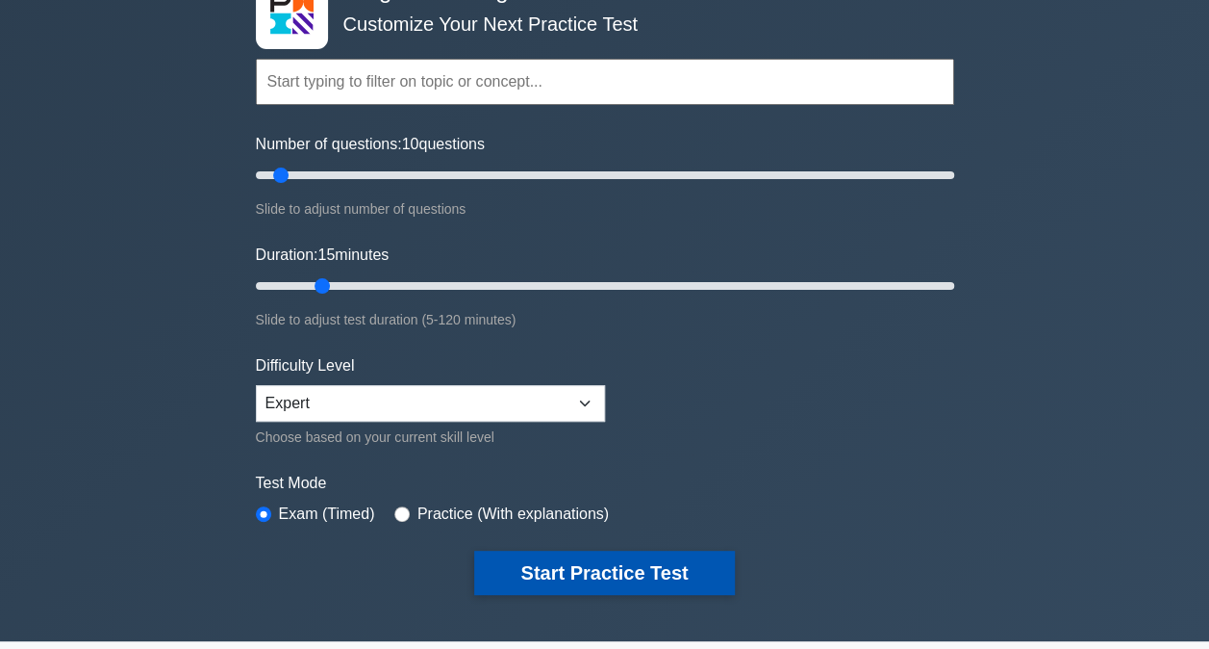
click at [573, 560] on button "Start Practice Test" at bounding box center [604, 572] width 260 height 44
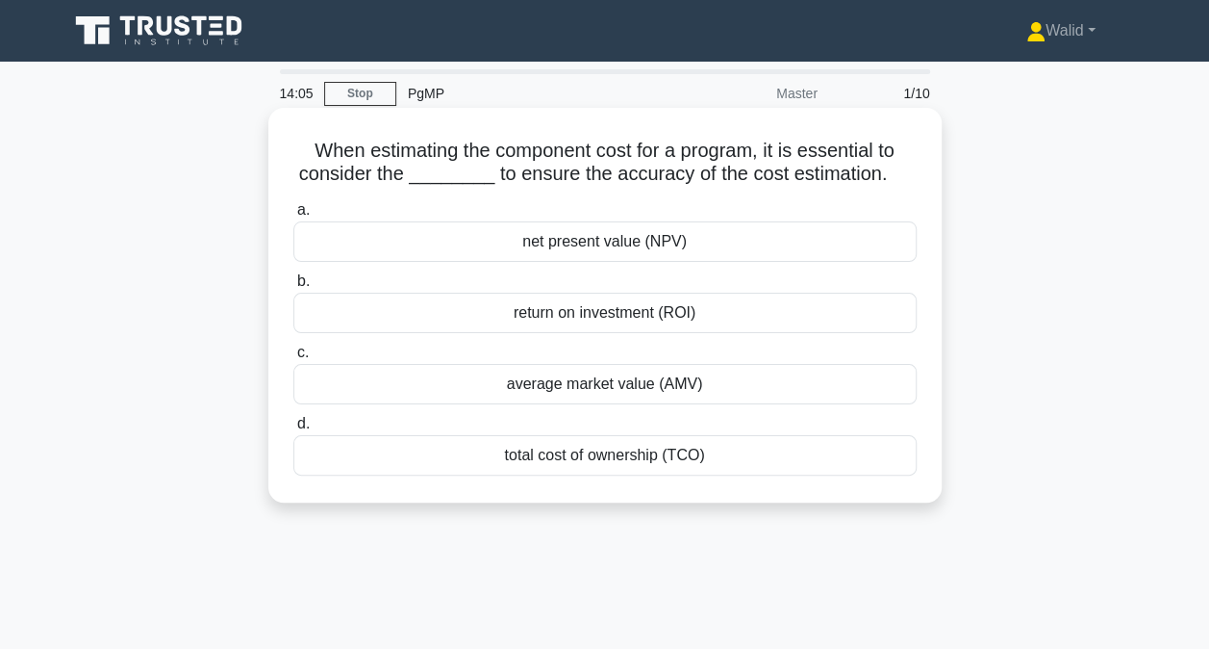
click at [603, 459] on div "total cost of ownership (TCO)" at bounding box center [605, 455] width 624 height 40
click at [293, 430] on input "d. total cost of ownership (TCO)" at bounding box center [293, 424] width 0 height 13
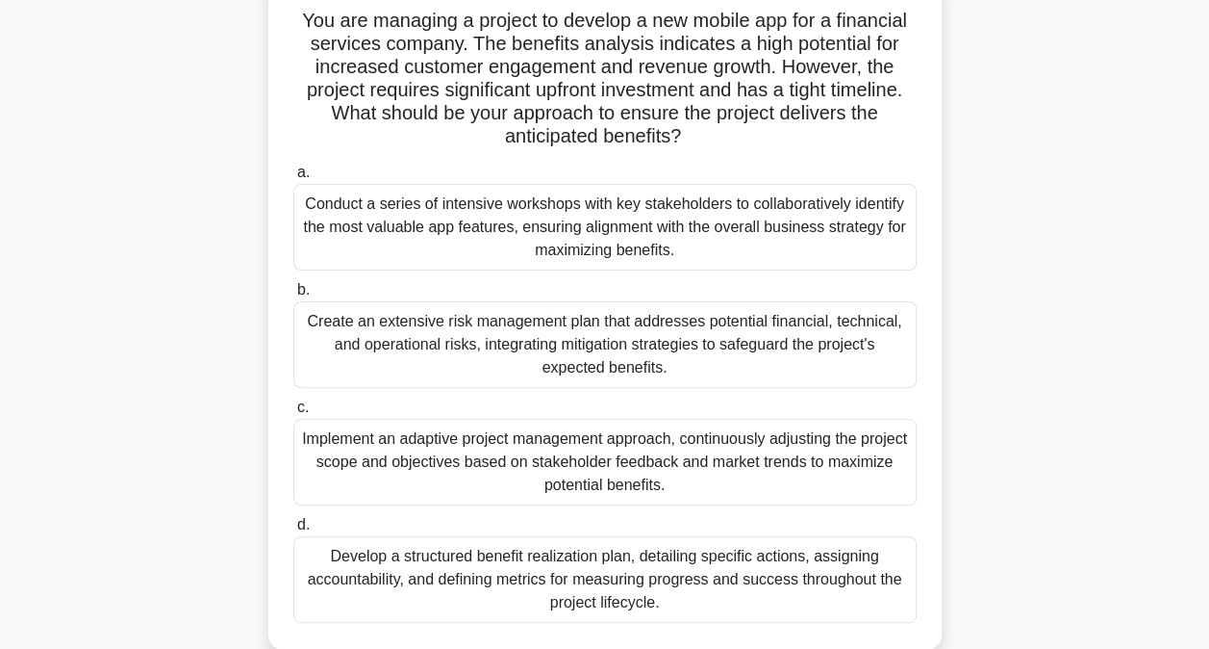
scroll to position [136, 0]
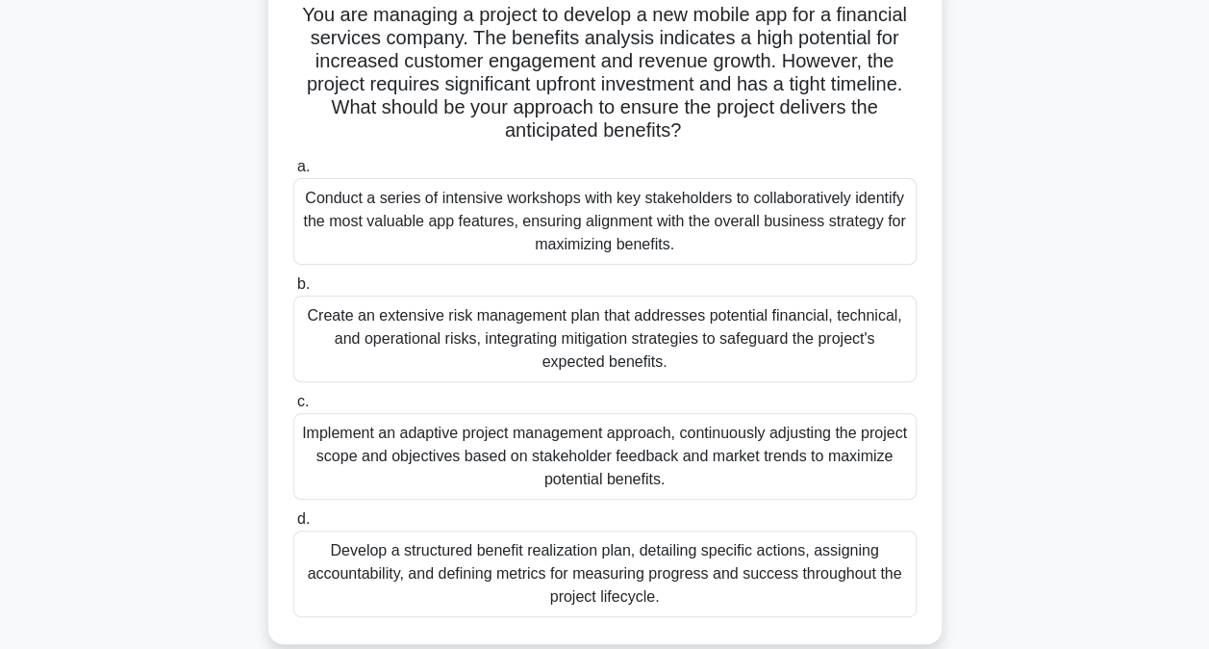
click at [477, 576] on div "Develop a structured benefit realization plan, detailing specific actions, assi…" at bounding box center [605, 573] width 624 height 87
click at [293, 525] on input "d. Develop a structured benefit realization plan, detailing specific actions, a…" at bounding box center [293, 519] width 0 height 13
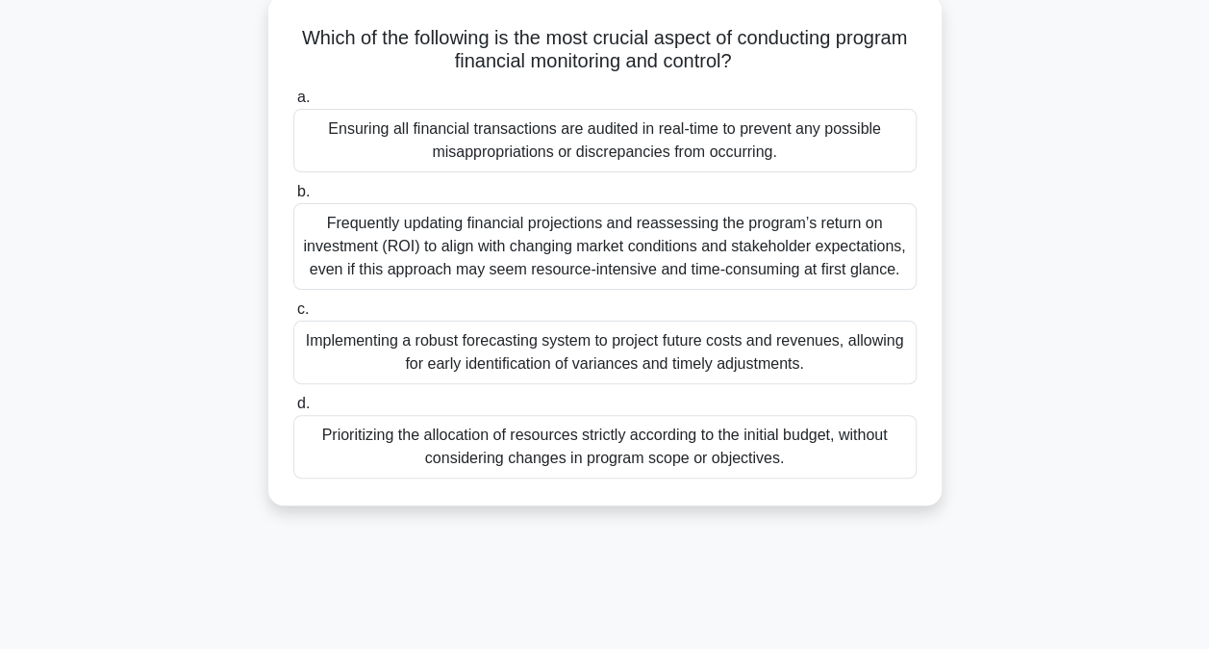
scroll to position [120, 0]
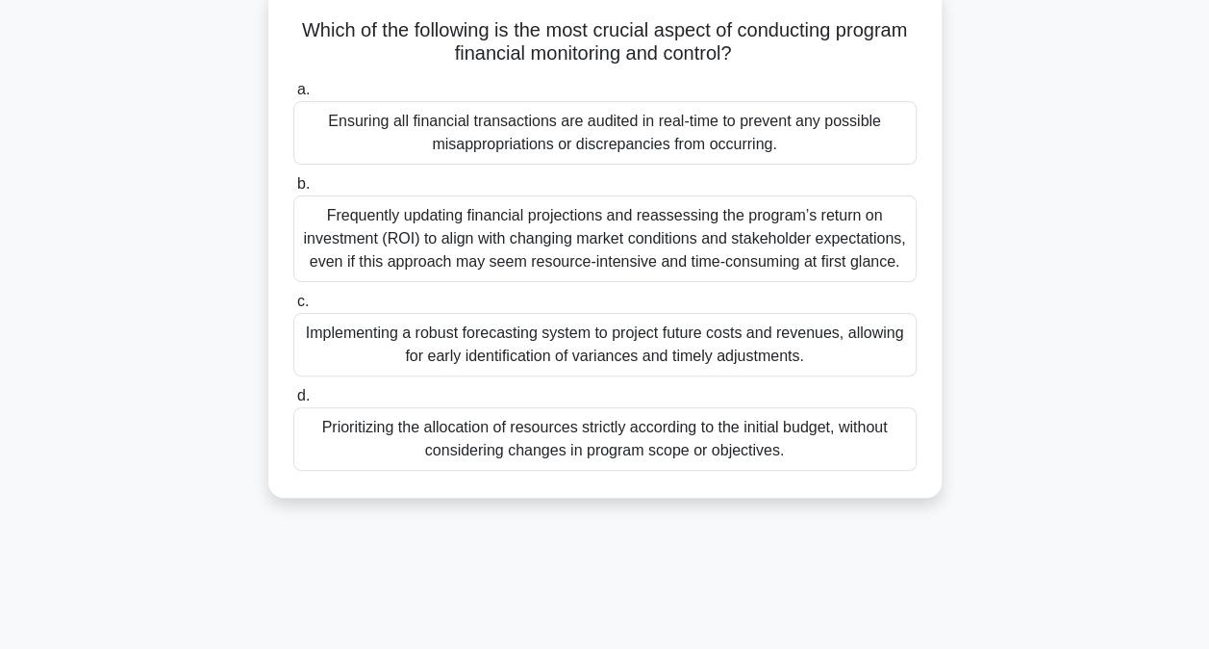
click at [399, 333] on div "Implementing a robust forecasting system to project future costs and revenues, …" at bounding box center [605, 345] width 624 height 64
click at [293, 308] on input "c. Implementing a robust forecasting system to project future costs and revenue…" at bounding box center [293, 301] width 0 height 13
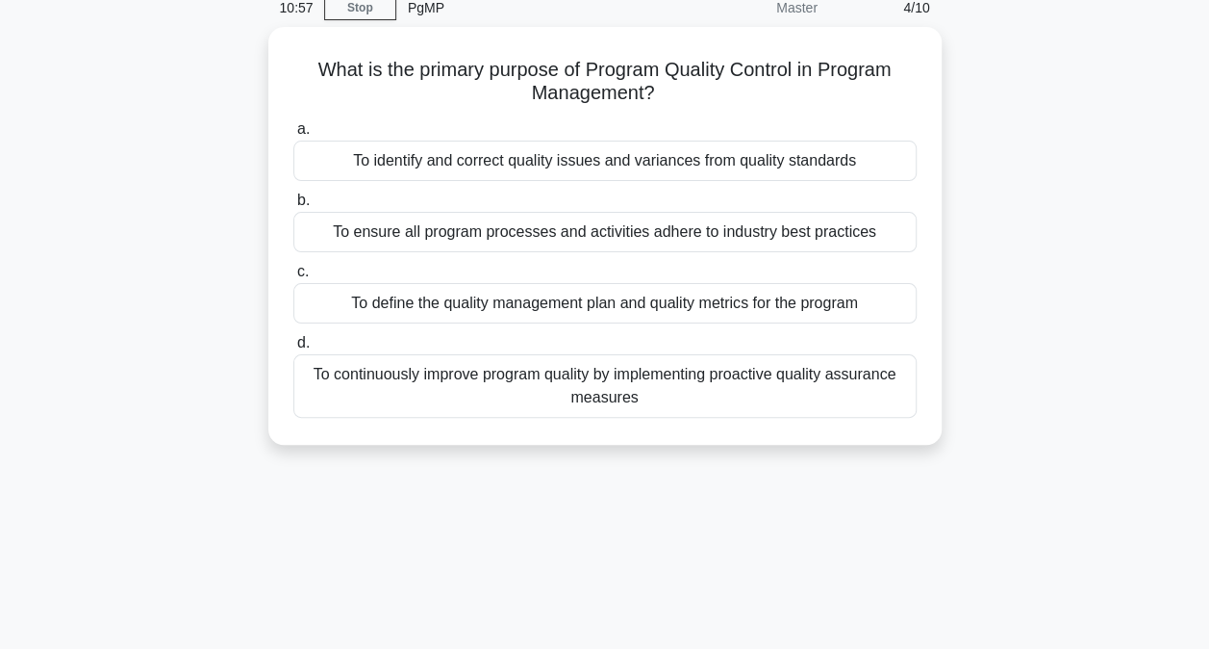
scroll to position [89, 0]
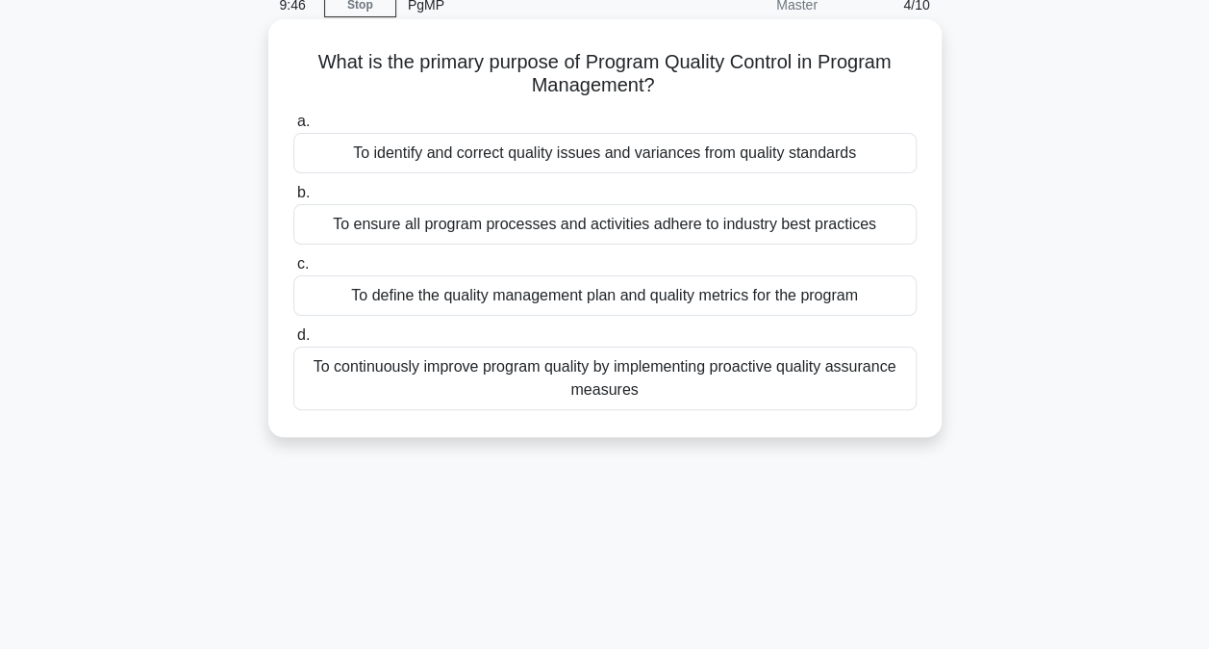
click at [422, 386] on div "To continuously improve program quality by implementing proactive quality assur…" at bounding box center [605, 378] width 624 height 64
click at [293, 342] on input "d. To continuously improve program quality by implementing proactive quality as…" at bounding box center [293, 335] width 0 height 13
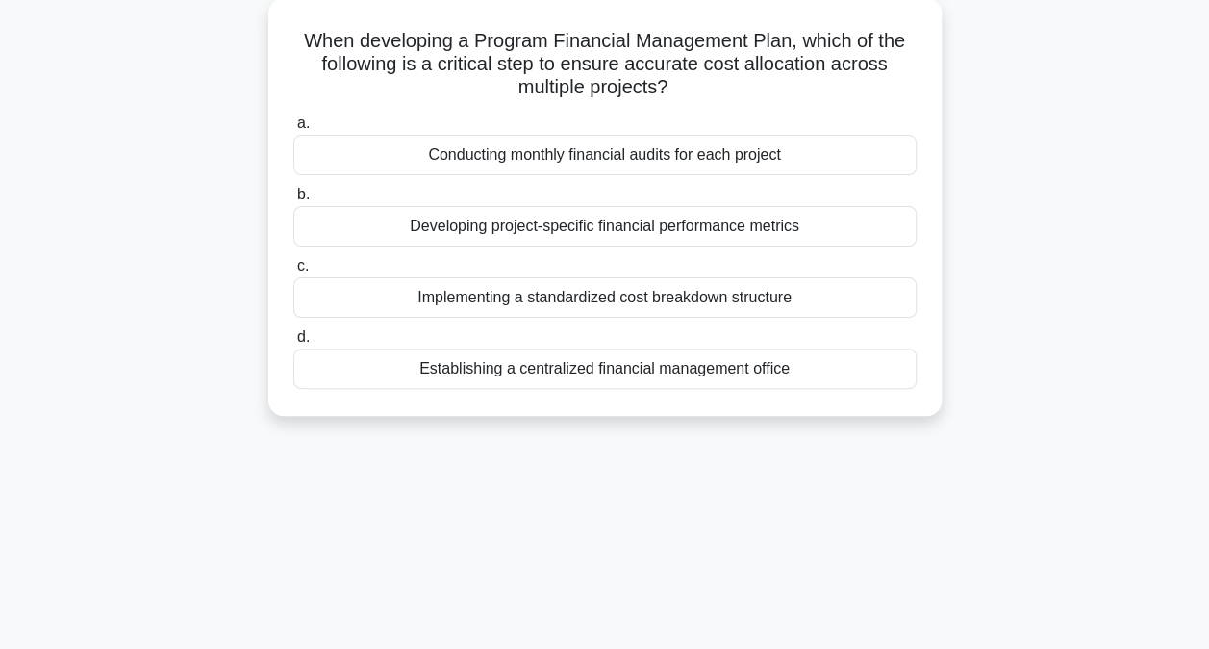
scroll to position [115, 0]
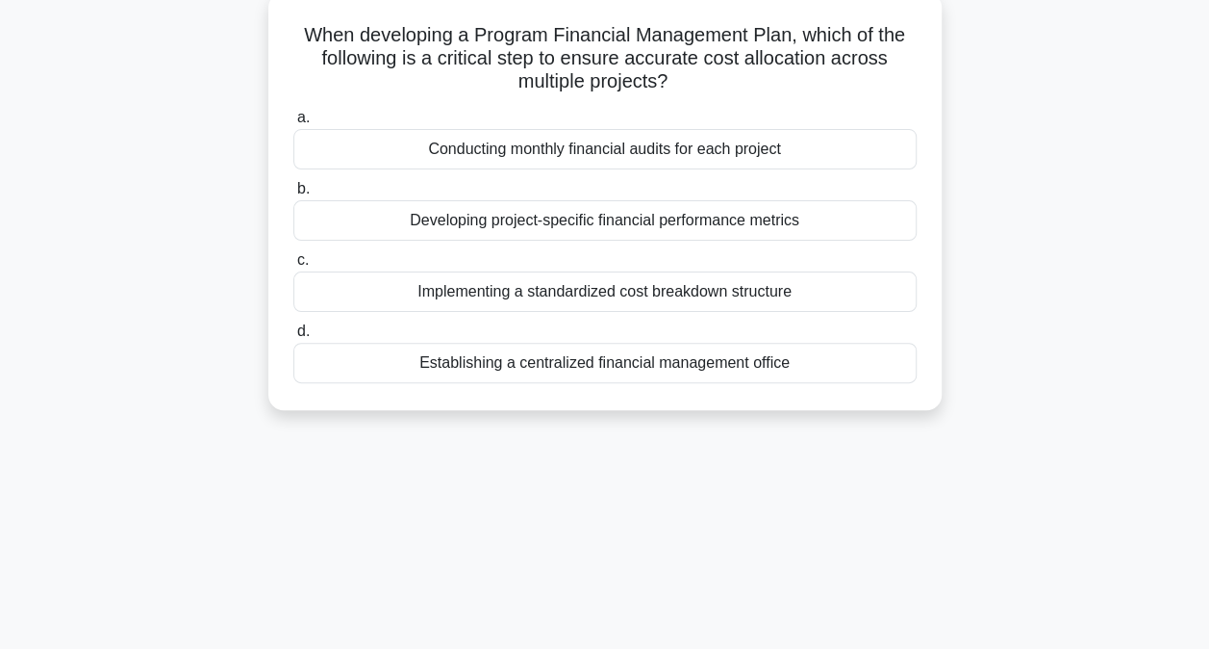
click at [466, 154] on div "Conducting monthly financial audits for each project" at bounding box center [605, 149] width 624 height 40
click at [293, 124] on input "a. Conducting monthly financial audits for each project" at bounding box center [293, 118] width 0 height 13
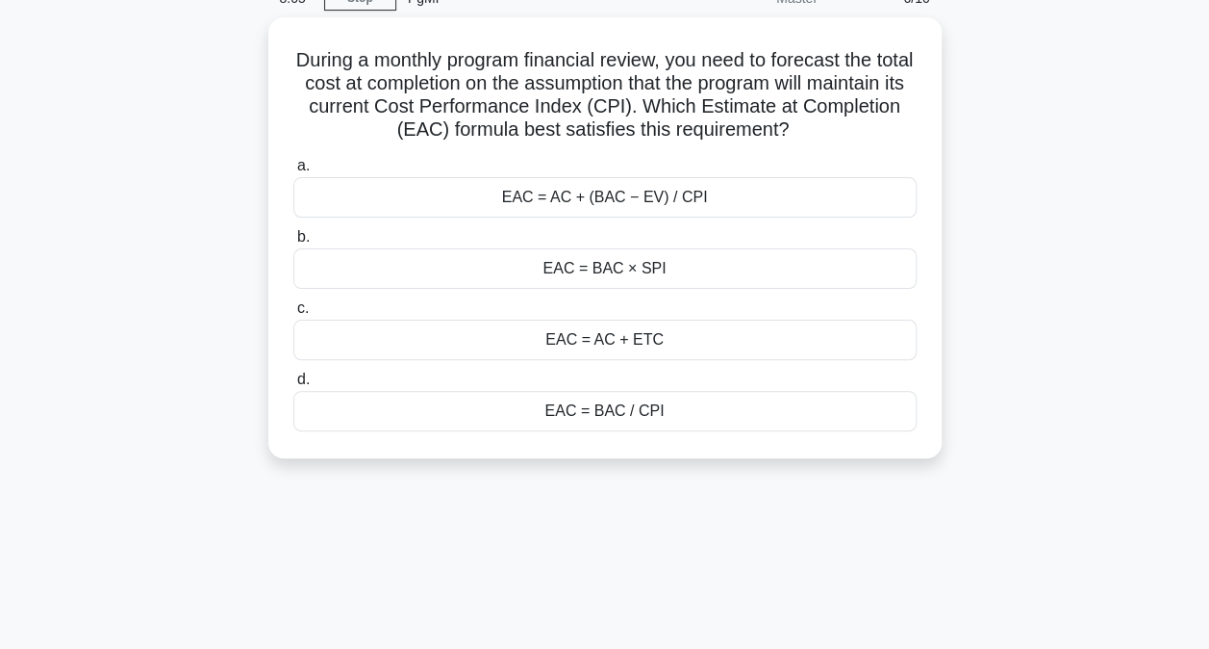
scroll to position [96, 0]
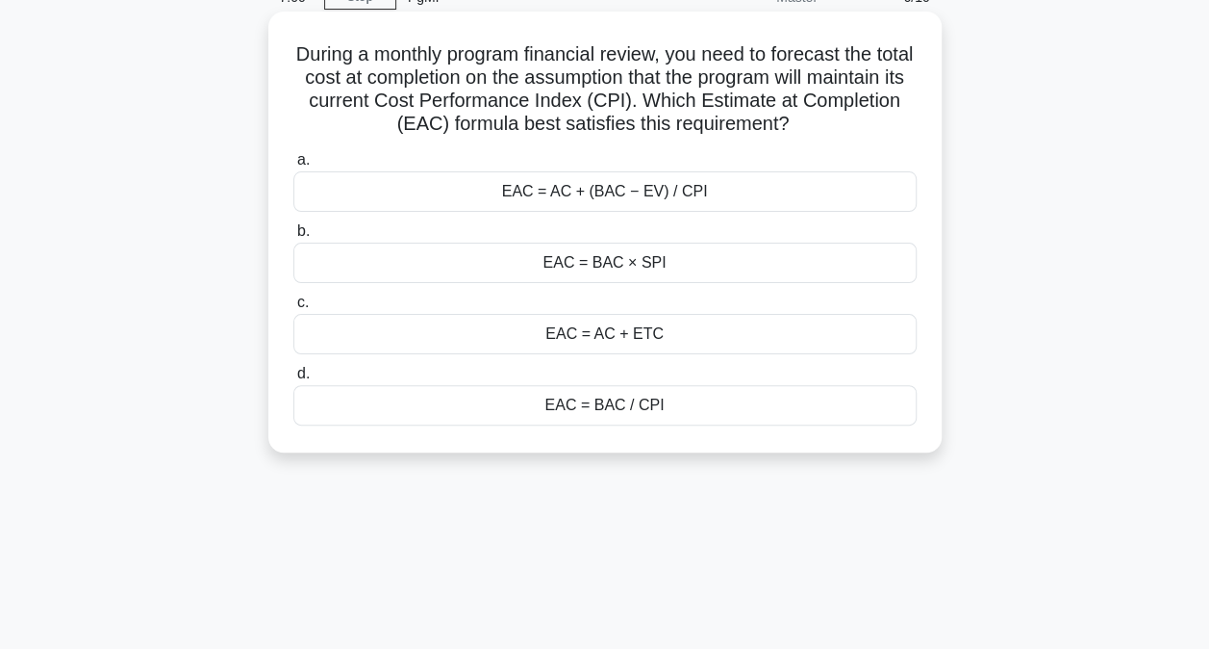
click at [601, 341] on div "EAC = AC + ETC" at bounding box center [605, 334] width 624 height 40
click at [293, 309] on input "c. EAC = AC + ETC" at bounding box center [293, 302] width 0 height 13
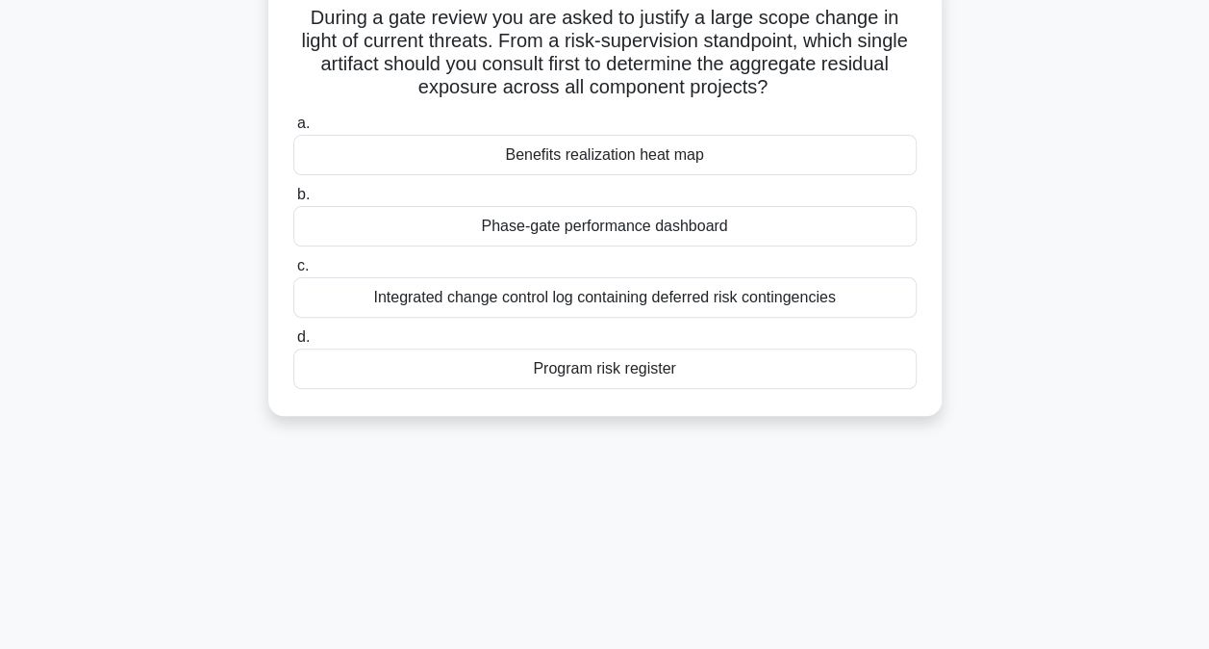
scroll to position [140, 0]
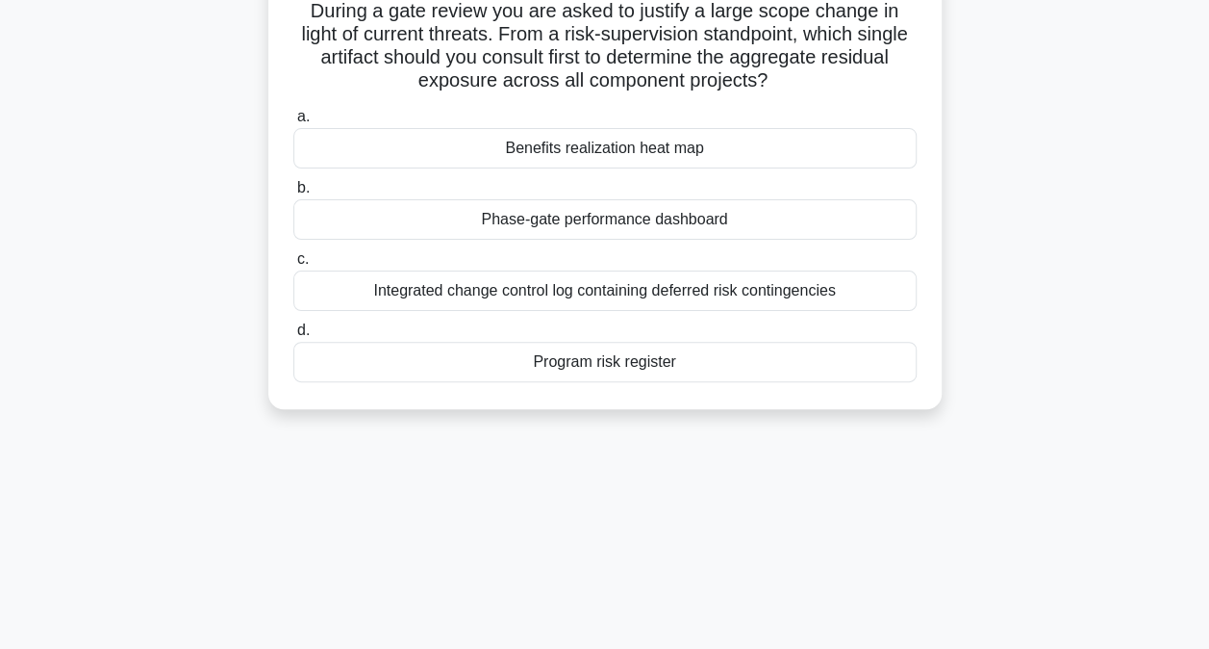
click at [610, 369] on div "Program risk register" at bounding box center [605, 362] width 624 height 40
click at [293, 337] on input "d. Program risk register" at bounding box center [293, 330] width 0 height 13
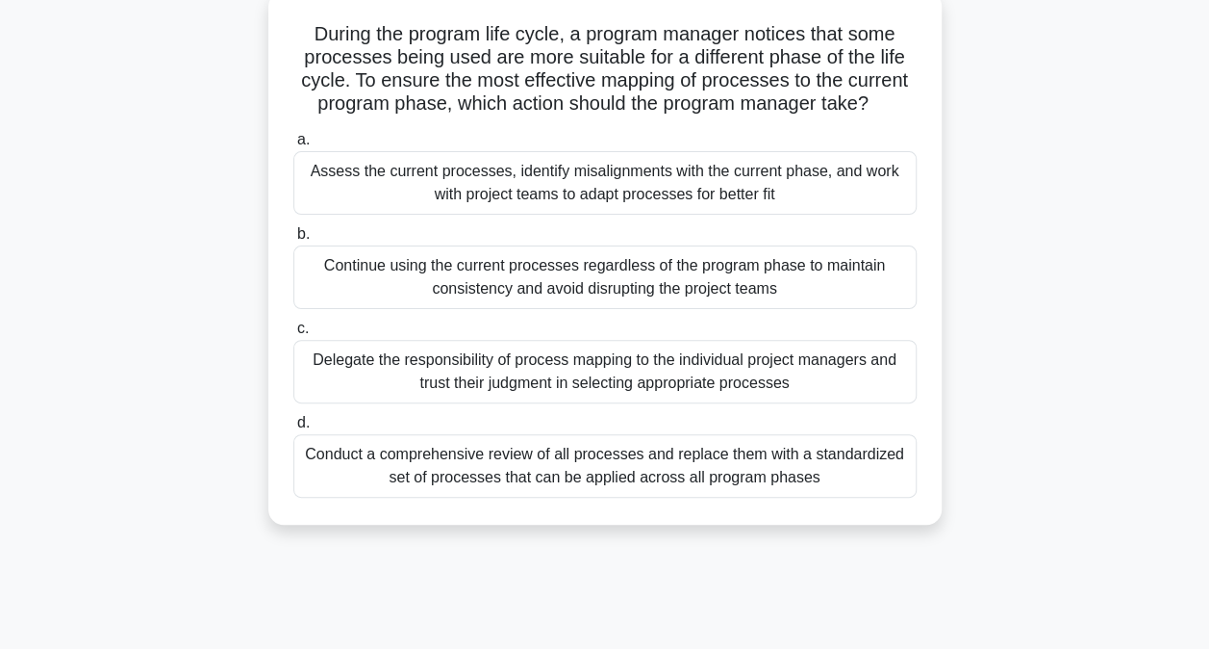
scroll to position [123, 0]
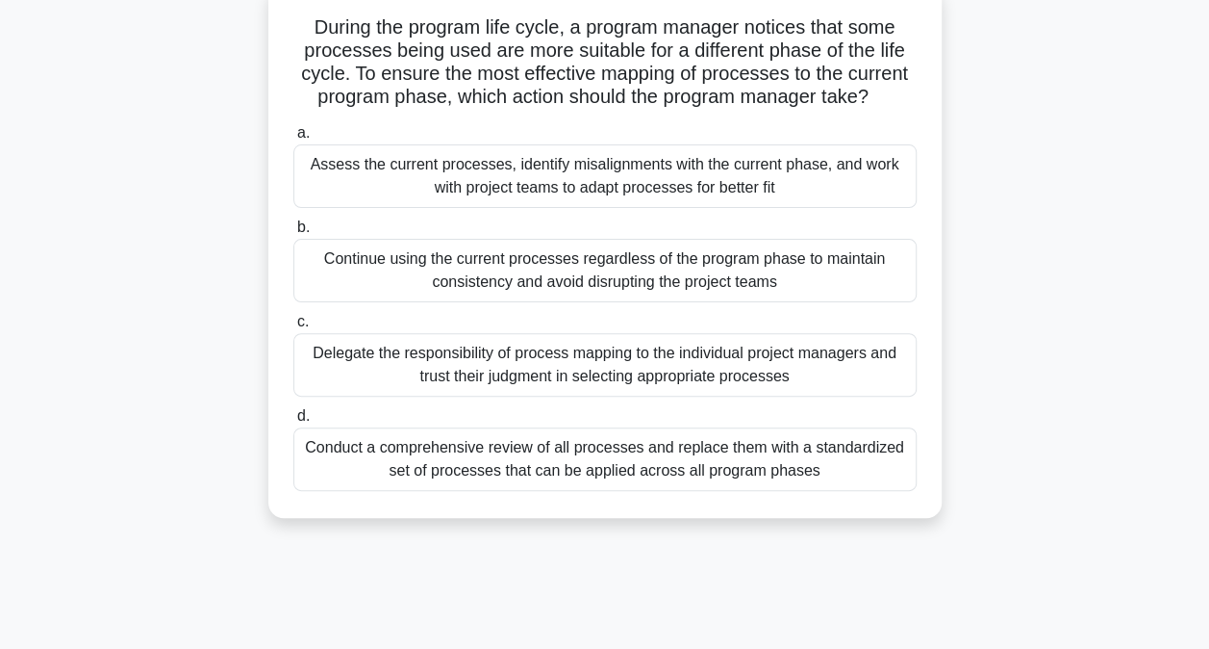
click at [496, 177] on div "Assess the current processes, identify misalignments with the current phase, an…" at bounding box center [605, 176] width 624 height 64
click at [293, 140] on input "a. Assess the current processes, identify misalignments with the current phase,…" at bounding box center [293, 133] width 0 height 13
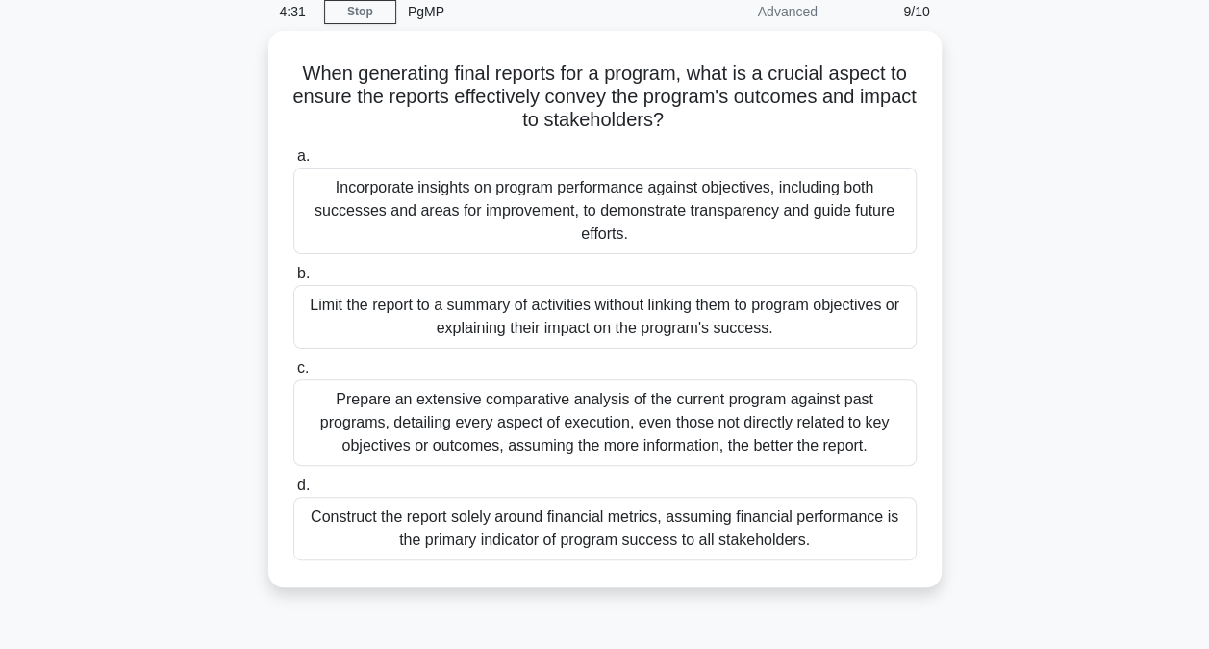
scroll to position [108, 0]
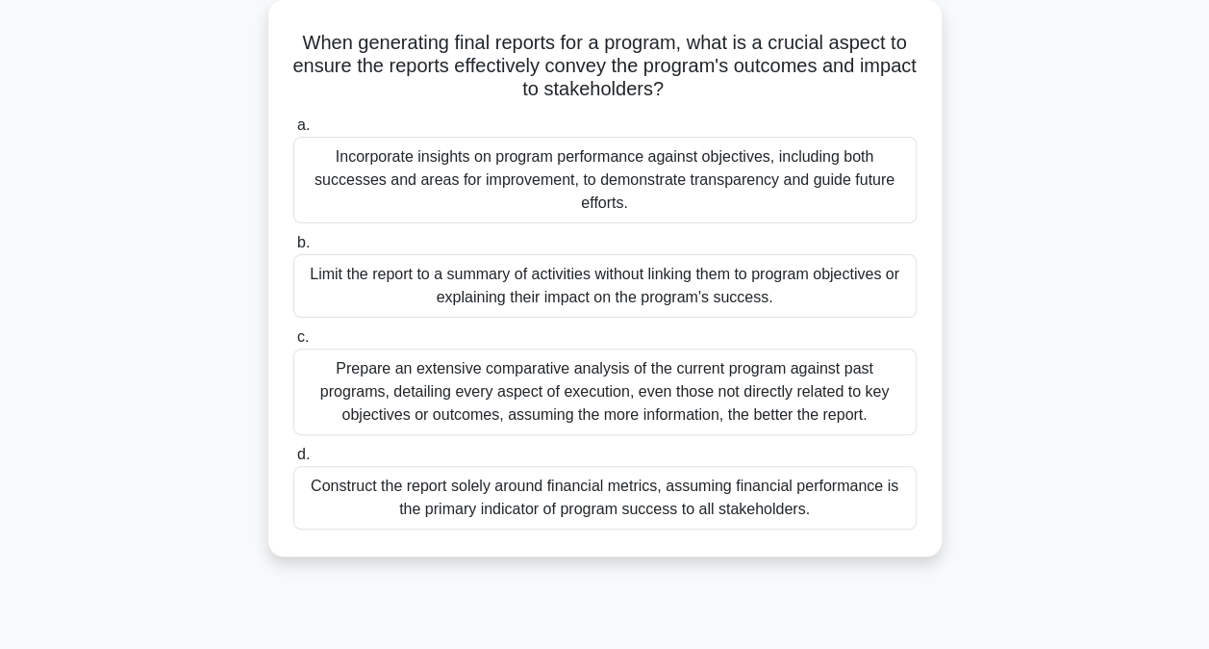
click at [473, 177] on div "Incorporate insights on program performance against objectives, including both …" at bounding box center [605, 180] width 624 height 87
click at [293, 132] on input "a. Incorporate insights on program performance against objectives, including bo…" at bounding box center [293, 125] width 0 height 13
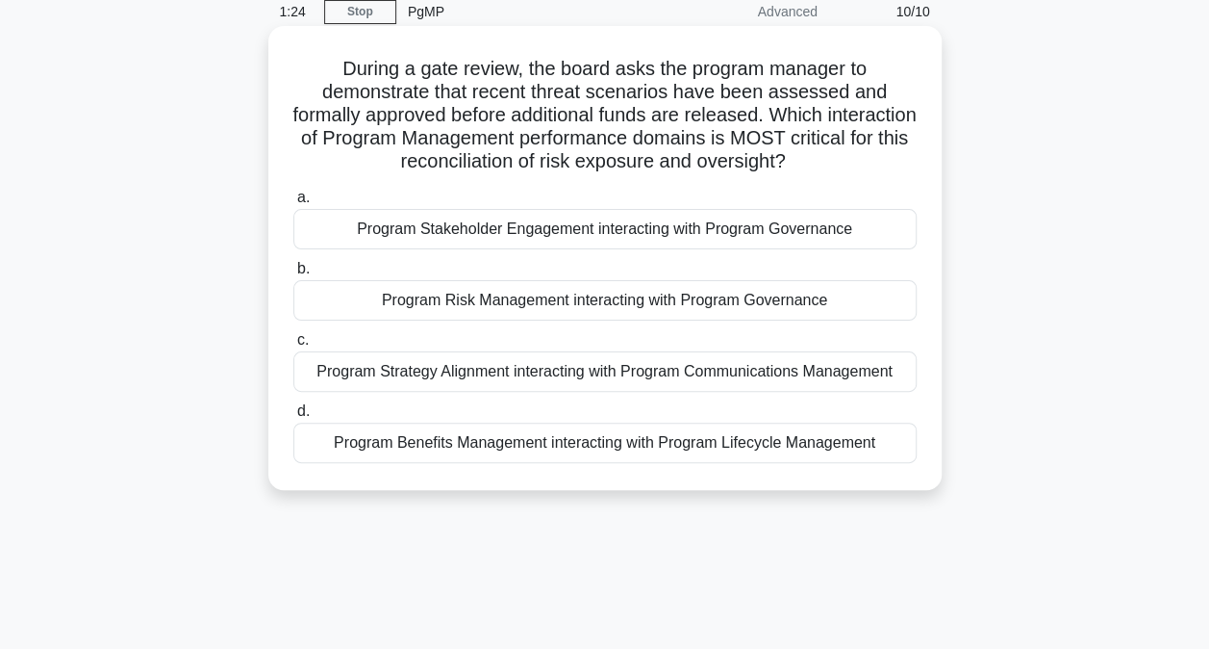
scroll to position [104, 0]
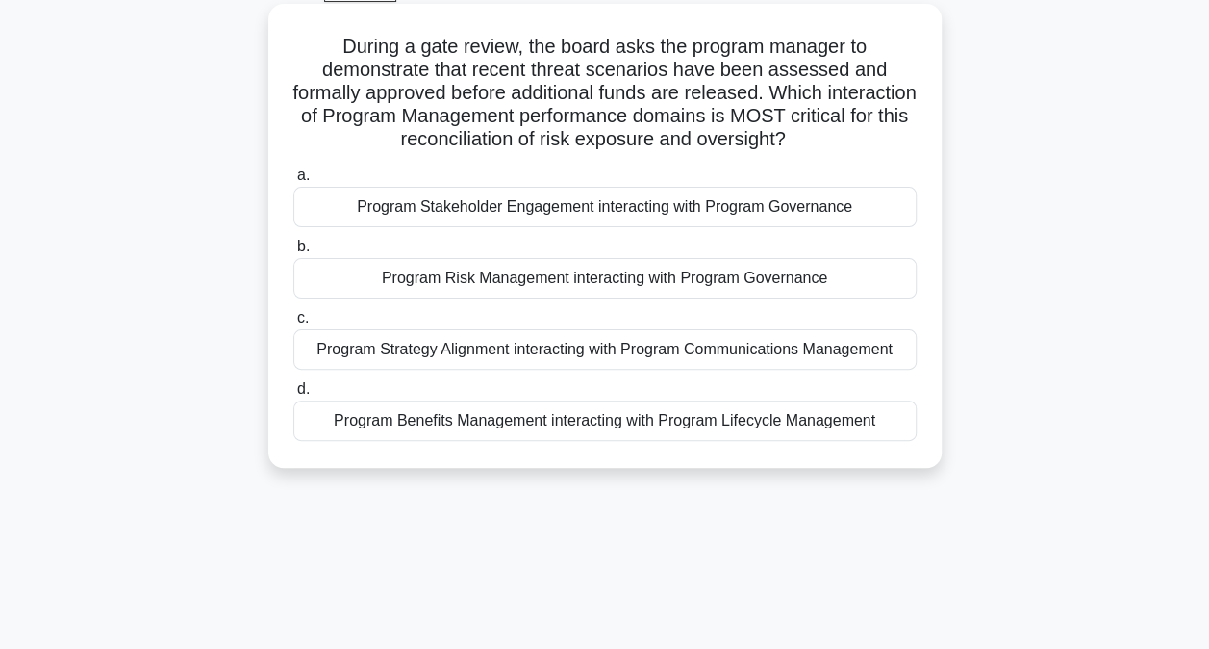
click at [708, 212] on div "Program Stakeholder Engagement interacting with Program Governance" at bounding box center [605, 207] width 624 height 40
click at [293, 182] on input "a. Program Stakeholder Engagement interacting with Program Governance" at bounding box center [293, 175] width 0 height 13
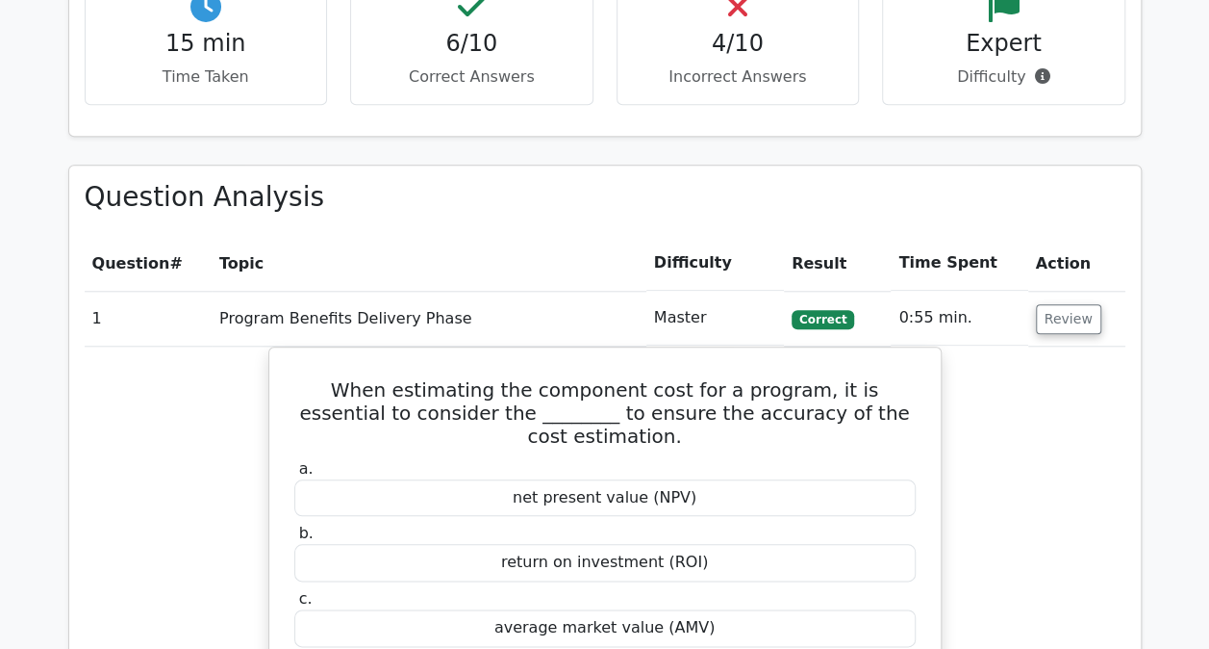
scroll to position [795, 0]
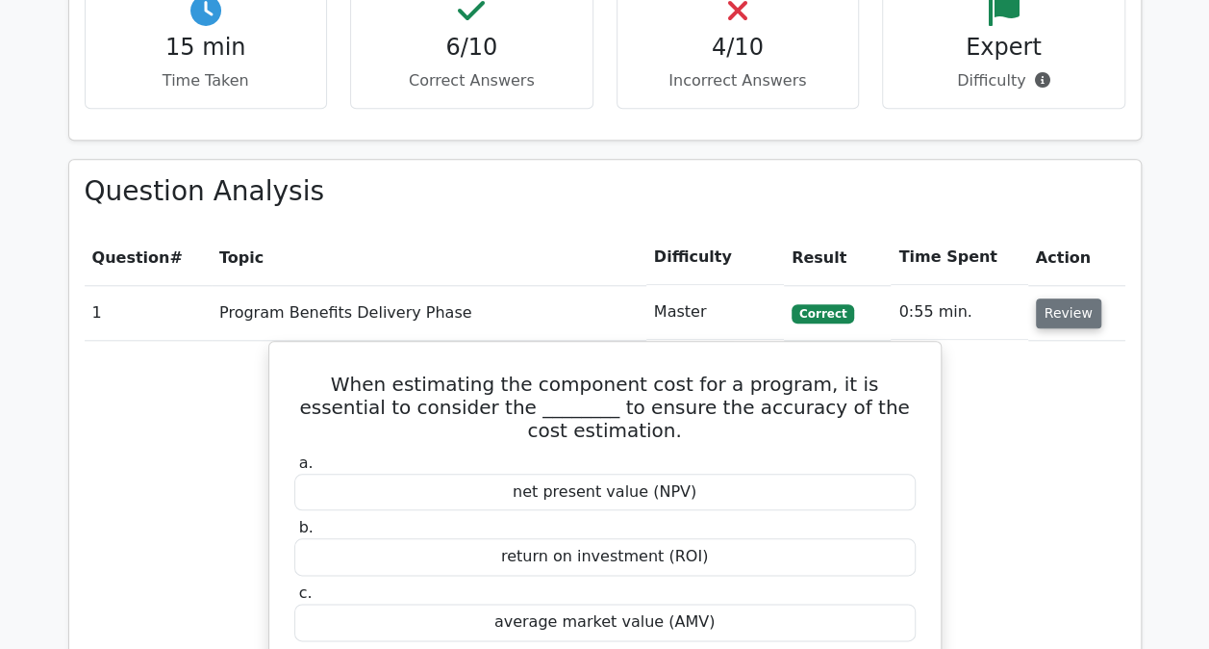
click at [1047, 319] on button "Review" at bounding box center [1068, 313] width 65 height 30
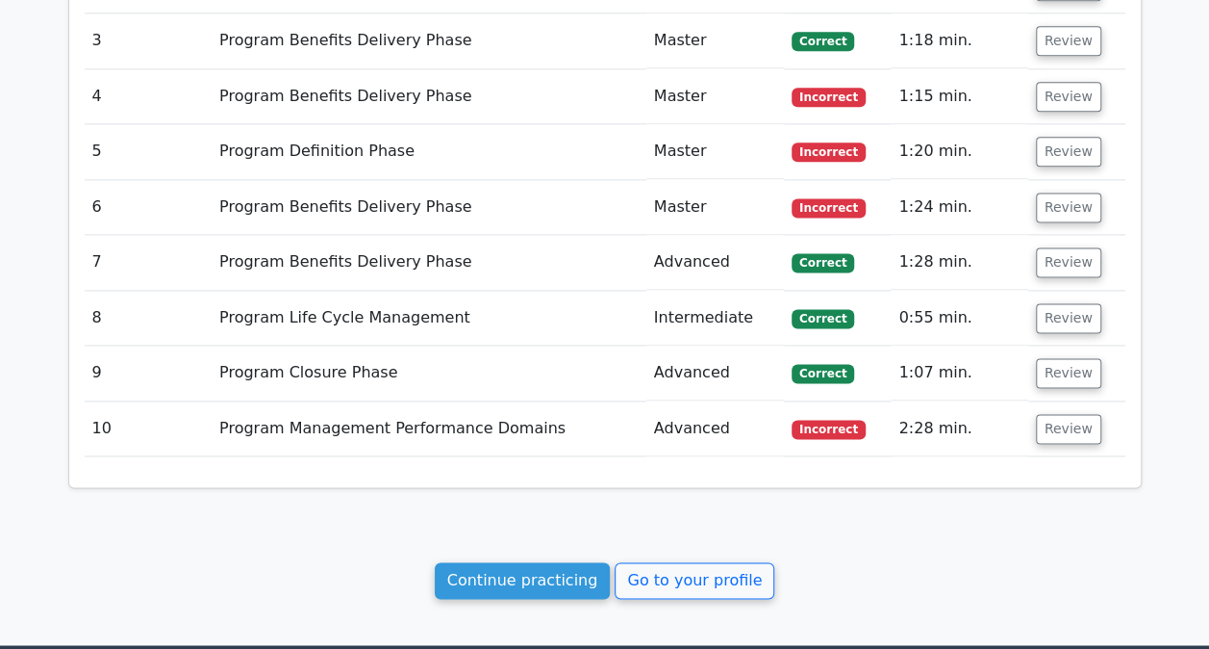
scroll to position [1178, 0]
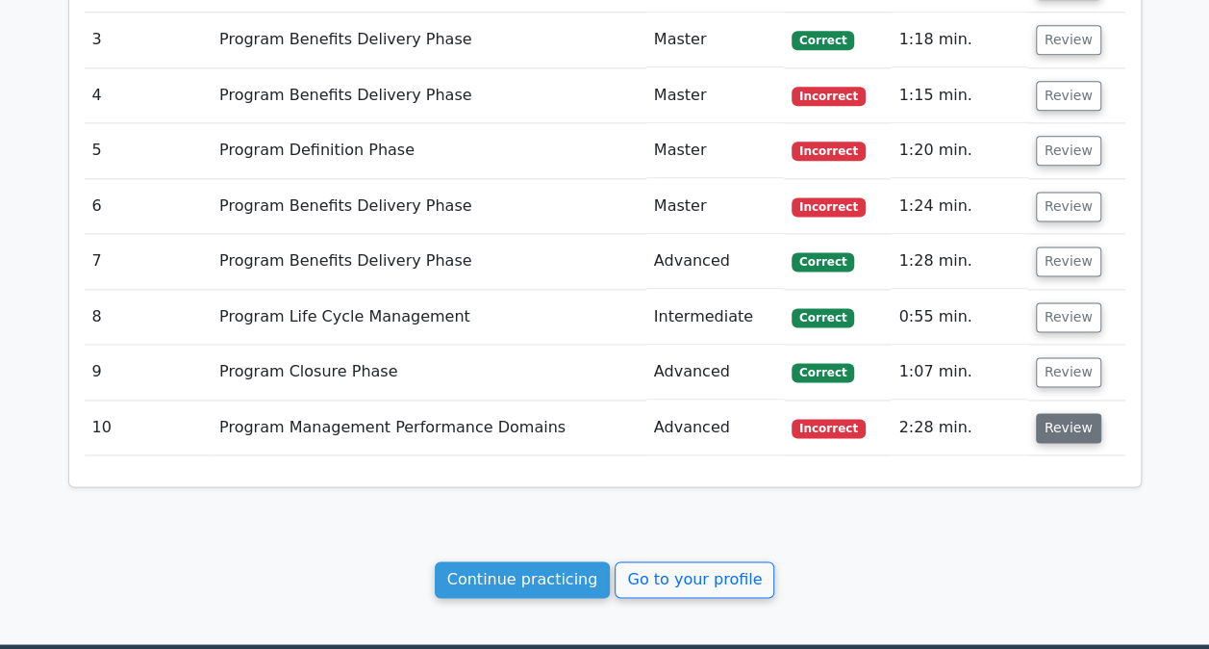
click at [1056, 429] on button "Review" at bounding box center [1068, 428] width 65 height 30
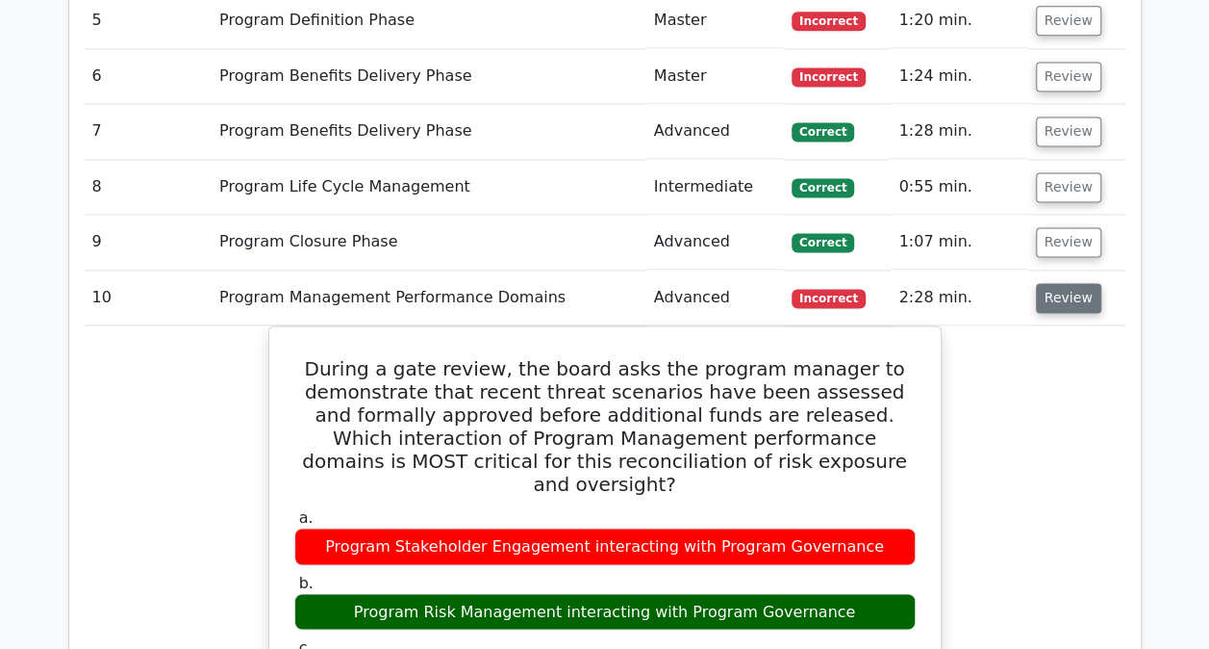
scroll to position [1311, 0]
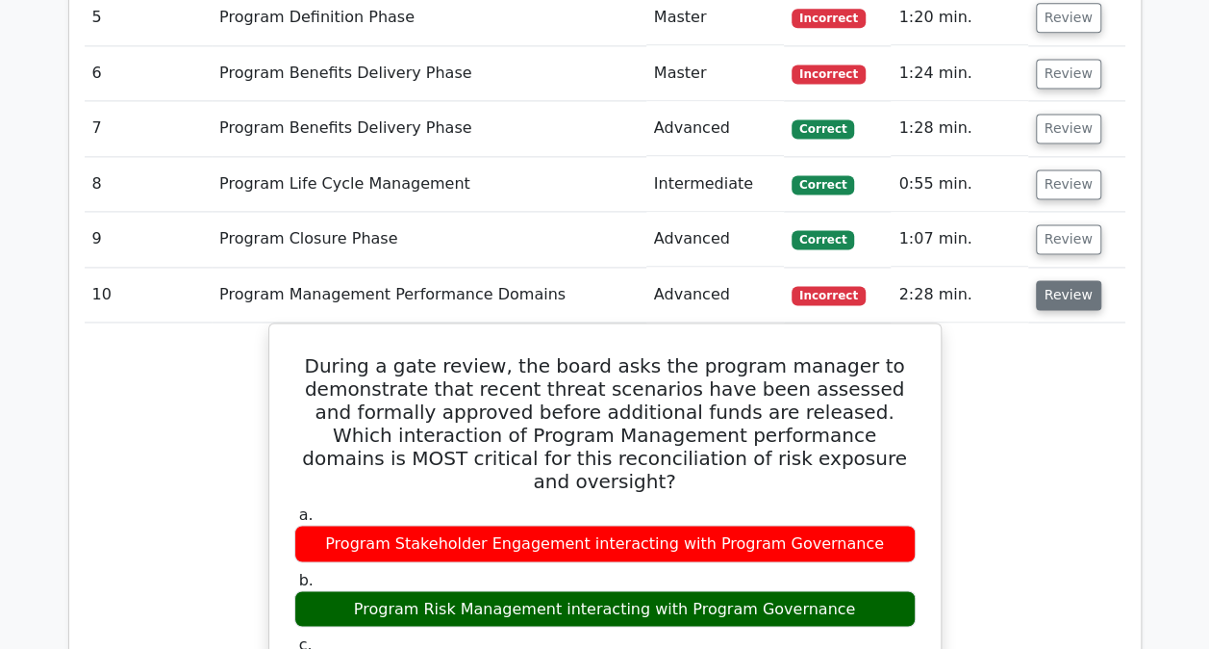
click at [1056, 294] on button "Review" at bounding box center [1068, 295] width 65 height 30
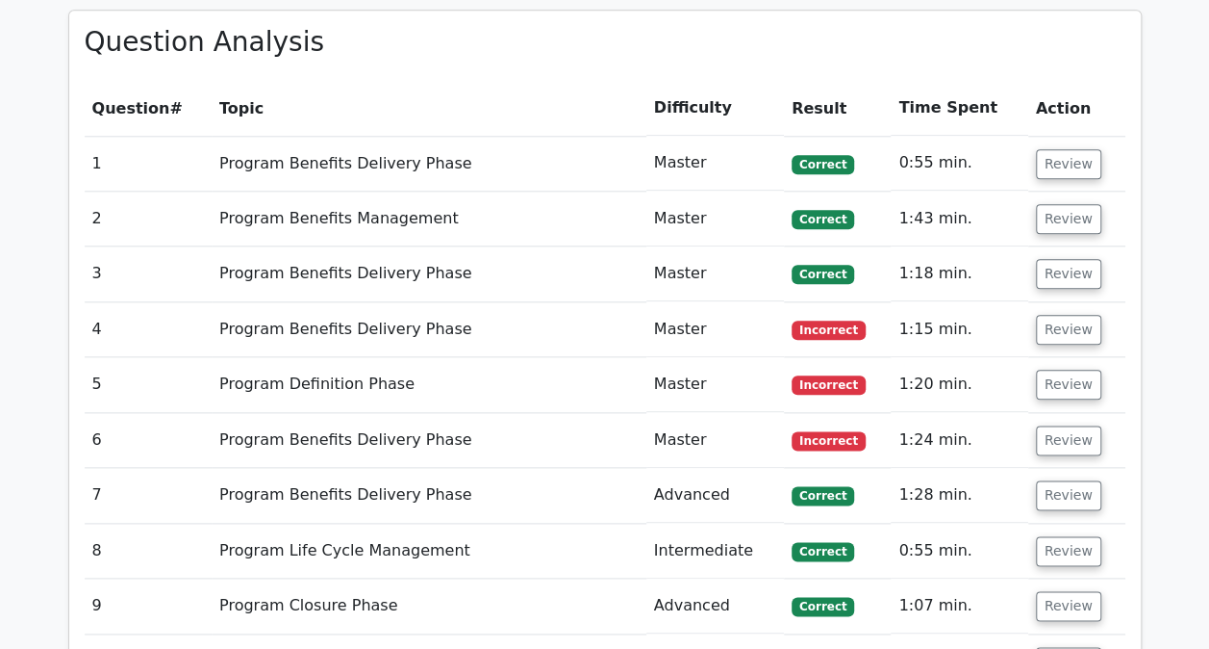
scroll to position [923, 0]
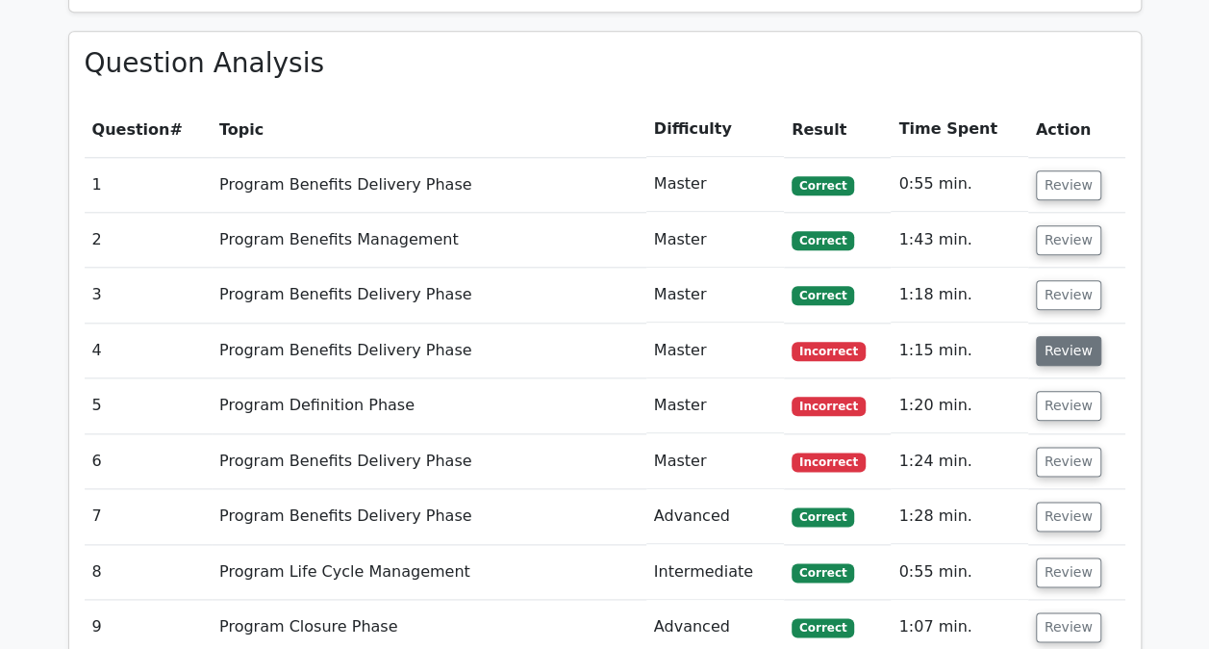
click at [1056, 344] on button "Review" at bounding box center [1068, 351] width 65 height 30
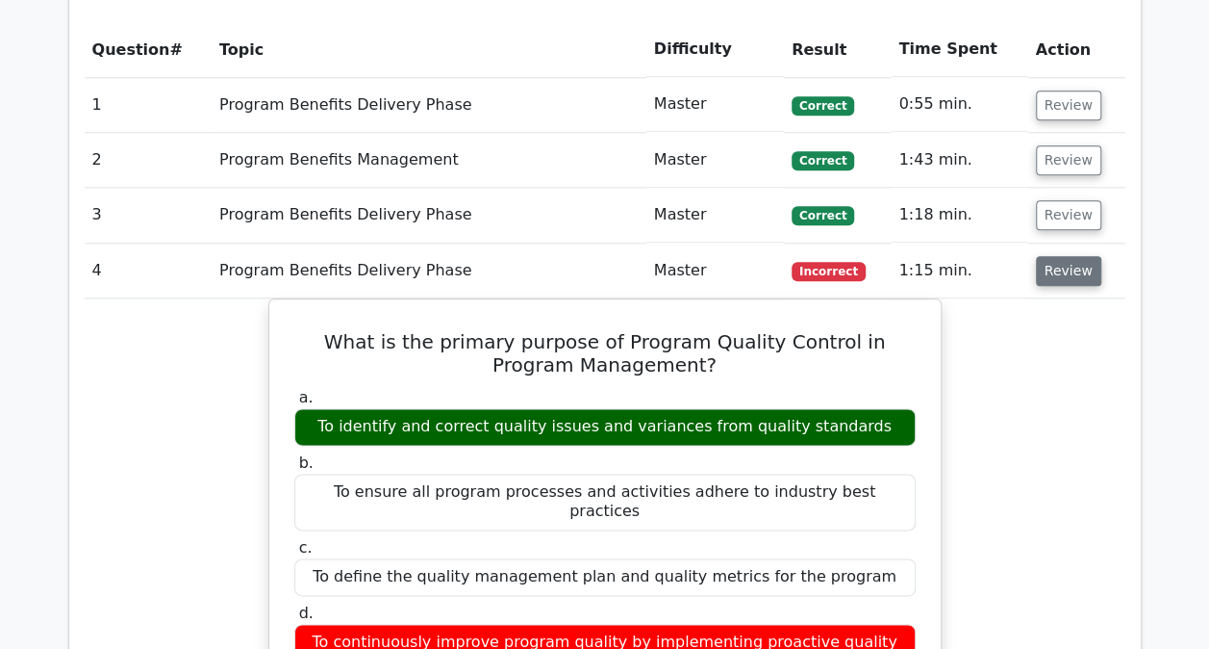
scroll to position [989, 0]
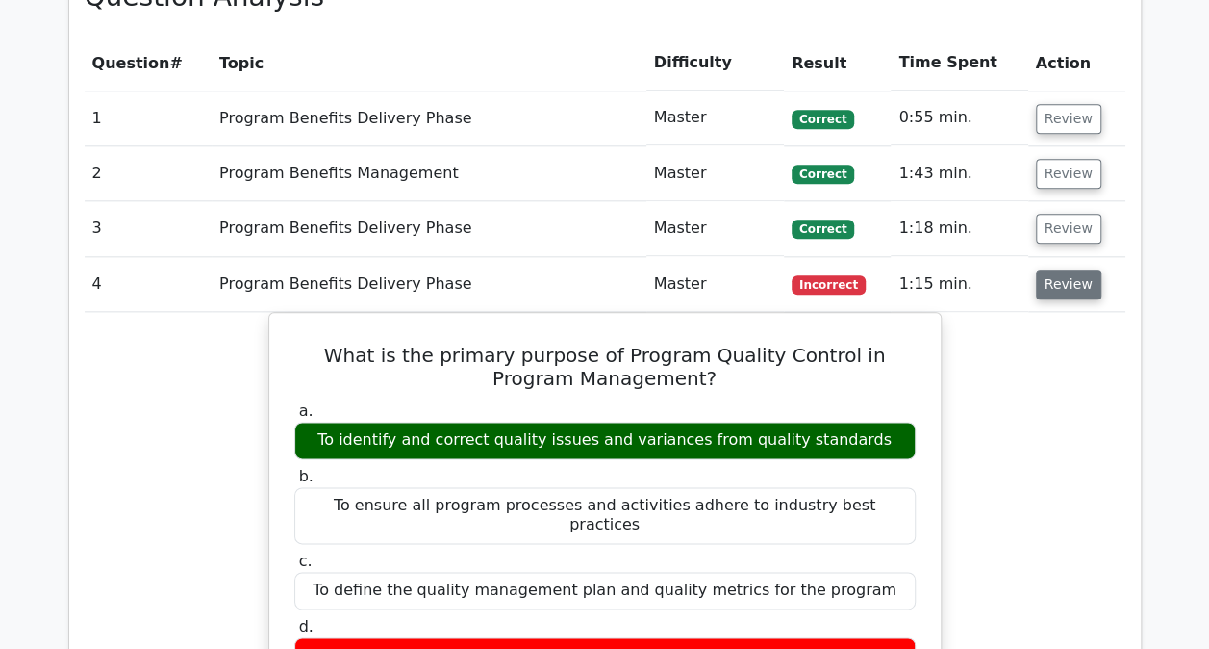
click at [1054, 281] on button "Review" at bounding box center [1068, 284] width 65 height 30
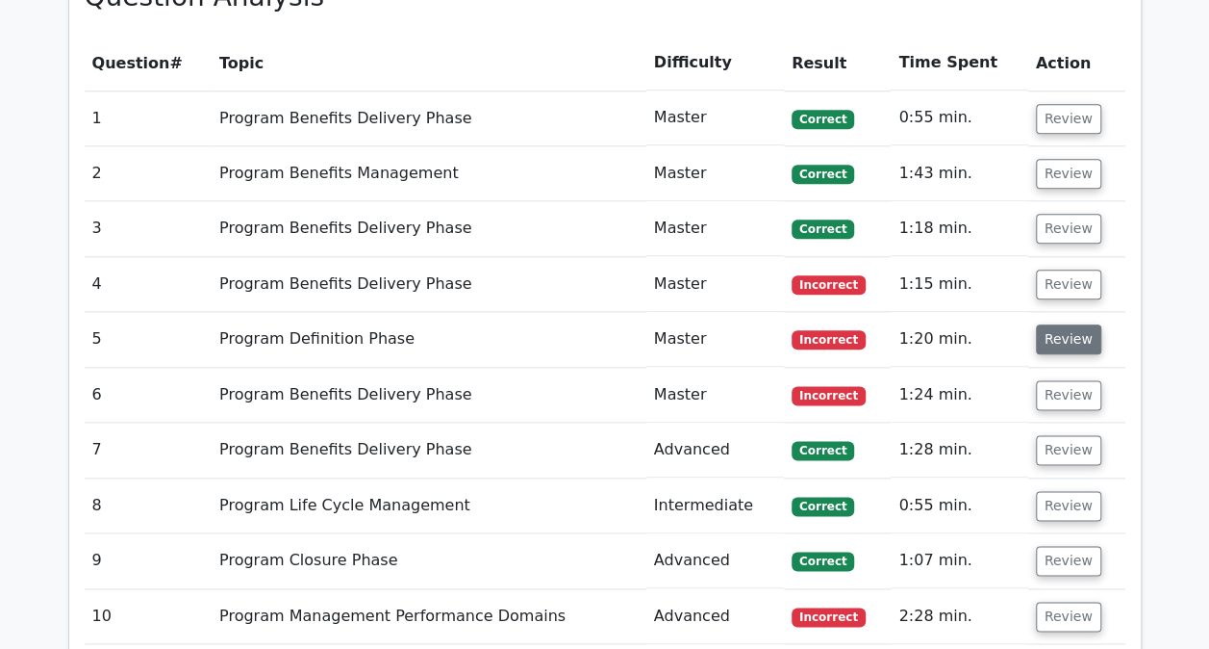
click at [1050, 337] on button "Review" at bounding box center [1068, 339] width 65 height 30
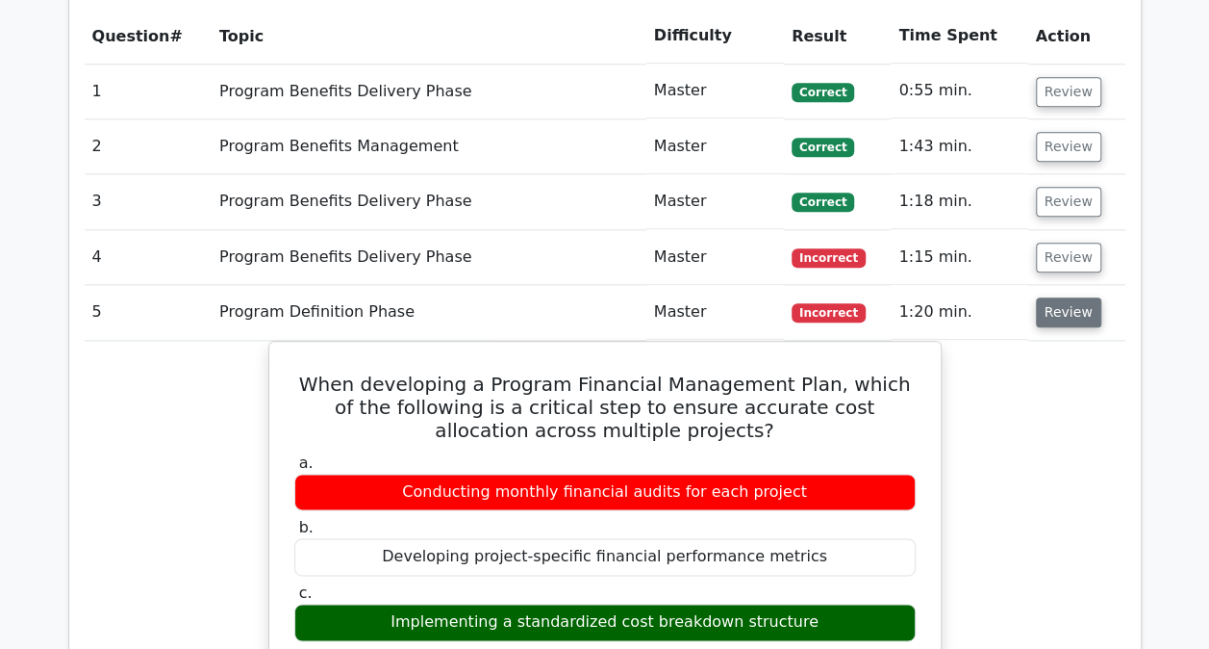
scroll to position [1017, 0]
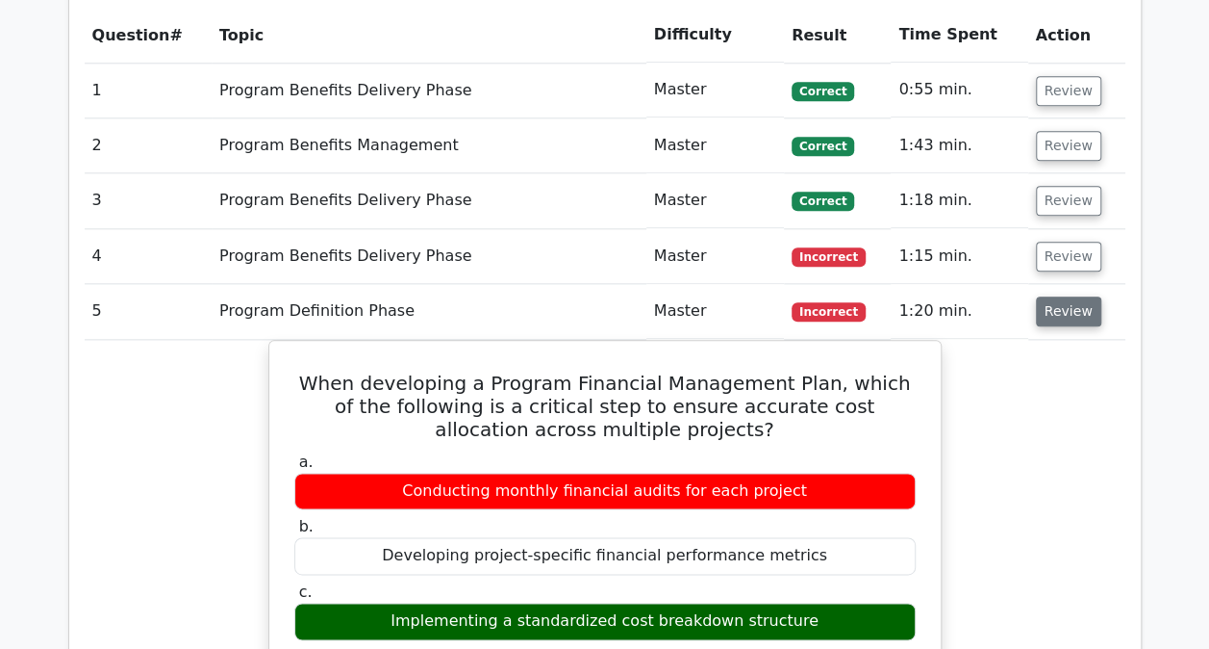
click at [1065, 313] on button "Review" at bounding box center [1068, 311] width 65 height 30
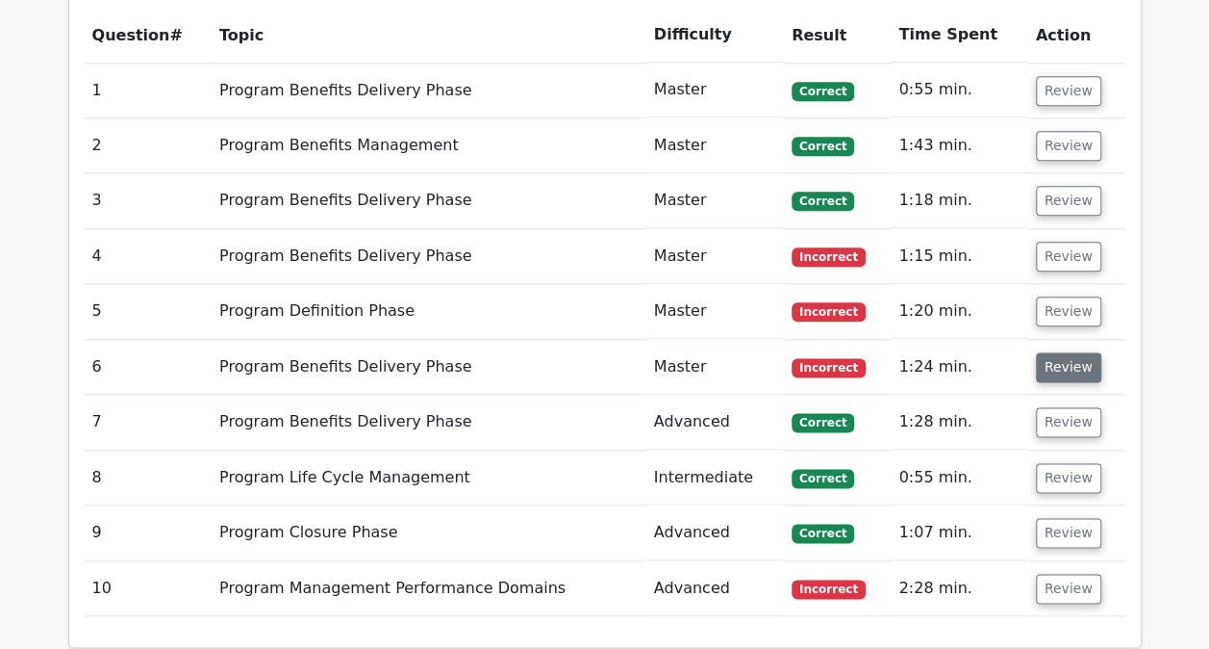
click at [1055, 359] on button "Review" at bounding box center [1068, 367] width 65 height 30
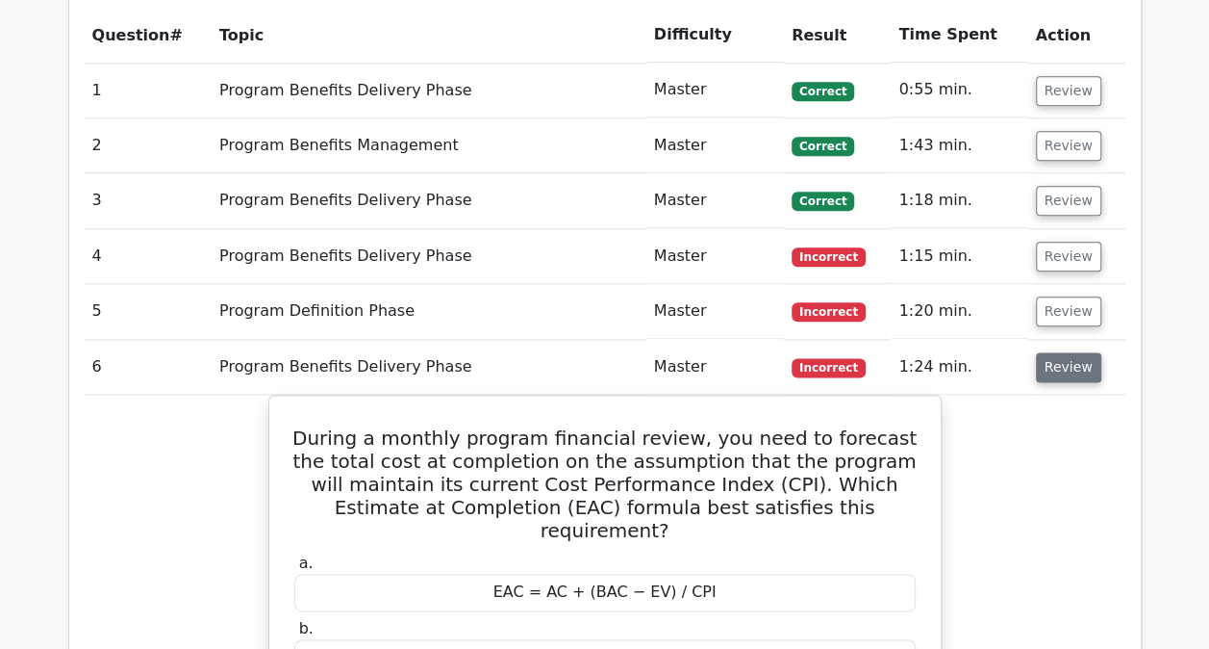
scroll to position [1117, 0]
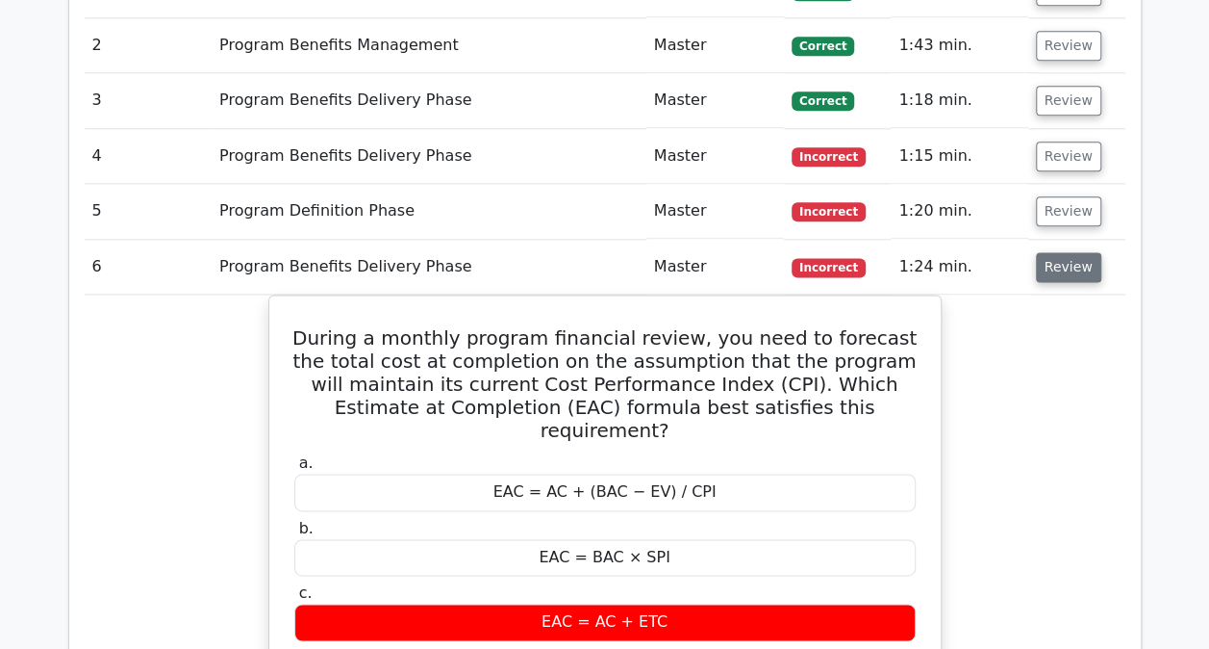
click at [1054, 275] on button "Review" at bounding box center [1068, 267] width 65 height 30
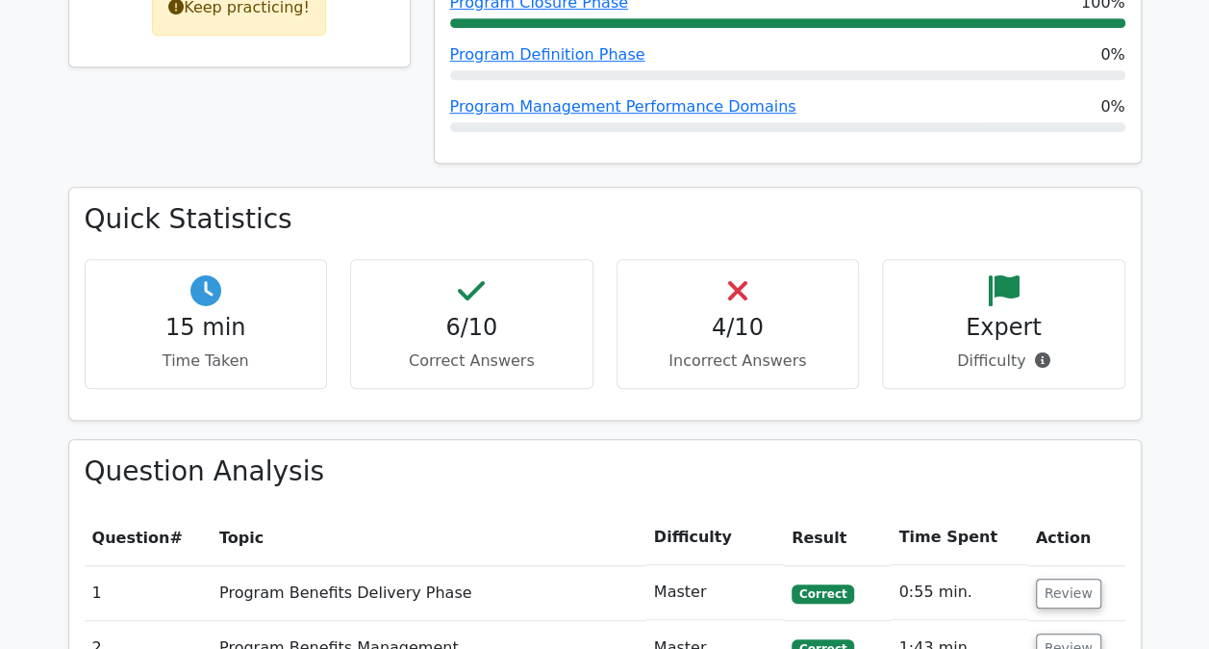
scroll to position [0, 0]
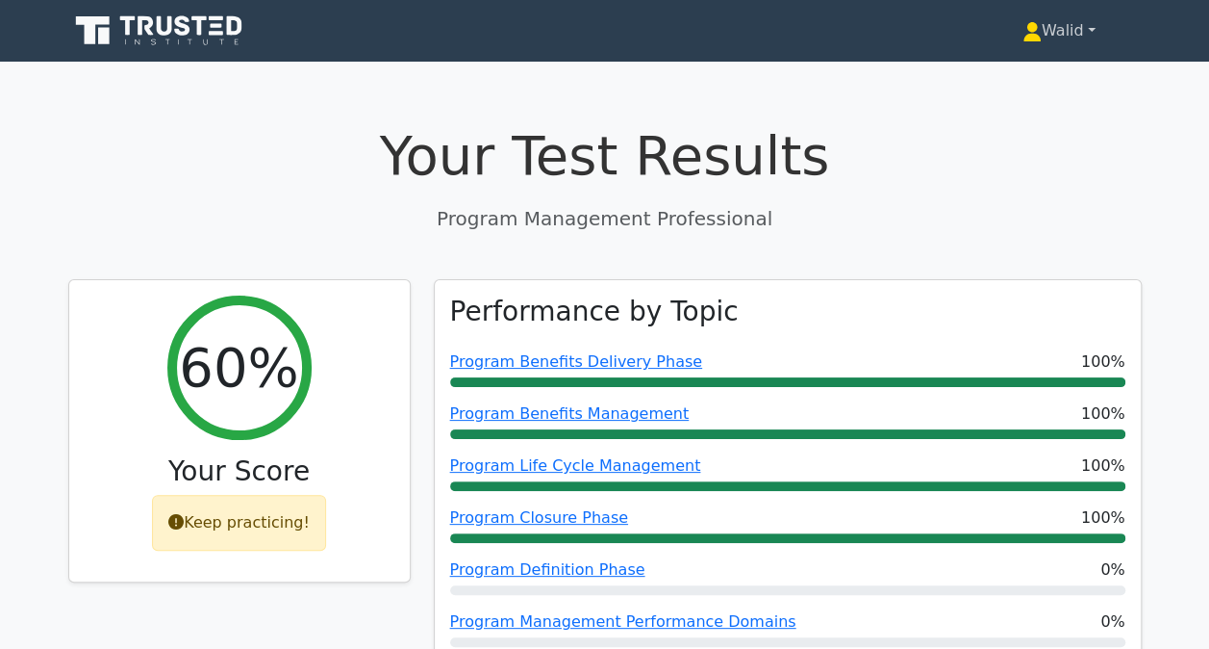
click at [1055, 29] on link "Walid" at bounding box center [1059, 31] width 165 height 38
click at [1021, 69] on link "Profile" at bounding box center [1054, 76] width 152 height 31
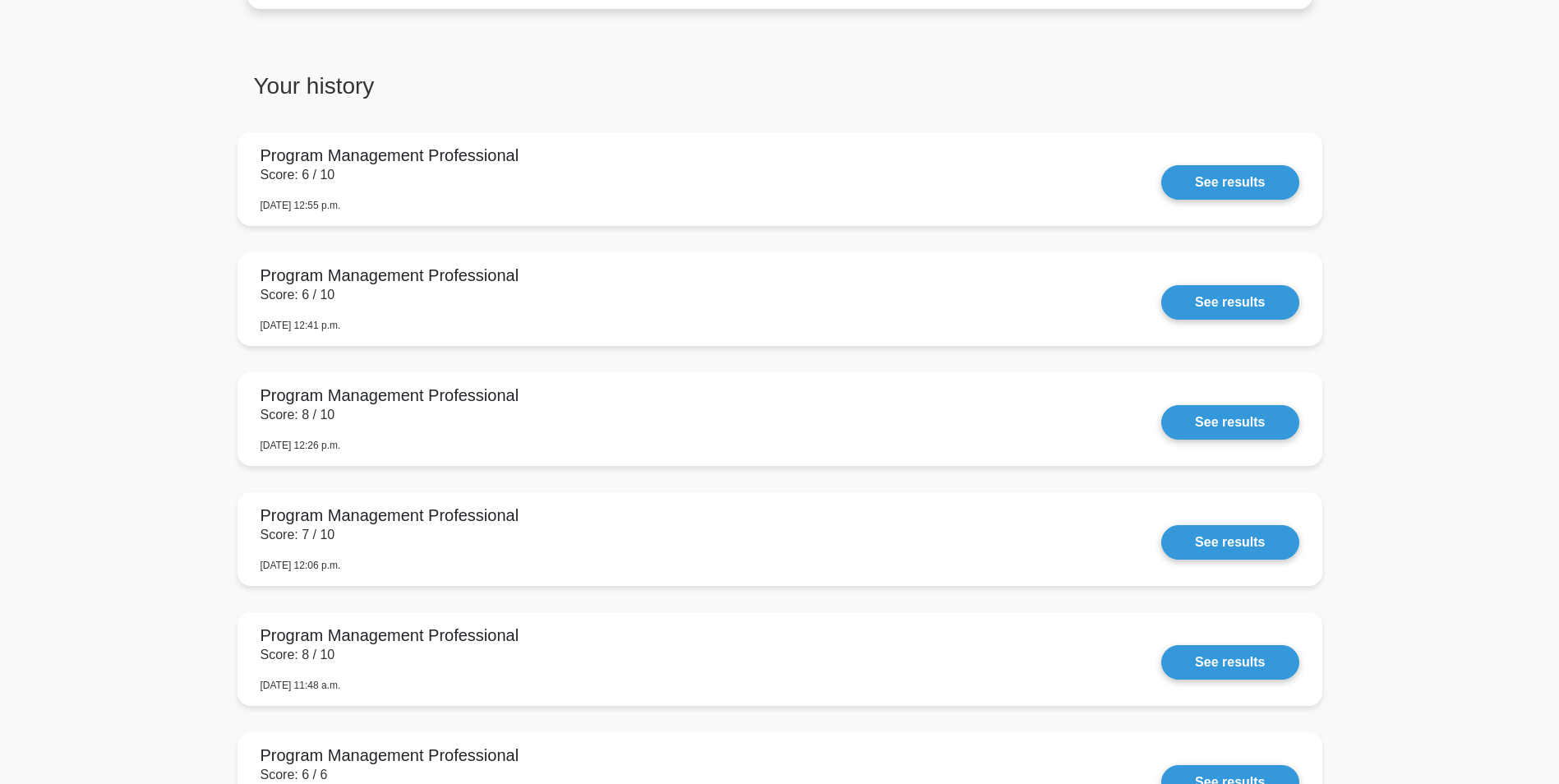
scroll to position [717, 0]
